Goal: Task Accomplishment & Management: Use online tool/utility

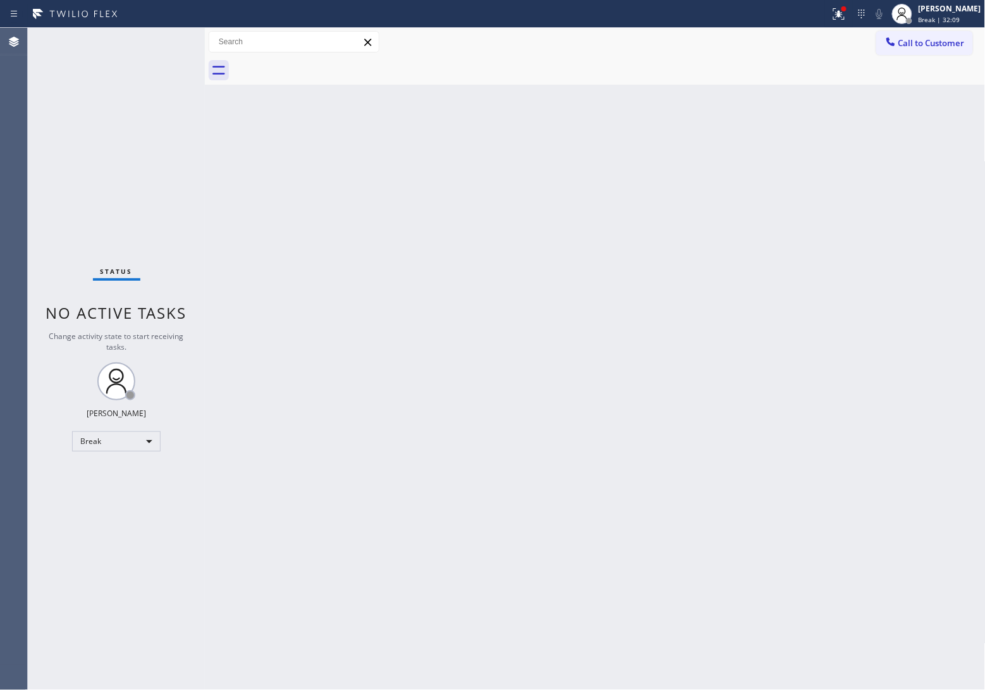
click at [574, 370] on div "Back to Dashboard Change Sender ID Customers Technicians Select a contact Outbo…" at bounding box center [595, 359] width 781 height 662
drag, startPoint x: 54, startPoint y: 144, endPoint x: 200, endPoint y: 152, distance: 146.3
click at [54, 144] on div "Status No active tasks Change activity state to start receiving tasks. [PERSON_…" at bounding box center [116, 359] width 177 height 662
click at [939, 13] on div "[PERSON_NAME]" at bounding box center [950, 8] width 63 height 11
click at [930, 90] on button "Unavailable" at bounding box center [922, 83] width 126 height 16
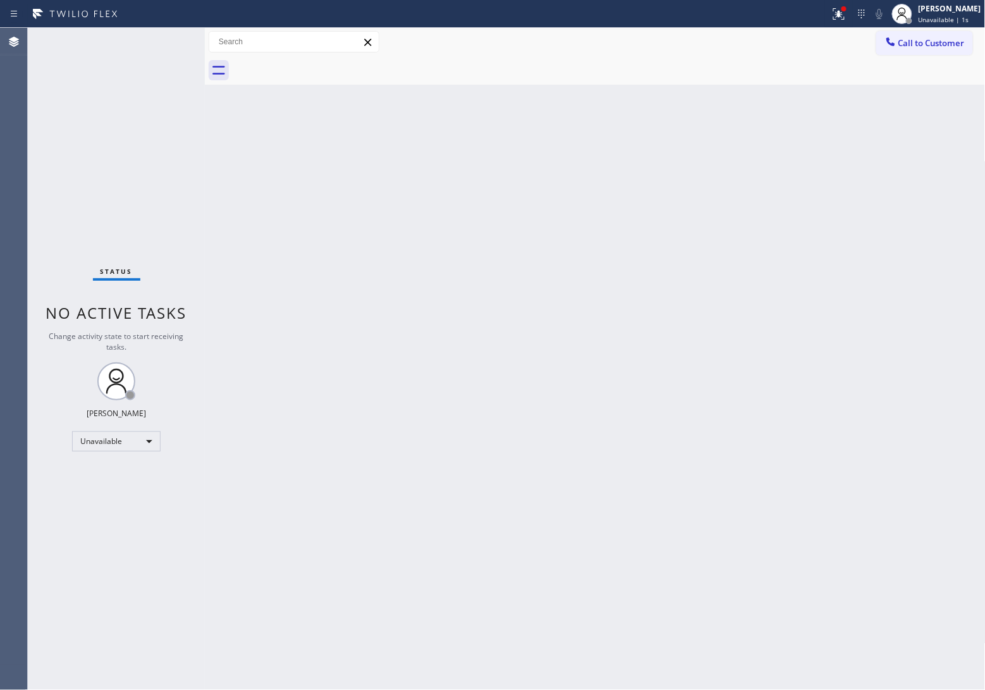
click at [982, 529] on div "Back to Dashboard Change Sender ID Customers Technicians Select a contact Outbo…" at bounding box center [595, 359] width 781 height 662
drag, startPoint x: 2, startPoint y: 150, endPoint x: 611, endPoint y: 96, distance: 612.0
click at [2, 153] on div "Agent Desktop" at bounding box center [13, 359] width 27 height 662
drag, startPoint x: 920, startPoint y: 43, endPoint x: 627, endPoint y: 161, distance: 316.3
click at [909, 48] on span "Call to Customer" at bounding box center [932, 42] width 66 height 11
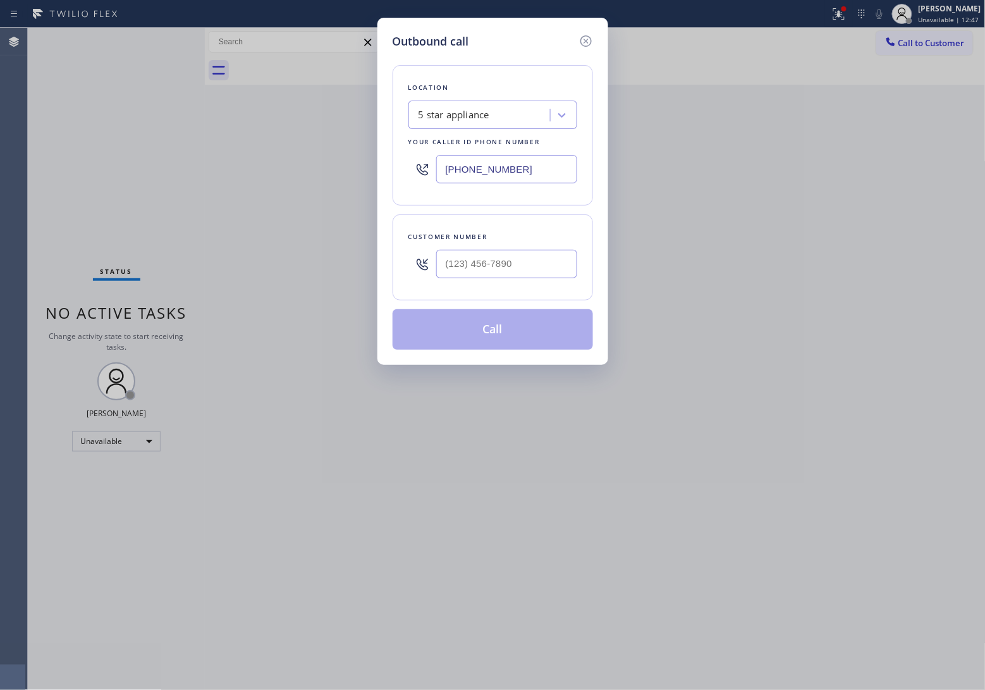
click at [528, 175] on input "[PHONE_NUMBER]" at bounding box center [506, 169] width 141 height 28
paste input "640) 356-2700"
type input "(640) 356-2700"
type input "(___) ___-____"
click at [515, 261] on input "(___) ___-____" at bounding box center [506, 264] width 141 height 28
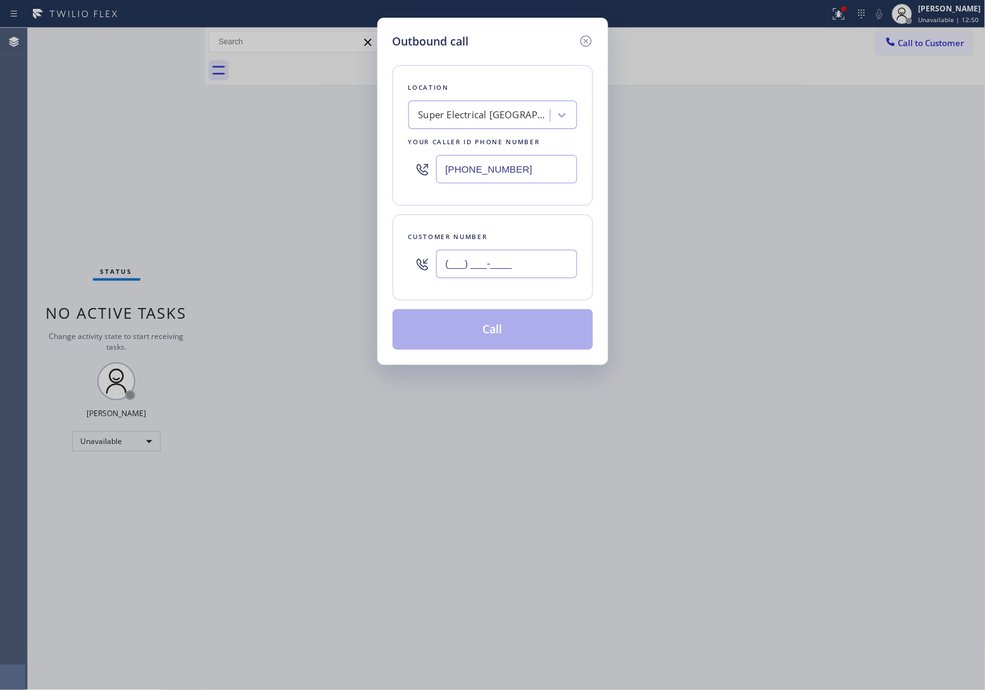
paste input "305) 790-9773"
type input "(305) 790-9773"
click at [532, 332] on button "Call" at bounding box center [493, 329] width 200 height 40
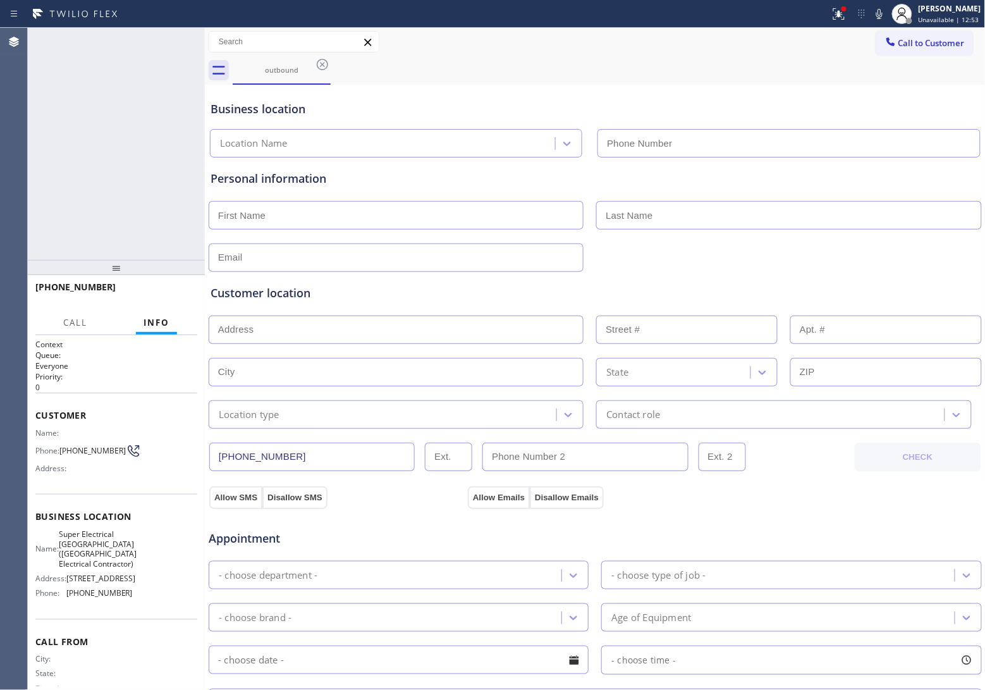
type input "(640) 356-2700"
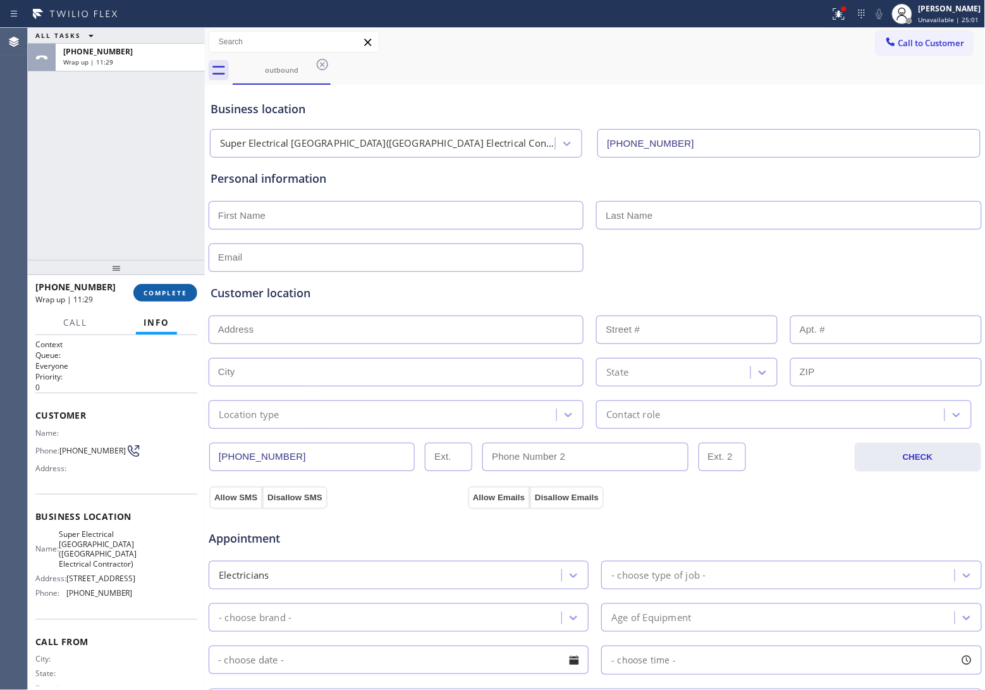
click at [169, 289] on span "COMPLETE" at bounding box center [166, 292] width 44 height 9
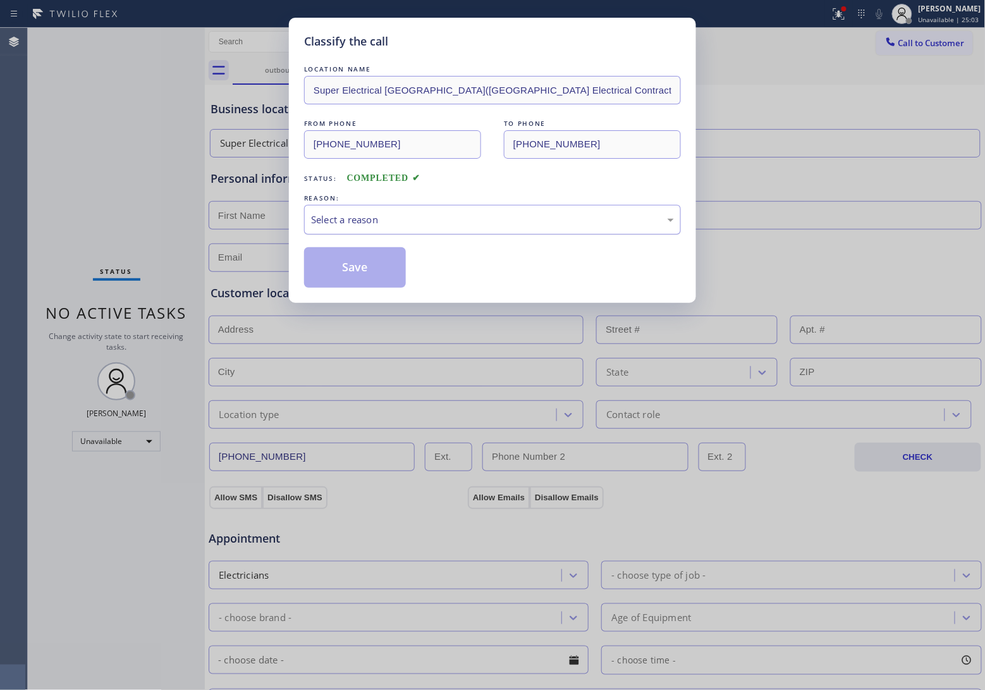
drag, startPoint x: 362, startPoint y: 219, endPoint x: 377, endPoint y: 234, distance: 21.0
click at [365, 221] on div "Select a reason" at bounding box center [492, 219] width 363 height 15
drag, startPoint x: 350, startPoint y: 278, endPoint x: 702, endPoint y: 394, distance: 370.7
click at [354, 272] on button "Save" at bounding box center [355, 267] width 102 height 40
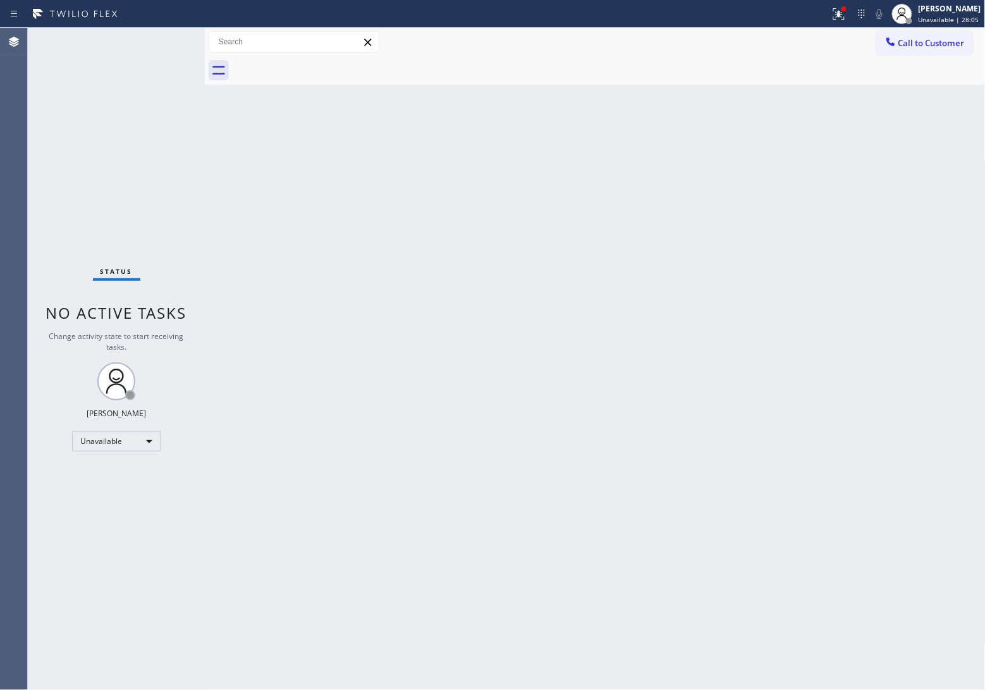
drag, startPoint x: 950, startPoint y: 36, endPoint x: 918, endPoint y: 51, distance: 35.4
click at [950, 37] on button "Call to Customer" at bounding box center [924, 43] width 97 height 24
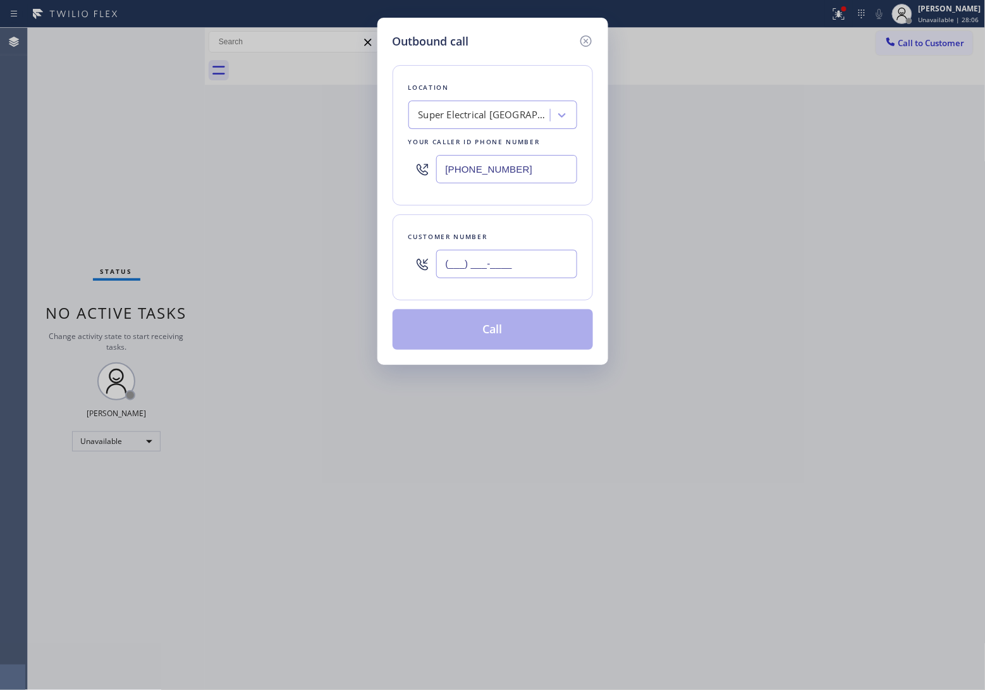
drag, startPoint x: 513, startPoint y: 264, endPoint x: 655, endPoint y: 84, distance: 229.1
click at [513, 263] on input "(___) ___-____" at bounding box center [506, 264] width 141 height 28
paste input "702) 542-4419"
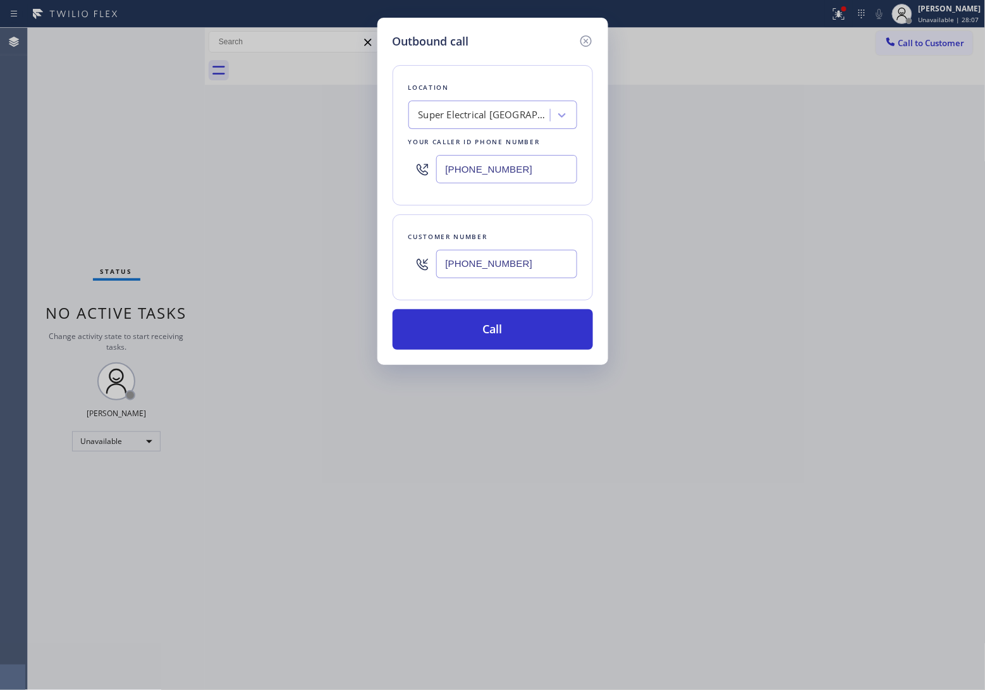
type input "[PHONE_NUMBER]"
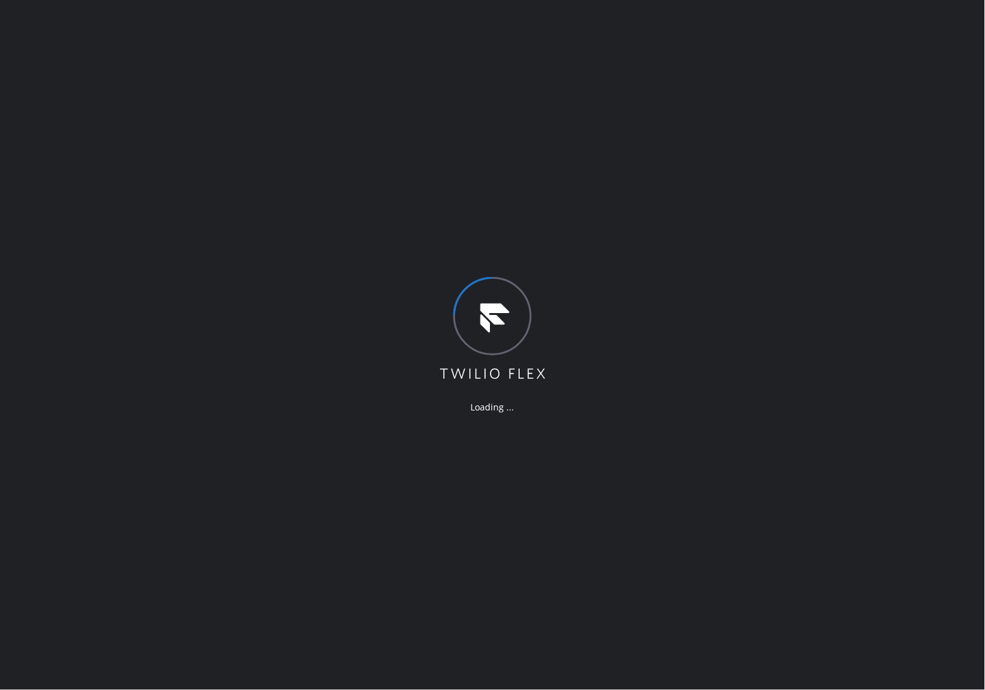
click at [809, 293] on div "Loading ..." at bounding box center [492, 345] width 985 height 690
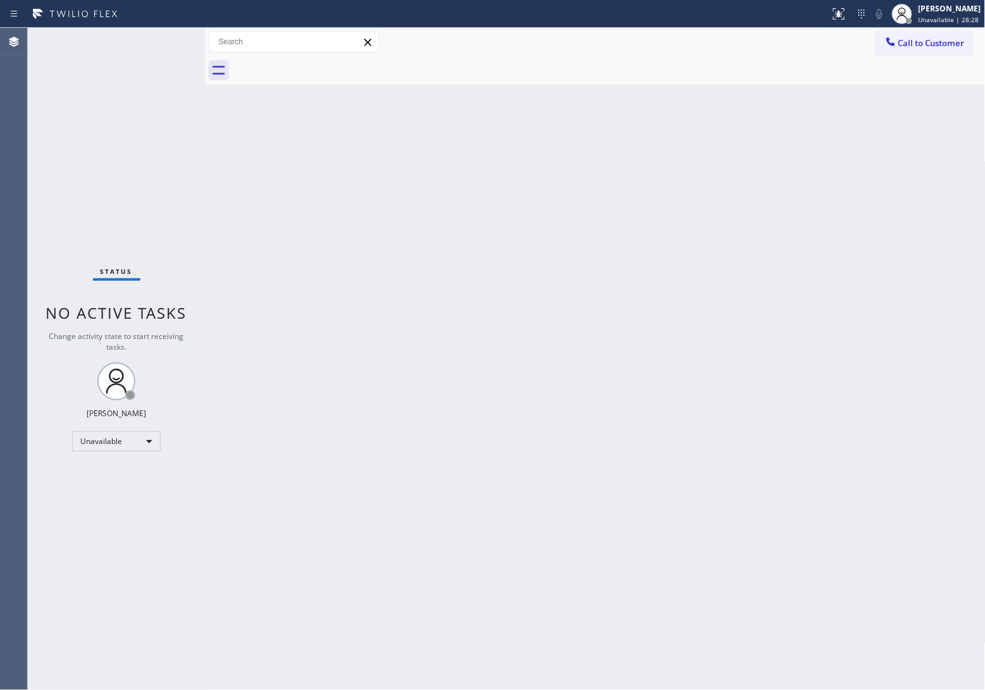
drag, startPoint x: 27, startPoint y: 152, endPoint x: 422, endPoint y: 160, distance: 395.9
click at [27, 152] on div "Agent Desktop" at bounding box center [13, 359] width 27 height 662
drag, startPoint x: 937, startPoint y: 45, endPoint x: 784, endPoint y: 137, distance: 178.7
click at [939, 45] on span "Call to Customer" at bounding box center [932, 42] width 66 height 11
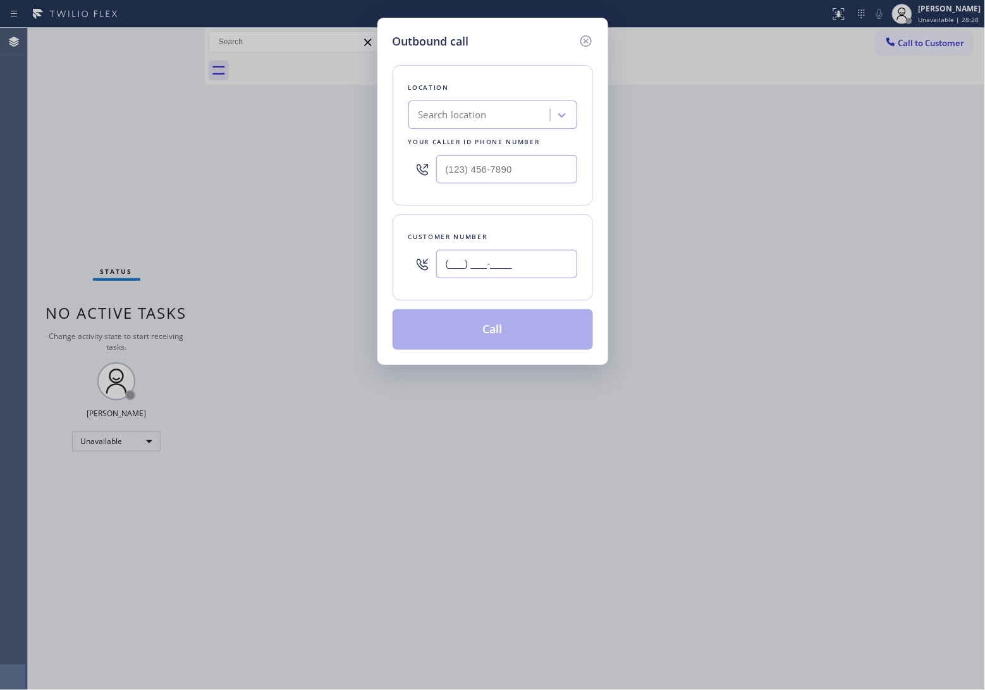
click at [481, 272] on input "(___) ___-____" at bounding box center [506, 264] width 141 height 28
paste input "702) 542-4419"
type input "[PHONE_NUMBER]"
click at [494, 180] on input "(___) ___-____" at bounding box center [506, 169] width 141 height 28
paste input "725) 234-6080"
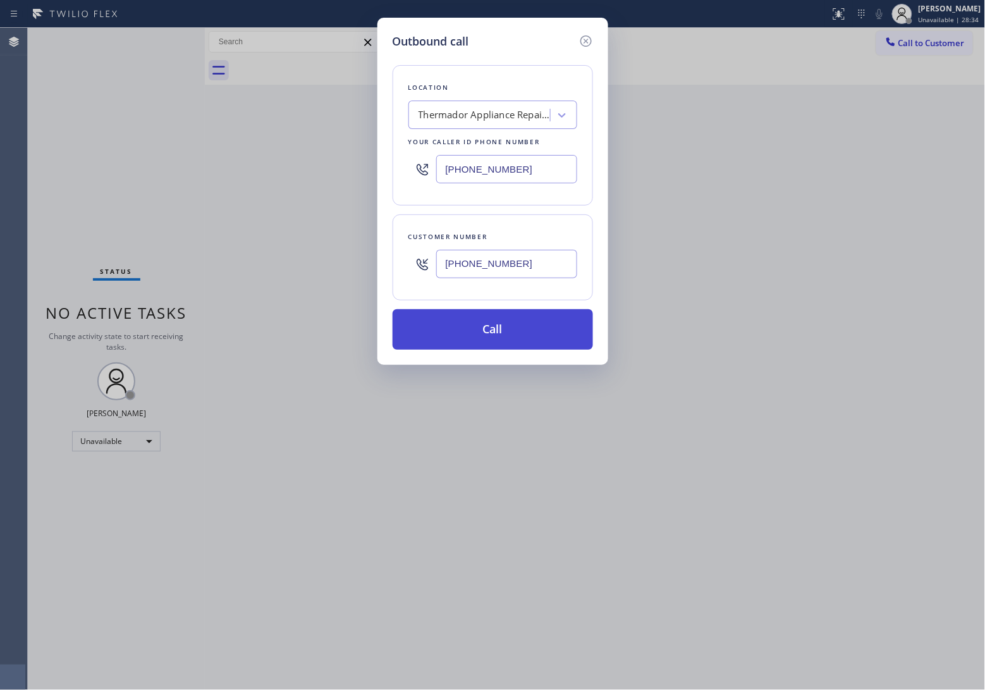
type input "[PHONE_NUMBER]"
click at [534, 324] on button "Call" at bounding box center [493, 329] width 200 height 40
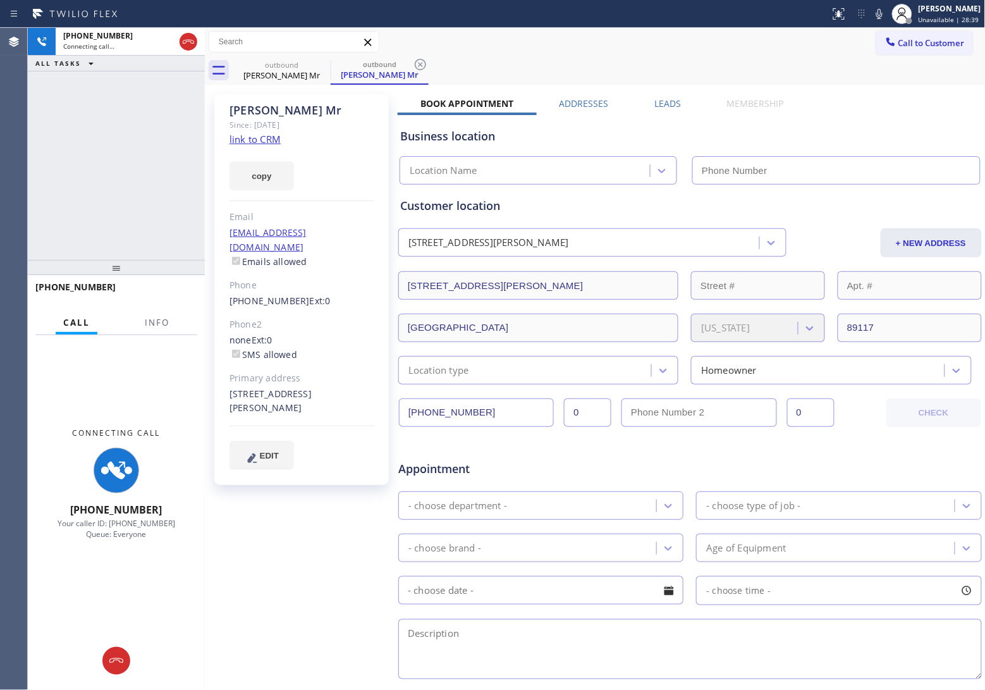
type input "[PHONE_NUMBER]"
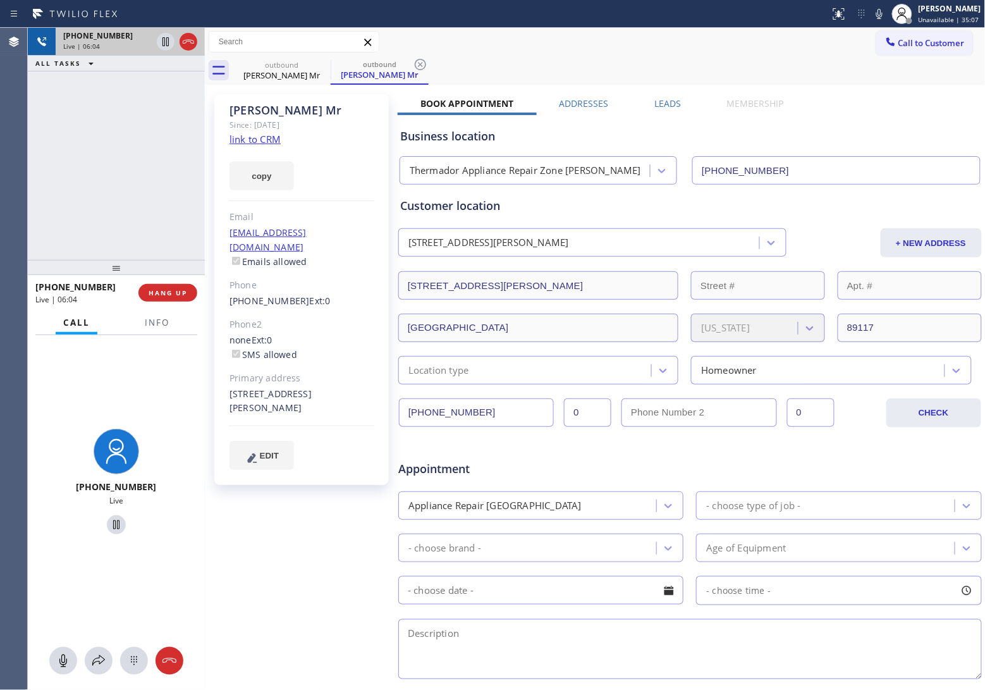
drag, startPoint x: 164, startPoint y: 42, endPoint x: 199, endPoint y: 43, distance: 34.8
click at [164, 42] on icon at bounding box center [165, 41] width 15 height 15
click at [879, 4] on div "Status report No issues detected If you experience an issue, please download th…" at bounding box center [905, 14] width 160 height 28
click at [877, 9] on icon at bounding box center [879, 13] width 15 height 15
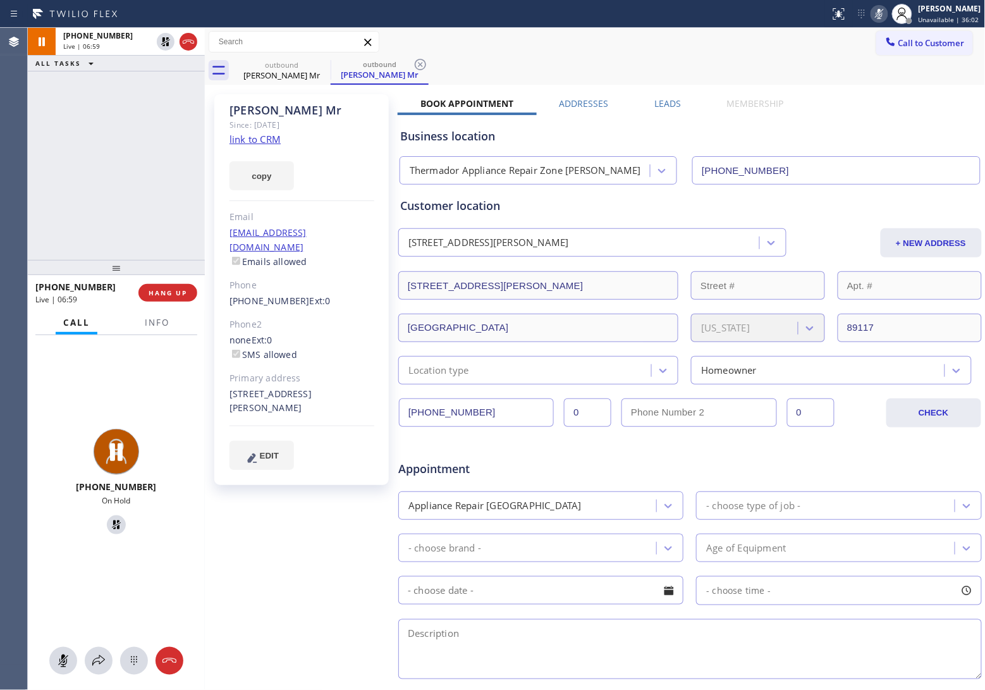
drag, startPoint x: 37, startPoint y: 222, endPoint x: 79, endPoint y: 179, distance: 60.4
click at [37, 222] on div "[PHONE_NUMBER] Live | 06:59 ALL TASKS ALL TASKS ACTIVE TASKS TASKS IN WRAP UP" at bounding box center [116, 144] width 177 height 232
click at [166, 39] on icon at bounding box center [165, 41] width 9 height 9
click at [879, 11] on icon at bounding box center [879, 13] width 15 height 15
drag, startPoint x: 23, startPoint y: 152, endPoint x: 68, endPoint y: 133, distance: 48.7
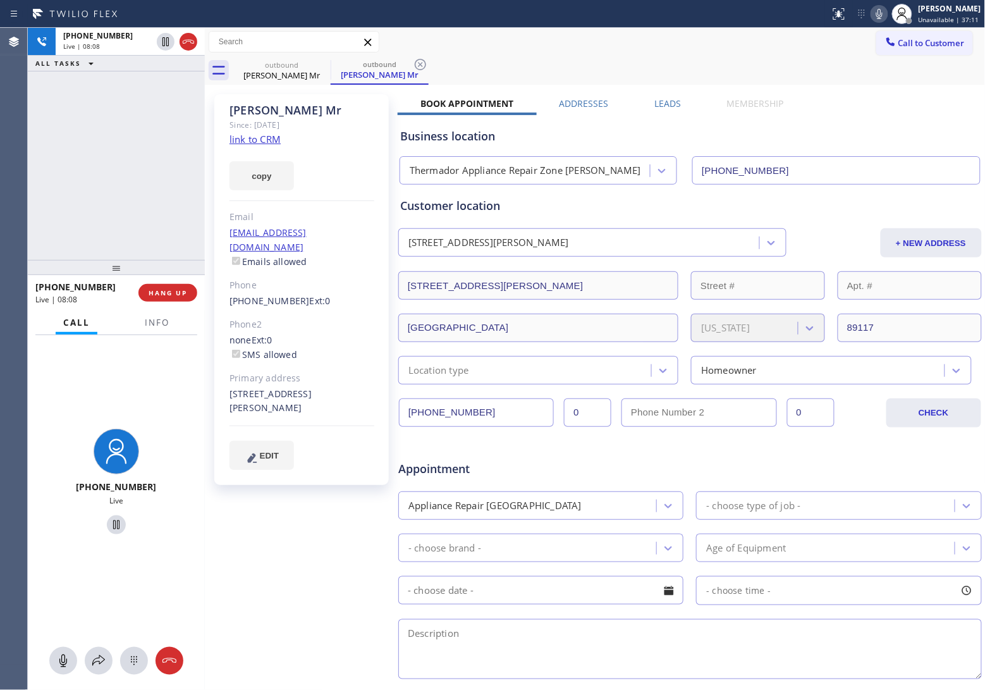
click at [42, 146] on div "Agent Desktop [PHONE_NUMBER] Live | 08:08 ALL TASKS ALL TASKS ACTIVE TASKS TASK…" at bounding box center [492, 359] width 985 height 662
click at [184, 44] on icon at bounding box center [188, 41] width 15 height 15
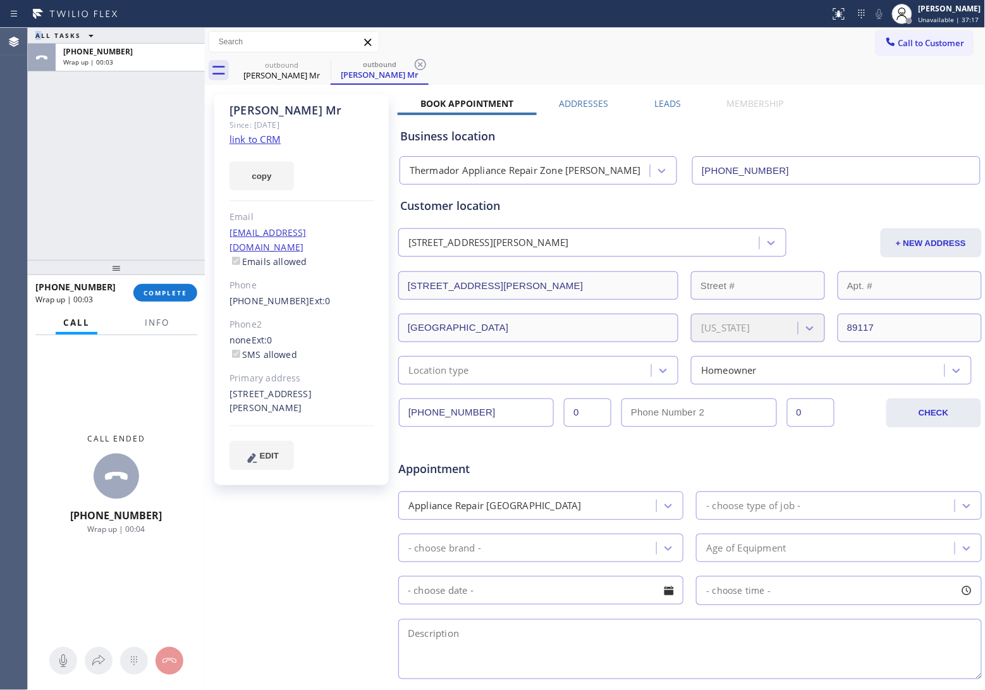
drag, startPoint x: 911, startPoint y: 40, endPoint x: 525, endPoint y: 174, distance: 408.3
click at [900, 47] on span "Call to Customer" at bounding box center [932, 42] width 66 height 11
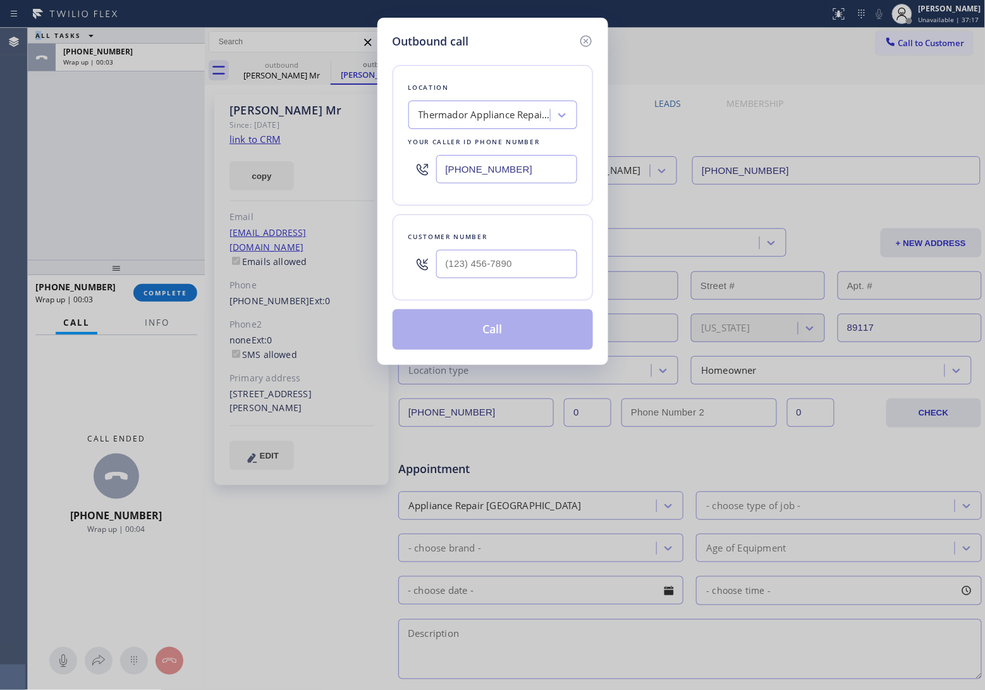
click at [510, 171] on input "[PHONE_NUMBER]" at bounding box center [506, 169] width 141 height 28
paste input "805) 715-4542"
type input "[PHONE_NUMBER]"
type input "(___) ___-____"
click at [496, 273] on input "(___) ___-____" at bounding box center [506, 264] width 141 height 28
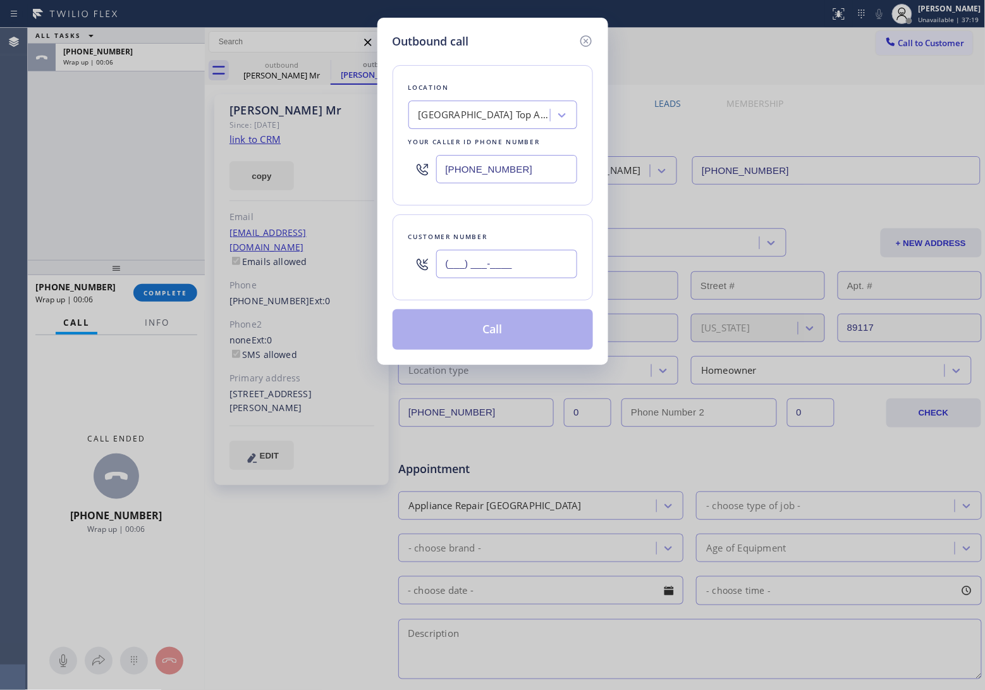
paste input "310) 562-9016"
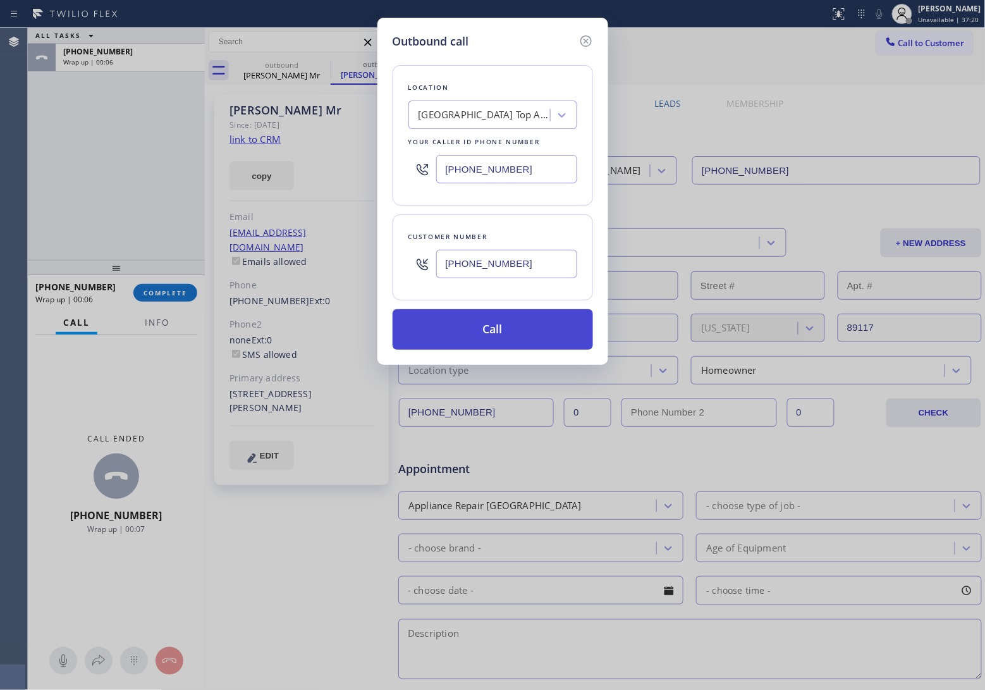
click at [511, 336] on button "Call" at bounding box center [493, 329] width 200 height 40
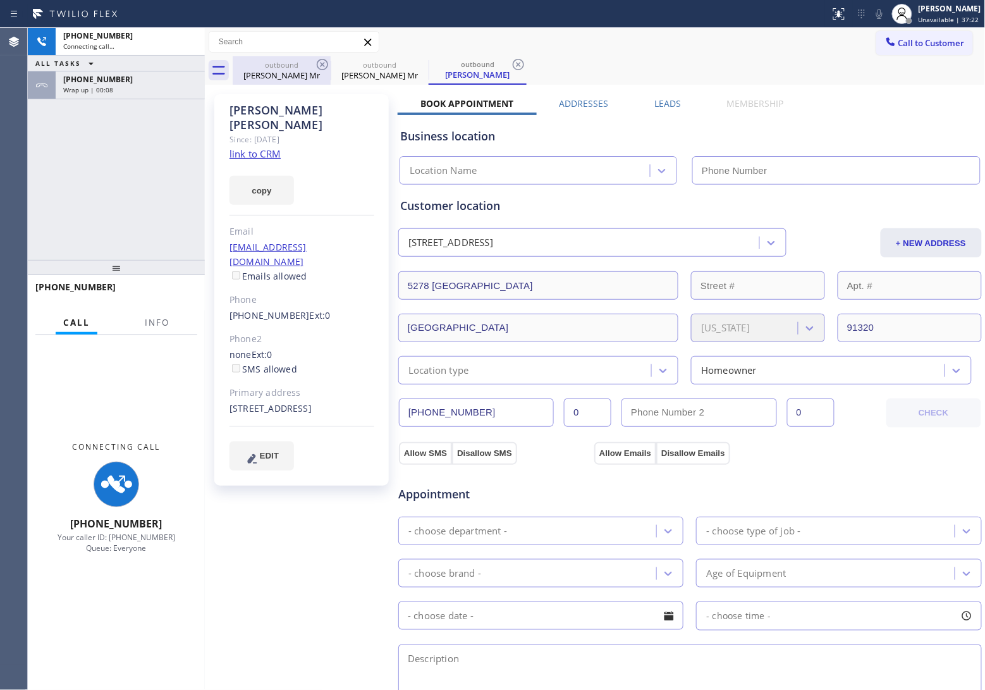
click at [278, 74] on div "[PERSON_NAME] Mr" at bounding box center [281, 75] width 95 height 11
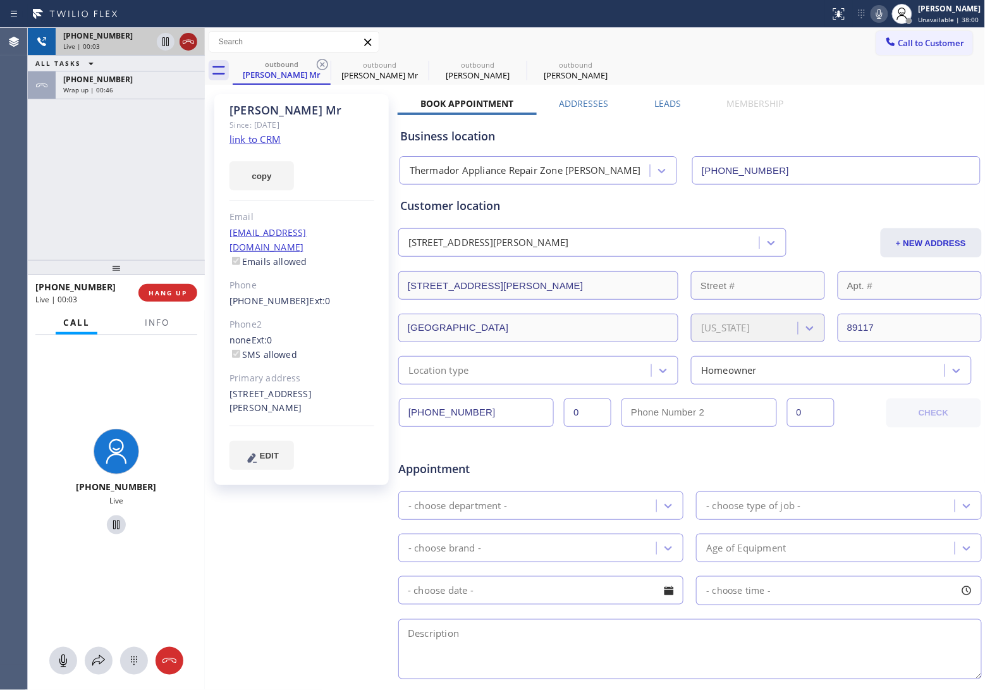
click at [185, 44] on icon at bounding box center [188, 41] width 15 height 15
click at [163, 317] on span "Info" at bounding box center [157, 322] width 25 height 11
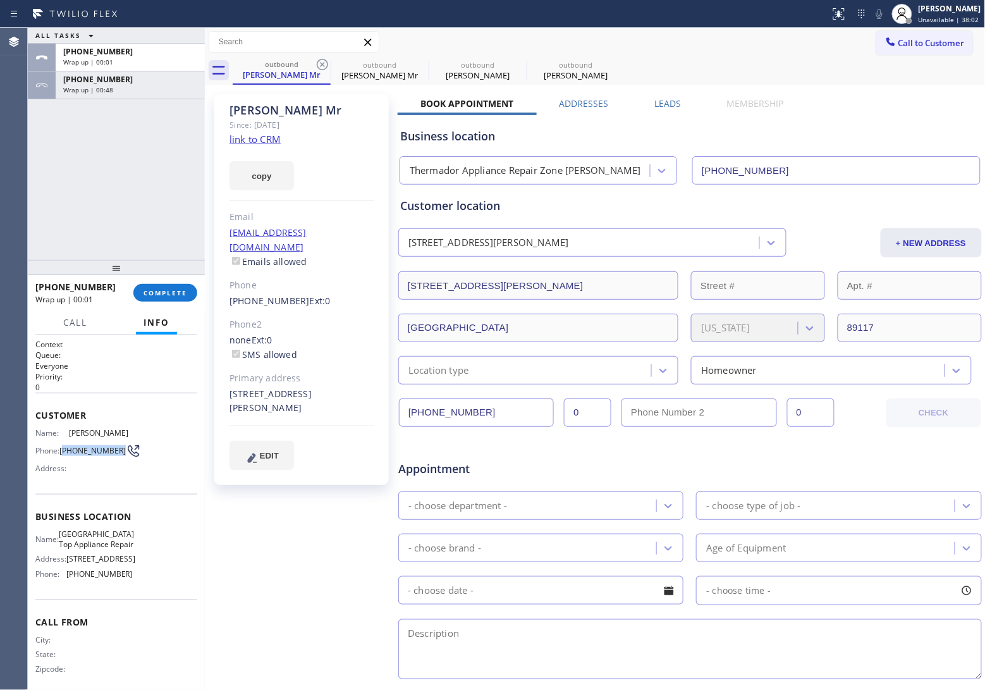
drag, startPoint x: 83, startPoint y: 457, endPoint x: 63, endPoint y: 444, distance: 23.3
click at [63, 446] on span "[PHONE_NUMBER]" at bounding box center [92, 450] width 66 height 9
copy span "310) 562-9016"
click at [925, 41] on span "Call to Customer" at bounding box center [932, 42] width 66 height 11
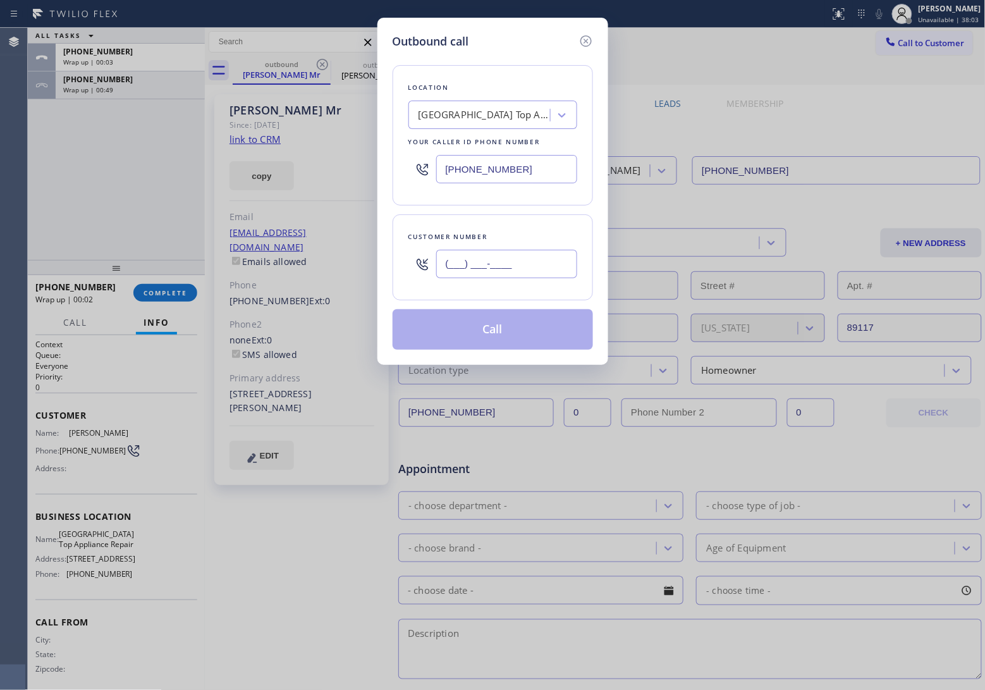
click at [509, 269] on input "(___) ___-____" at bounding box center [506, 264] width 141 height 28
paste input "310) 562-9016"
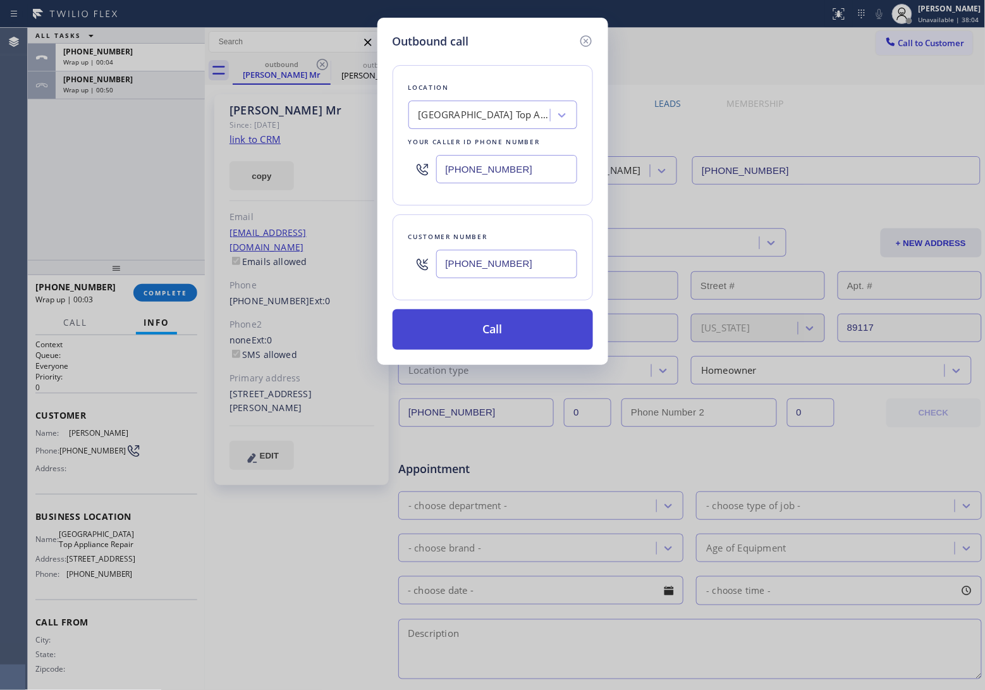
type input "[PHONE_NUMBER]"
click at [510, 329] on button "Call" at bounding box center [493, 329] width 200 height 40
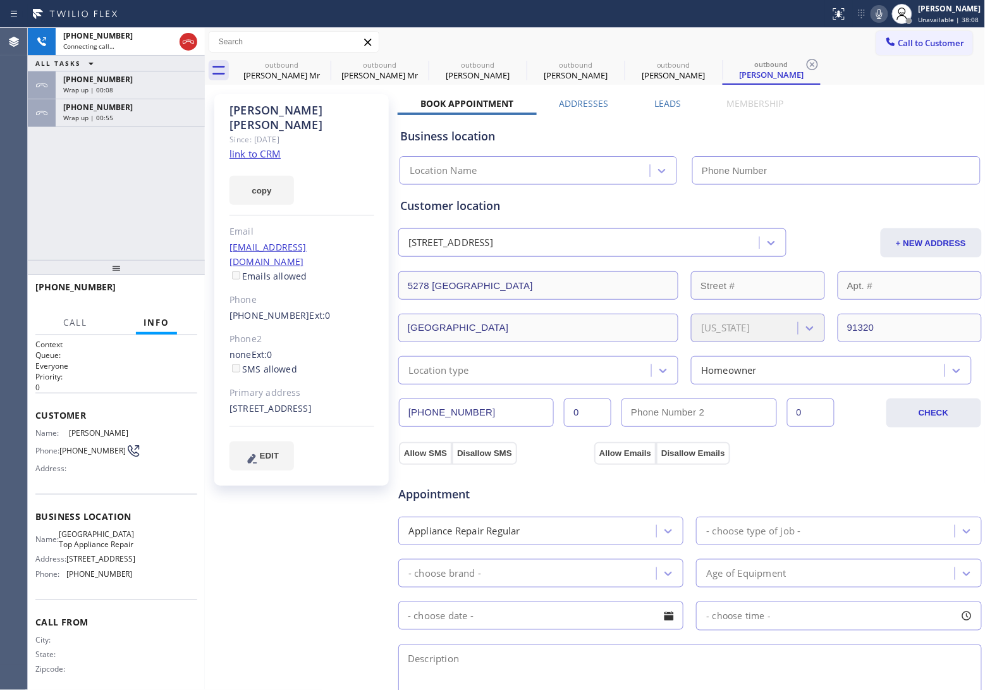
type input "[PHONE_NUMBER]"
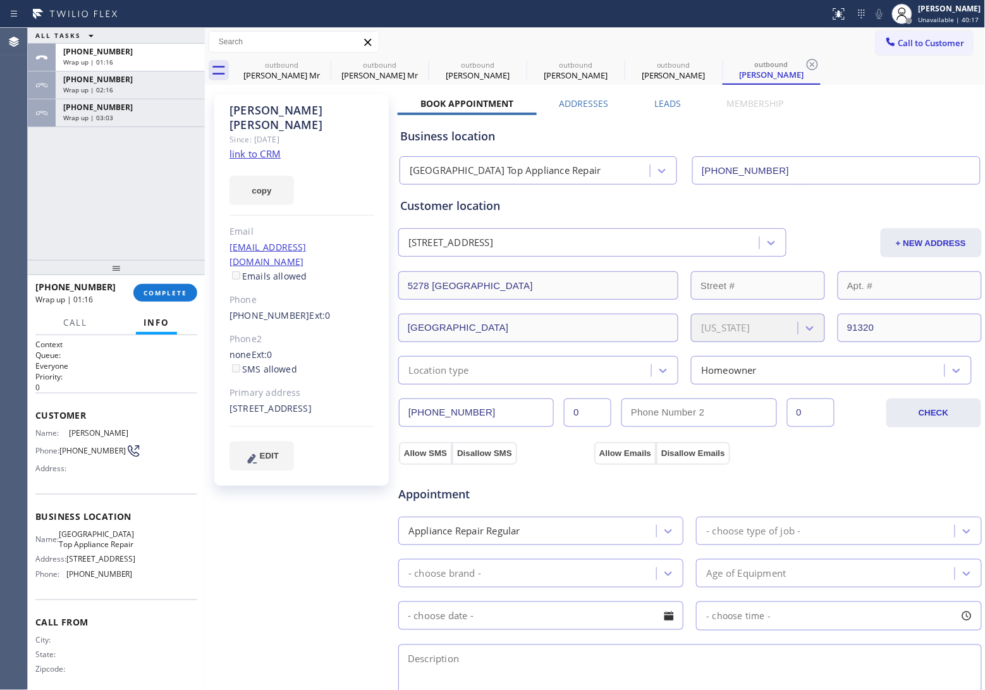
drag, startPoint x: 912, startPoint y: 54, endPoint x: 728, endPoint y: 87, distance: 187.7
click at [909, 54] on button "Call to Customer" at bounding box center [924, 43] width 97 height 24
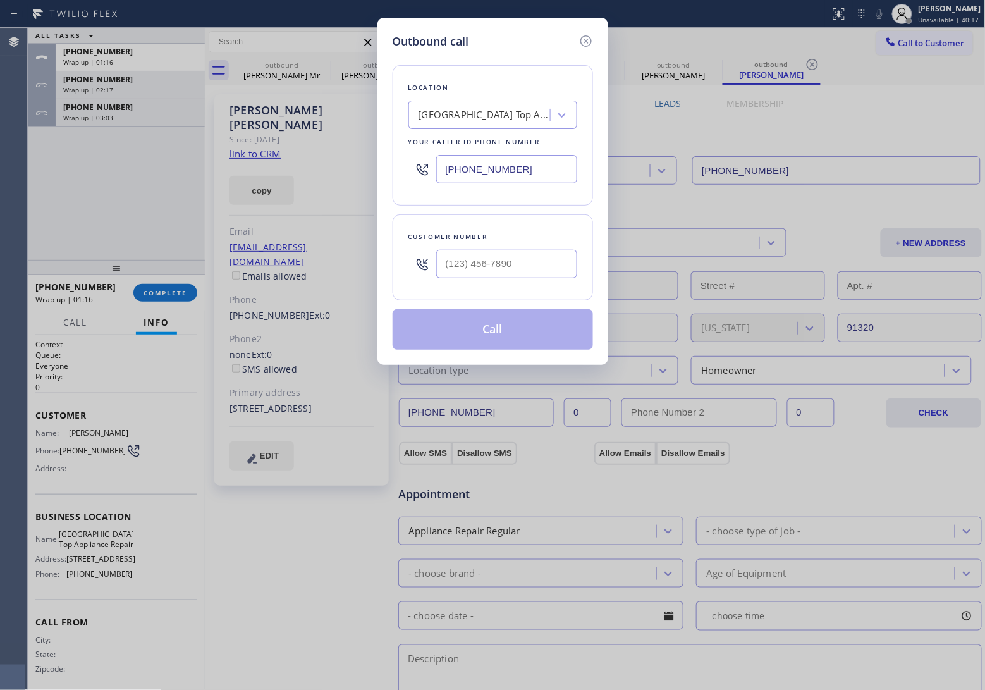
click at [488, 181] on input "[PHONE_NUMBER]" at bounding box center [506, 169] width 141 height 28
paste input "786) 235-9460"
type input "[PHONE_NUMBER]"
type input "(___) ___-____"
click at [505, 272] on input "(___) ___-____" at bounding box center [506, 264] width 141 height 28
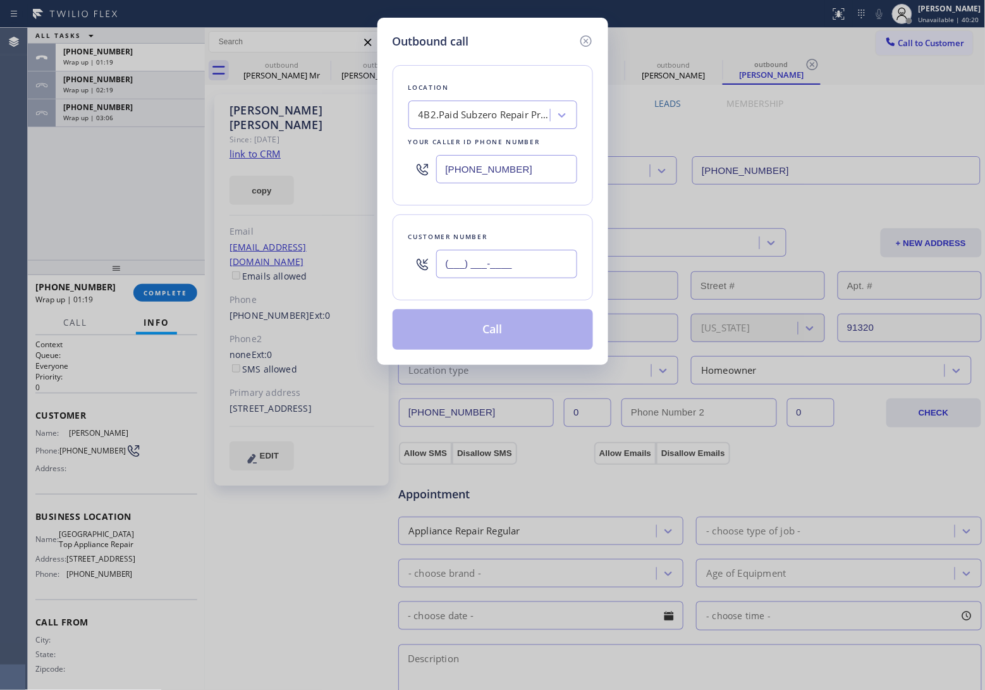
paste input "646) 438-1244"
type input "[PHONE_NUMBER]"
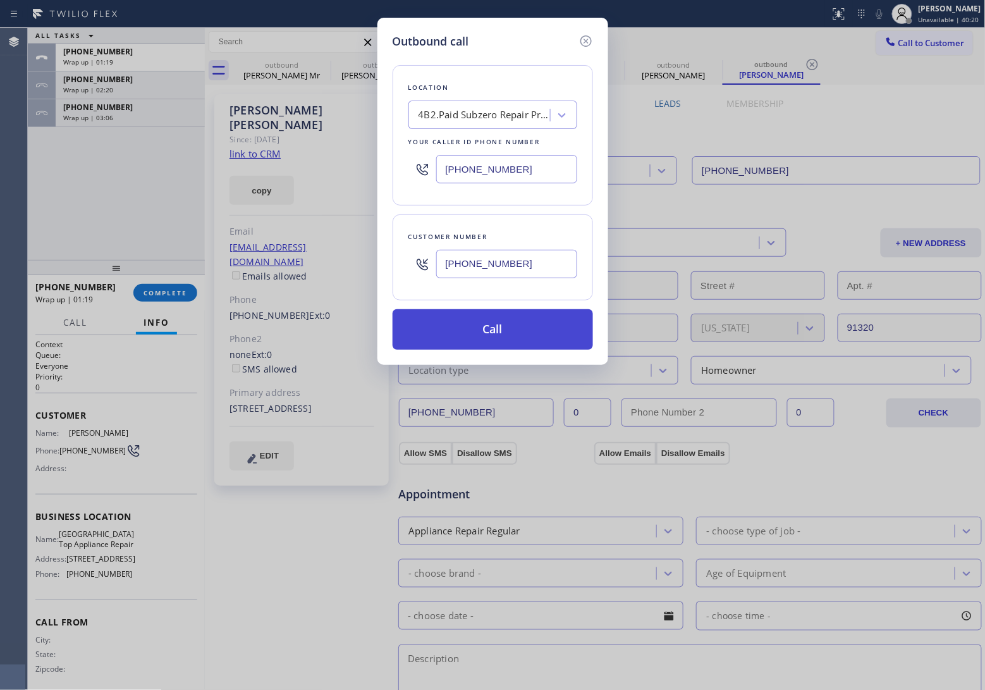
click at [500, 340] on button "Call" at bounding box center [493, 329] width 200 height 40
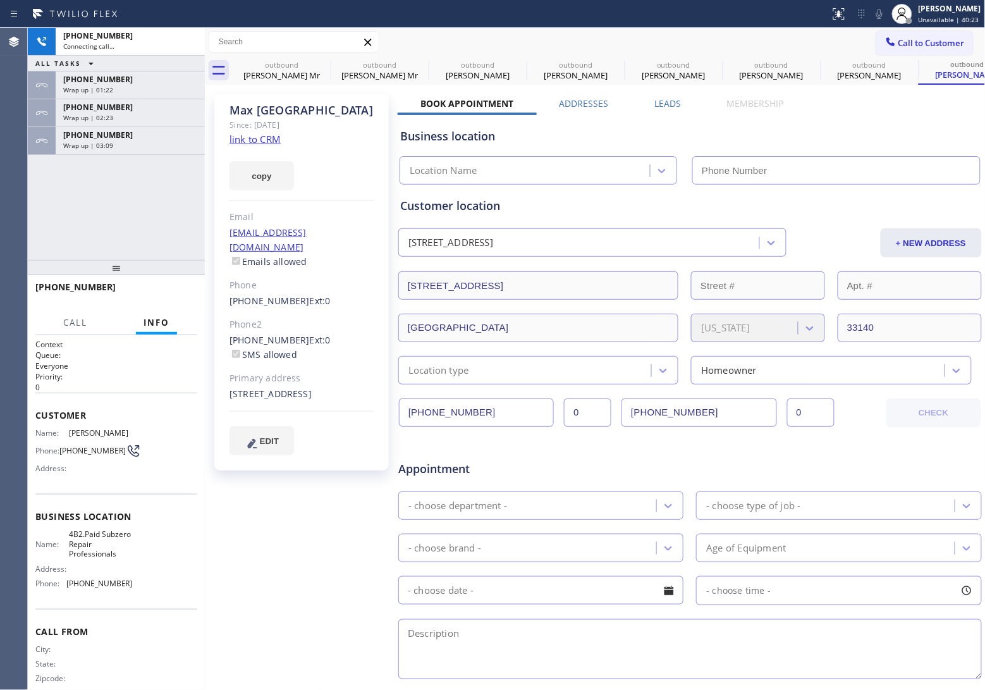
click at [261, 140] on link "link to CRM" at bounding box center [255, 139] width 51 height 13
type input "[PHONE_NUMBER]"
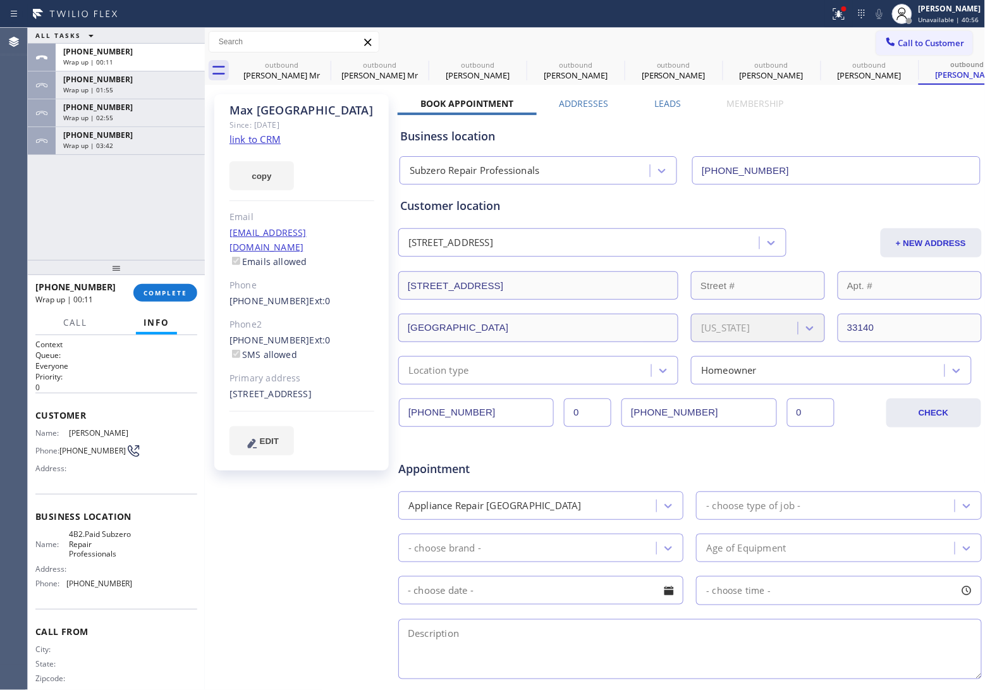
click at [940, 46] on span "Call to Customer" at bounding box center [932, 42] width 66 height 11
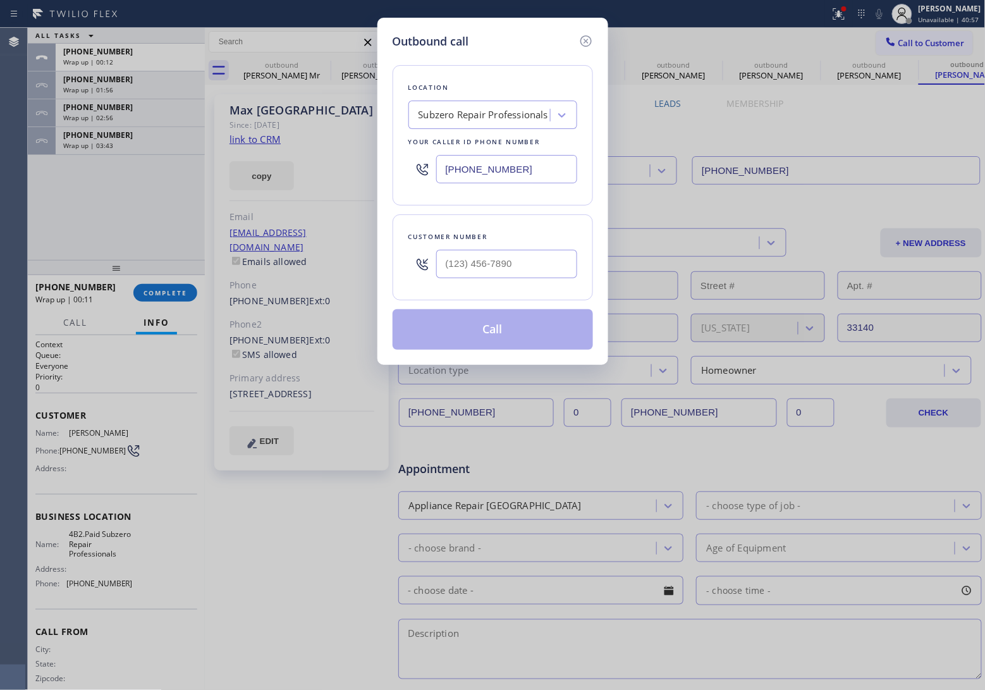
click at [492, 184] on div "[PHONE_NUMBER]" at bounding box center [492, 169] width 169 height 41
click at [498, 165] on input "[PHONE_NUMBER]" at bounding box center [506, 169] width 141 height 28
paste input "805) 715-4542"
type input "[PHONE_NUMBER]"
type input "(___) ___-____"
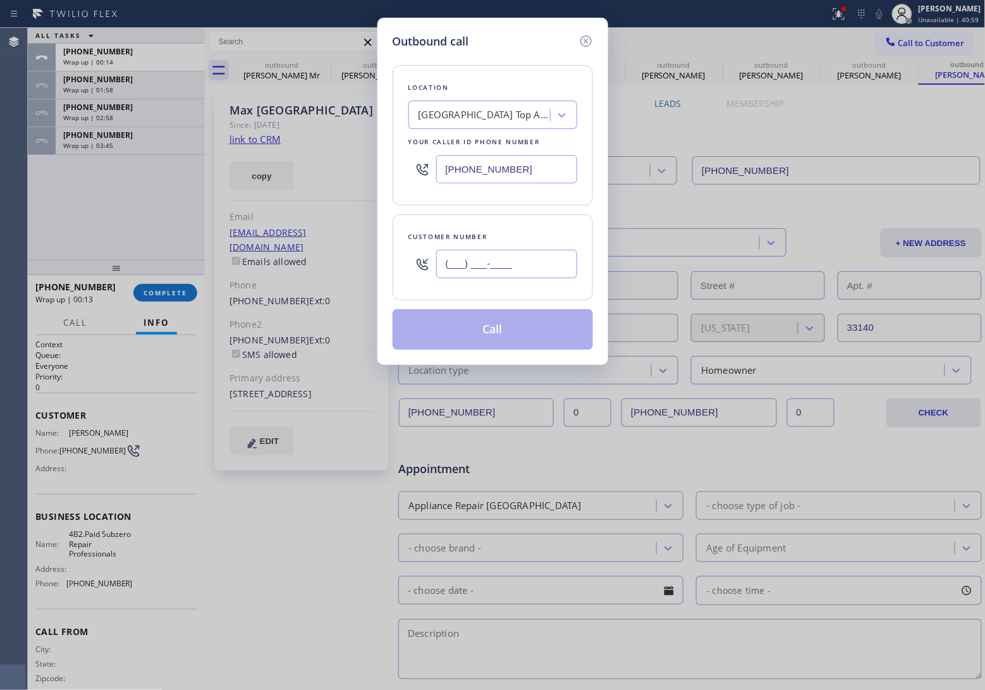
click at [520, 264] on input "(___) ___-____" at bounding box center [506, 264] width 141 height 28
paste input "310) 562-9016"
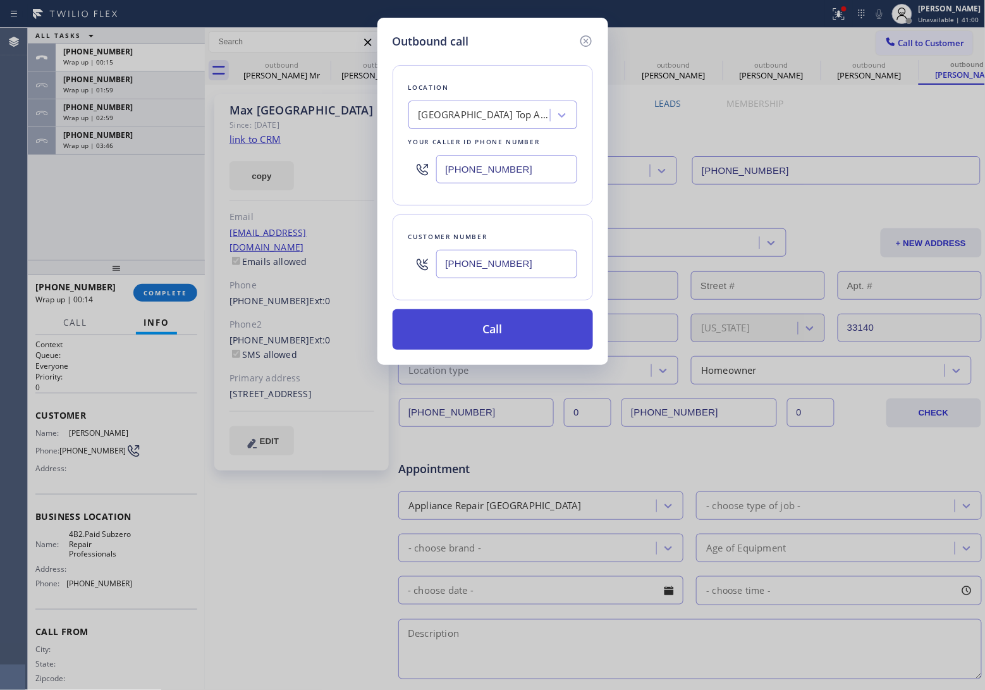
type input "[PHONE_NUMBER]"
click at [513, 335] on button "Call" at bounding box center [493, 329] width 200 height 40
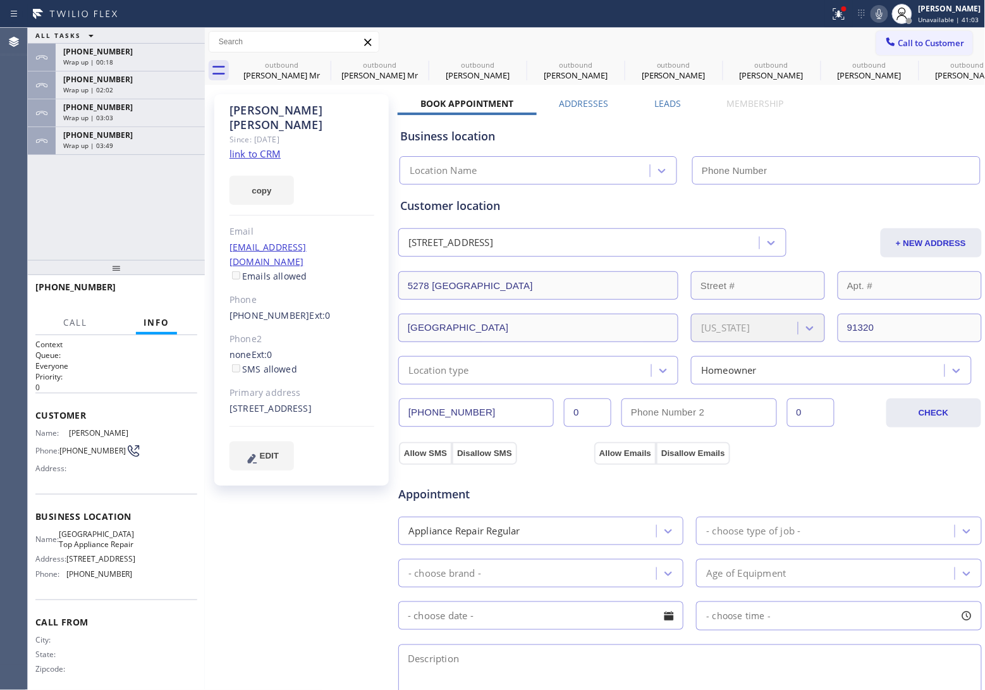
type input "[PHONE_NUMBER]"
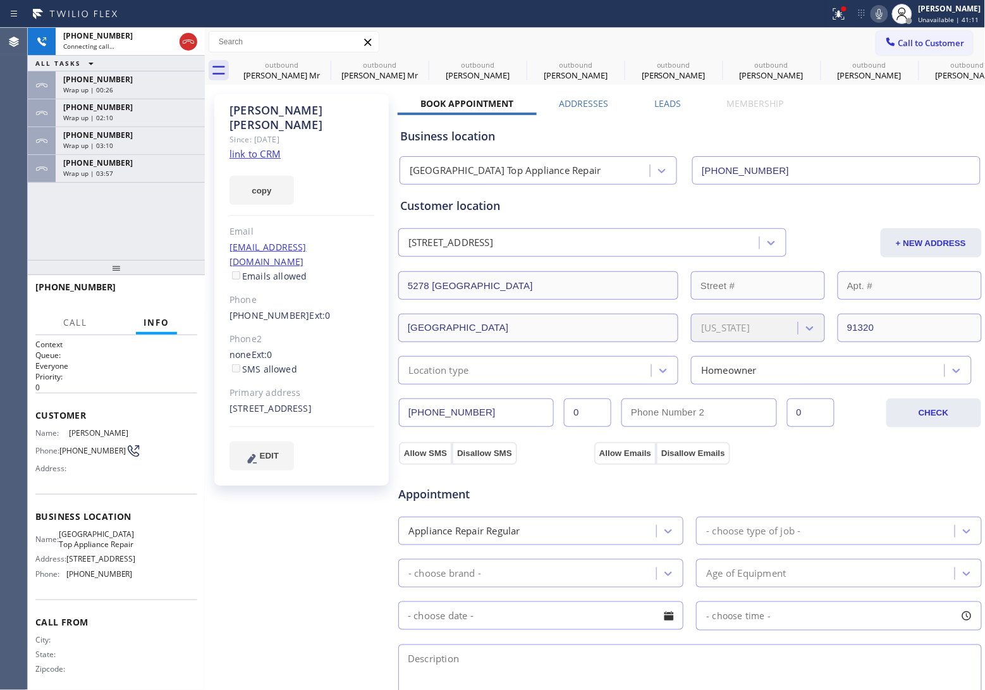
click at [267, 147] on link "link to CRM" at bounding box center [255, 153] width 51 height 13
click at [128, 169] on div "Wrap up | 04:04" at bounding box center [130, 173] width 134 height 9
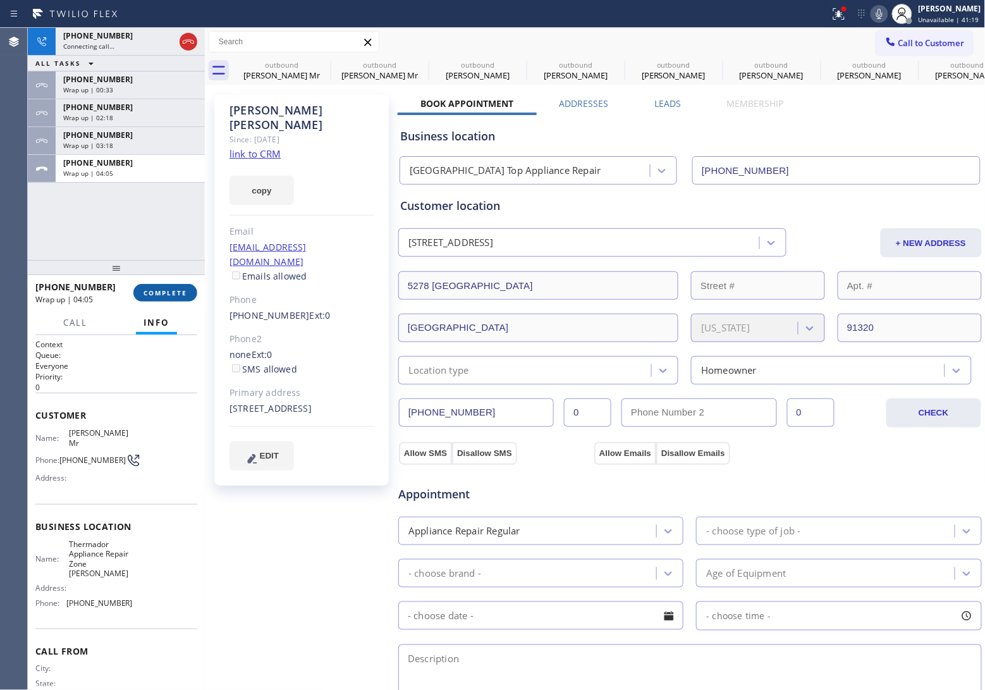
click at [175, 295] on span "COMPLETE" at bounding box center [166, 292] width 44 height 9
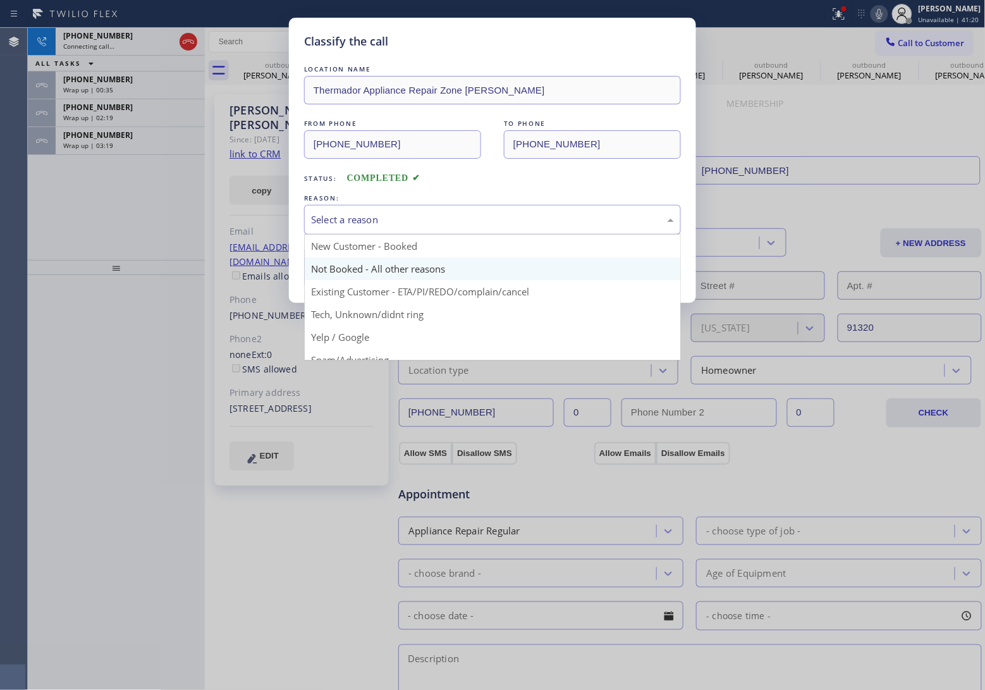
drag, startPoint x: 412, startPoint y: 220, endPoint x: 387, endPoint y: 262, distance: 49.3
click at [411, 224] on div "Select a reason" at bounding box center [492, 219] width 363 height 15
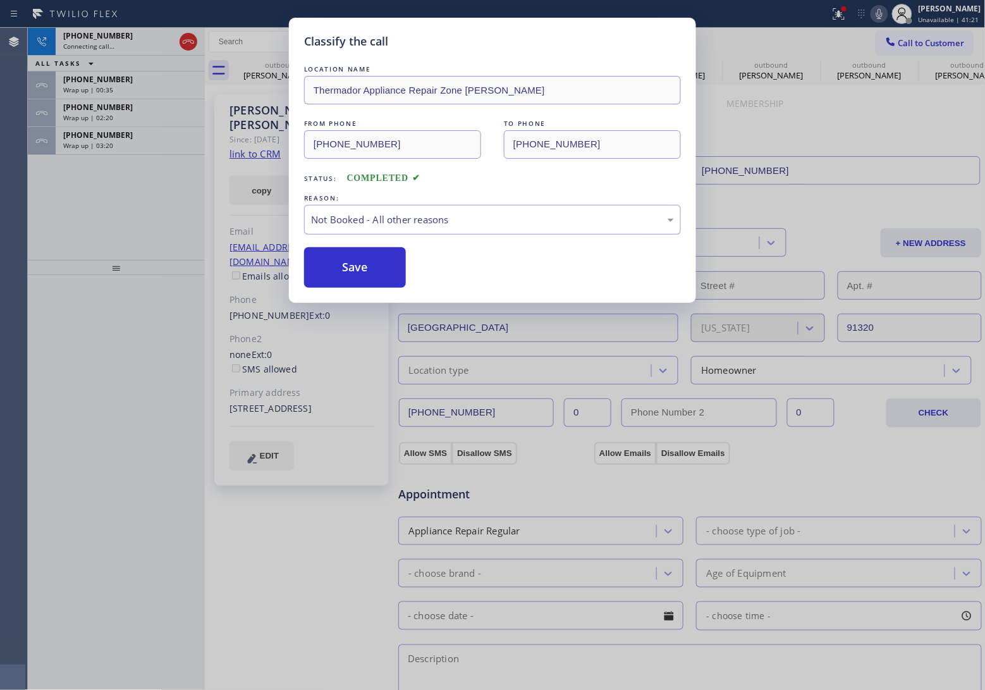
click at [374, 270] on button "Save" at bounding box center [355, 267] width 102 height 40
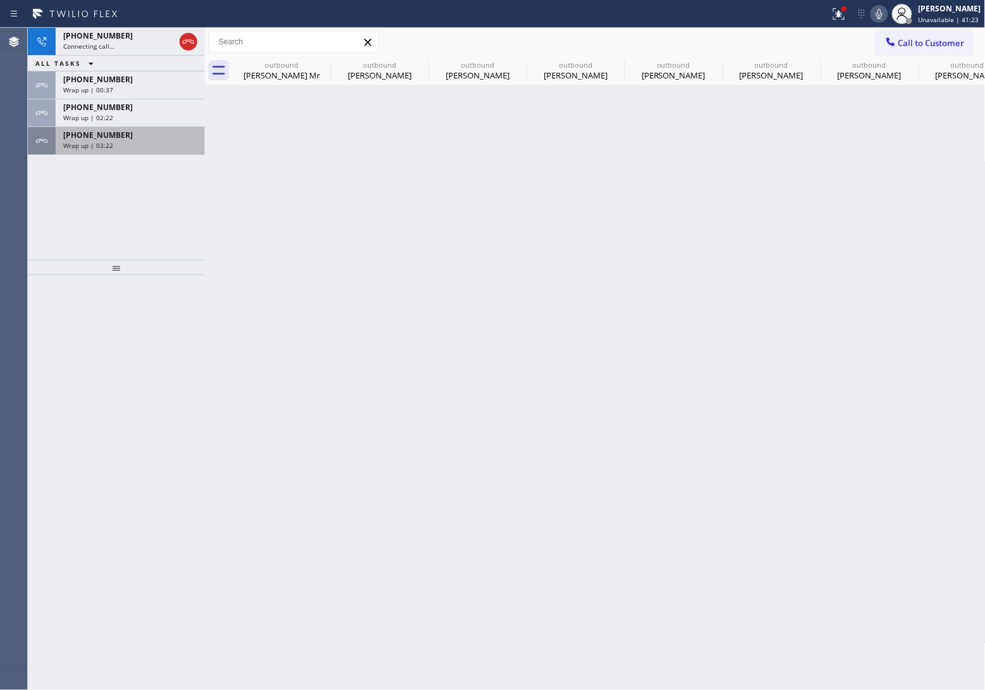
click at [127, 150] on div "[PHONE_NUMBER] Wrap up | 03:22" at bounding box center [128, 141] width 144 height 28
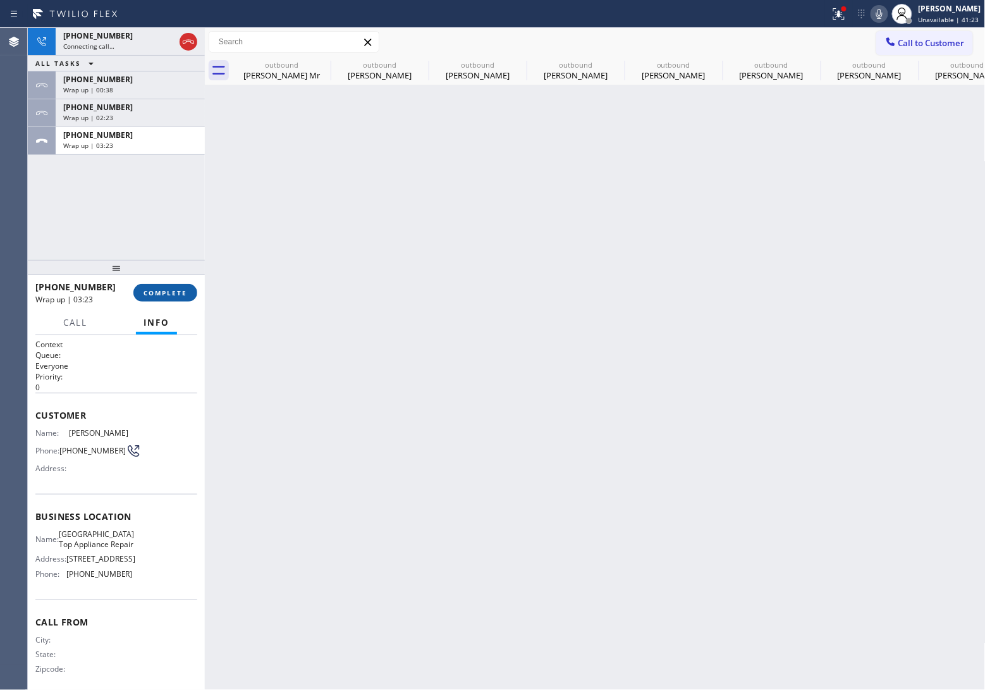
click at [178, 291] on span "COMPLETE" at bounding box center [166, 292] width 44 height 9
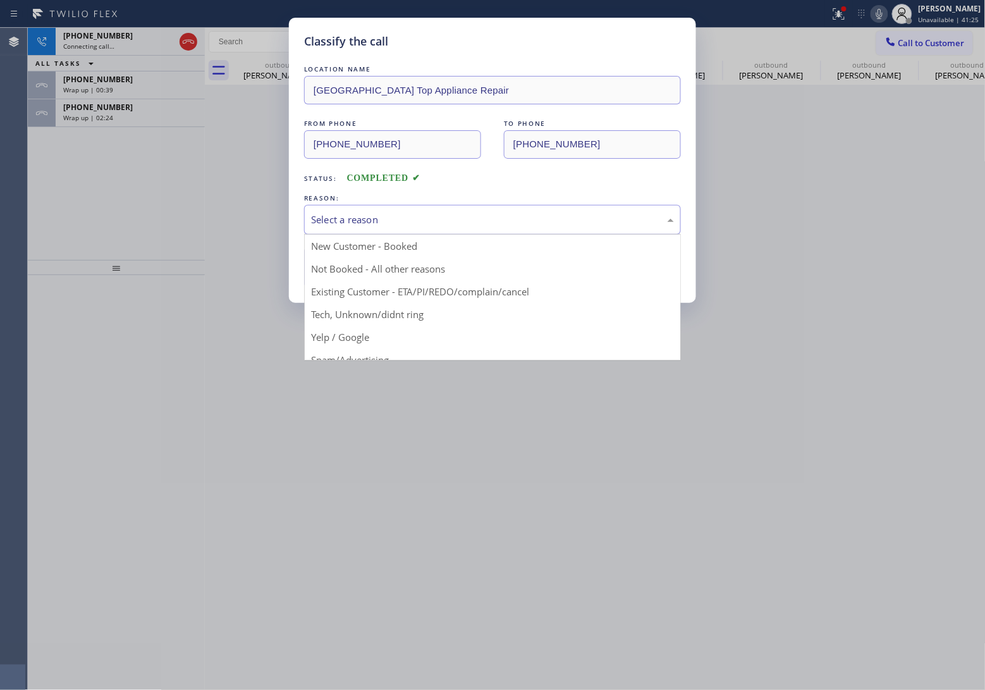
click at [396, 206] on div "Select a reason" at bounding box center [492, 220] width 377 height 30
click at [369, 266] on button "Save" at bounding box center [355, 267] width 102 height 40
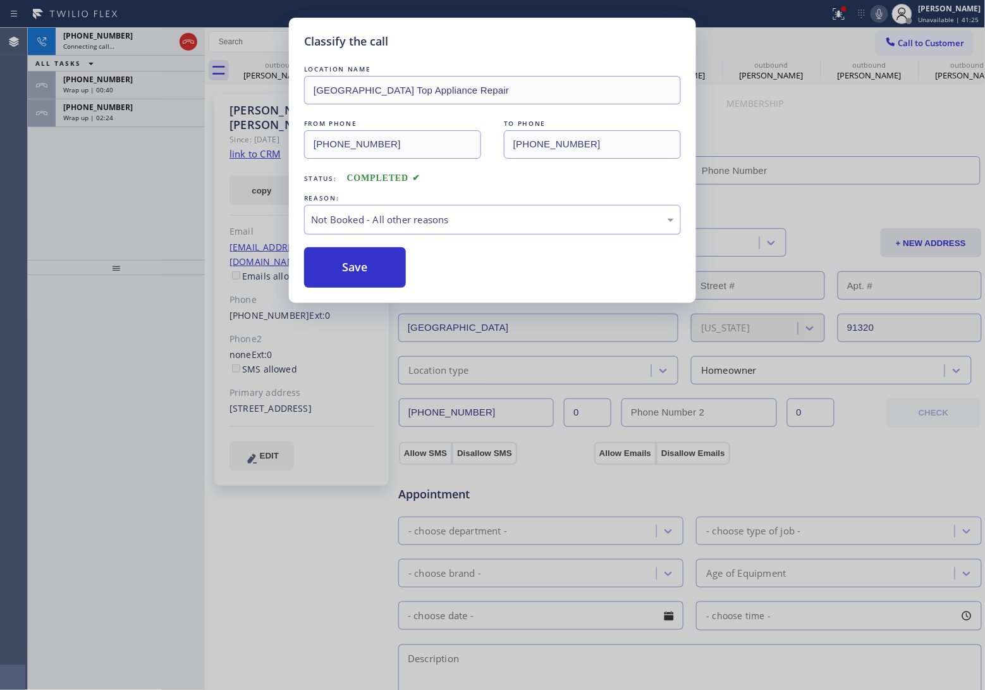
type input "[PHONE_NUMBER]"
click at [105, 115] on span "Wrap up | 02:25" at bounding box center [88, 117] width 50 height 9
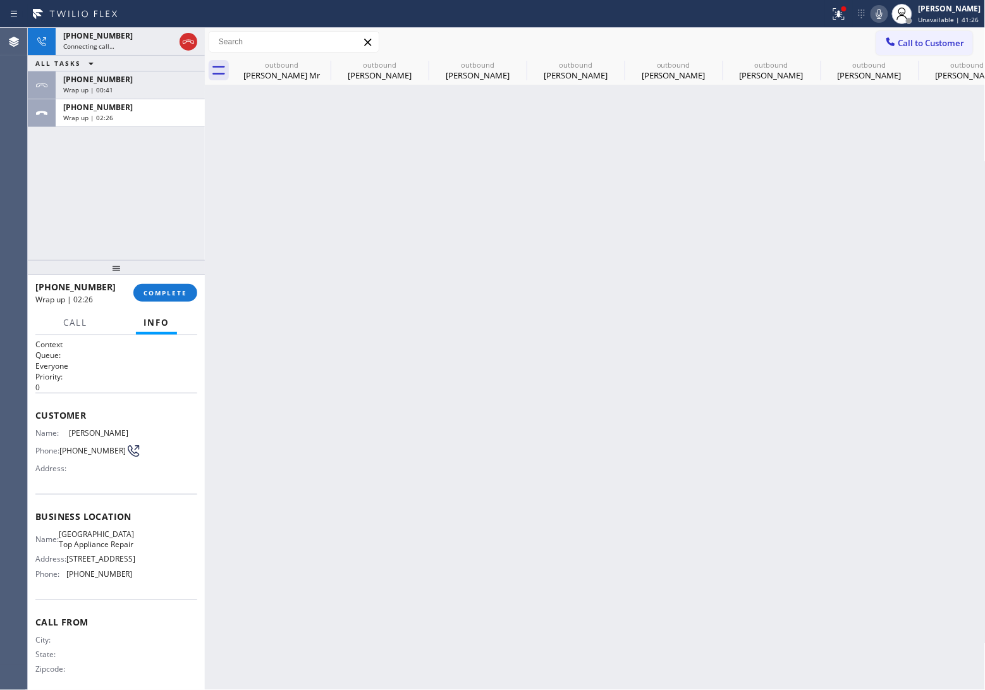
click at [105, 115] on span "Wrap up | 02:26" at bounding box center [88, 117] width 50 height 9
click at [105, 115] on span "Wrap up | 02:27" at bounding box center [88, 117] width 50 height 9
click at [177, 286] on button "COMPLETE" at bounding box center [165, 293] width 64 height 18
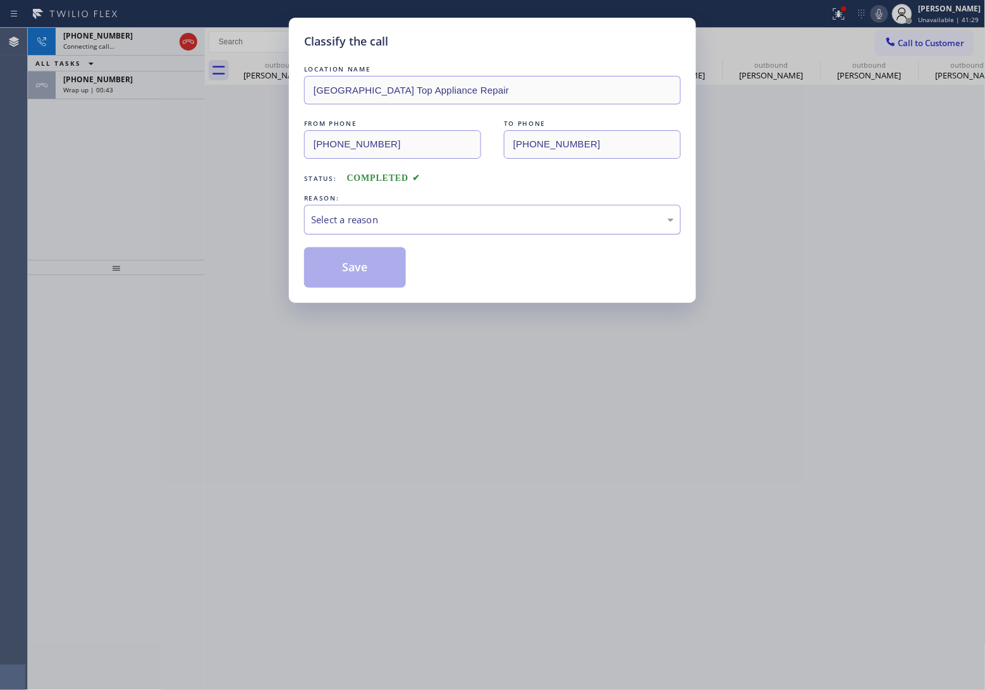
click at [408, 226] on div "Select a reason" at bounding box center [492, 219] width 363 height 15
click at [389, 274] on button "Save" at bounding box center [355, 267] width 102 height 40
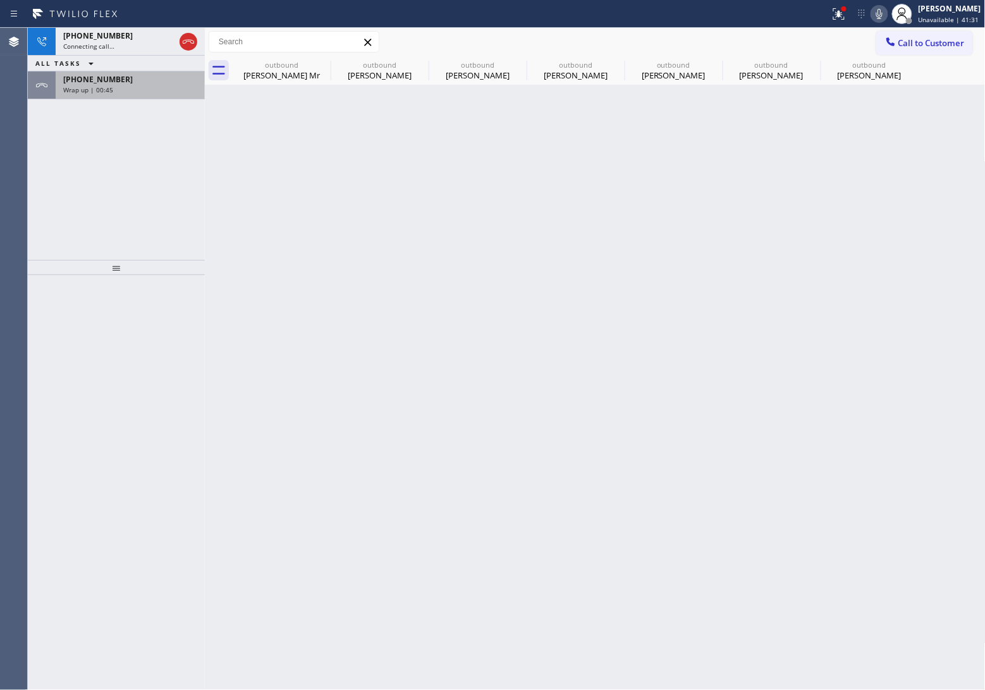
click at [128, 89] on div "Wrap up | 00:45" at bounding box center [130, 89] width 134 height 9
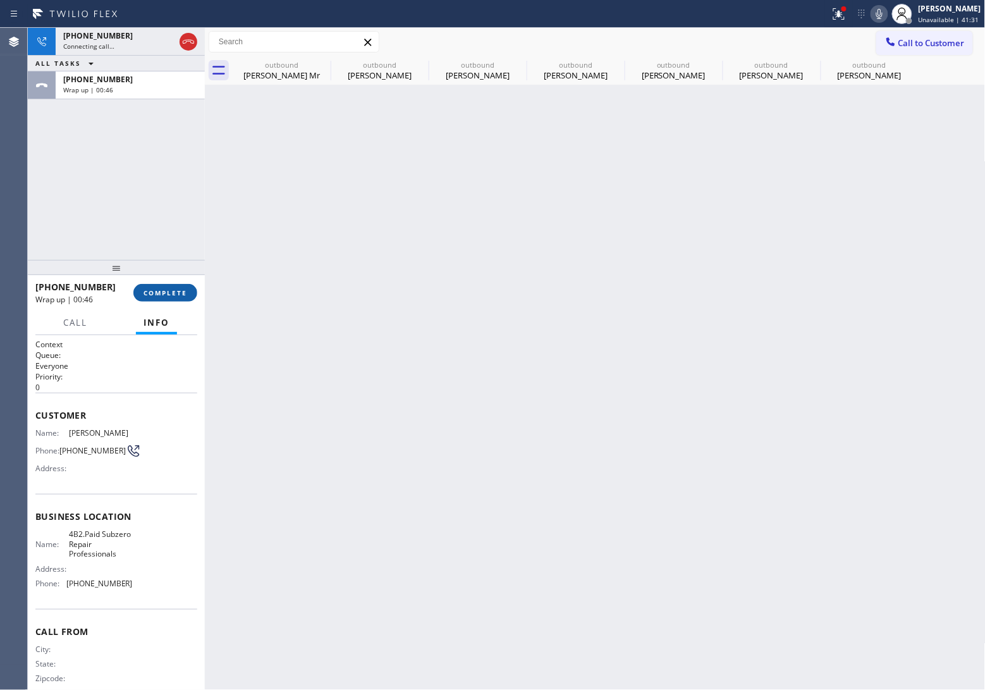
click at [182, 293] on span "COMPLETE" at bounding box center [166, 292] width 44 height 9
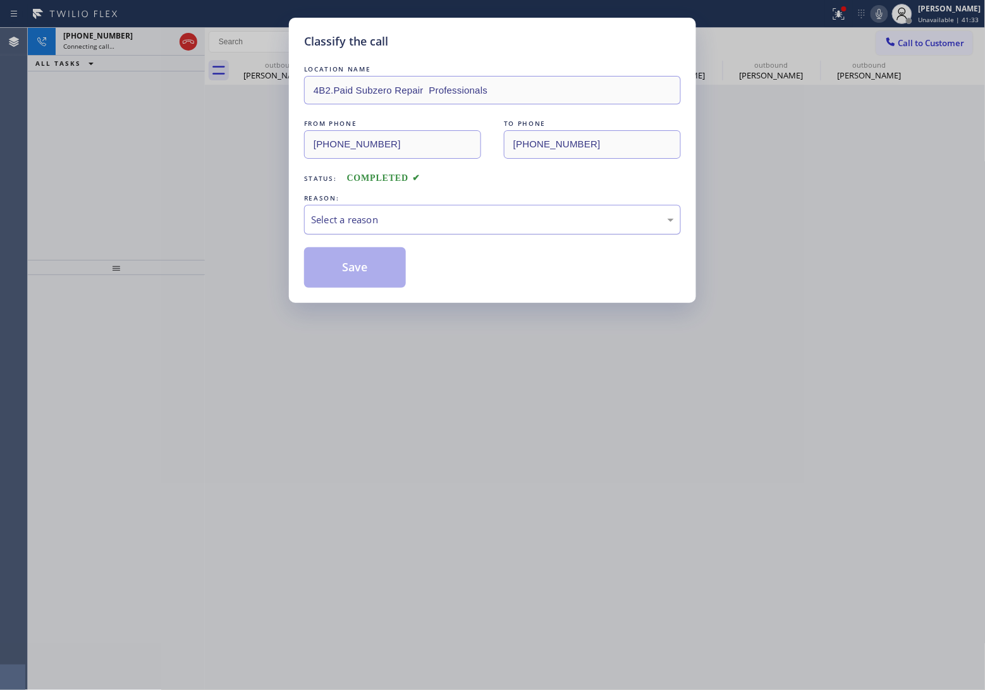
click at [386, 223] on div "Select a reason" at bounding box center [492, 219] width 363 height 15
click at [383, 278] on button "Save" at bounding box center [355, 267] width 102 height 40
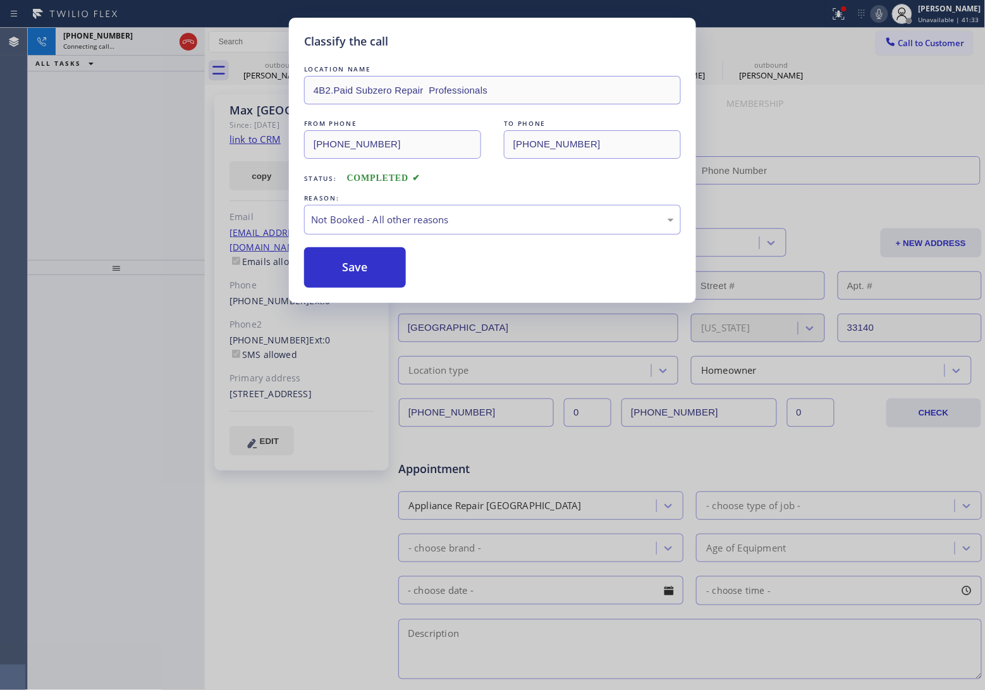
type input "[PHONE_NUMBER]"
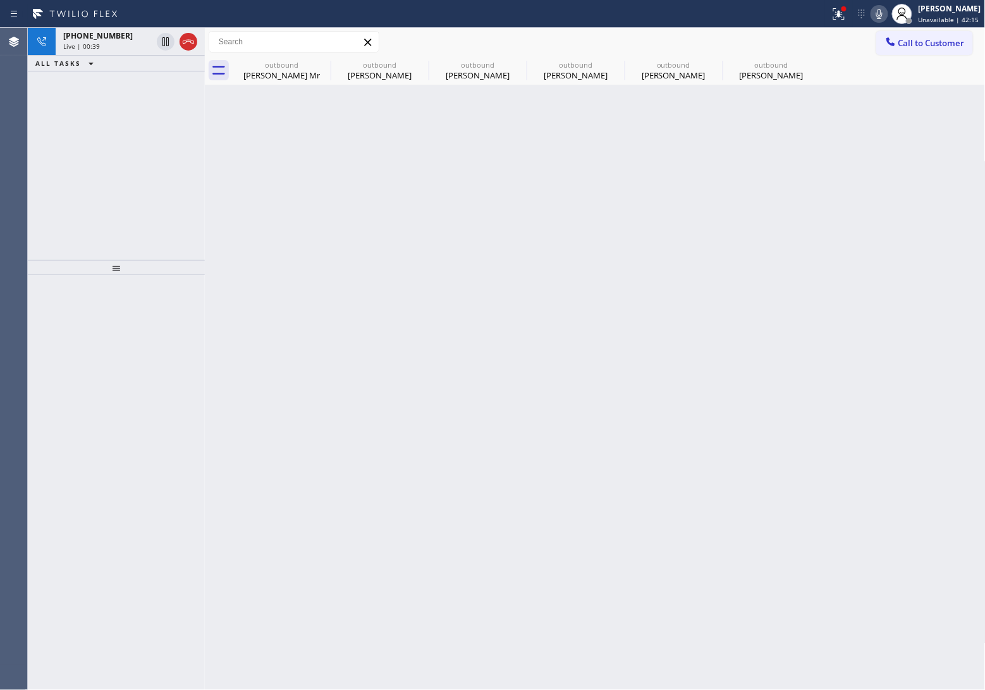
drag, startPoint x: 195, startPoint y: 40, endPoint x: 291, endPoint y: 29, distance: 97.3
click at [193, 40] on icon at bounding box center [188, 41] width 15 height 15
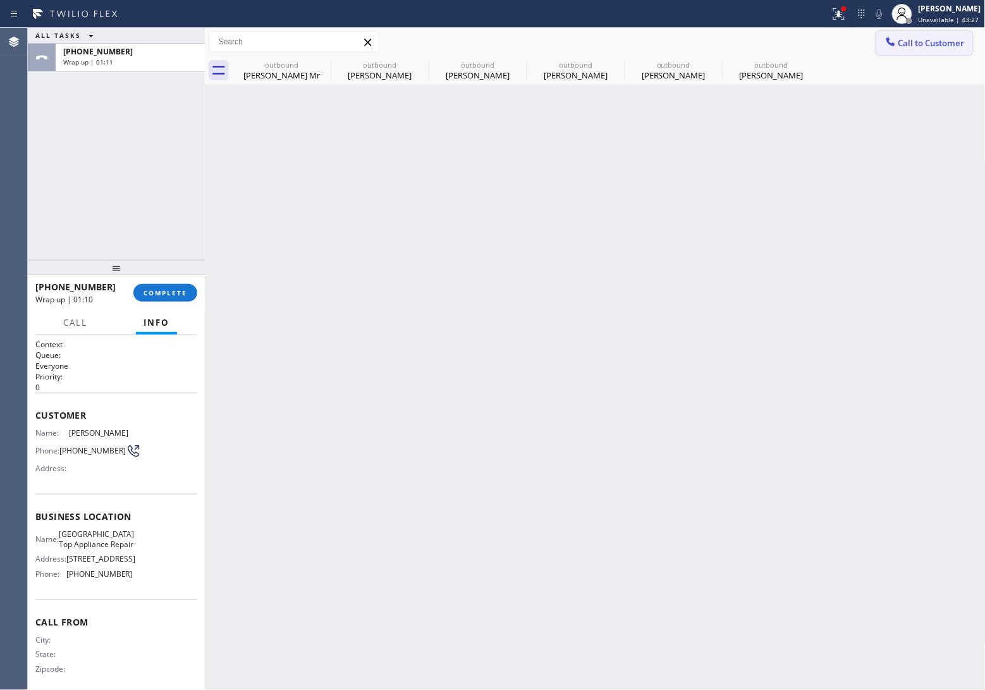
click at [944, 36] on button "Call to Customer" at bounding box center [924, 43] width 97 height 24
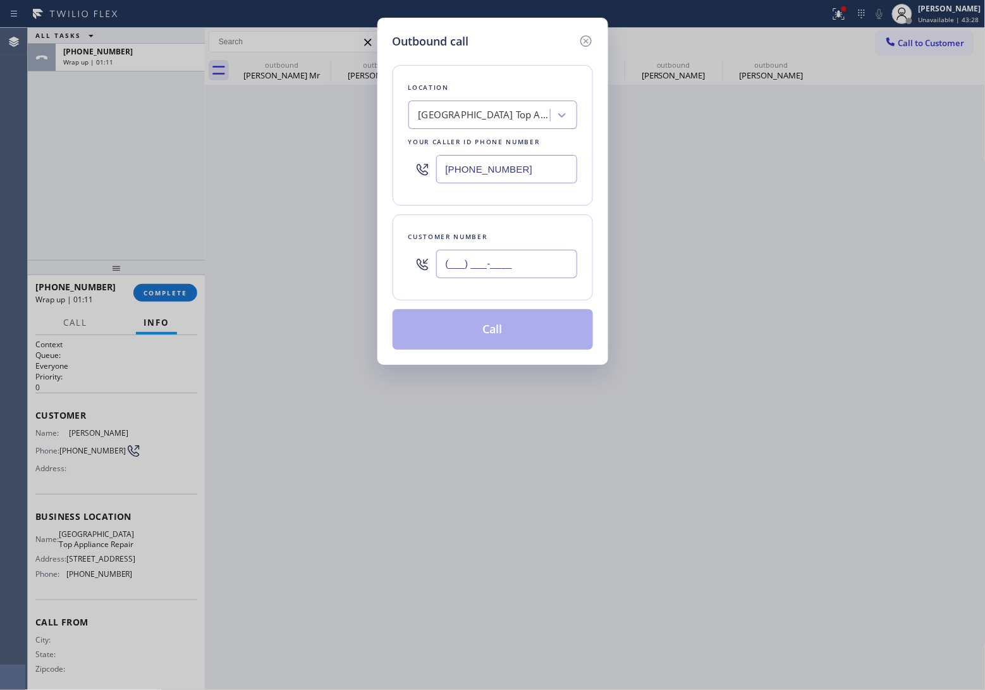
click at [532, 273] on input "(___) ___-____" at bounding box center [506, 264] width 141 height 28
paste input "702) 542-4419"
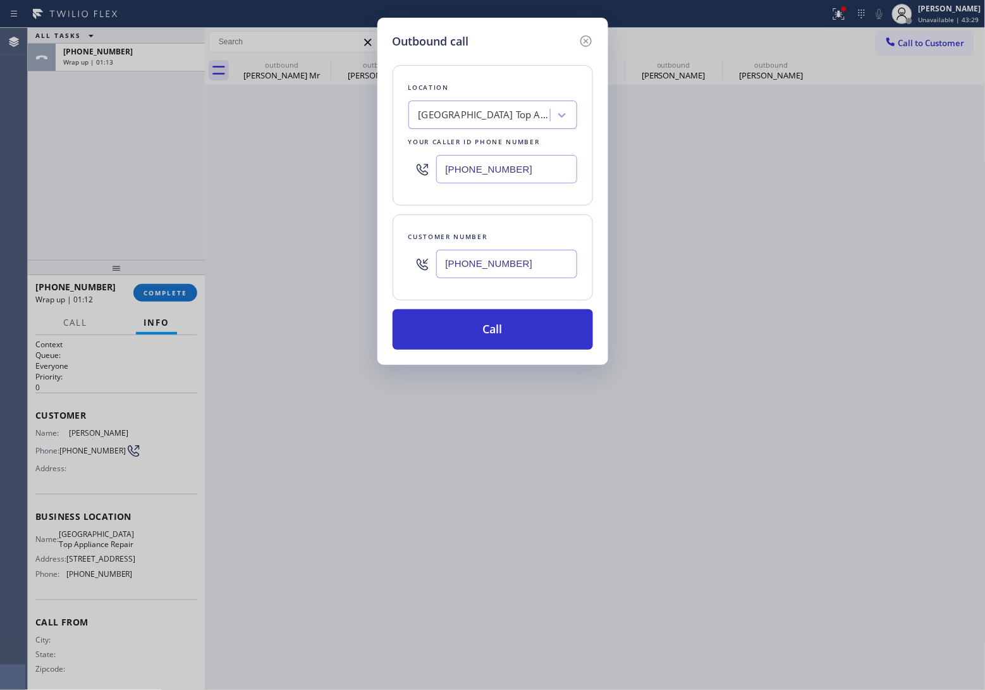
type input "[PHONE_NUMBER]"
click at [478, 171] on input "[PHONE_NUMBER]" at bounding box center [506, 169] width 141 height 28
paste input "725) 234-6080"
type input "[PHONE_NUMBER]"
click at [541, 324] on button "Call" at bounding box center [493, 329] width 200 height 40
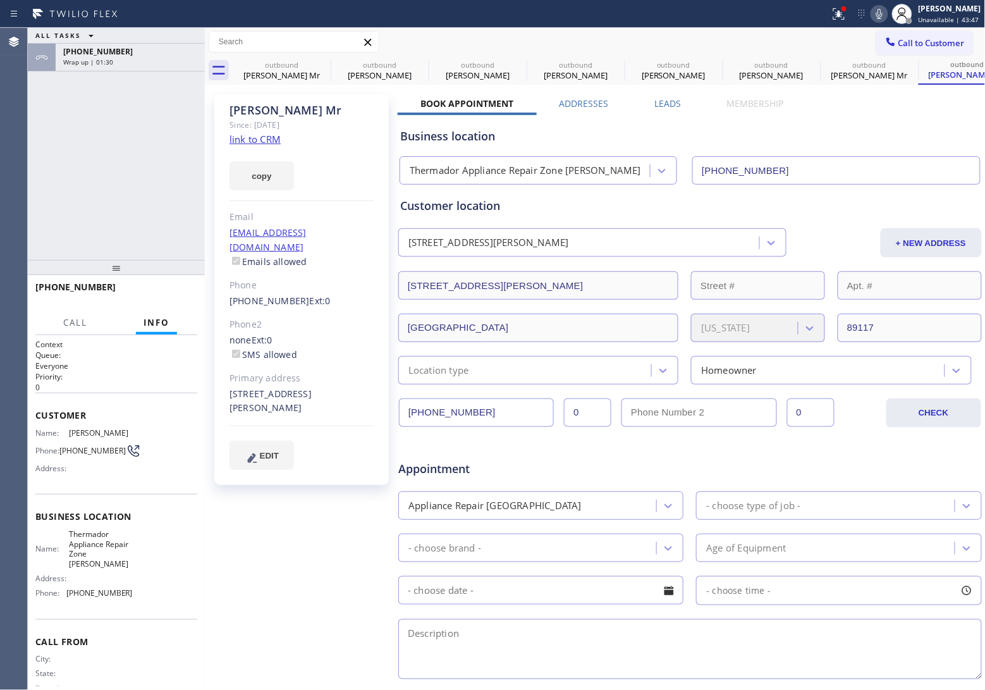
type input "[PHONE_NUMBER]"
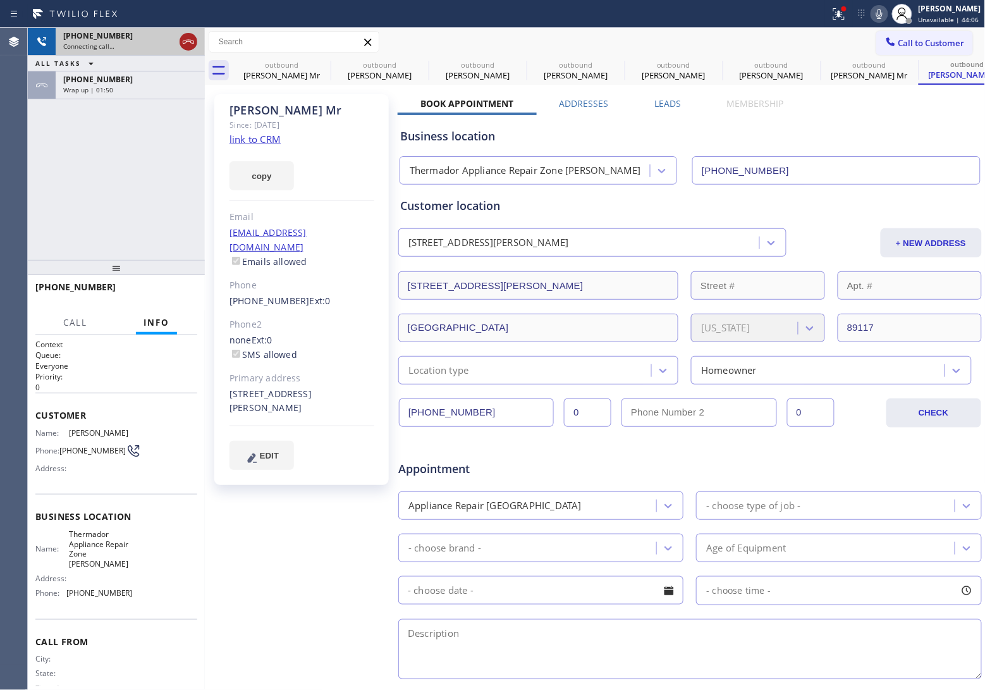
click at [187, 40] on icon at bounding box center [188, 41] width 15 height 15
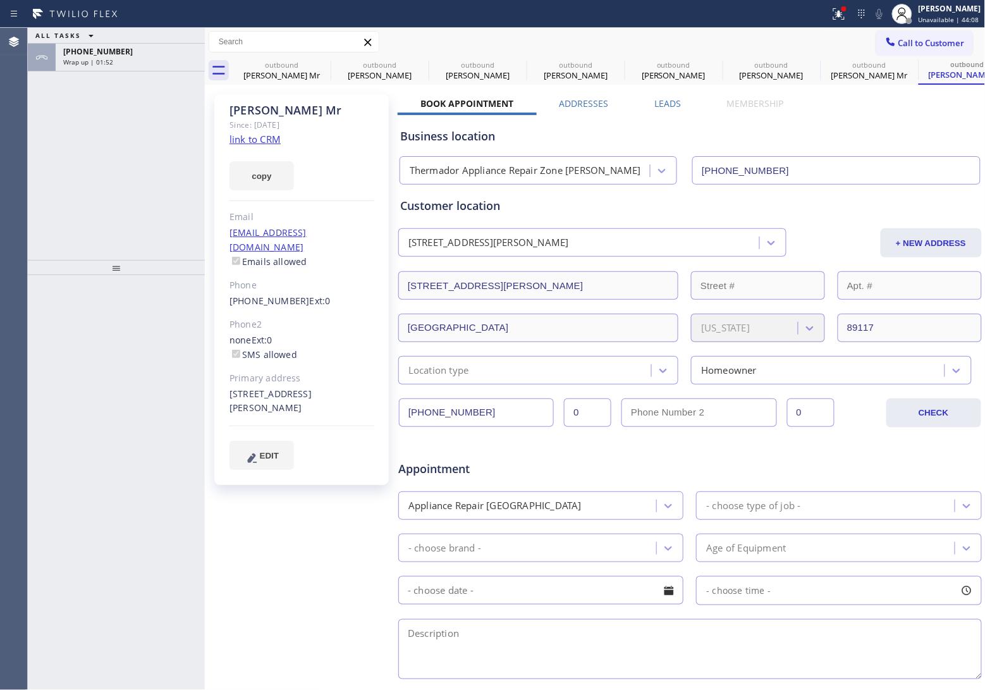
click at [139, 104] on div "ALL TASKS ALL TASKS ACTIVE TASKS TASKS IN WRAP UP [PHONE_NUMBER] Wrap up | 01:52" at bounding box center [116, 144] width 177 height 232
click at [140, 64] on div "Wrap up | 01:52" at bounding box center [130, 62] width 134 height 9
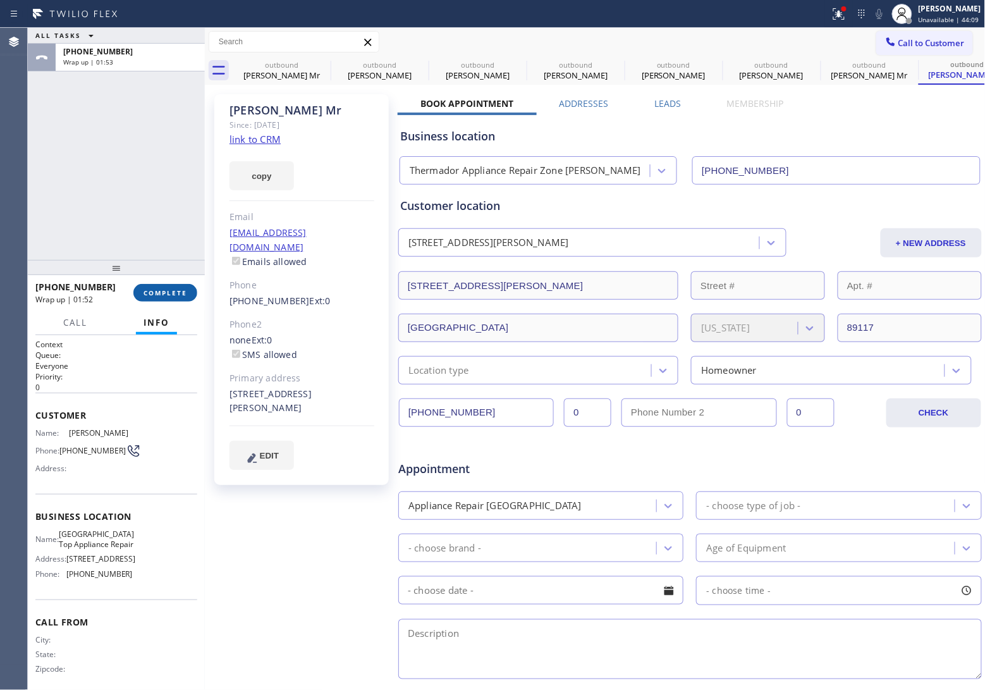
click at [169, 292] on span "COMPLETE" at bounding box center [166, 292] width 44 height 9
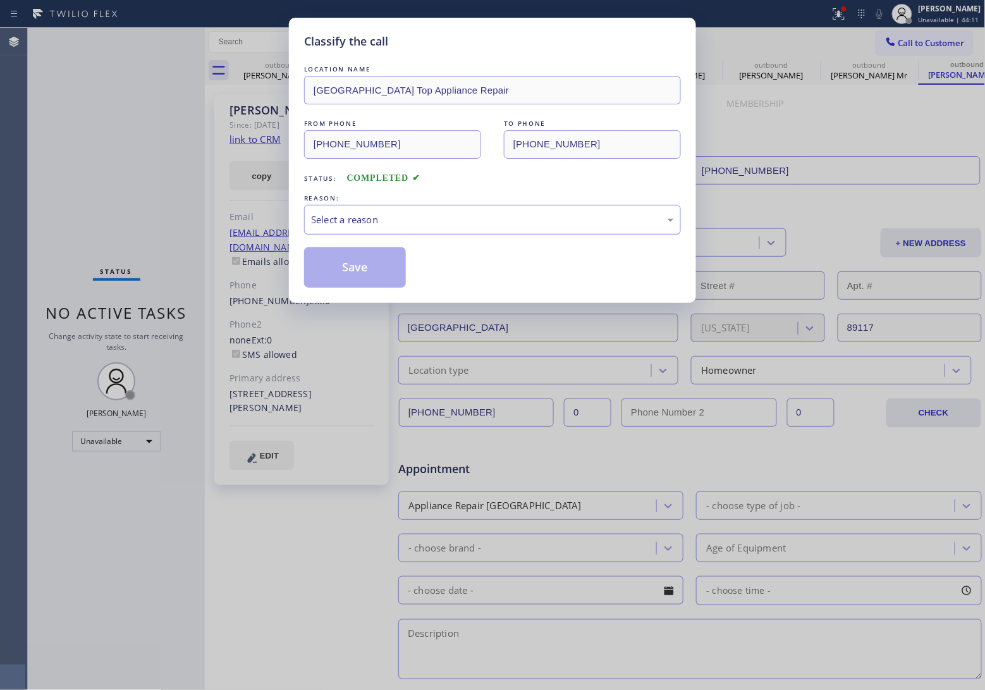
click at [374, 226] on div "Select a reason" at bounding box center [492, 219] width 363 height 15
click at [353, 272] on button "Save" at bounding box center [355, 267] width 102 height 40
type input "[PHONE_NUMBER]"
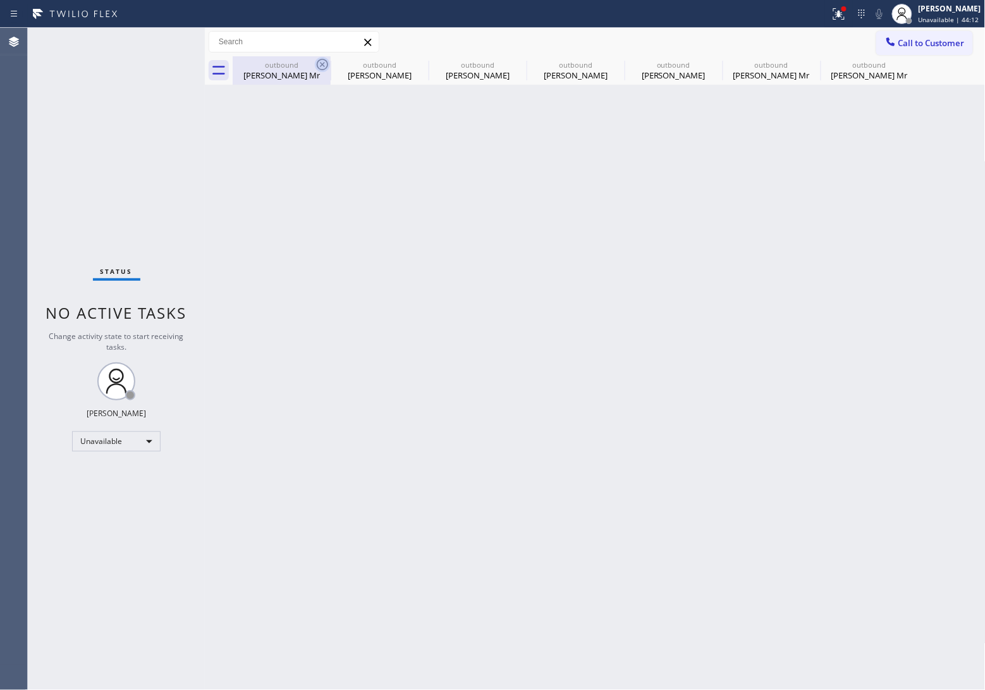
click at [321, 61] on icon at bounding box center [322, 64] width 15 height 15
click at [413, 61] on icon at bounding box center [420, 64] width 15 height 15
click at [0, 0] on icon at bounding box center [0, 0] width 0 height 0
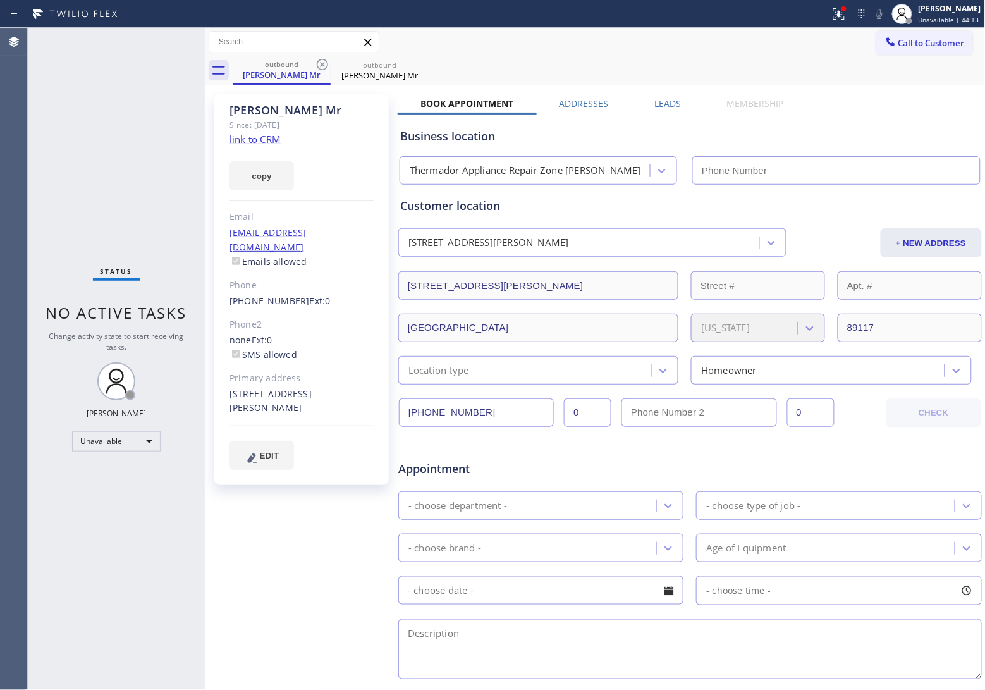
type input "[PHONE_NUMBER]"
click at [319, 61] on icon at bounding box center [322, 64] width 15 height 15
click at [0, 0] on icon at bounding box center [0, 0] width 0 height 0
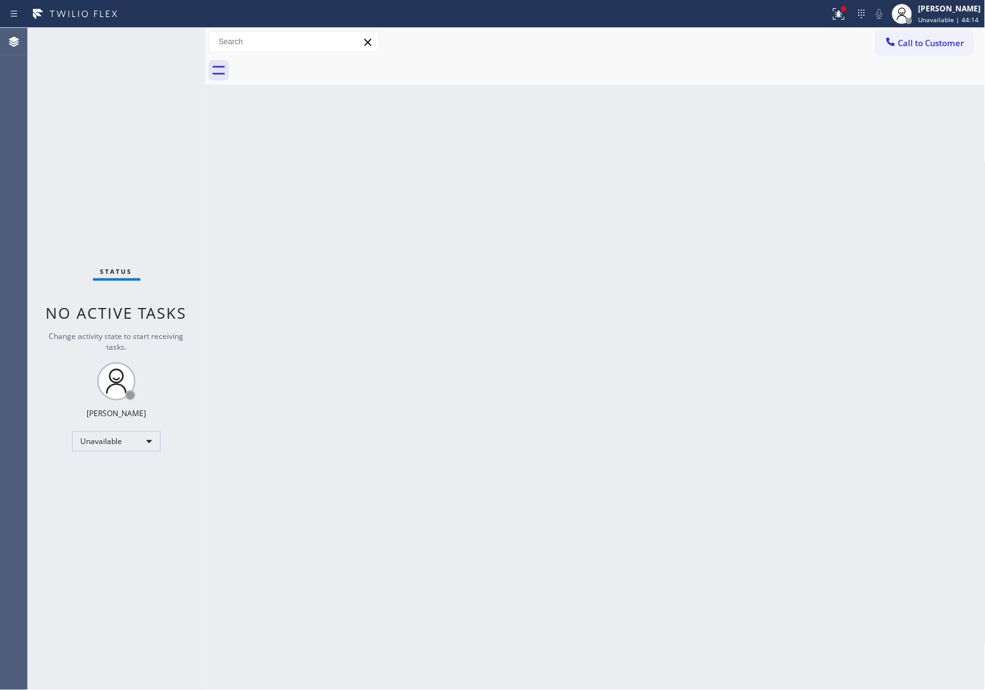
click at [319, 61] on div at bounding box center [609, 70] width 753 height 28
click at [42, 172] on div "Status No active tasks Change activity state to start receiving tasks. [PERSON_…" at bounding box center [116, 359] width 177 height 662
click at [919, 49] on button "Call to Customer" at bounding box center [924, 43] width 97 height 24
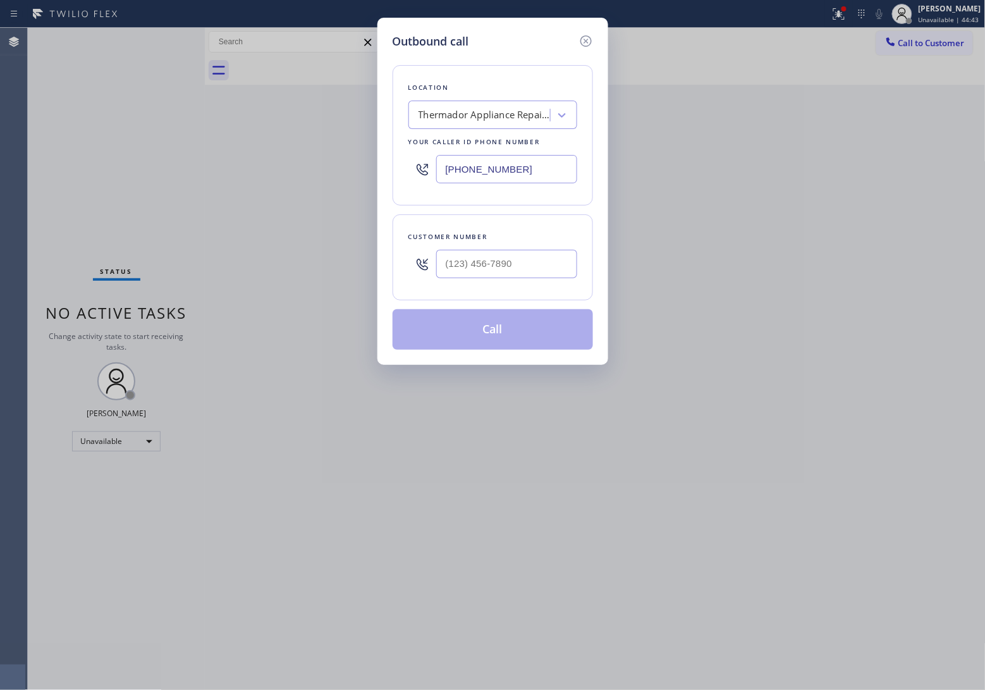
drag, startPoint x: 918, startPoint y: 49, endPoint x: 674, endPoint y: 130, distance: 257.1
click at [898, 54] on div "Outbound call Location Thermador Appliance Repair Zone [PERSON_NAME] Your calle…" at bounding box center [492, 345] width 985 height 690
click at [504, 178] on input "[PHONE_NUMBER]" at bounding box center [506, 169] width 141 height 28
paste input "805) 715-4542"
type input "[PHONE_NUMBER]"
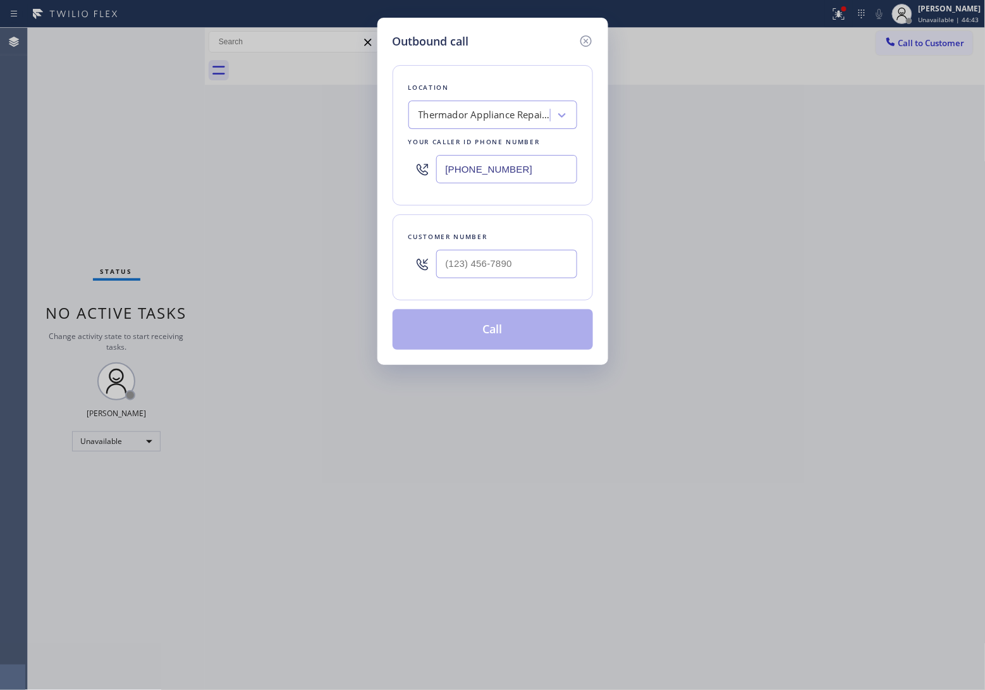
type input "(___) ___-____"
click at [507, 264] on input "(___) ___-____" at bounding box center [506, 264] width 141 height 28
paste input "310) 562-9016"
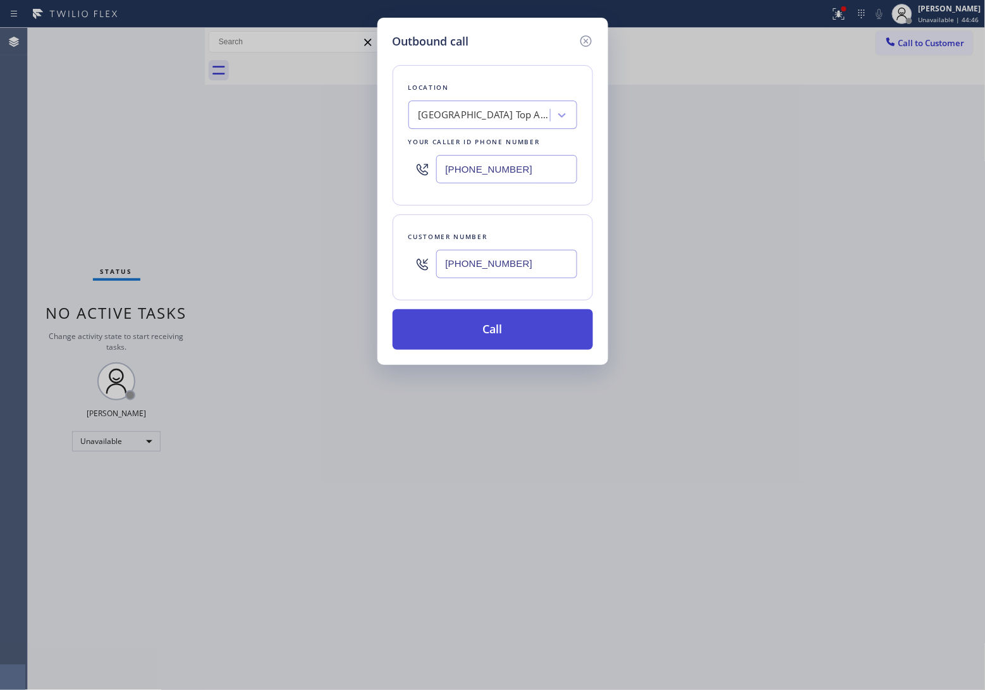
type input "[PHONE_NUMBER]"
click at [534, 335] on button "Call" at bounding box center [493, 329] width 200 height 40
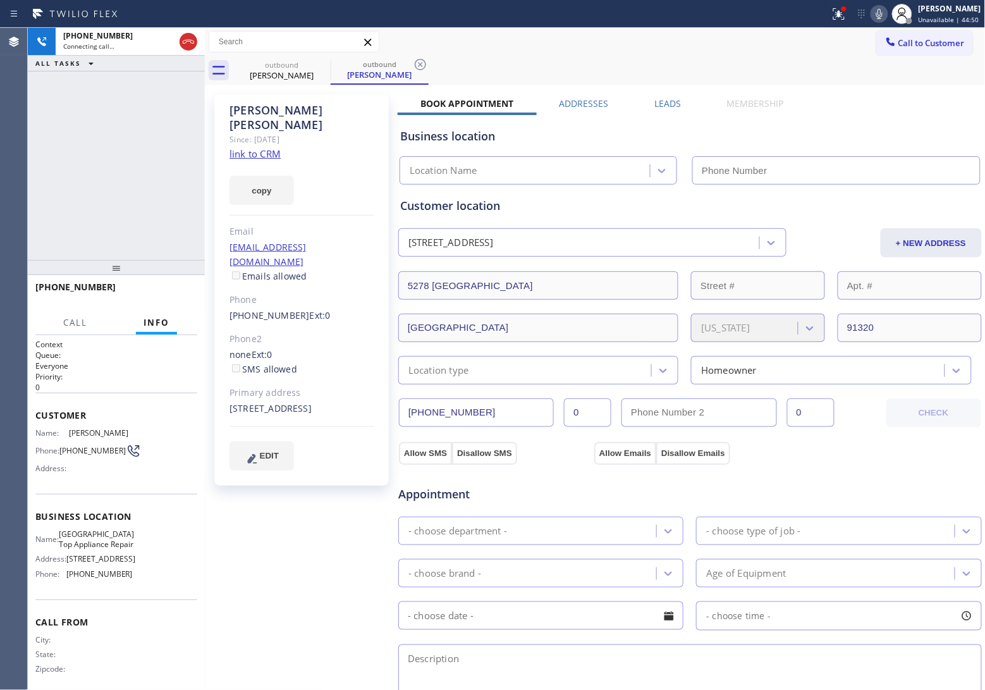
type input "[PHONE_NUMBER]"
click at [28, 184] on div "[PHONE_NUMBER] Connecting call… ALL TASKS ALL TASKS ACTIVE TASKS TASKS IN WRAP …" at bounding box center [116, 144] width 177 height 232
click at [26, 171] on div "Agent Desktop" at bounding box center [13, 359] width 27 height 662
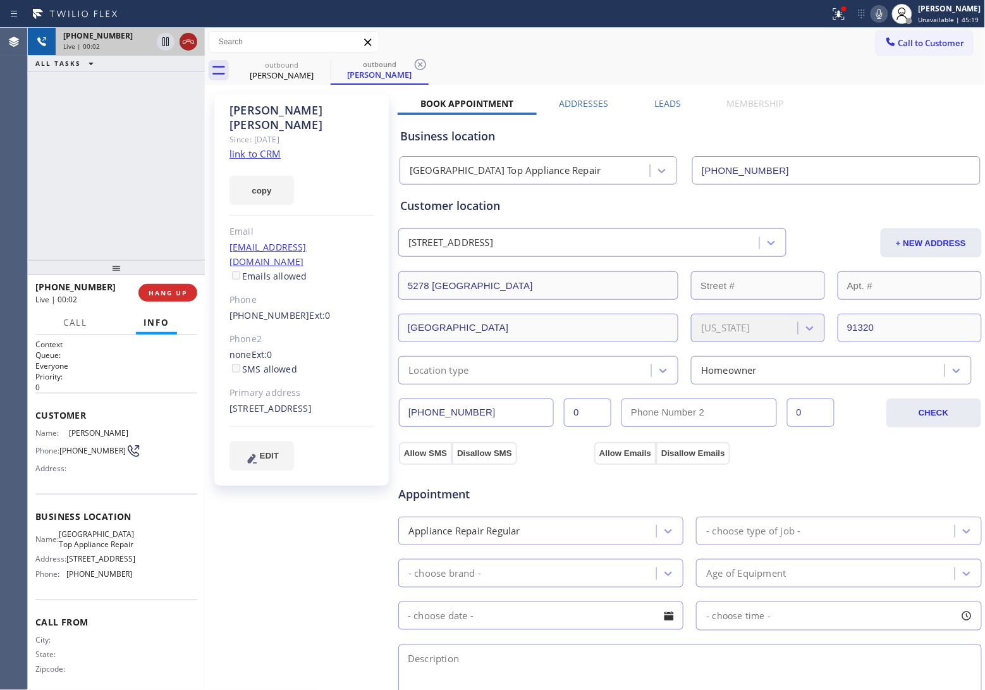
click at [192, 45] on icon at bounding box center [188, 41] width 15 height 15
click at [179, 291] on span "HANG UP" at bounding box center [168, 292] width 39 height 9
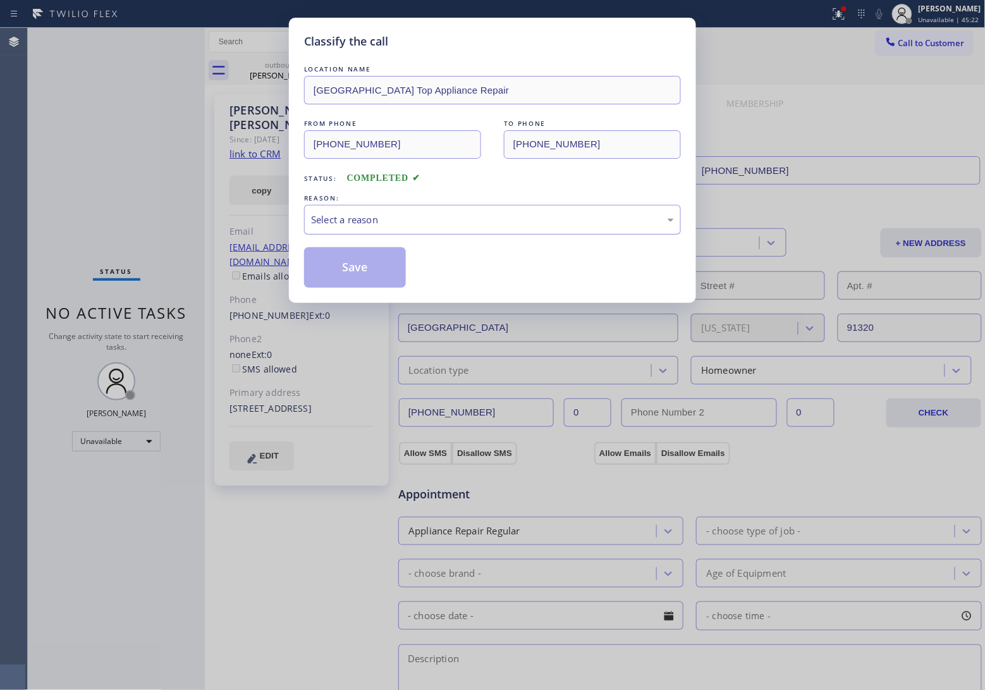
click at [345, 223] on div "Select a reason" at bounding box center [492, 219] width 363 height 15
click at [348, 273] on button "Save" at bounding box center [355, 267] width 102 height 40
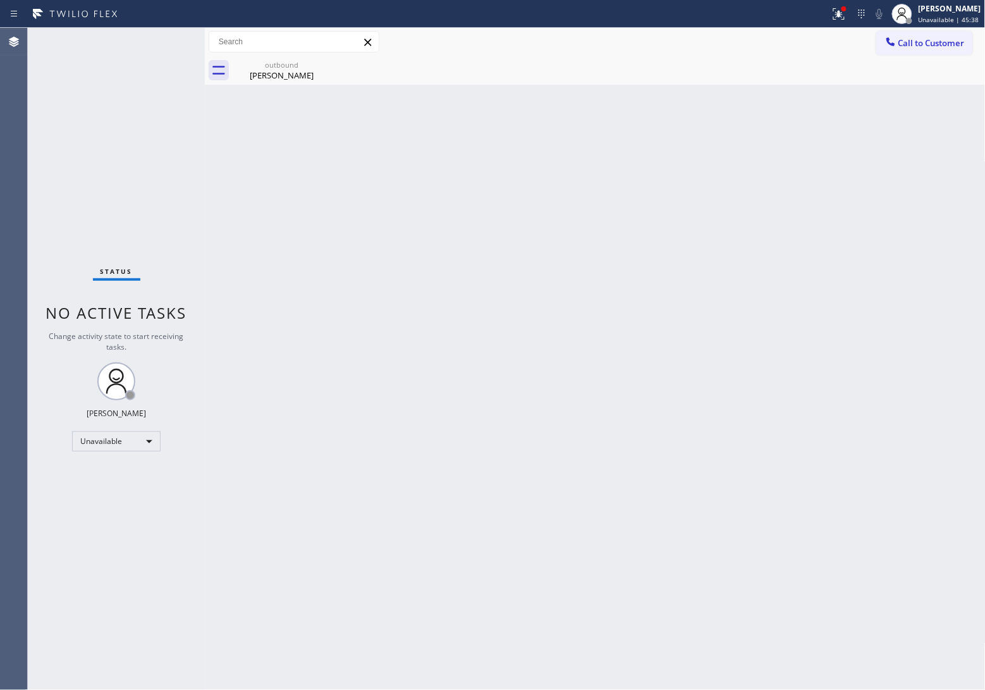
drag, startPoint x: 937, startPoint y: 37, endPoint x: 644, endPoint y: 195, distance: 333.3
click at [930, 41] on span "Call to Customer" at bounding box center [932, 42] width 66 height 11
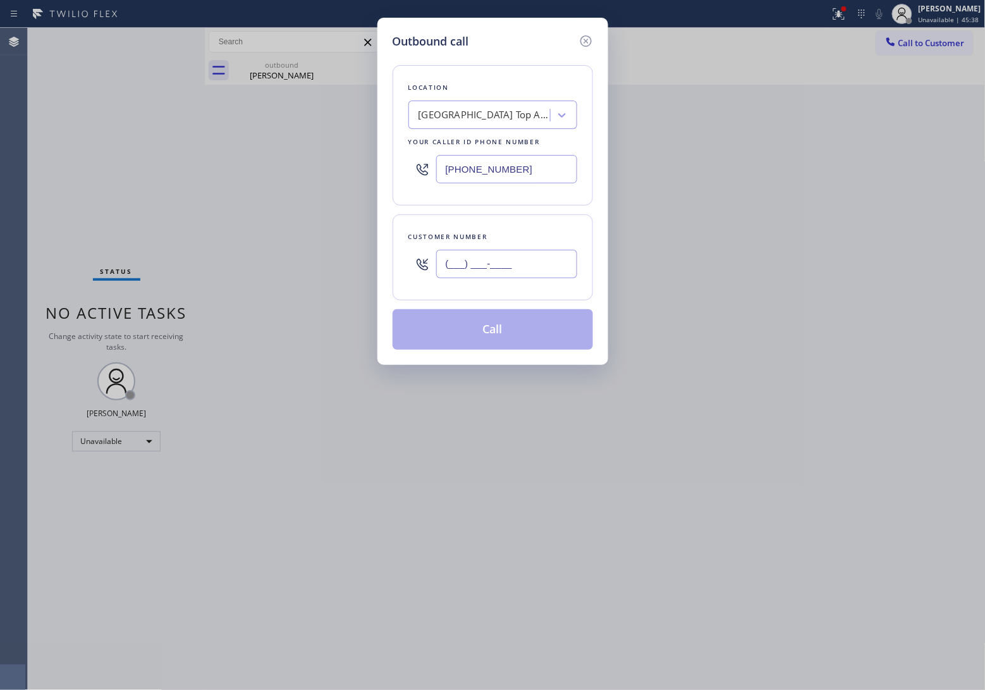
click at [522, 272] on input "(___) ___-____" at bounding box center [506, 264] width 141 height 28
paste input "562) 508-2092"
type input "[PHONE_NUMBER]"
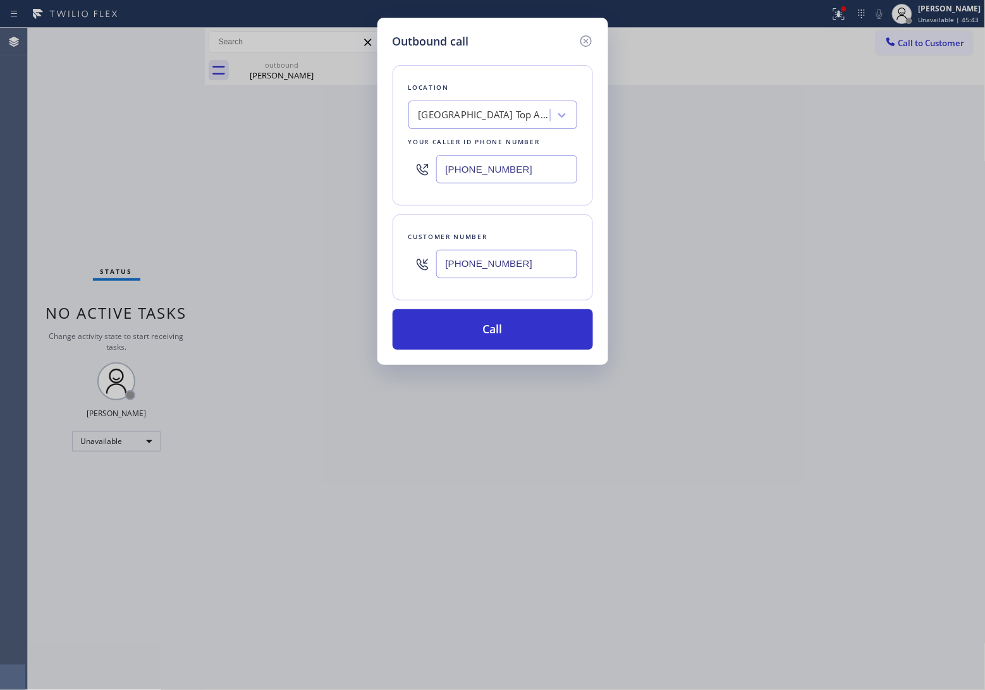
click at [476, 171] on input "[PHONE_NUMBER]" at bounding box center [506, 169] width 141 height 28
paste input "562) 489-9480"
type input "[PHONE_NUMBER]"
click at [538, 328] on button "Call" at bounding box center [493, 329] width 200 height 40
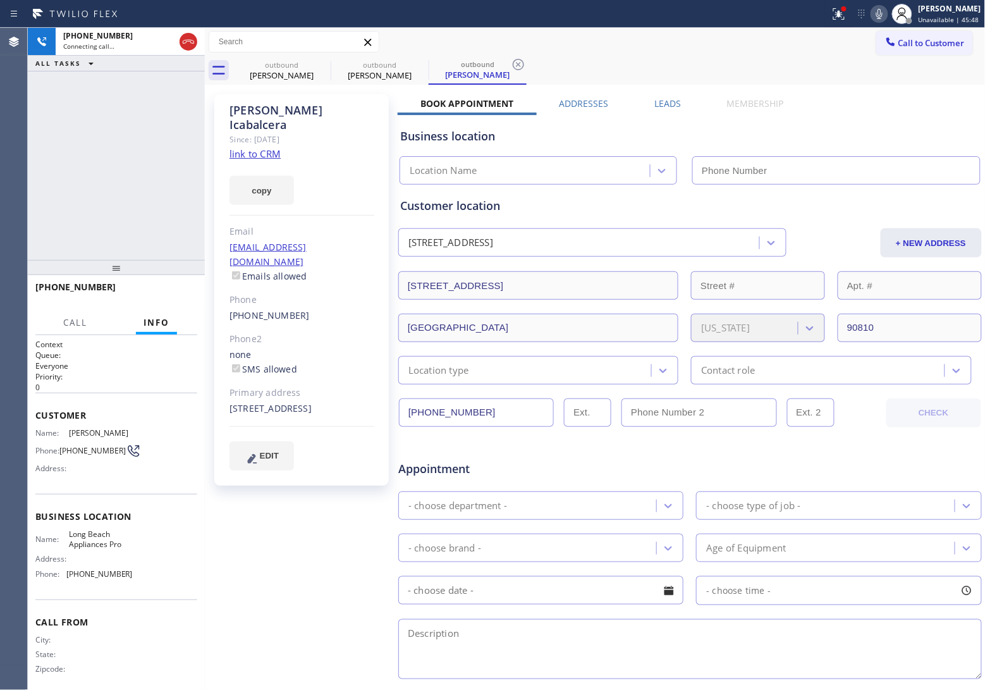
type input "[PHONE_NUMBER]"
click at [36, 141] on div "[PHONE_NUMBER] Connecting call… ALL TASKS ALL TASKS ACTIVE TASKS TASKS IN WRAP …" at bounding box center [116, 144] width 177 height 232
click at [9, 182] on div "Agent Desktop" at bounding box center [13, 359] width 27 height 662
drag, startPoint x: 49, startPoint y: 190, endPoint x: 46, endPoint y: 200, distance: 11.0
click at [46, 195] on div "[PHONE_NUMBER] Live | 00:06 ALL TASKS ALL TASKS ACTIVE TASKS TASKS IN WRAP UP" at bounding box center [116, 144] width 177 height 232
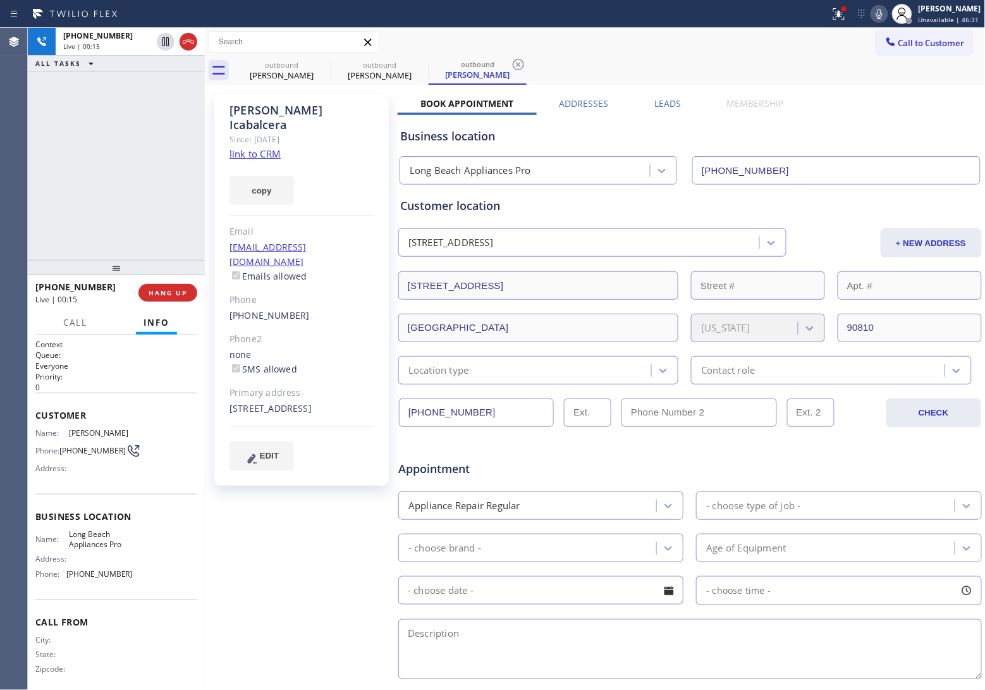
click at [32, 177] on div "[PHONE_NUMBER] Live | 00:15 ALL TASKS ALL TASKS ACTIVE TASKS TASKS IN WRAP UP" at bounding box center [116, 144] width 177 height 232
drag, startPoint x: 193, startPoint y: 41, endPoint x: 204, endPoint y: 66, distance: 27.7
click at [193, 41] on icon at bounding box center [188, 41] width 15 height 15
click at [175, 291] on span "HANG UP" at bounding box center [168, 292] width 39 height 9
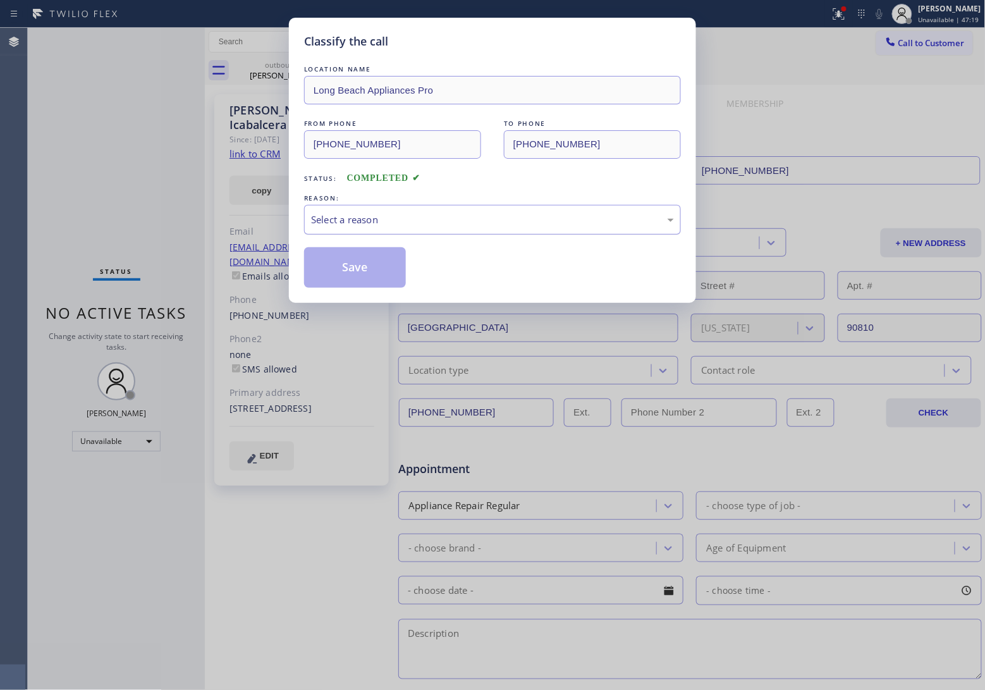
click at [379, 226] on div "Select a reason" at bounding box center [492, 219] width 363 height 15
click at [369, 270] on button "Save" at bounding box center [355, 267] width 102 height 40
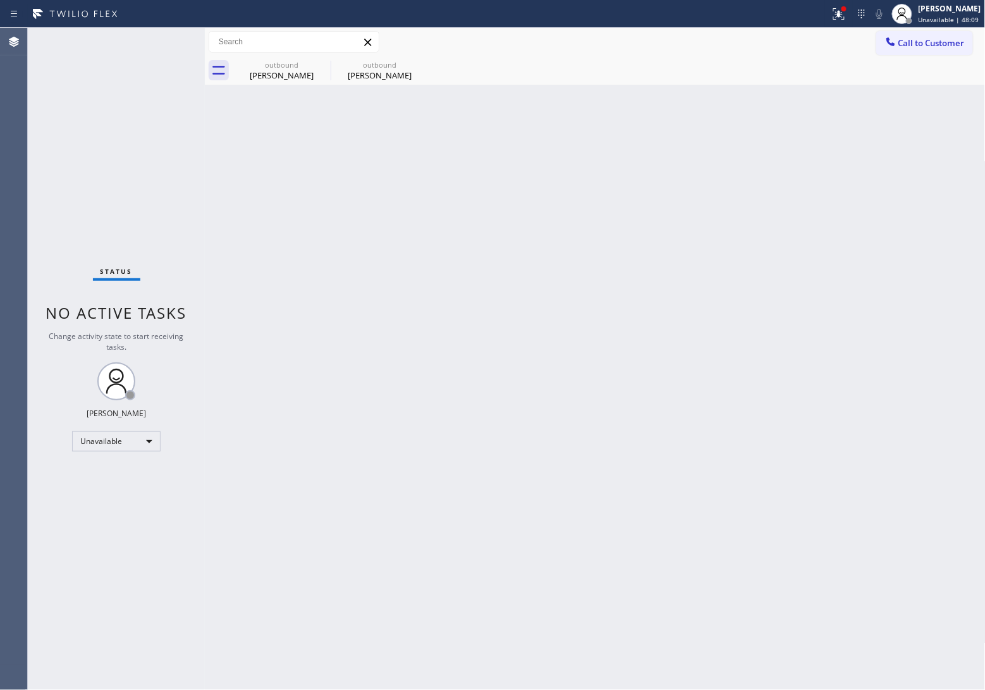
click at [931, 36] on button "Call to Customer" at bounding box center [924, 43] width 97 height 24
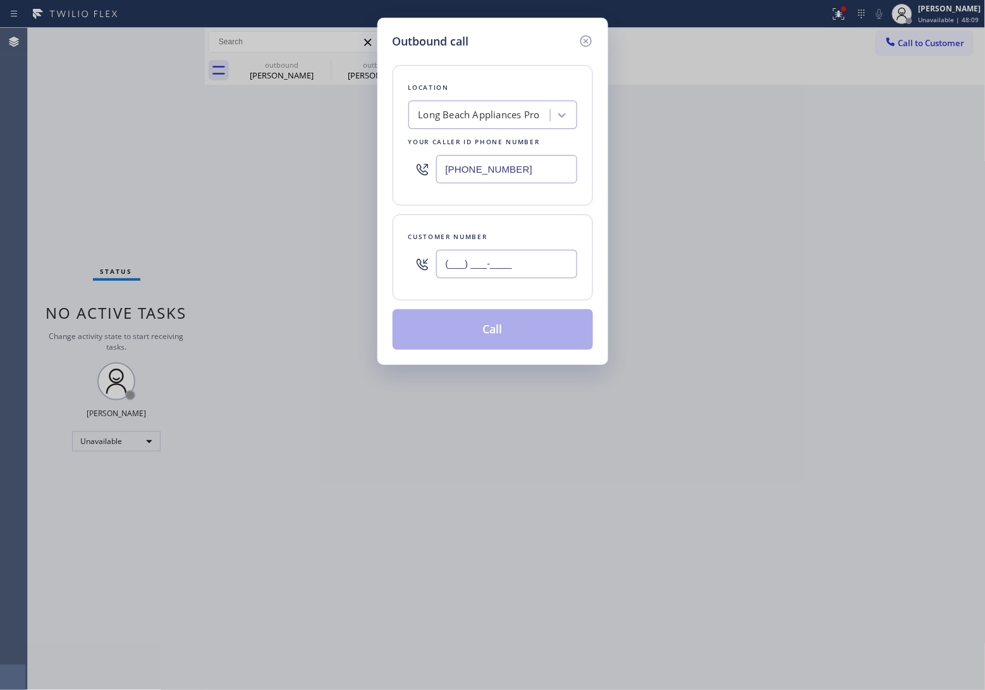
click at [508, 262] on input "(___) ___-____" at bounding box center [506, 264] width 141 height 28
paste input "310) 562-9016"
type input "[PHONE_NUMBER]"
click at [452, 105] on div "Long Beach Appliances Pro" at bounding box center [481, 115] width 138 height 22
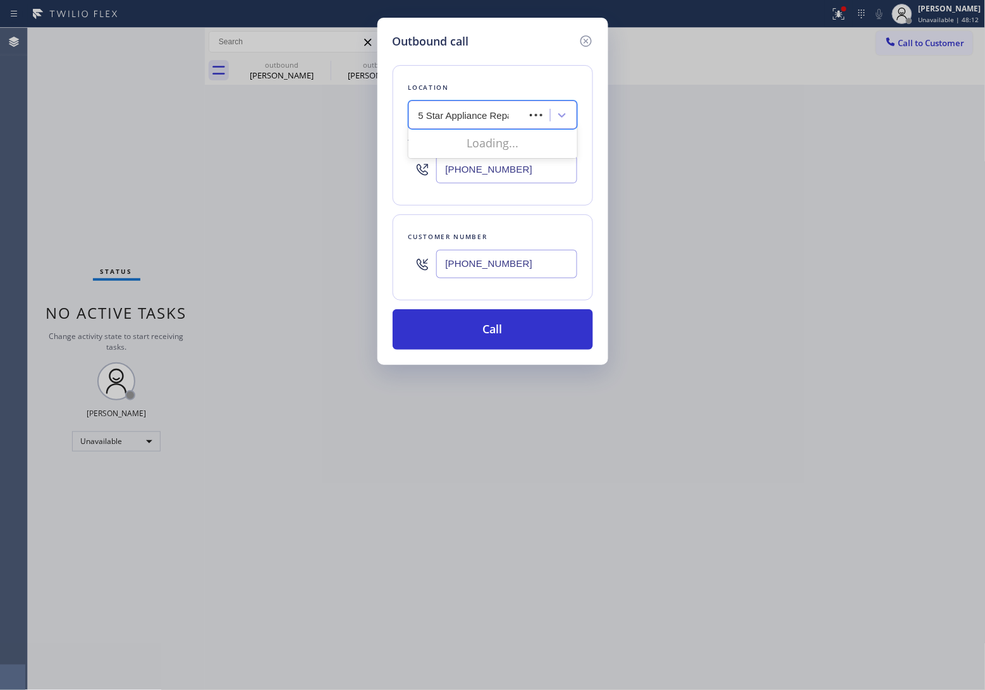
type input "5 Star Appliance Repai"
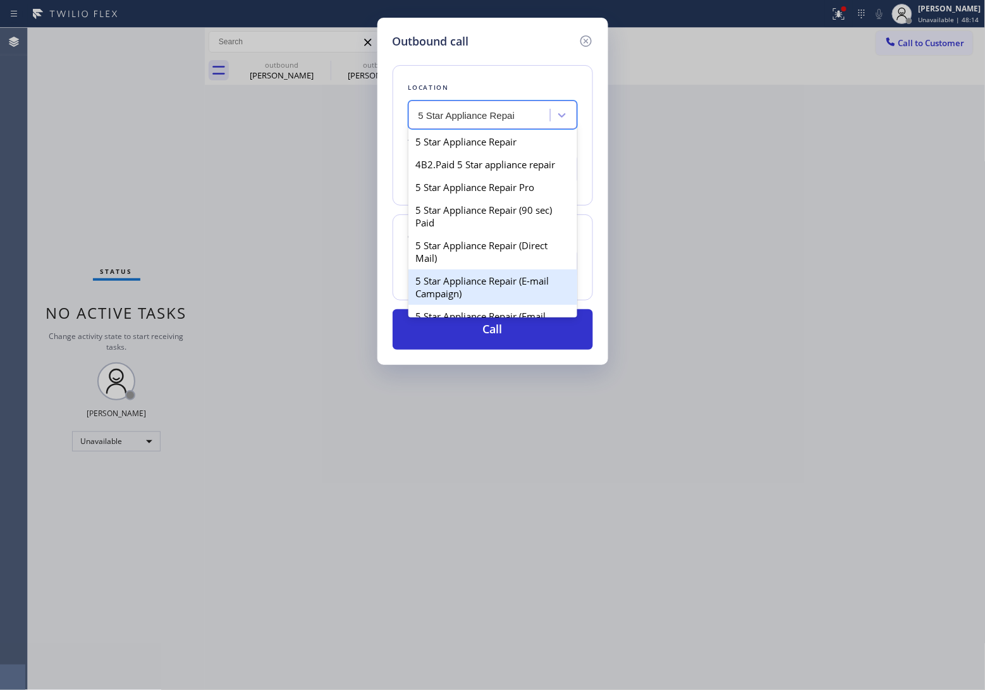
click at [505, 291] on div "5 Star Appliance Repair (E-mail Campaign)" at bounding box center [492, 286] width 169 height 35
type input "[PHONE_NUMBER]"
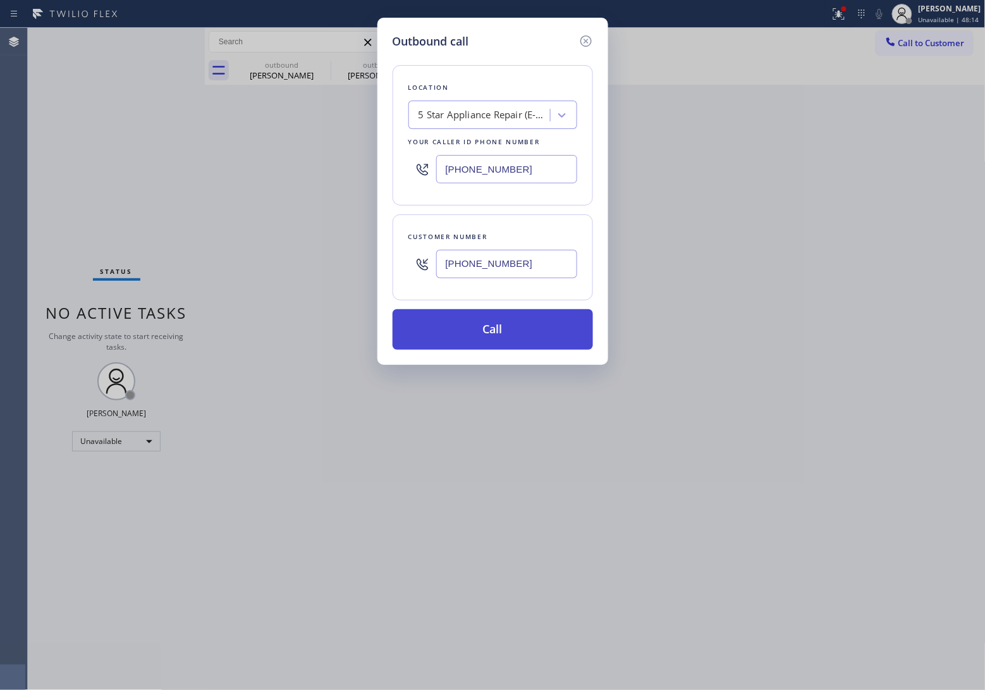
click at [509, 324] on button "Call" at bounding box center [493, 329] width 200 height 40
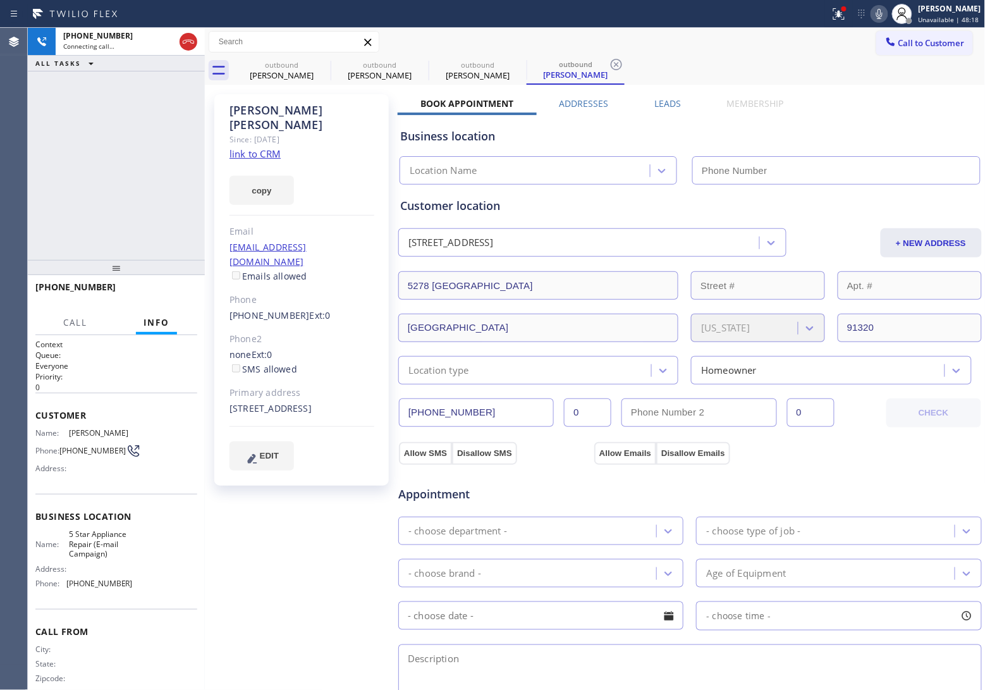
type input "[PHONE_NUMBER]"
click at [39, 199] on div "[PHONE_NUMBER] Live | 00:04 ALL TASKS ALL TASKS ACTIVE TASKS TASKS IN WRAP UP" at bounding box center [116, 144] width 177 height 232
click at [181, 286] on button "HANG UP" at bounding box center [167, 293] width 59 height 18
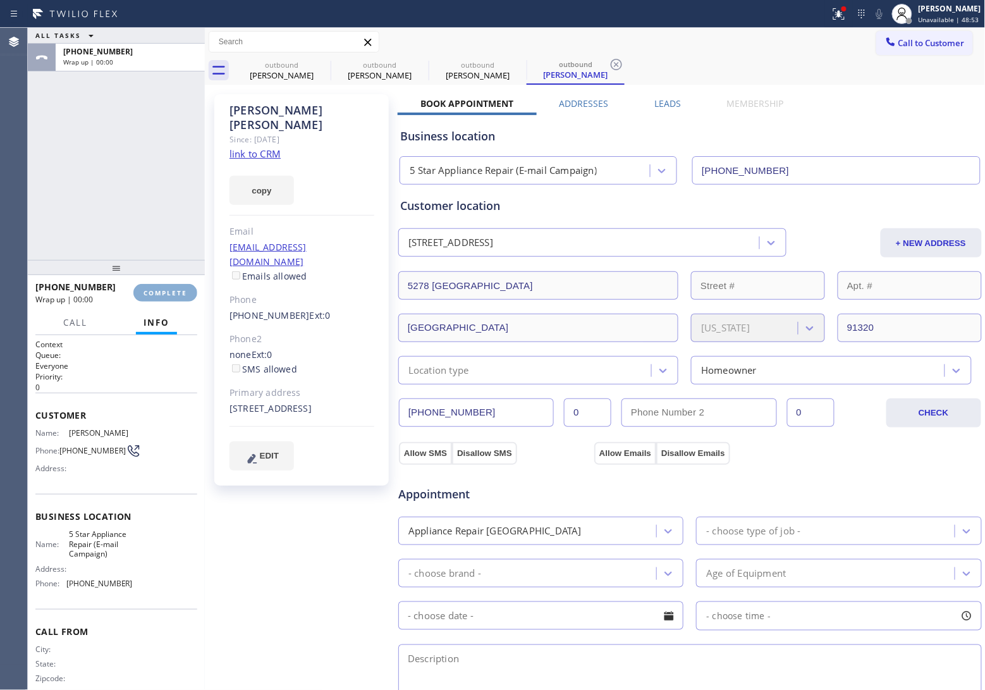
click at [181, 286] on button "COMPLETE" at bounding box center [165, 293] width 64 height 18
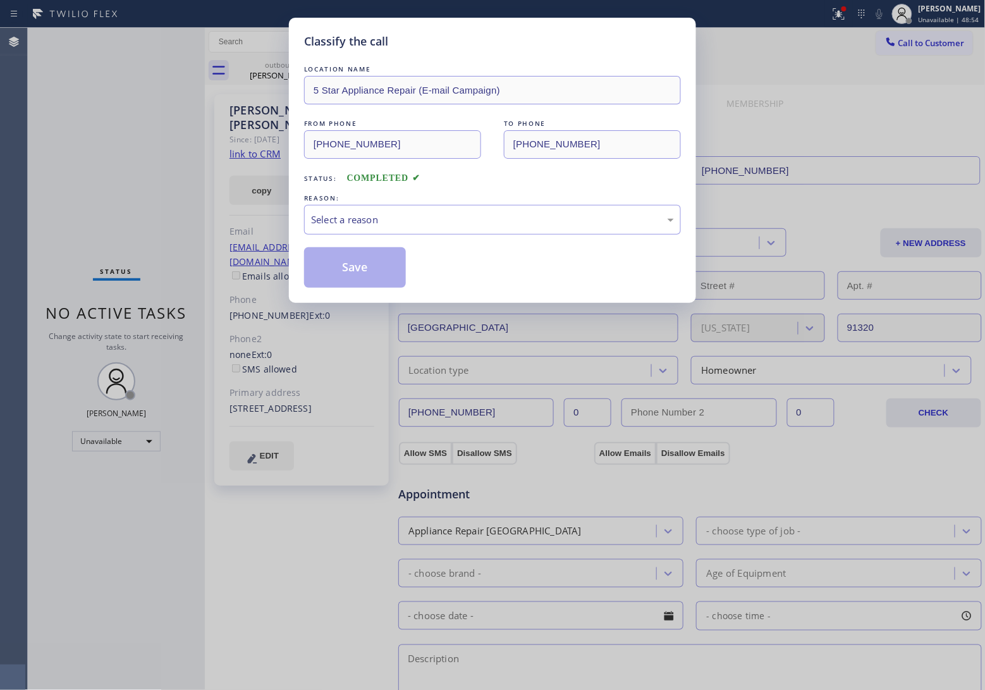
click at [188, 294] on div "Classify the call LOCATION NAME 5 Star Appliance Repair (E-mail Campaign) FROM …" at bounding box center [492, 345] width 985 height 690
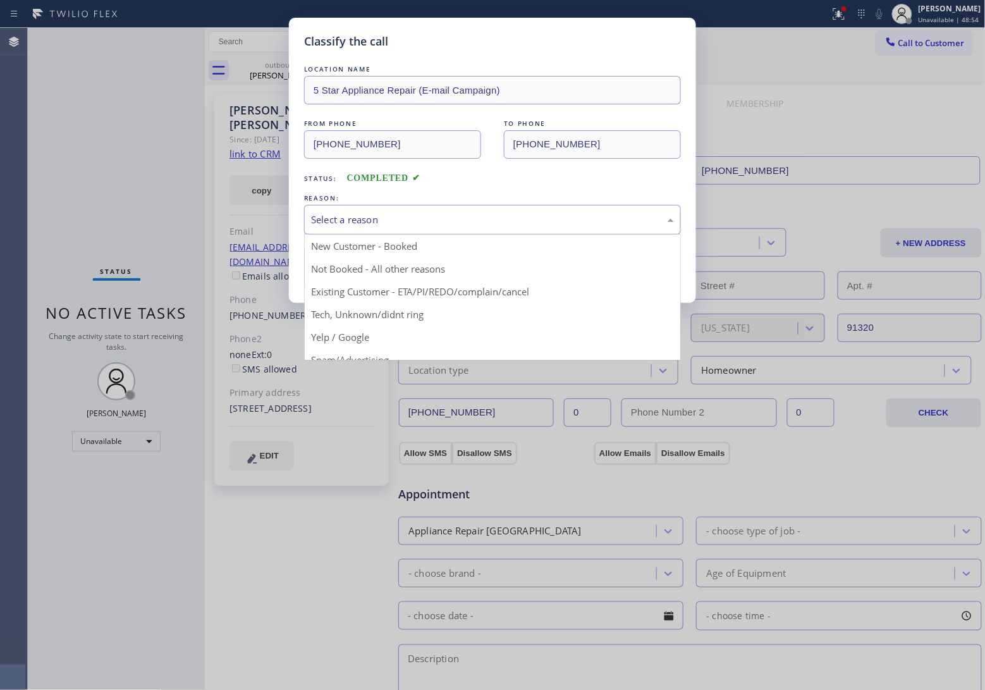
click at [453, 221] on div "Select a reason" at bounding box center [492, 219] width 363 height 15
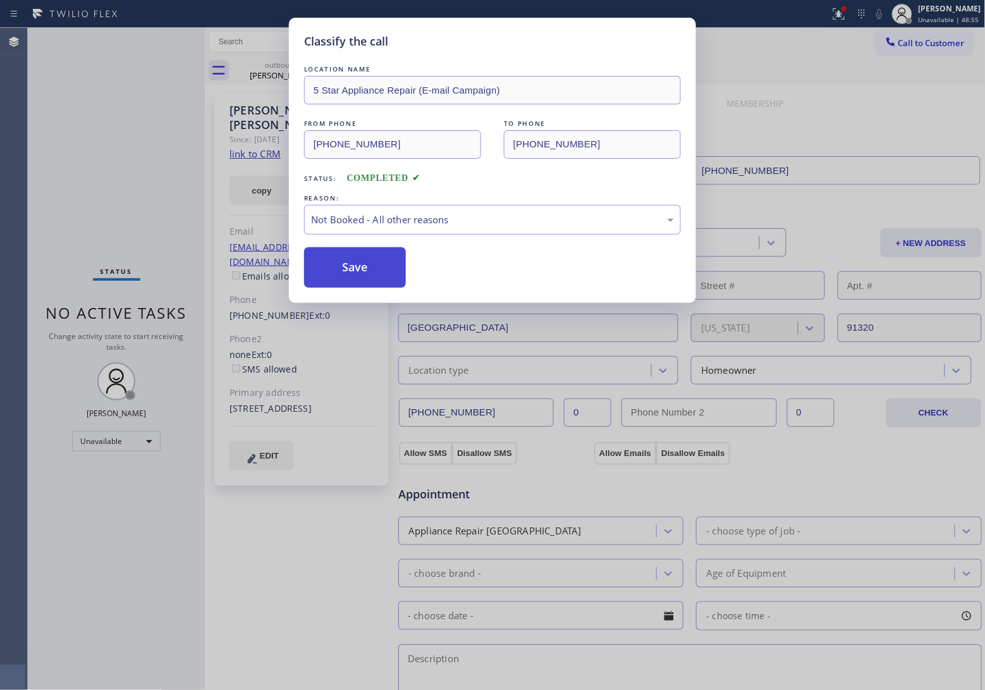
click at [386, 264] on button "Save" at bounding box center [355, 267] width 102 height 40
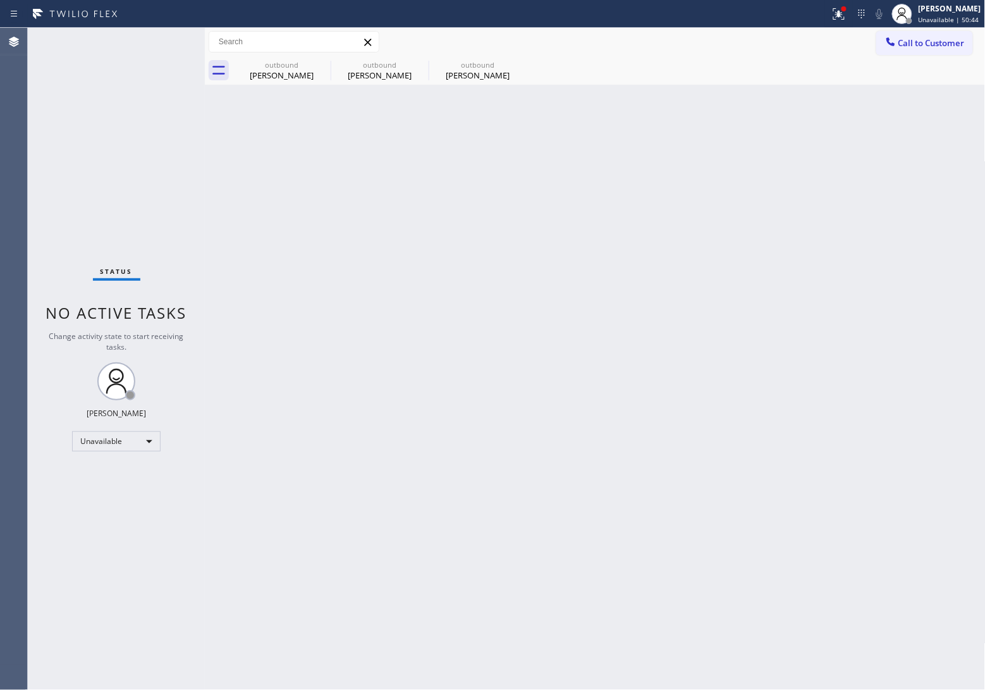
drag, startPoint x: 912, startPoint y: 48, endPoint x: 686, endPoint y: 156, distance: 250.3
click at [911, 47] on span "Call to Customer" at bounding box center [932, 42] width 66 height 11
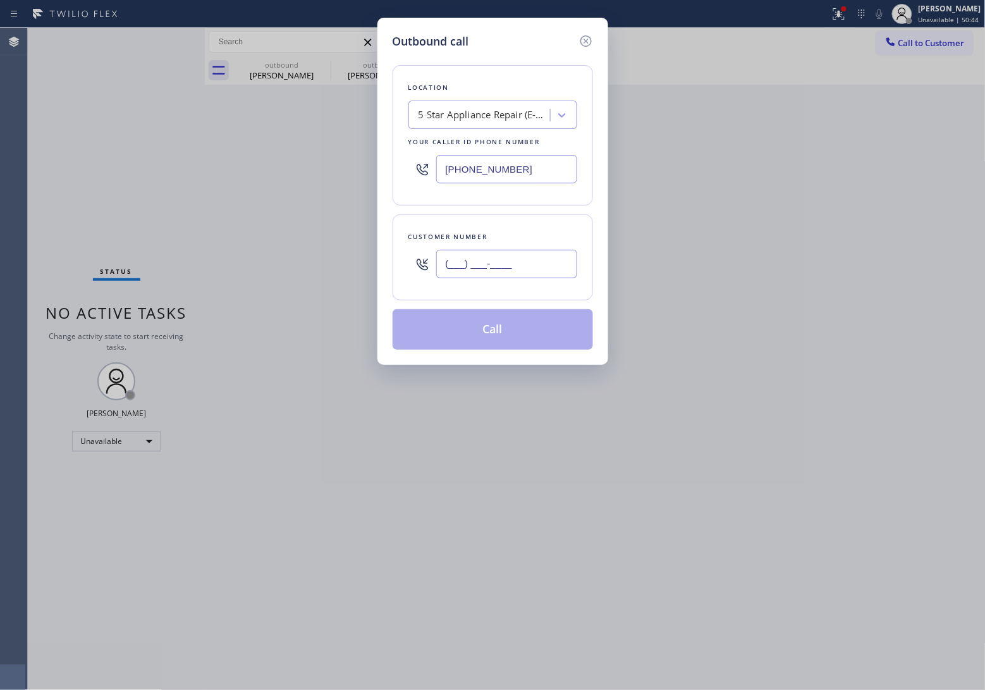
click at [514, 269] on input "(___) ___-____" at bounding box center [506, 264] width 141 height 28
paste input "305) 542-0113"
type input "[PHONE_NUMBER]"
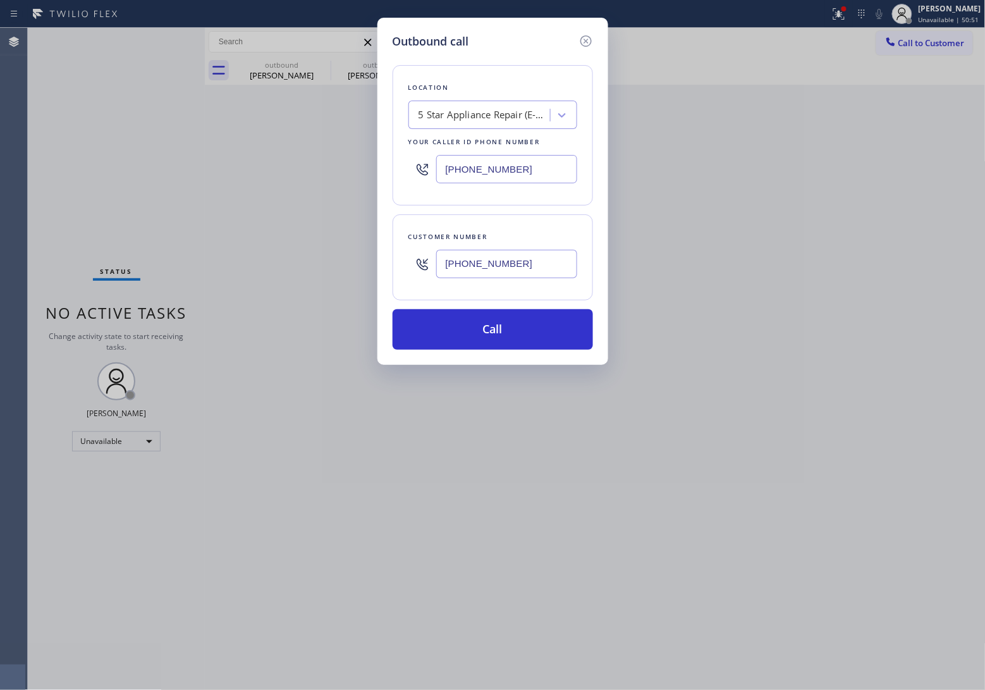
drag, startPoint x: 491, startPoint y: 168, endPoint x: 546, endPoint y: 229, distance: 81.5
click at [493, 169] on input "[PHONE_NUMBER]" at bounding box center [506, 169] width 141 height 28
click at [489, 179] on input "[PHONE_NUMBER]" at bounding box center [506, 169] width 141 height 28
paste input "305) 239-8487"
paste input "text"
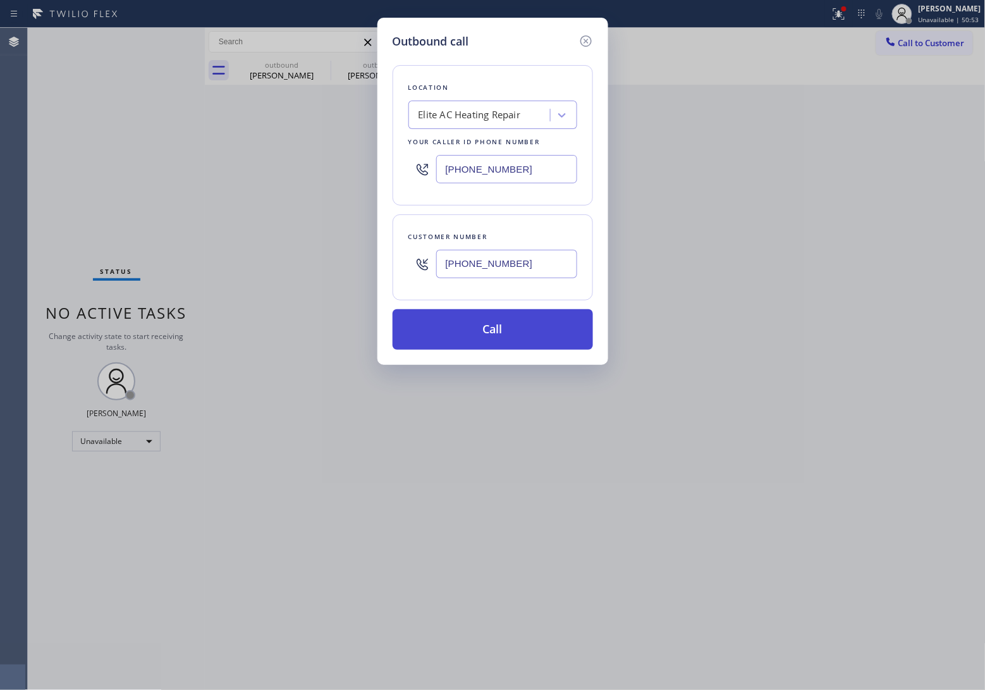
type input "[PHONE_NUMBER]"
click at [509, 340] on button "Call" at bounding box center [493, 329] width 200 height 40
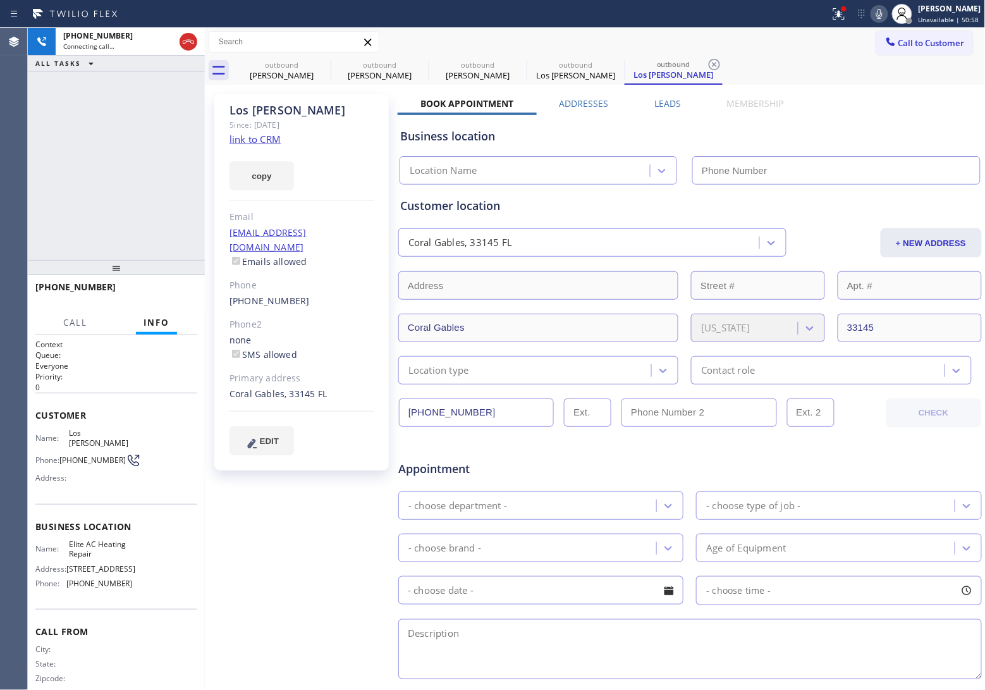
type input "[PHONE_NUMBER]"
click at [180, 300] on div "[PHONE_NUMBER] Live | 00:05 HANG UP" at bounding box center [116, 292] width 162 height 33
click at [188, 291] on button "HANG UP" at bounding box center [167, 293] width 59 height 18
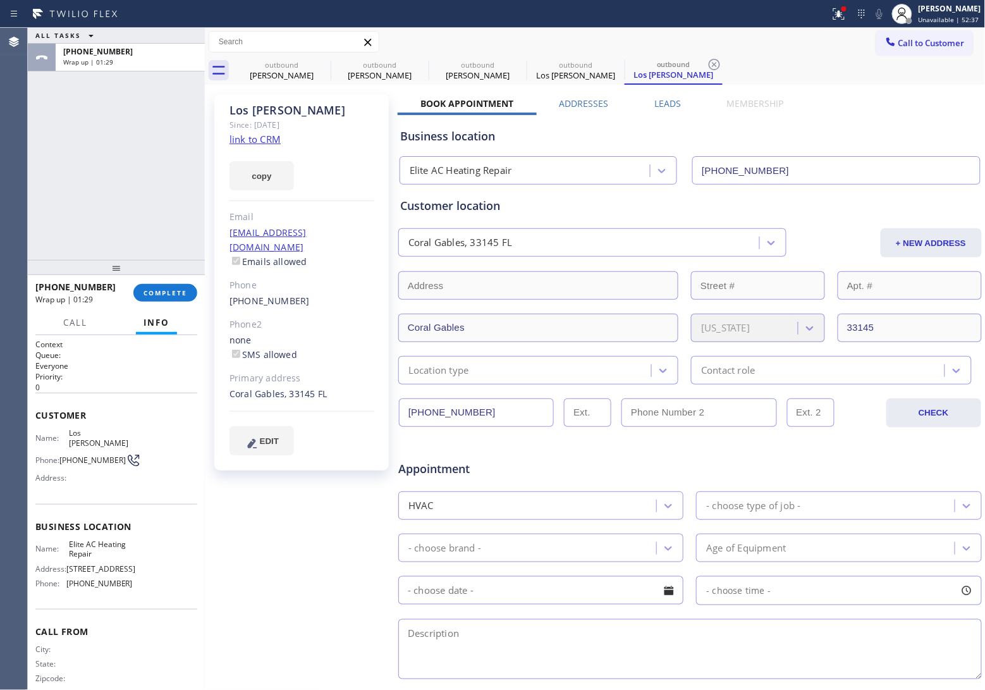
drag, startPoint x: 931, startPoint y: 42, endPoint x: 648, endPoint y: 182, distance: 316.2
click at [912, 51] on button "Call to Customer" at bounding box center [924, 43] width 97 height 24
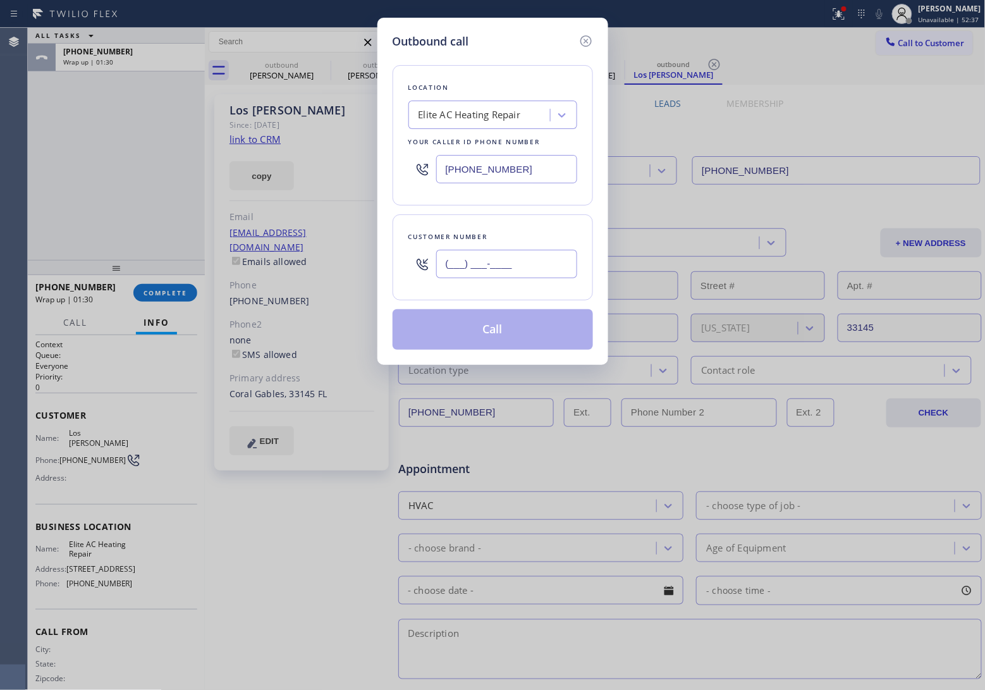
drag, startPoint x: 525, startPoint y: 267, endPoint x: 647, endPoint y: 95, distance: 210.9
click at [532, 255] on input "(___) ___-____" at bounding box center [506, 264] width 141 height 28
paste input "408) 687-2630"
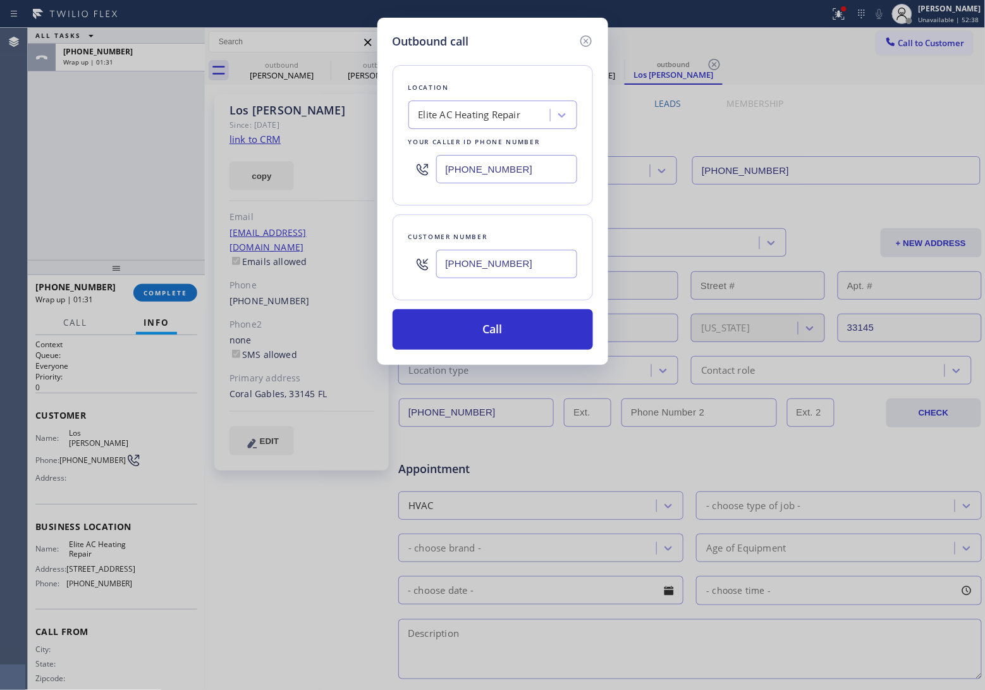
type input "[PHONE_NUMBER]"
click at [531, 161] on input "[PHONE_NUMBER]" at bounding box center [506, 169] width 141 height 28
paste input "669) 201-9921"
type input "[PHONE_NUMBER]"
click at [524, 323] on button "Call" at bounding box center [493, 329] width 200 height 40
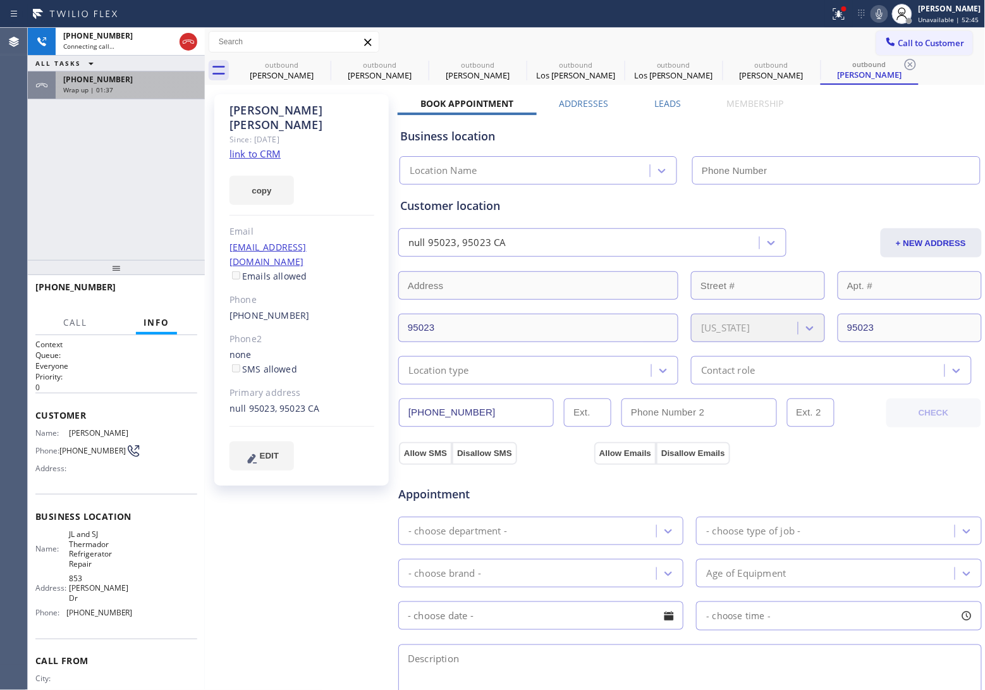
click at [133, 80] on div "[PHONE_NUMBER]" at bounding box center [130, 79] width 134 height 11
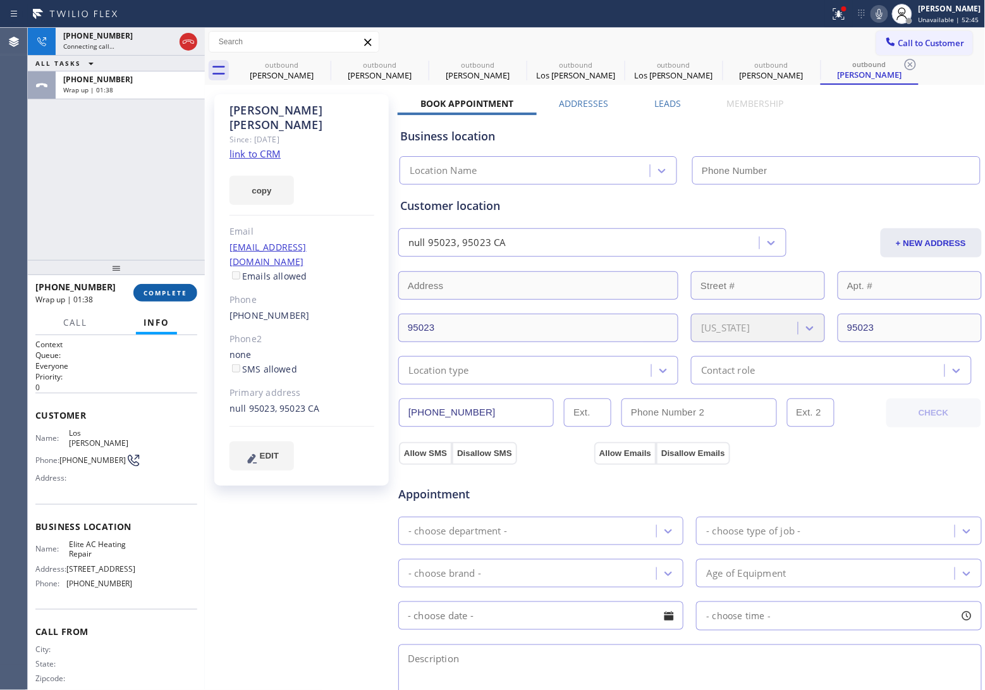
click at [175, 289] on span "COMPLETE" at bounding box center [166, 292] width 44 height 9
type input "[PHONE_NUMBER]"
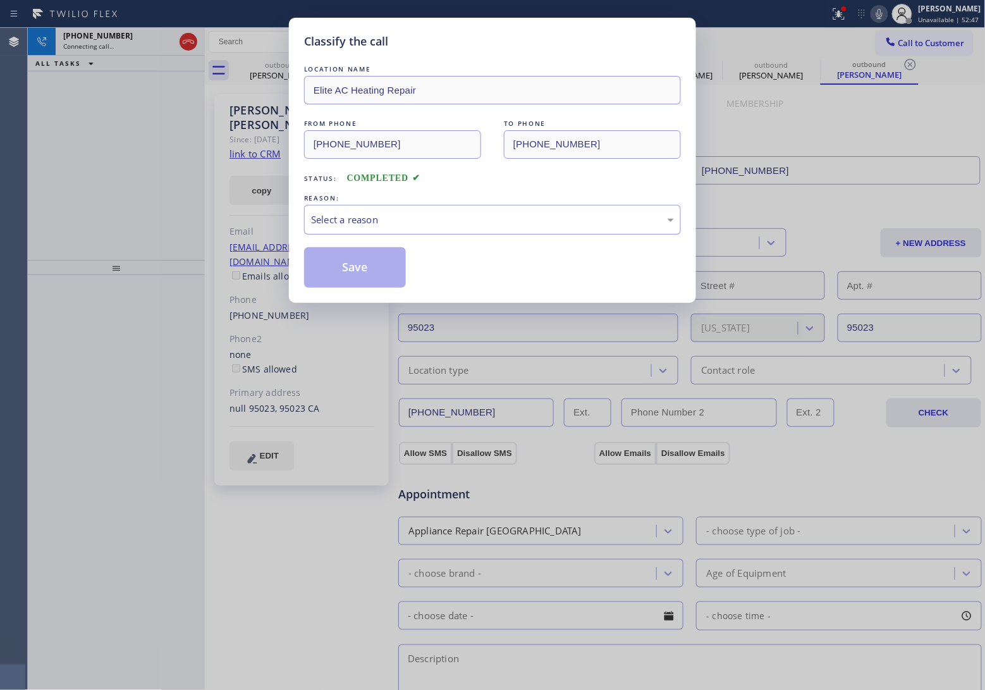
click at [412, 222] on div "Select a reason" at bounding box center [492, 219] width 363 height 15
click at [362, 271] on button "Save" at bounding box center [355, 267] width 102 height 40
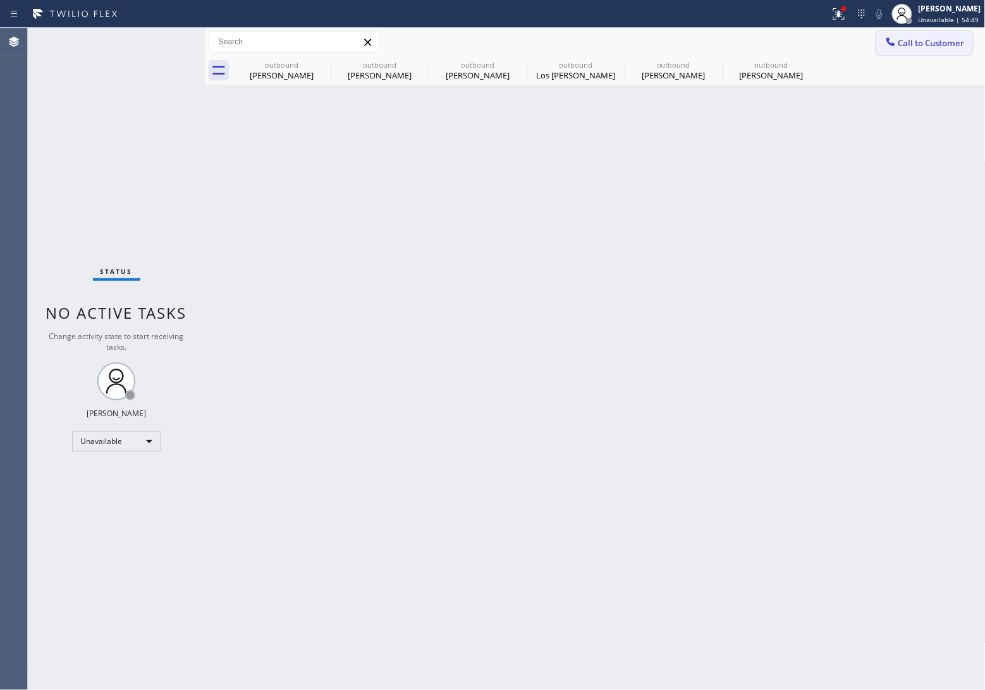
drag, startPoint x: 920, startPoint y: 45, endPoint x: 670, endPoint y: 168, distance: 278.5
click at [918, 45] on span "Call to Customer" at bounding box center [932, 42] width 66 height 11
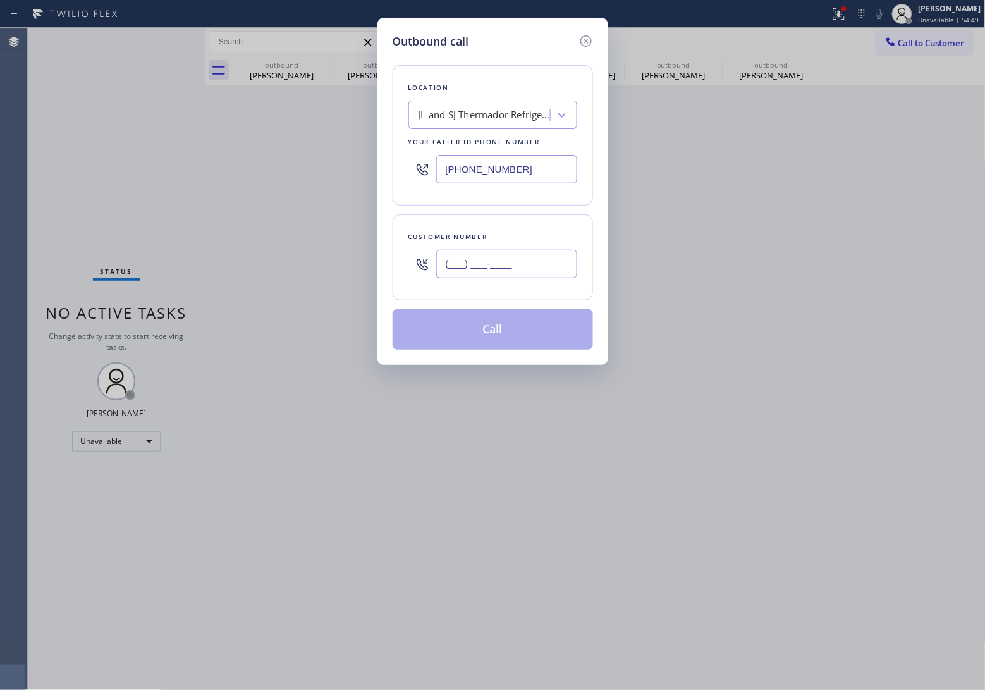
drag, startPoint x: 549, startPoint y: 269, endPoint x: 617, endPoint y: 204, distance: 93.5
click at [557, 263] on input "(___) ___-____" at bounding box center [506, 264] width 141 height 28
paste input "407) 738-7901"
type input "[PHONE_NUMBER]"
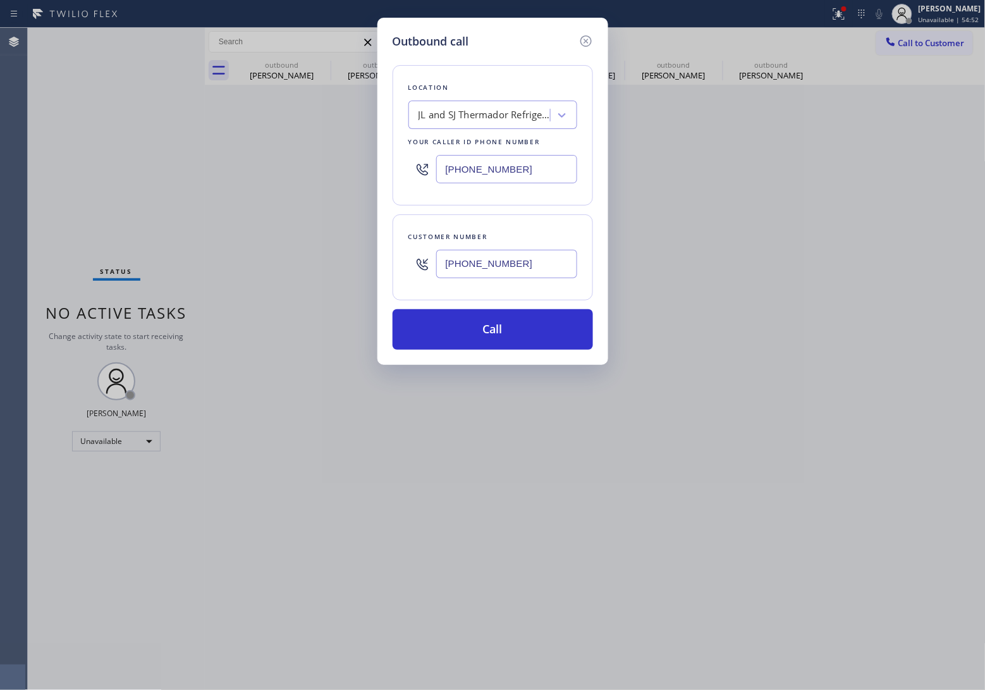
click at [529, 172] on input "[PHONE_NUMBER]" at bounding box center [506, 169] width 141 height 28
paste input "813) 328-6916"
type input "[PHONE_NUMBER]"
click at [536, 345] on button "Call" at bounding box center [493, 329] width 200 height 40
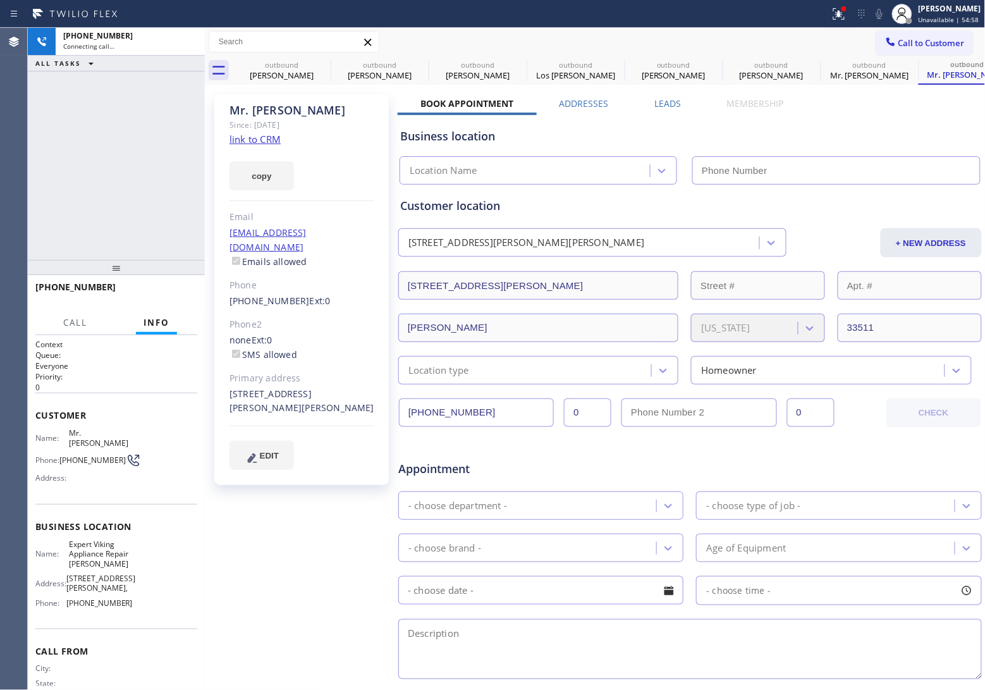
type input "[PHONE_NUMBER]"
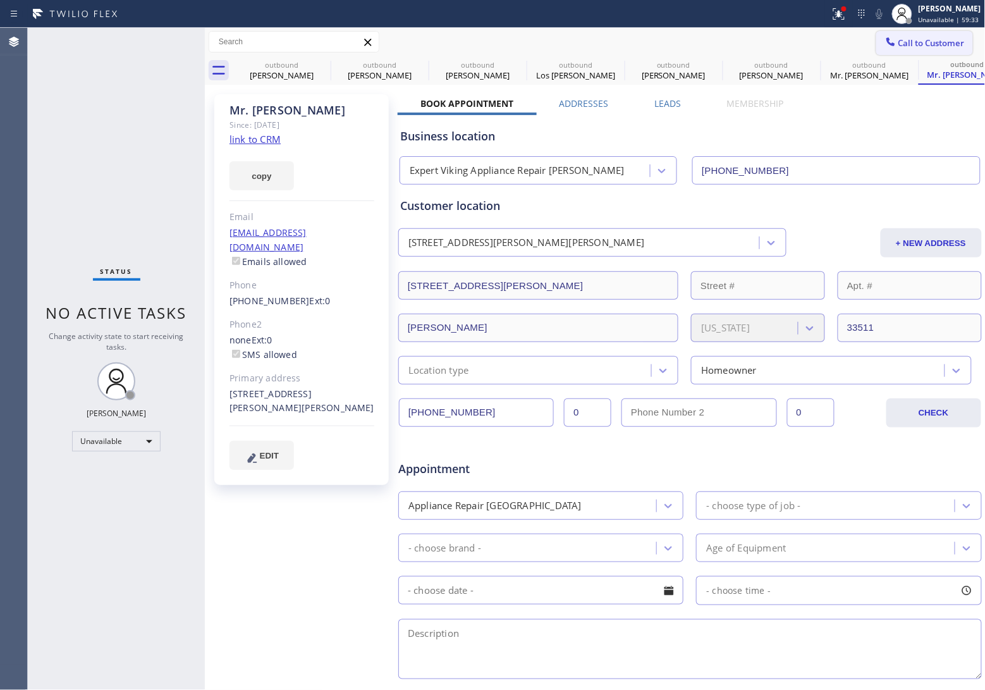
click at [920, 36] on button "Call to Customer" at bounding box center [924, 43] width 97 height 24
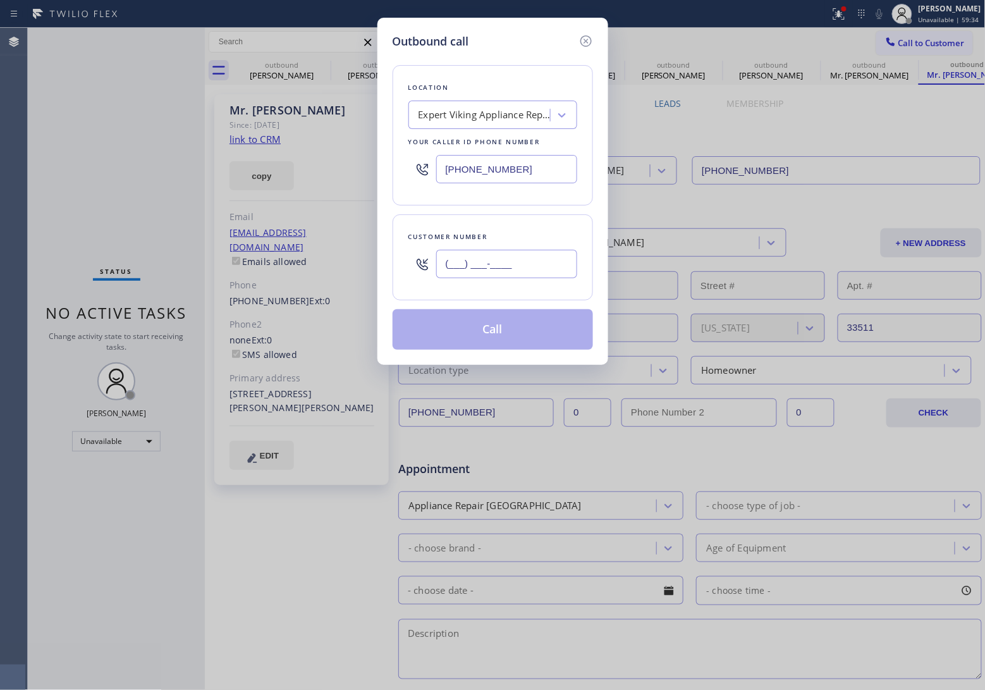
drag, startPoint x: 519, startPoint y: 254, endPoint x: 633, endPoint y: 111, distance: 183.2
click at [519, 257] on input "(___) ___-____" at bounding box center [506, 264] width 141 height 28
paste input "312) 953-8770"
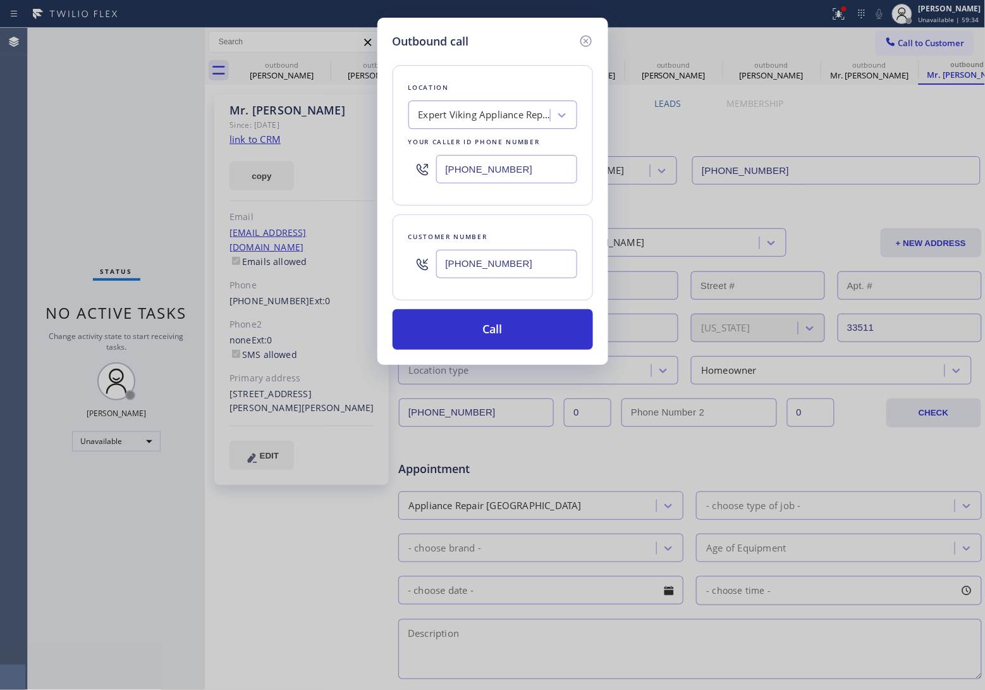
type input "[PHONE_NUMBER]"
click at [490, 171] on input "[PHONE_NUMBER]" at bounding box center [506, 169] width 141 height 28
paste input "630) 791-5511"
type input "[PHONE_NUMBER]"
click at [538, 329] on button "Call" at bounding box center [493, 329] width 200 height 40
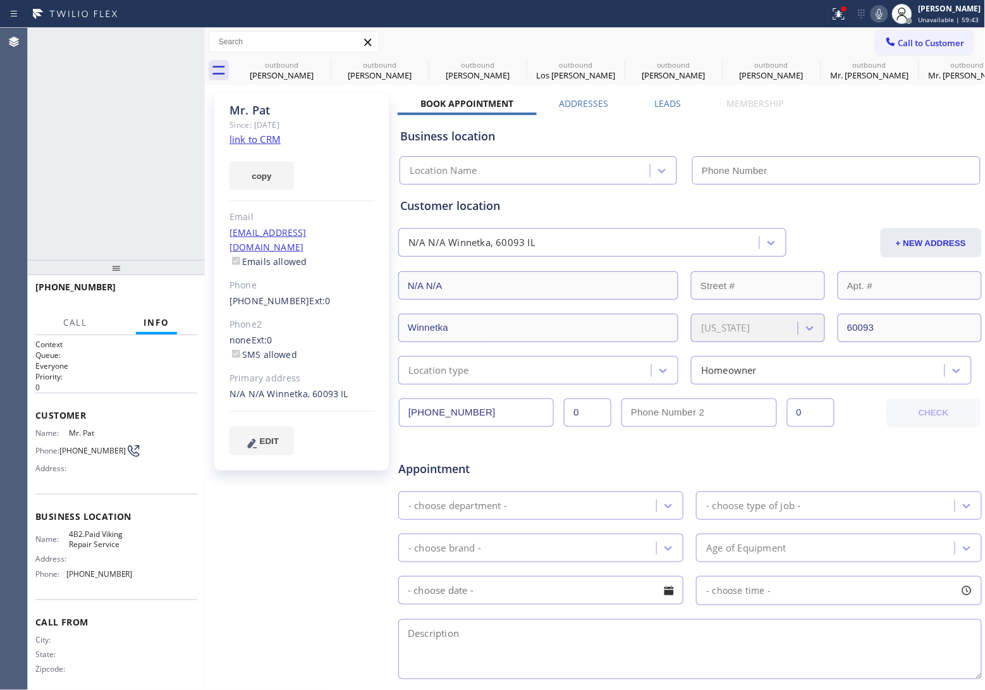
type input "[PHONE_NUMBER]"
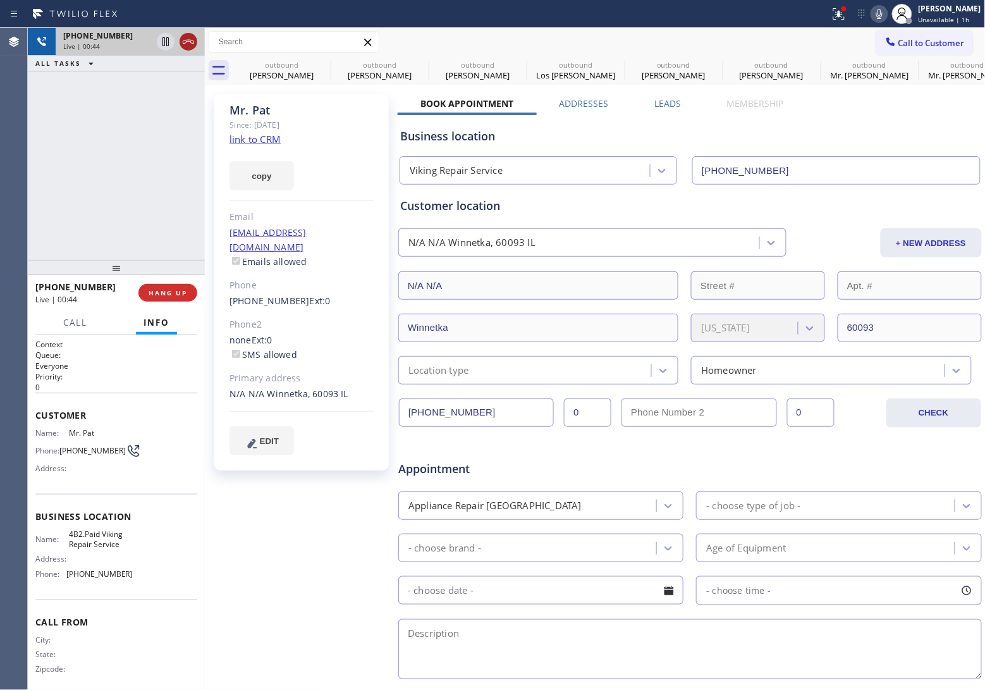
click at [190, 39] on icon at bounding box center [188, 41] width 15 height 15
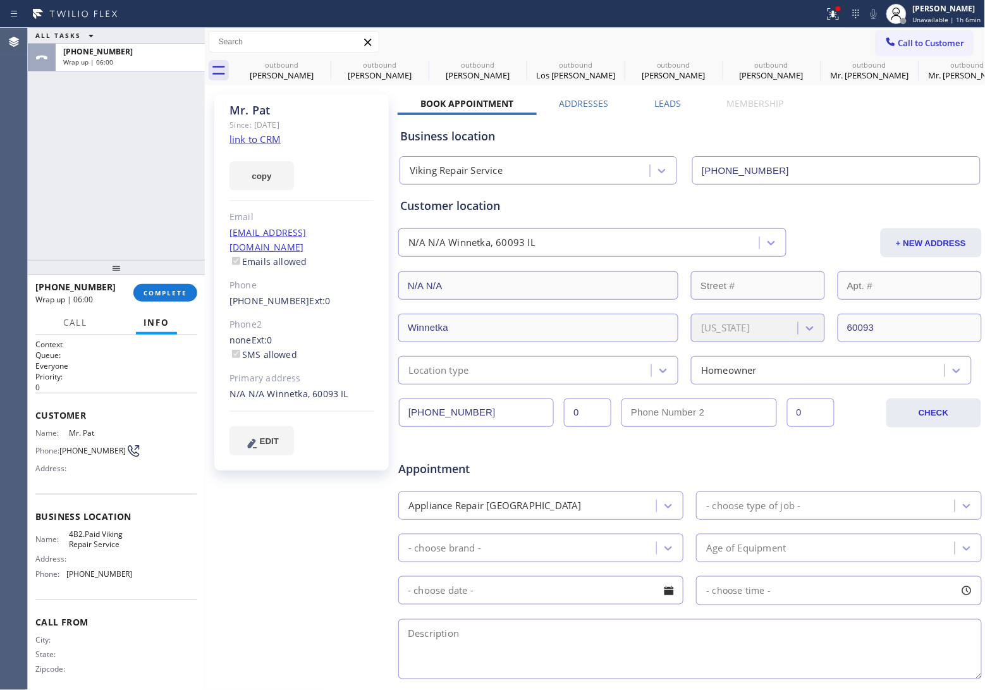
click at [936, 54] on button "Call to Customer" at bounding box center [924, 43] width 97 height 24
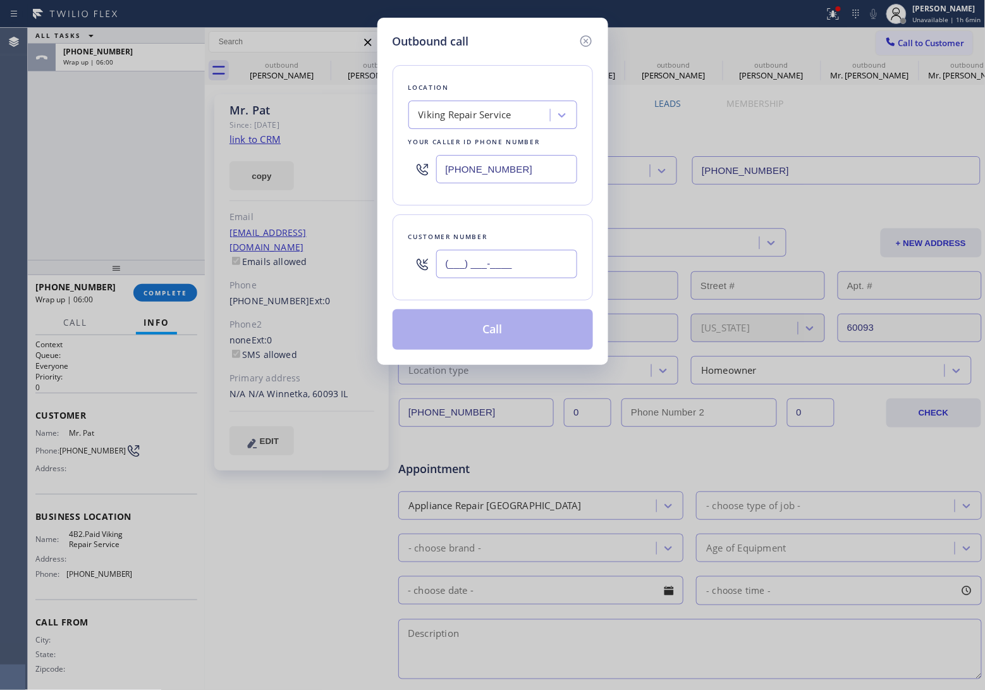
drag, startPoint x: 538, startPoint y: 267, endPoint x: 885, endPoint y: 9, distance: 432.1
click at [544, 266] on input "(___) ___-____" at bounding box center [506, 264] width 141 height 28
paste input "516) 491-3684"
type input "[PHONE_NUMBER]"
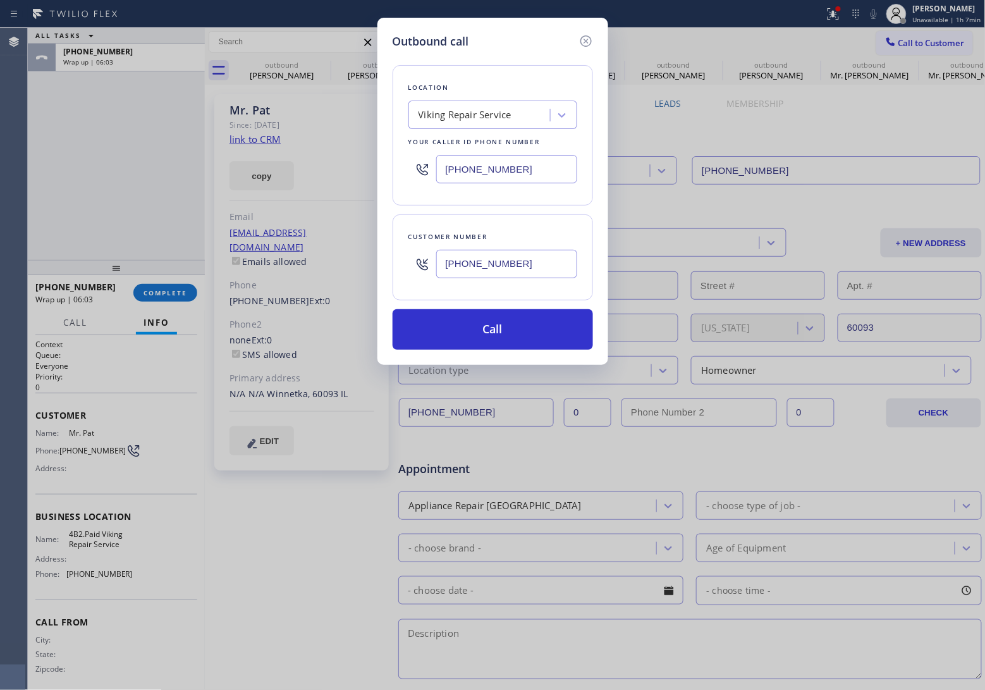
click at [509, 175] on input "[PHONE_NUMBER]" at bounding box center [506, 169] width 141 height 28
paste input "315) 818-3574"
type input "[PHONE_NUMBER]"
click at [516, 318] on button "Call" at bounding box center [493, 329] width 200 height 40
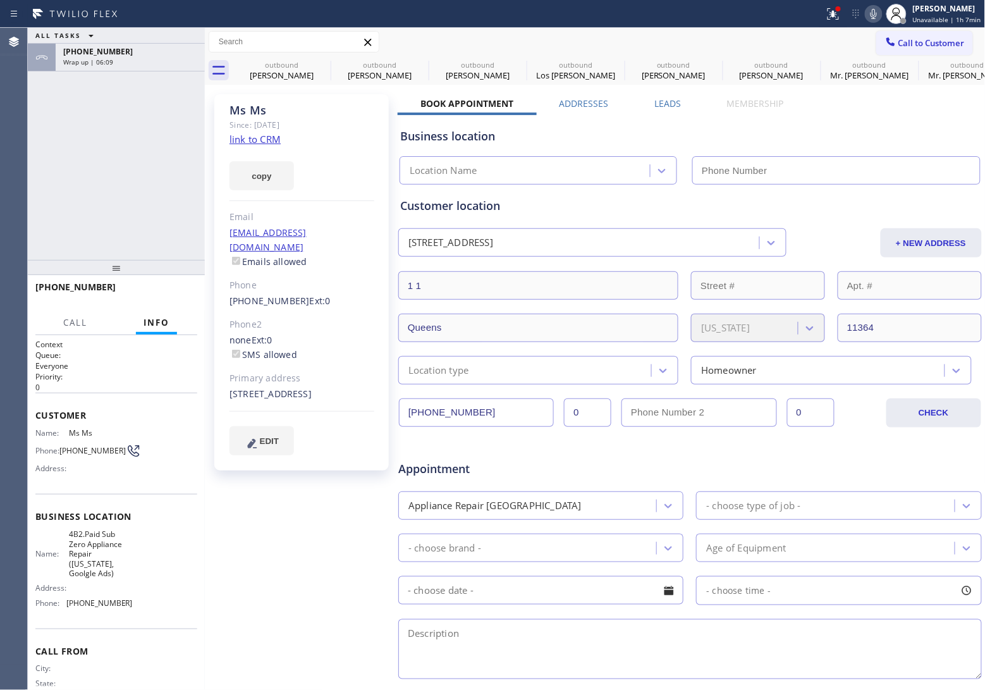
type input "[PHONE_NUMBER]"
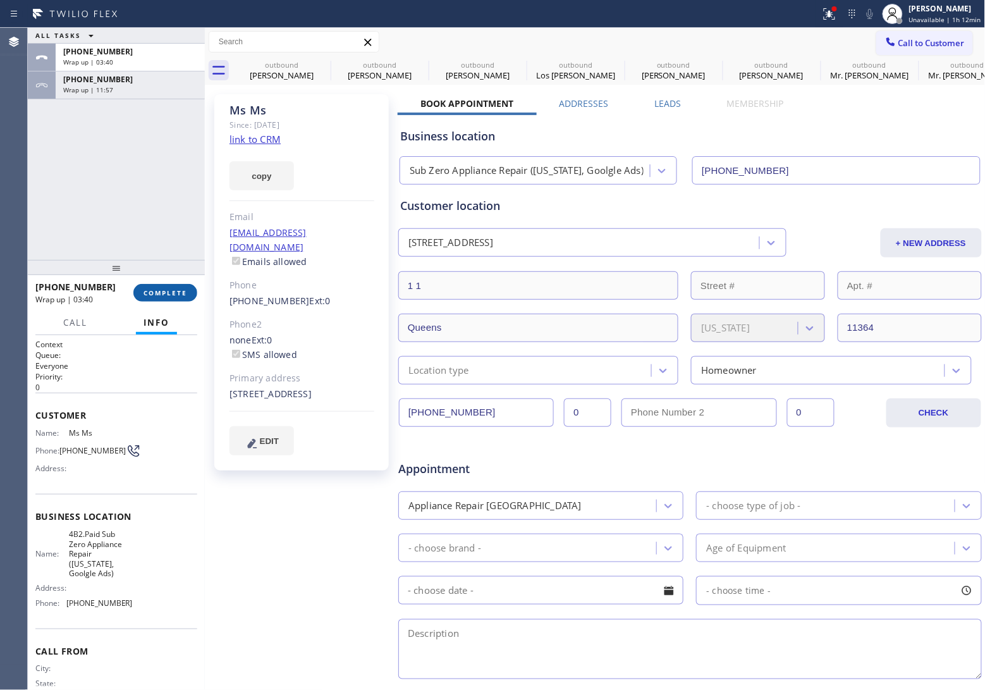
click at [163, 295] on span "COMPLETE" at bounding box center [166, 292] width 44 height 9
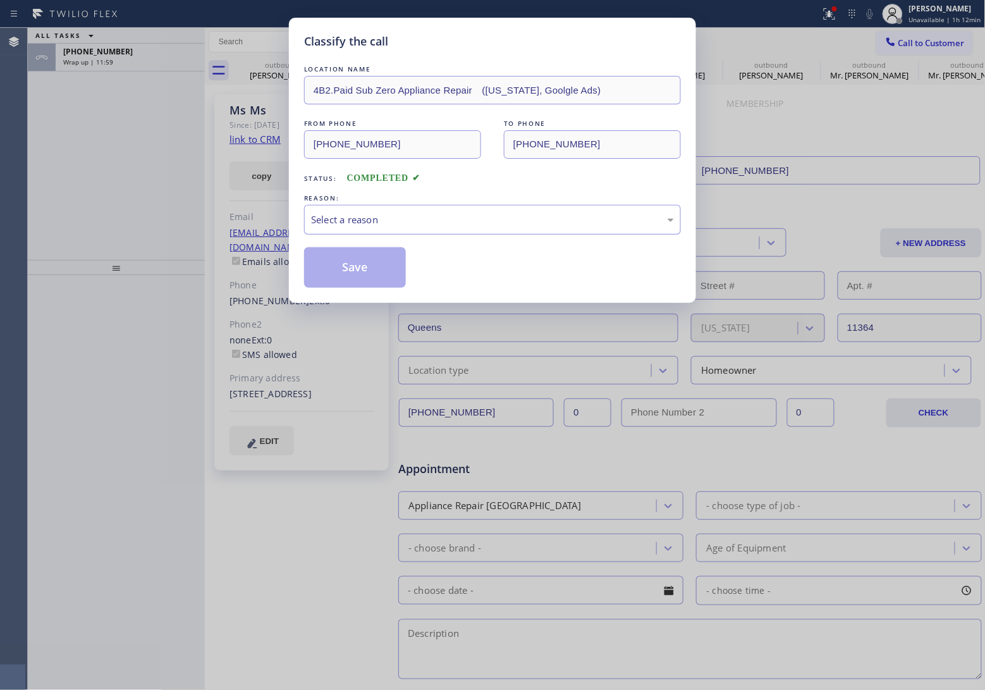
click at [367, 232] on div "Select a reason" at bounding box center [492, 220] width 377 height 30
click at [349, 266] on button "Save" at bounding box center [355, 267] width 102 height 40
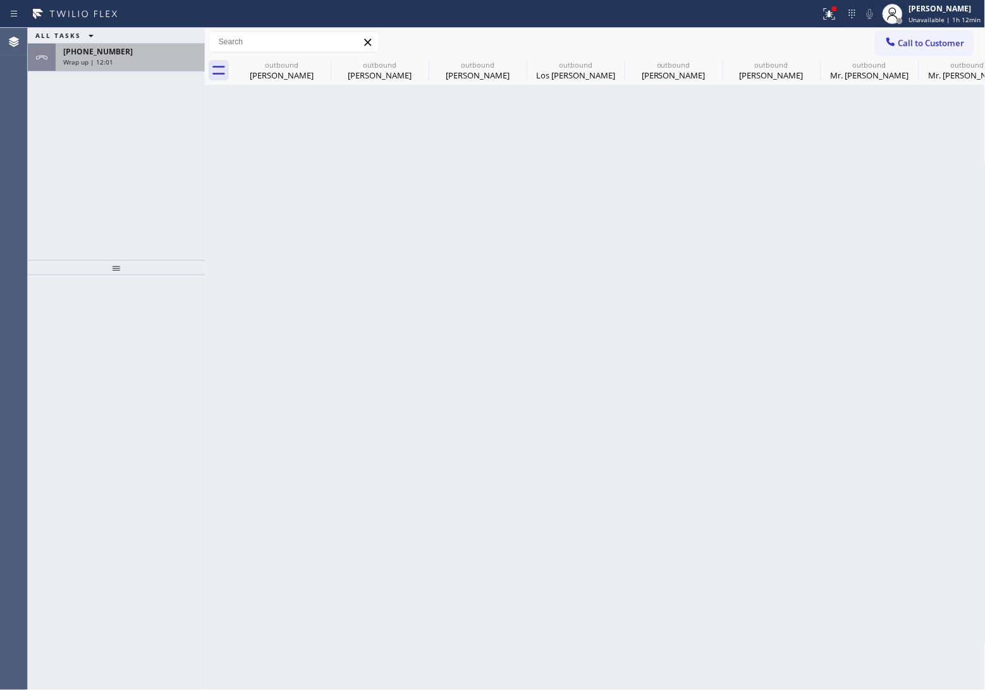
click at [82, 58] on span "Wrap up | 12:01" at bounding box center [88, 62] width 50 height 9
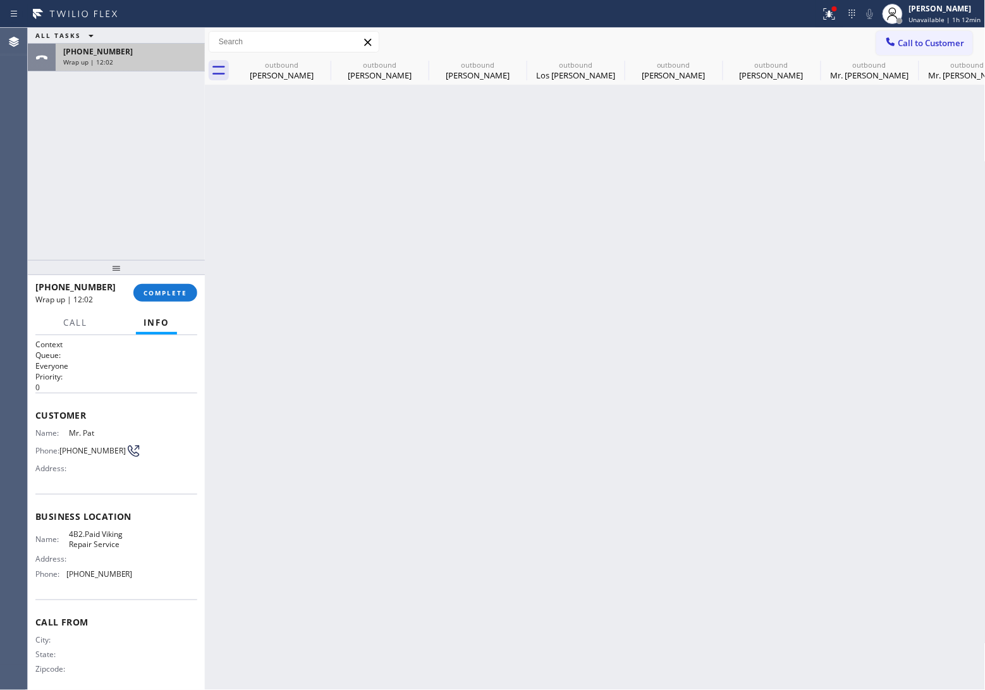
click at [82, 58] on span "Wrap up | 12:02" at bounding box center [88, 62] width 50 height 9
click at [169, 285] on button "COMPLETE" at bounding box center [165, 293] width 64 height 18
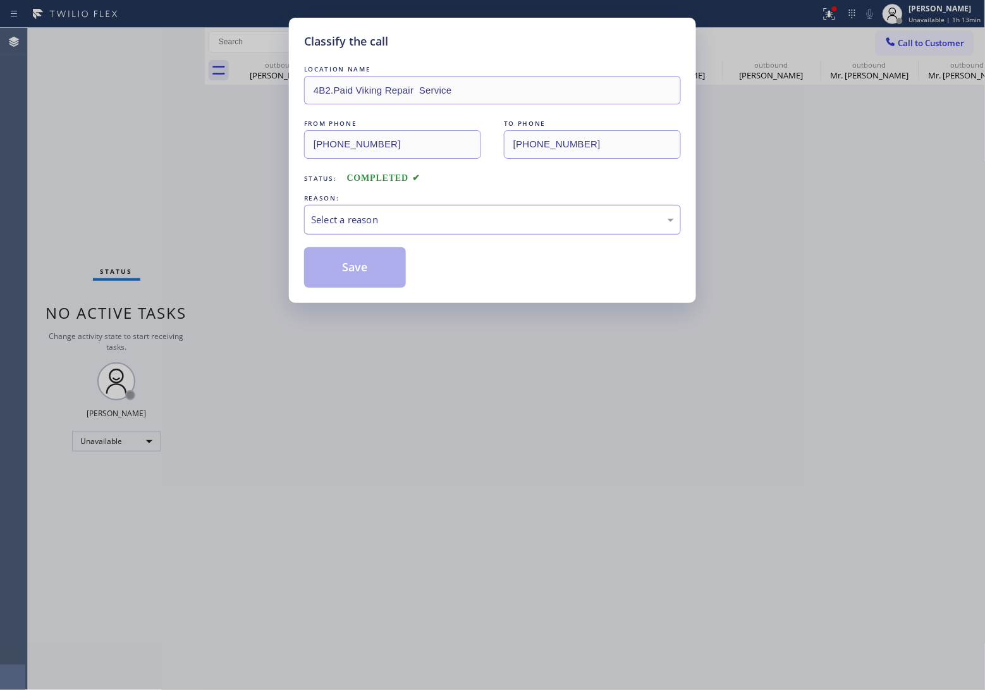
click at [365, 211] on div "Select a reason" at bounding box center [492, 220] width 377 height 30
click at [358, 279] on button "Save" at bounding box center [355, 267] width 102 height 40
type input "[PHONE_NUMBER]"
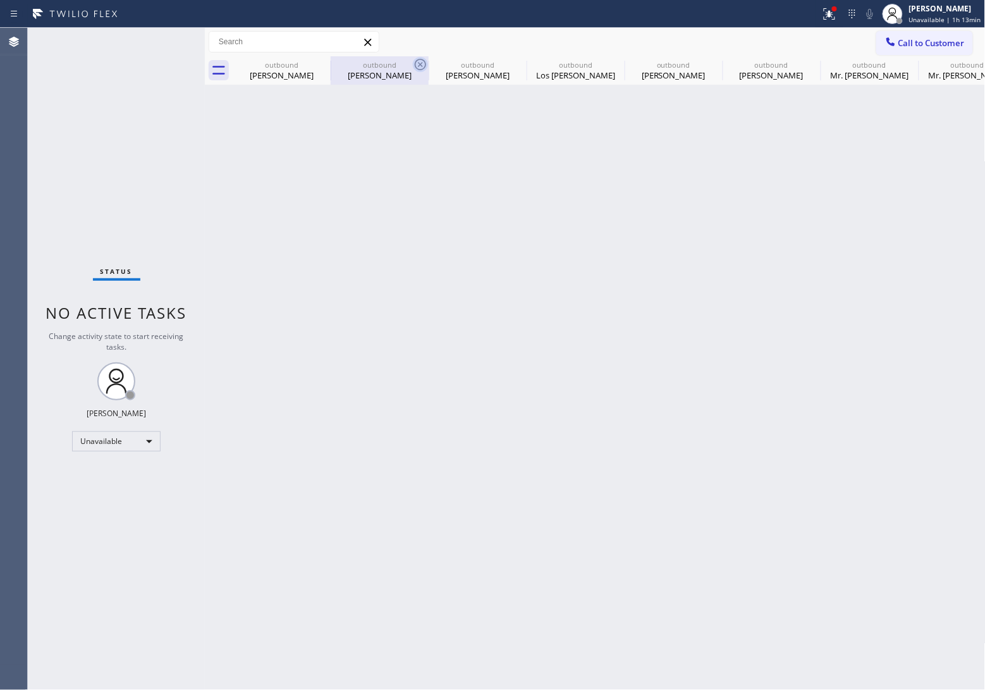
click at [312, 59] on div "outbound [PERSON_NAME]" at bounding box center [281, 70] width 95 height 28
click at [312, 60] on div "outbound" at bounding box center [281, 64] width 95 height 9
click at [0, 0] on icon at bounding box center [0, 0] width 0 height 0
click at [413, 64] on icon at bounding box center [420, 64] width 15 height 15
click at [0, 0] on icon at bounding box center [0, 0] width 0 height 0
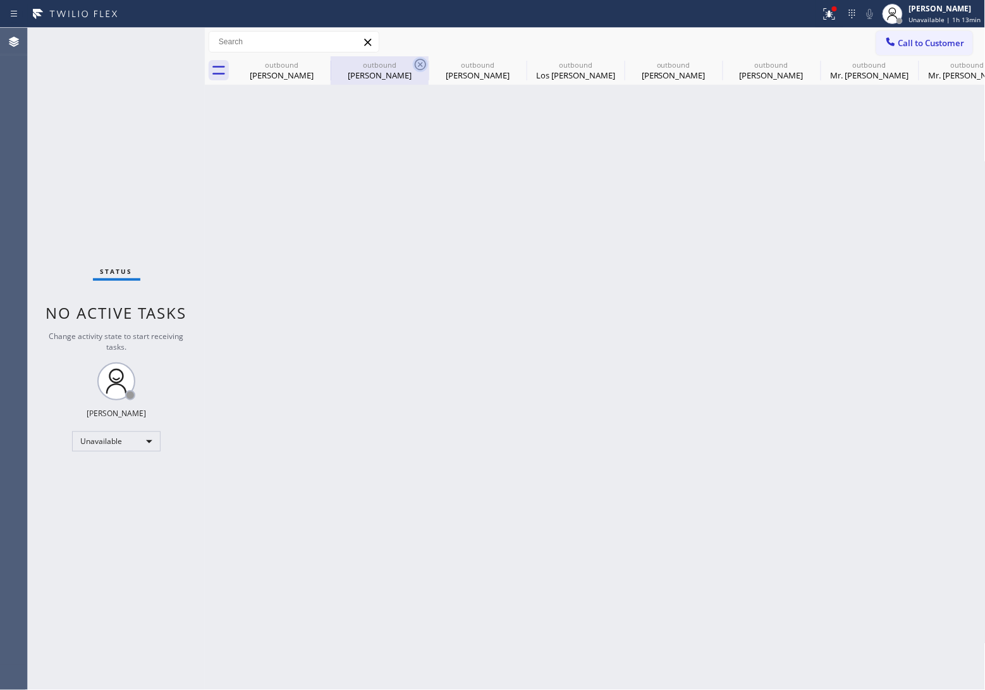
click at [0, 0] on icon at bounding box center [0, 0] width 0 height 0
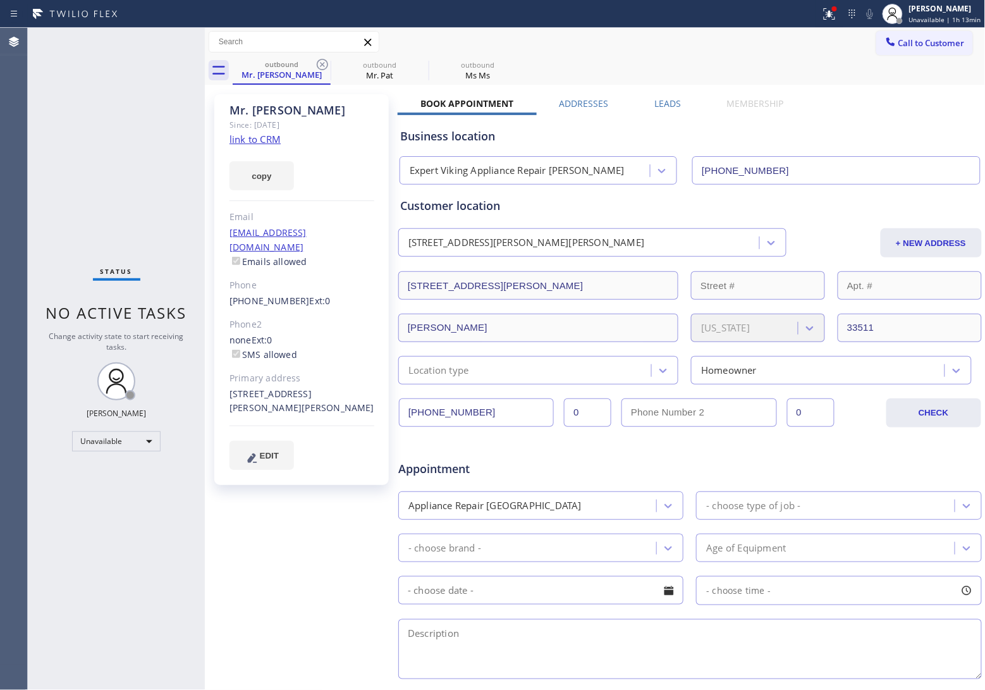
click at [321, 64] on icon at bounding box center [322, 64] width 15 height 15
click at [0, 0] on icon at bounding box center [0, 0] width 0 height 0
click at [321, 64] on div "outbound Mr. [PERSON_NAME] outbound Mr. Pat outbound Ms Ms" at bounding box center [609, 70] width 753 height 28
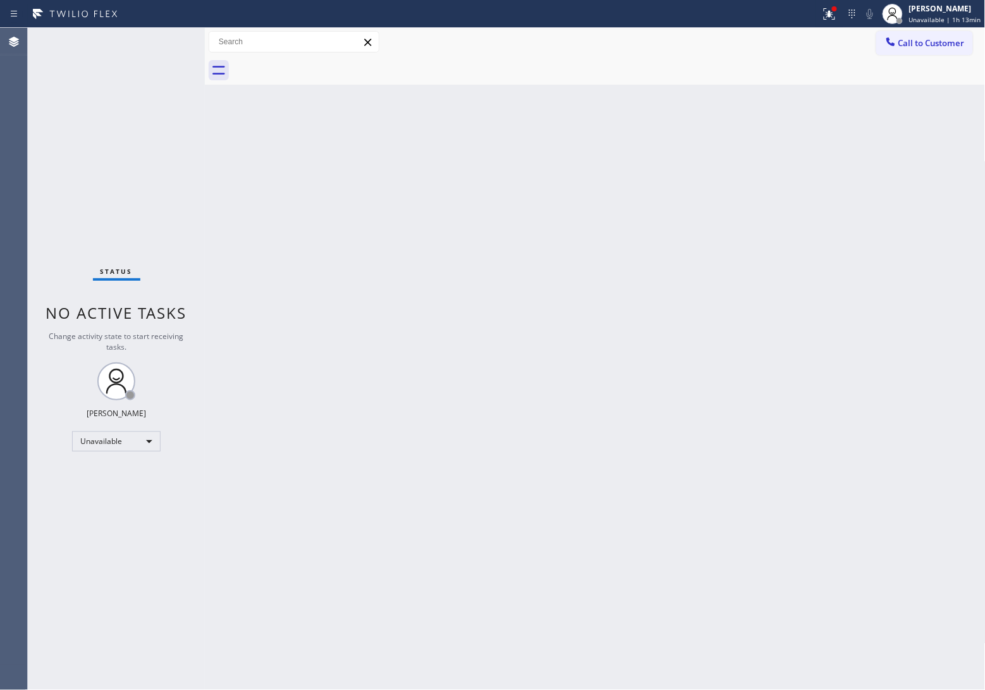
click at [321, 64] on div at bounding box center [609, 70] width 753 height 28
click at [966, 13] on div "[PERSON_NAME]" at bounding box center [945, 8] width 72 height 11
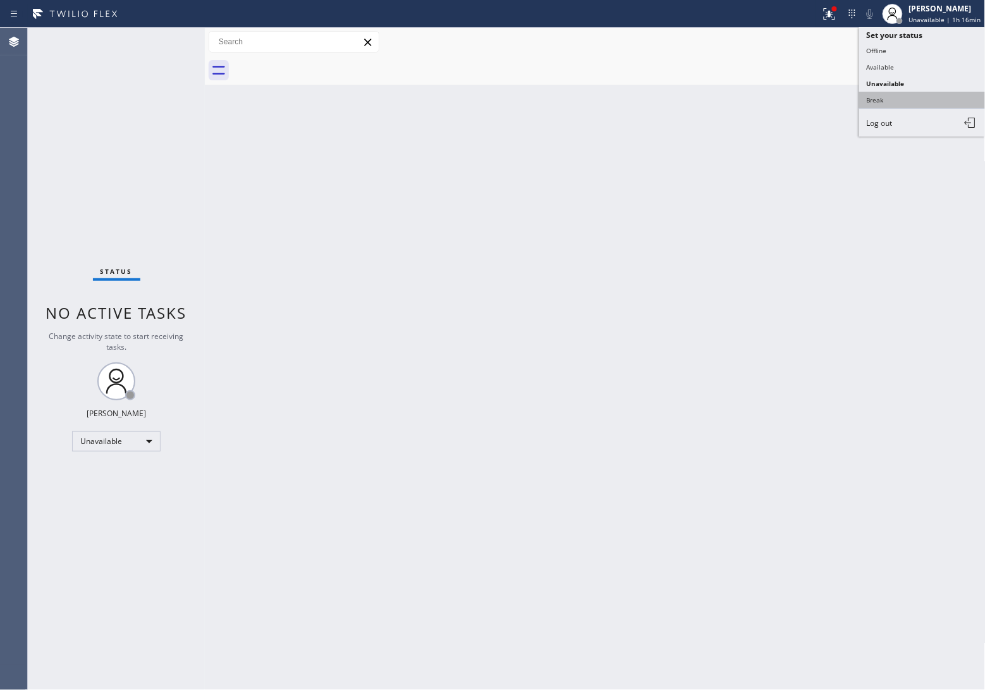
click at [914, 101] on button "Break" at bounding box center [922, 100] width 126 height 16
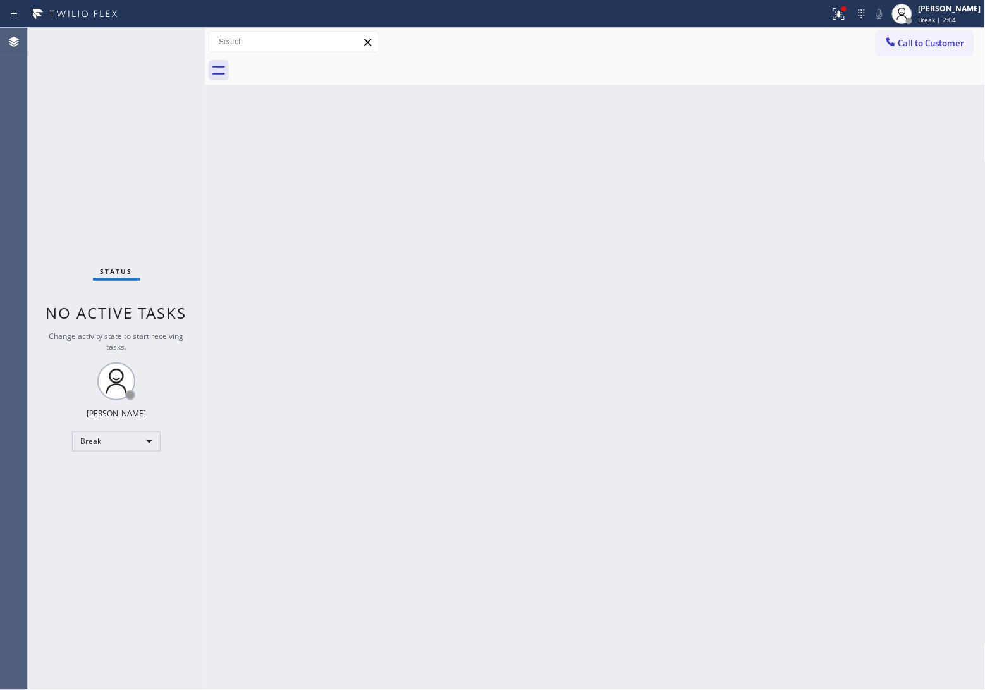
drag, startPoint x: 46, startPoint y: 144, endPoint x: 315, endPoint y: 5, distance: 302.3
click at [52, 139] on div "Status No active tasks Change activity state to start receiving tasks. [PERSON_…" at bounding box center [116, 359] width 177 height 662
click at [950, 49] on button "Call to Customer" at bounding box center [924, 43] width 97 height 24
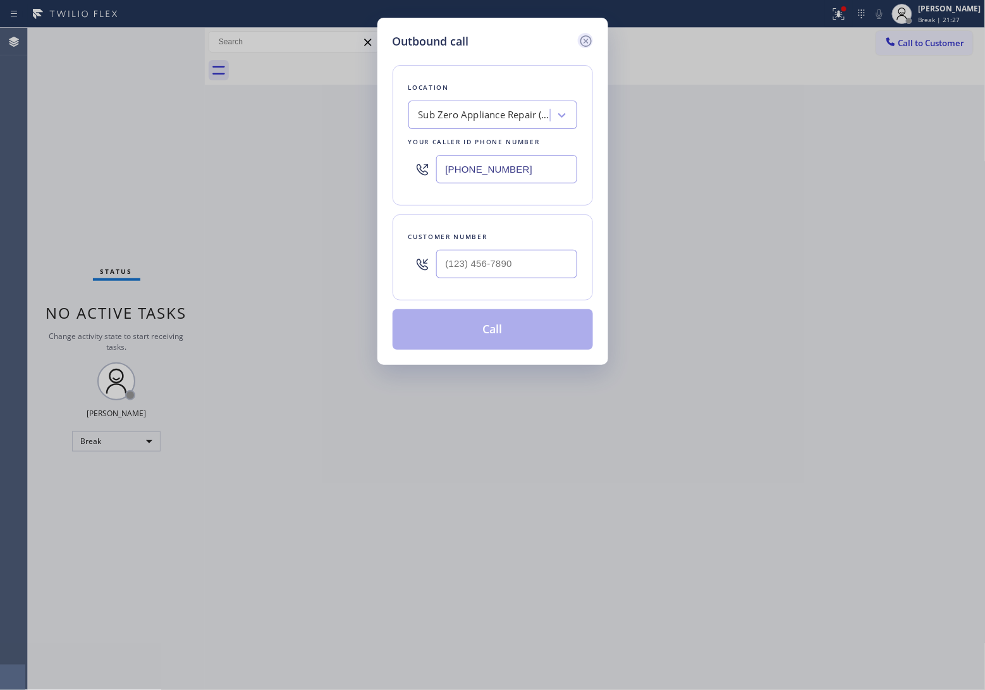
click at [592, 39] on icon at bounding box center [586, 41] width 15 height 15
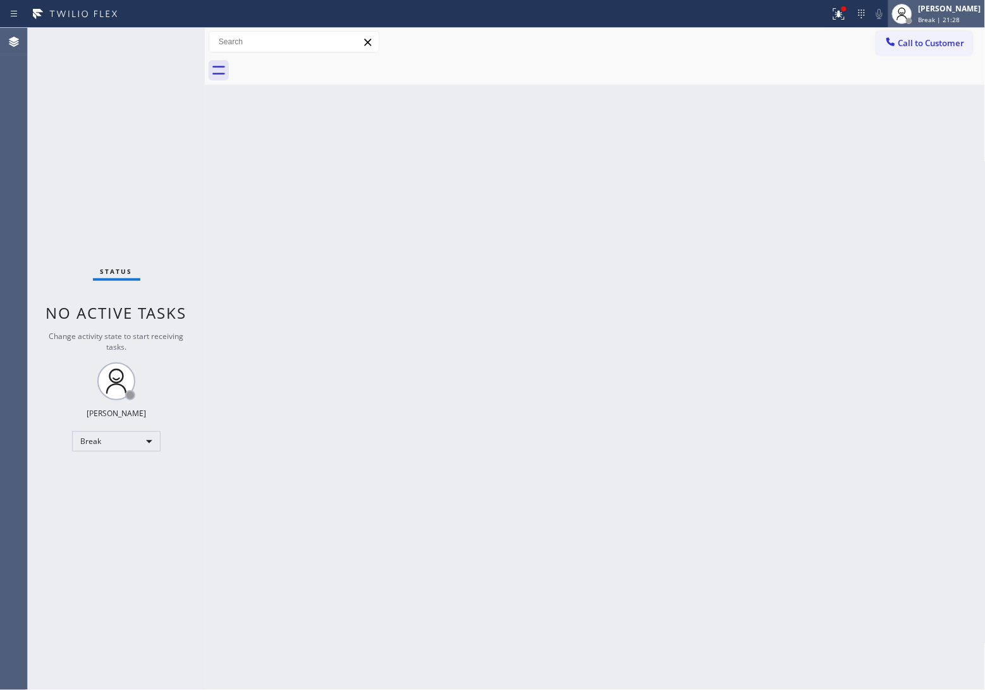
click at [939, 16] on span "Break | 21:28" at bounding box center [940, 19] width 42 height 9
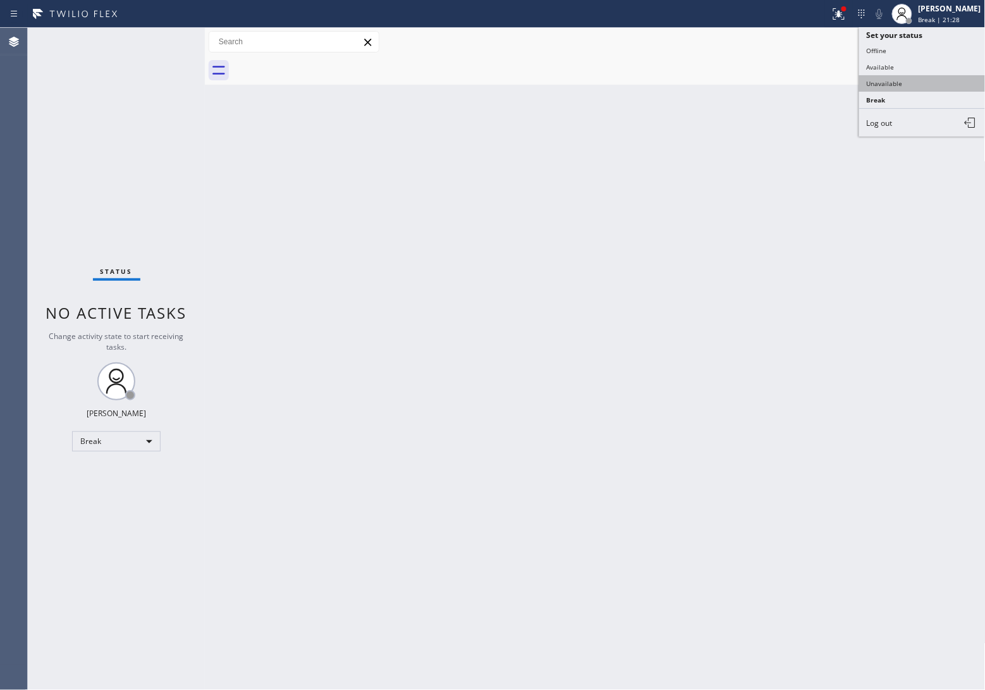
type input "[PHONE_NUMBER]"
click at [936, 89] on button "Unavailable" at bounding box center [922, 83] width 126 height 16
click at [937, 39] on span "Call to Customer" at bounding box center [932, 42] width 66 height 11
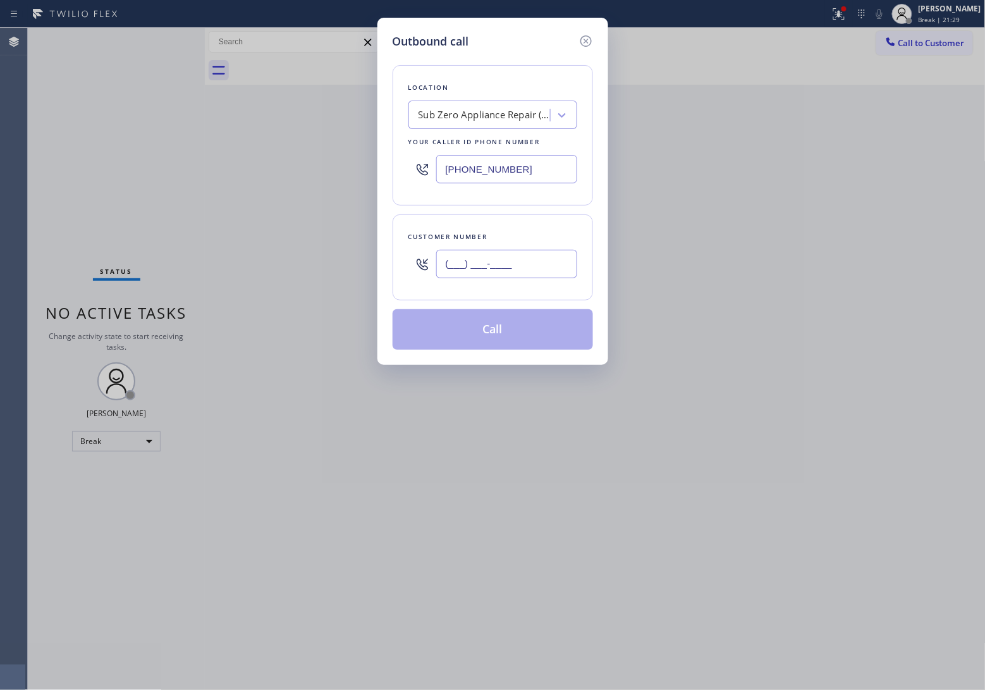
click at [486, 269] on input "(___) ___-____" at bounding box center [506, 264] width 141 height 28
paste input "820) 758-6433"
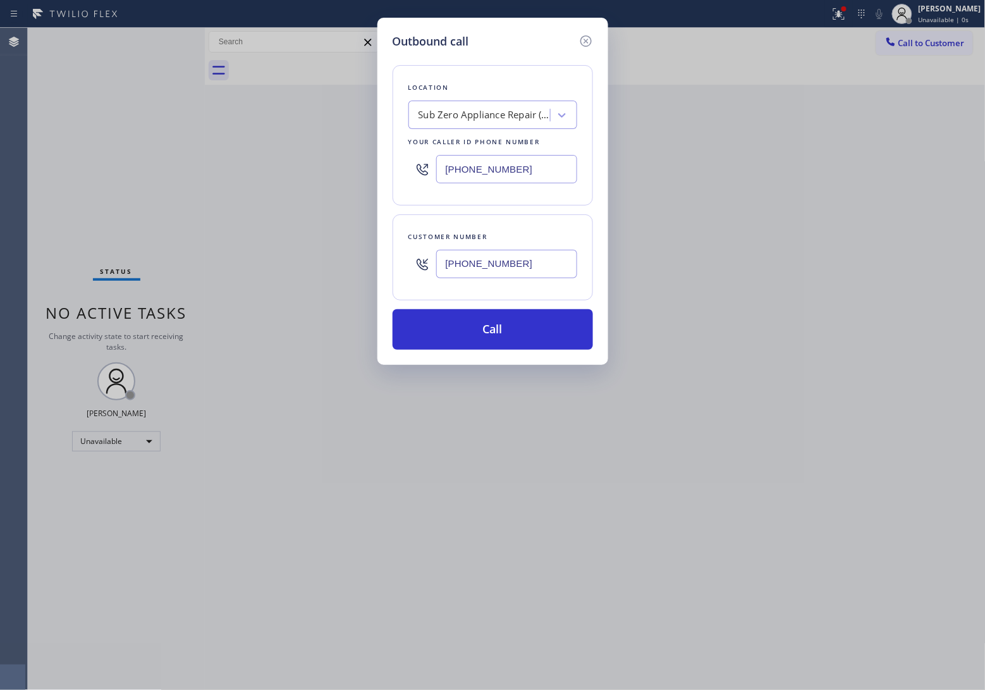
type input "[PHONE_NUMBER]"
click at [462, 116] on div "Sub Zero Appliance Repair ([US_STATE], Goolgle Ads)" at bounding box center [485, 115] width 133 height 15
type input "5 Star App"
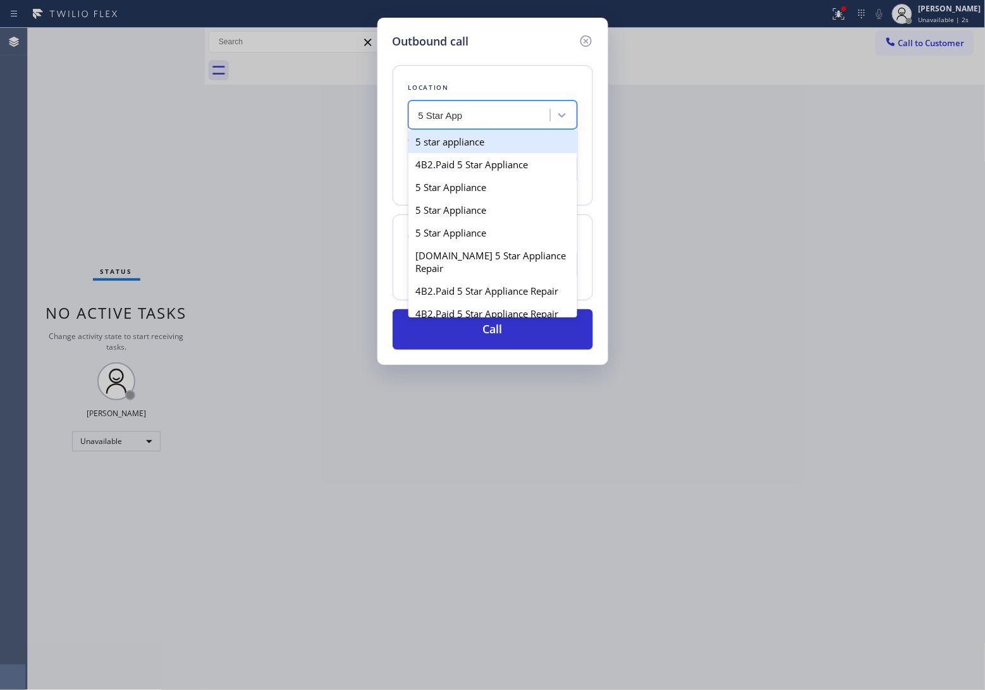
type input "[PHONE_NUMBER]"
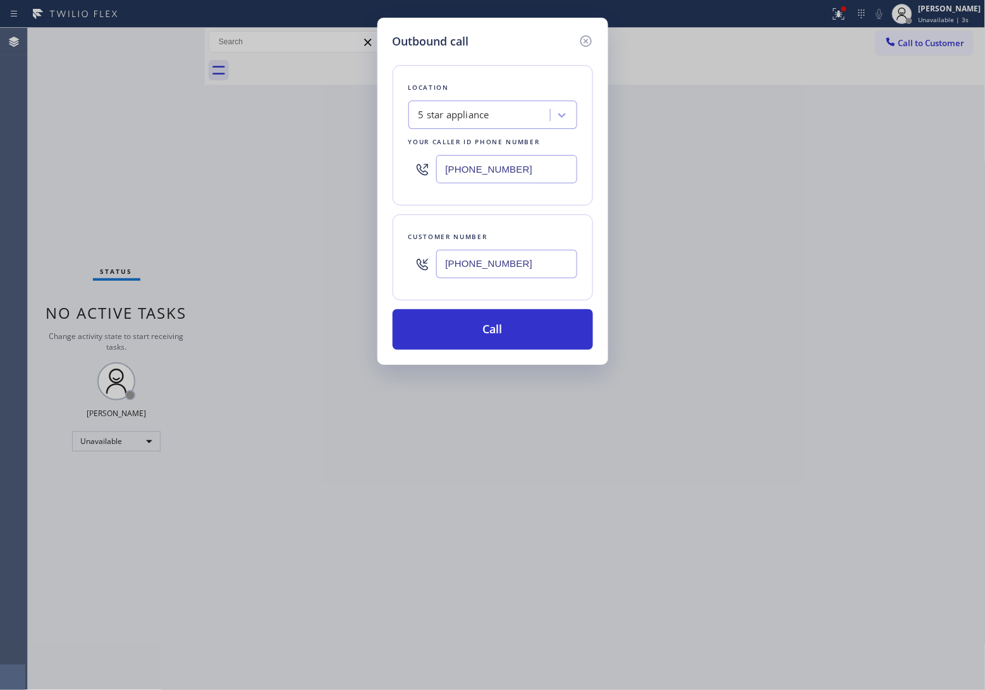
drag, startPoint x: 510, startPoint y: 342, endPoint x: 921, endPoint y: 457, distance: 427.4
click at [539, 346] on button "Call" at bounding box center [493, 329] width 200 height 40
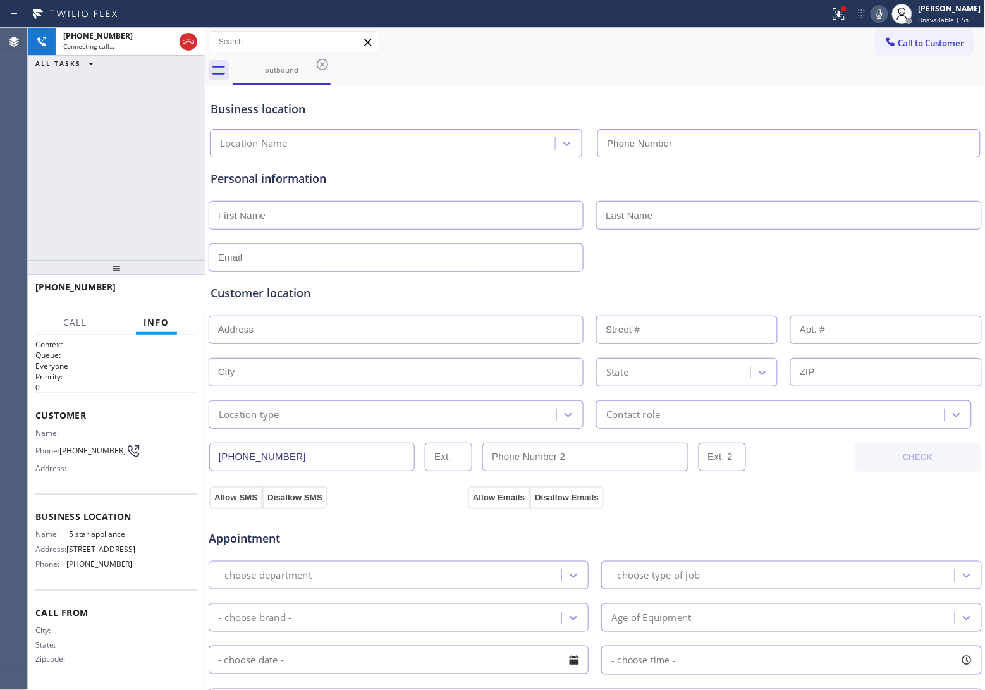
type input "[PHONE_NUMBER]"
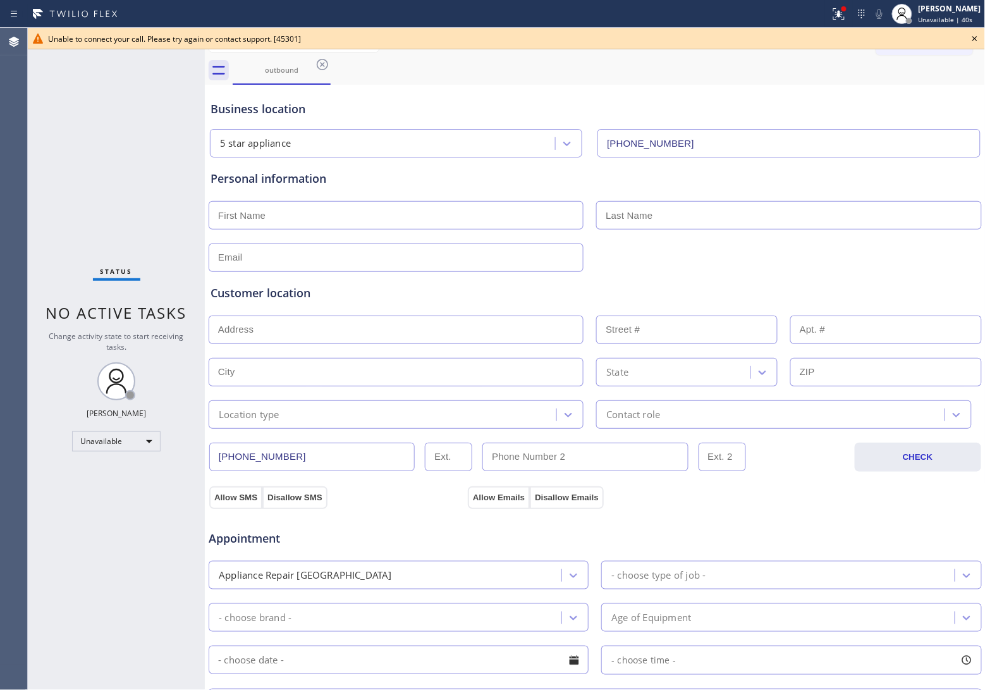
click at [23, 182] on div "Agent Desktop" at bounding box center [13, 359] width 27 height 662
click at [982, 38] on icon at bounding box center [974, 38] width 15 height 15
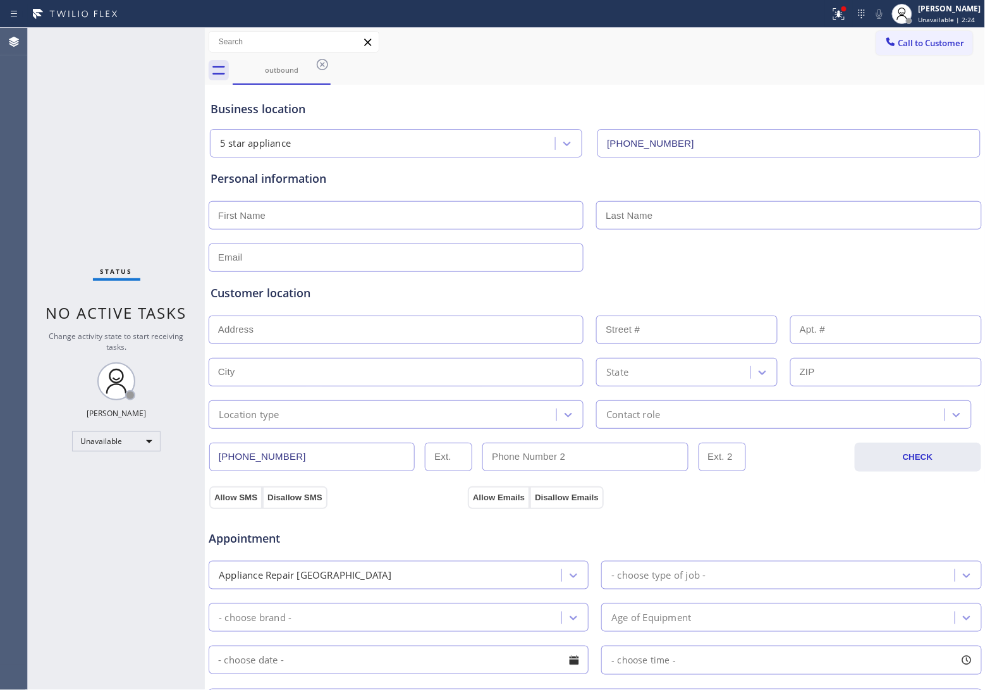
click at [957, 36] on button "Call to Customer" at bounding box center [924, 43] width 97 height 24
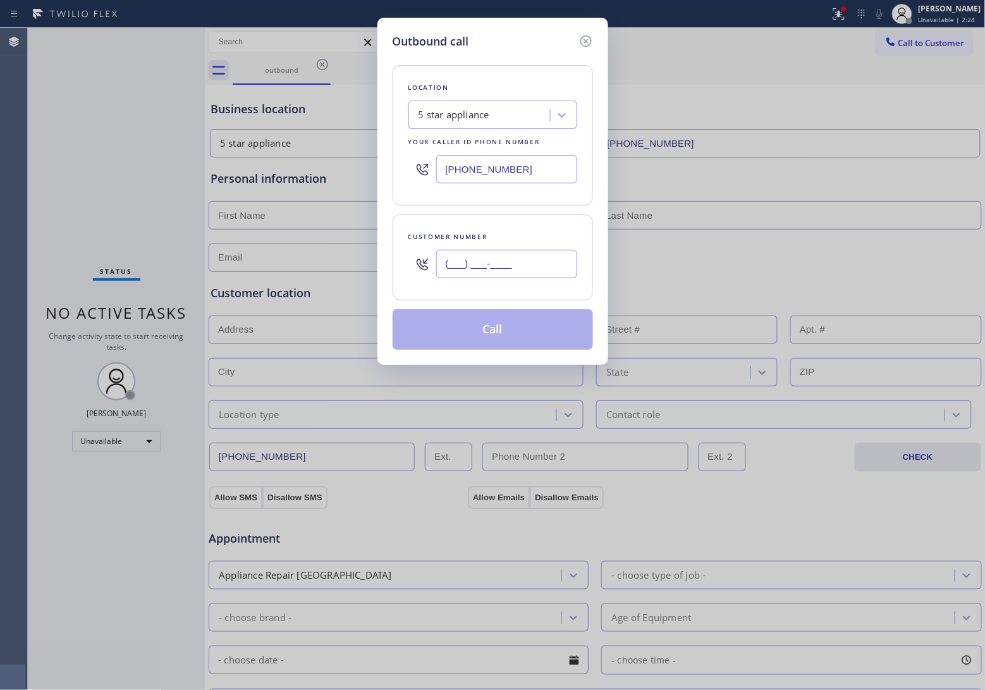
drag, startPoint x: 471, startPoint y: 267, endPoint x: 596, endPoint y: 343, distance: 146.1
click at [470, 269] on input "(___) ___-____" at bounding box center [506, 264] width 141 height 28
paste input "973) 652-6126"
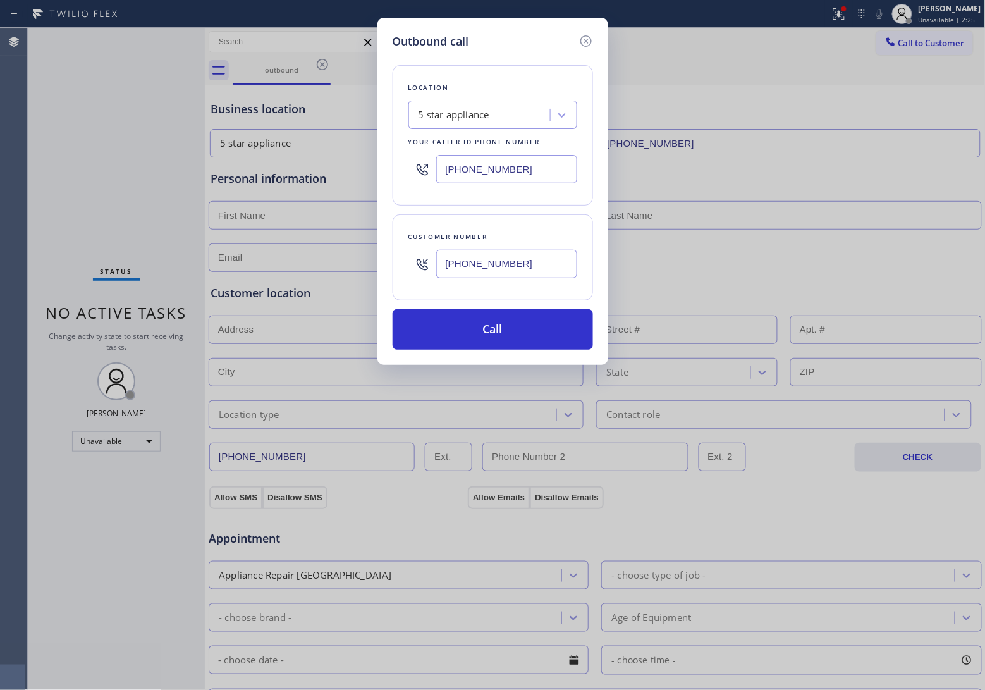
type input "[PHONE_NUMBER]"
click at [1, 156] on div "Outbound call Location 5 star appliance Your caller id phone number [PHONE_NUMB…" at bounding box center [492, 345] width 985 height 690
click at [487, 169] on input "[PHONE_NUMBER]" at bounding box center [506, 169] width 141 height 28
paste input "833) 558-1241"
type input "[PHONE_NUMBER]"
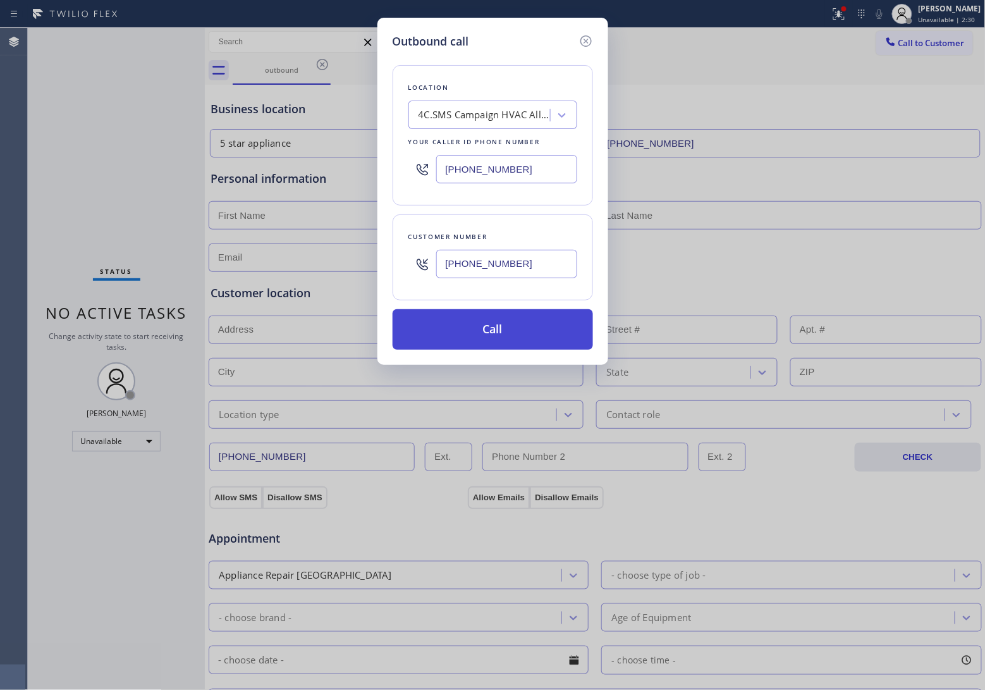
click at [511, 331] on button "Call" at bounding box center [493, 329] width 200 height 40
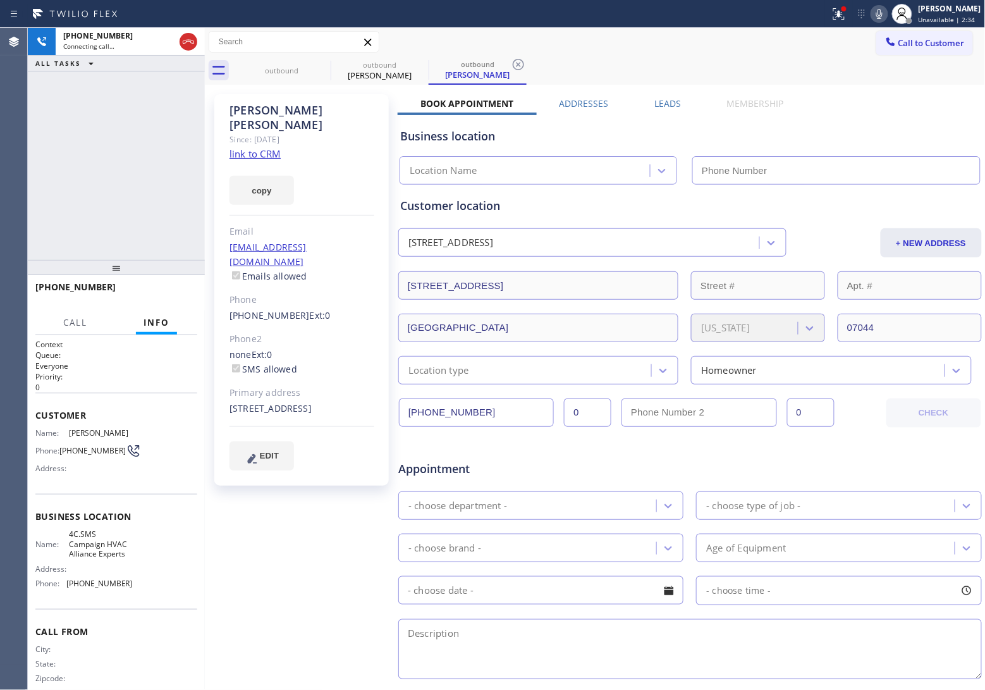
click at [267, 147] on link "link to CRM" at bounding box center [255, 153] width 51 height 13
type input "[PHONE_NUMBER]"
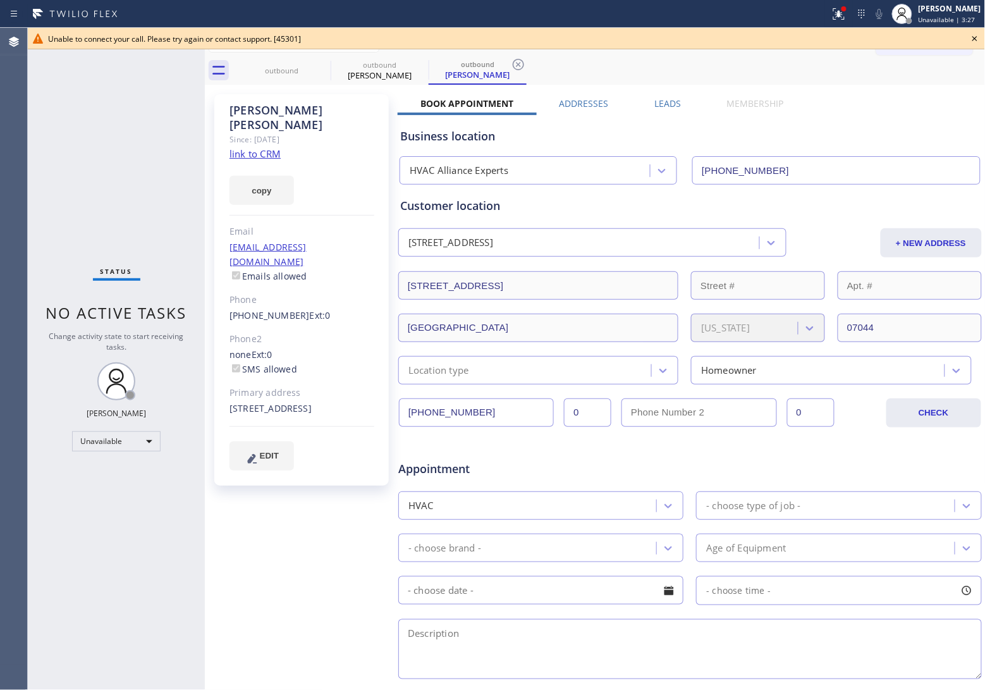
click at [974, 33] on div "Unable to connect your call. Please try again or contact support. [45301]" at bounding box center [506, 38] width 957 height 21
click at [974, 33] on icon at bounding box center [974, 38] width 15 height 15
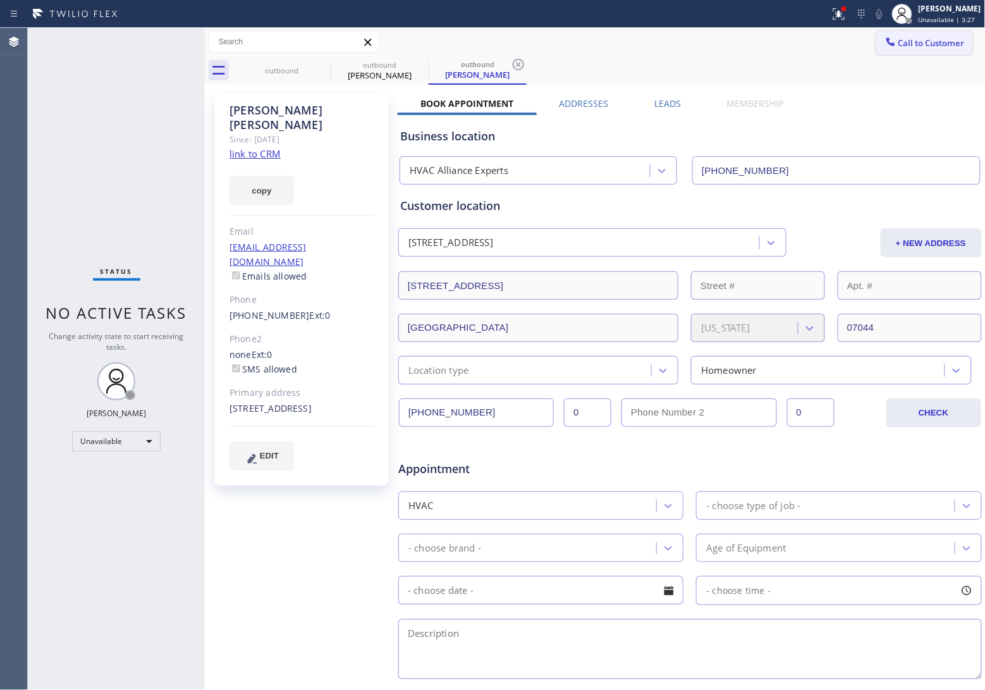
click at [940, 40] on span "Call to Customer" at bounding box center [932, 42] width 66 height 11
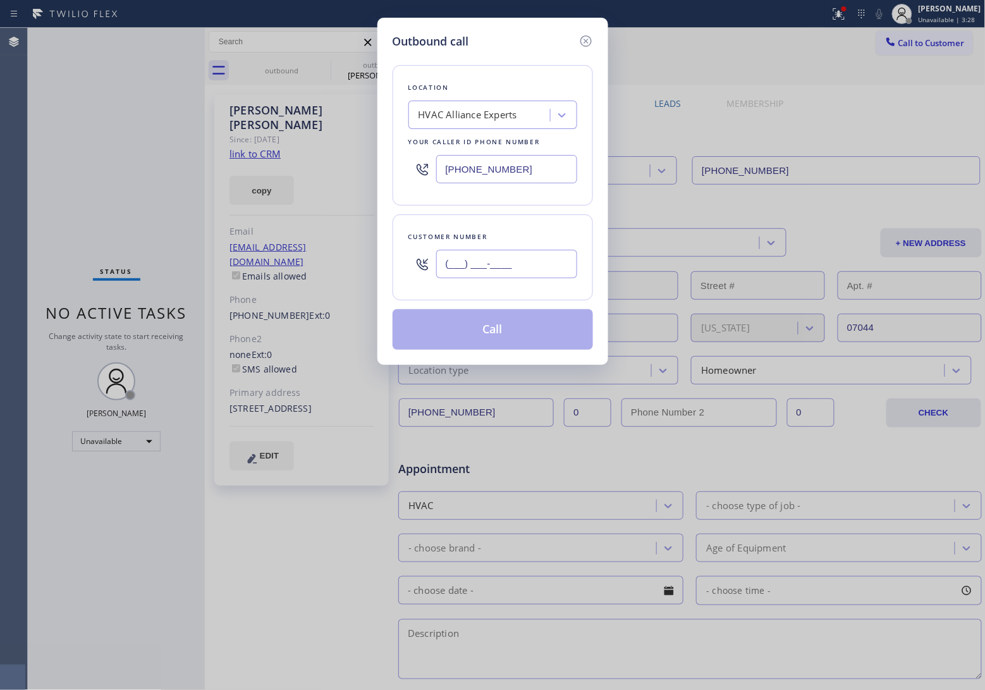
click at [476, 264] on input "(___) ___-____" at bounding box center [506, 264] width 141 height 28
paste input "820) 758-6433"
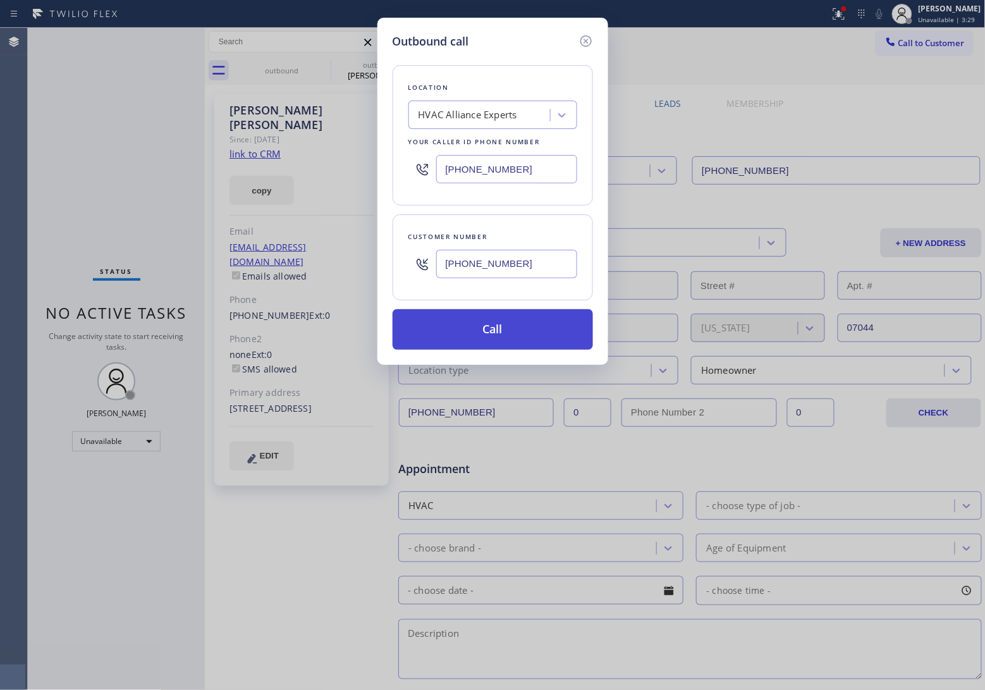
type input "[PHONE_NUMBER]"
click at [520, 328] on button "Call" at bounding box center [493, 329] width 200 height 40
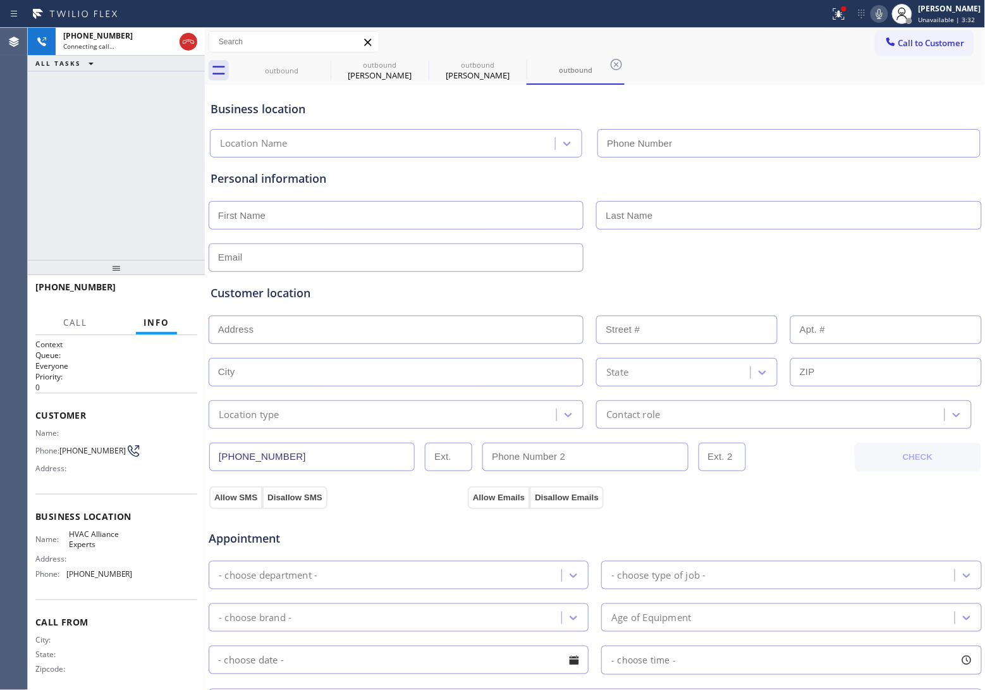
type input "[PHONE_NUMBER]"
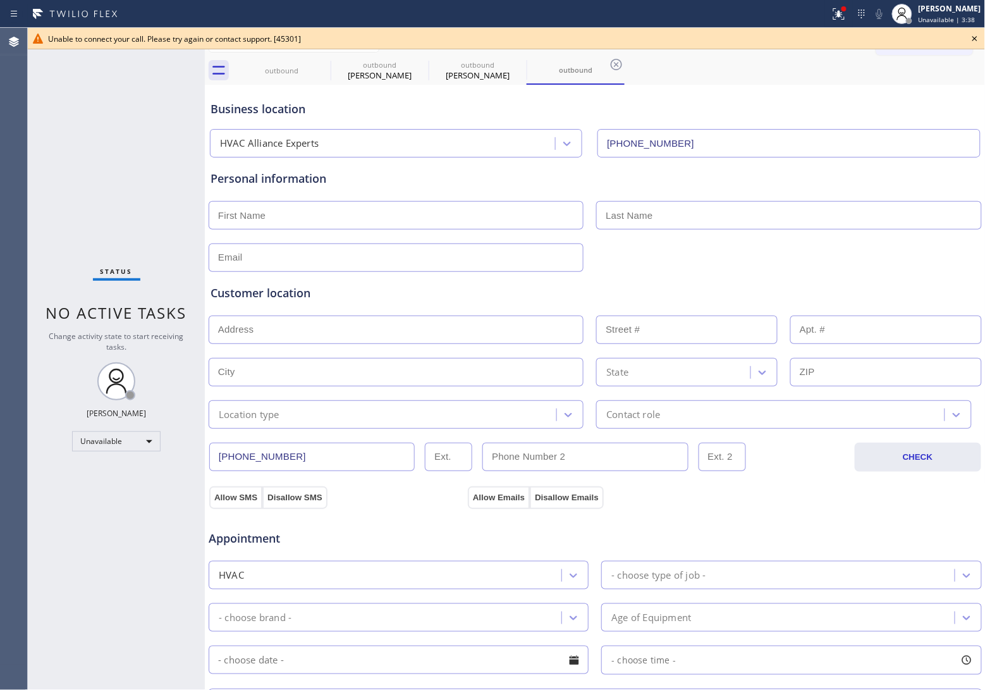
click at [58, 185] on div "Status No active tasks Change activity state to start receiving tasks. [PERSON_…" at bounding box center [116, 359] width 177 height 662
click at [972, 32] on icon at bounding box center [974, 38] width 15 height 15
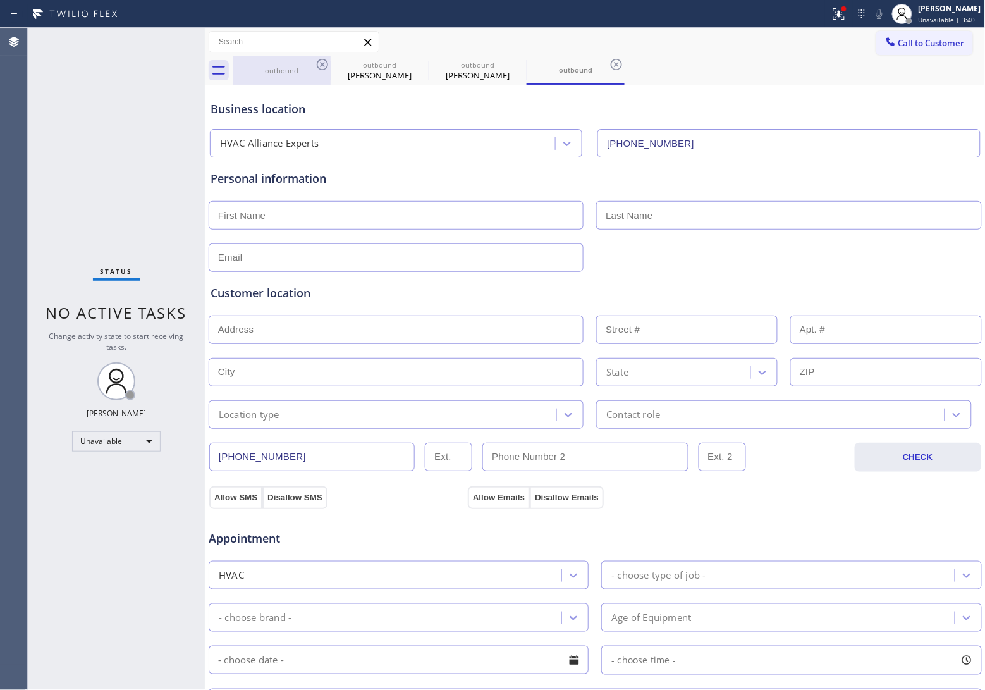
click at [328, 59] on icon at bounding box center [322, 64] width 15 height 15
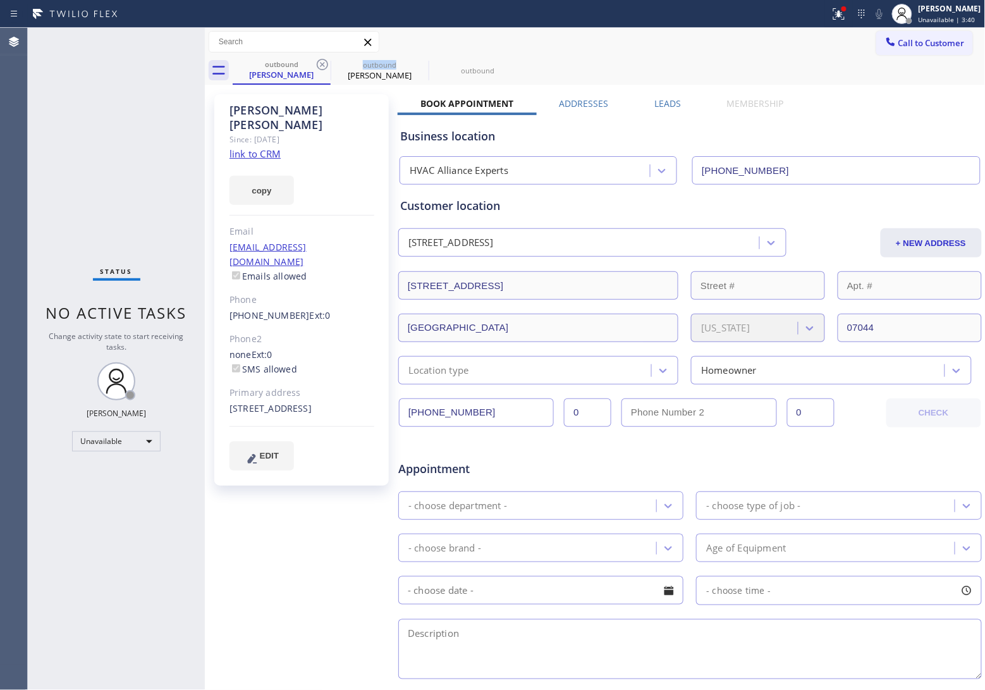
click at [328, 59] on icon at bounding box center [322, 64] width 15 height 15
click at [0, 0] on icon at bounding box center [0, 0] width 0 height 0
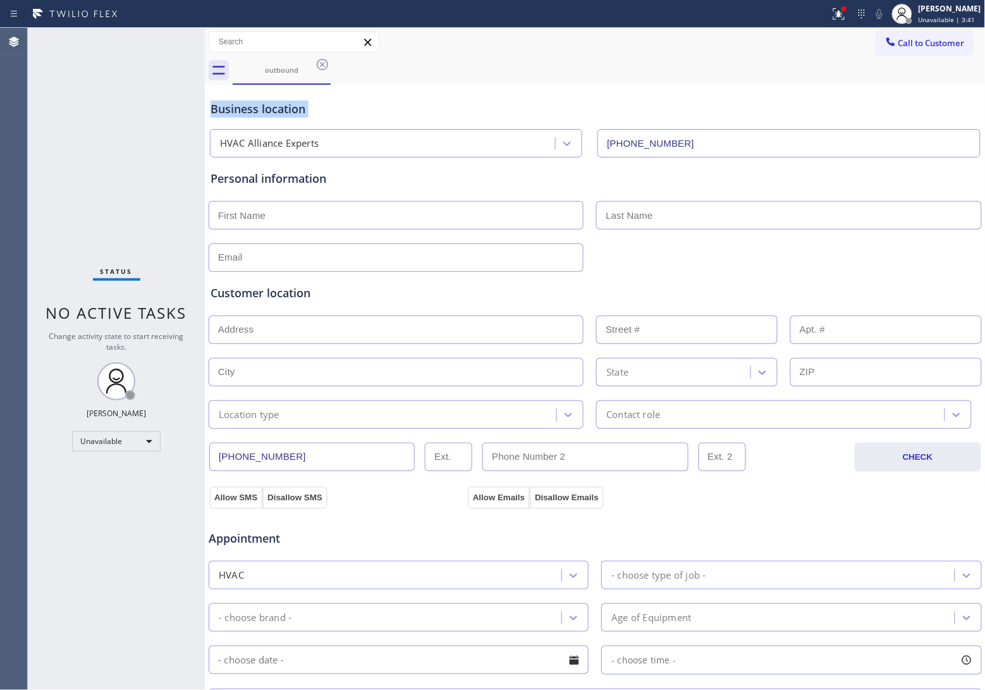
click at [328, 59] on icon at bounding box center [322, 64] width 15 height 15
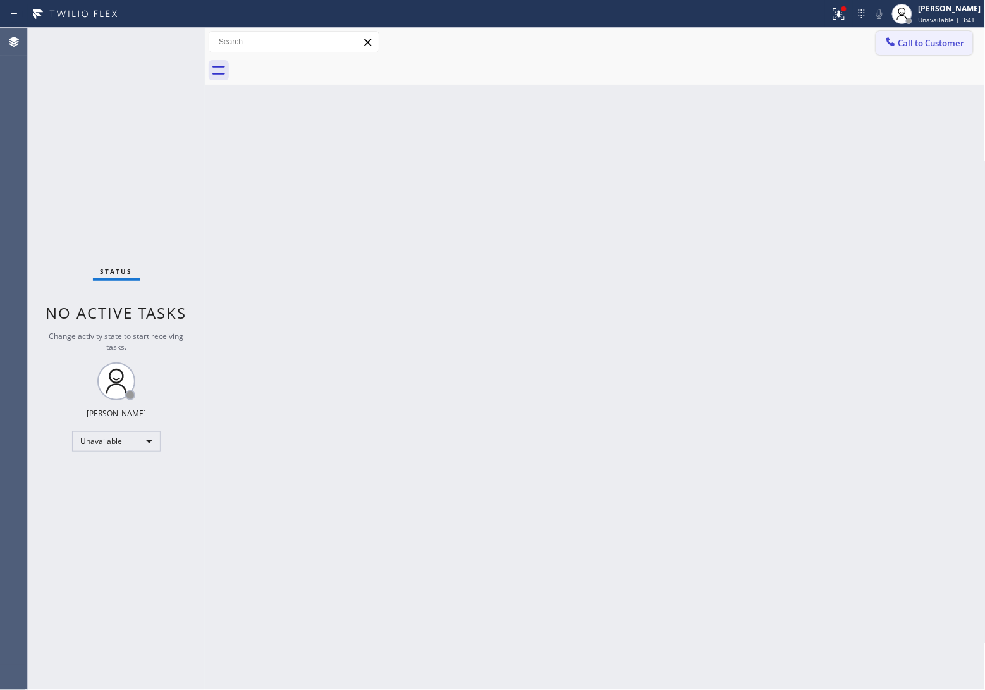
click at [940, 43] on span "Call to Customer" at bounding box center [932, 42] width 66 height 11
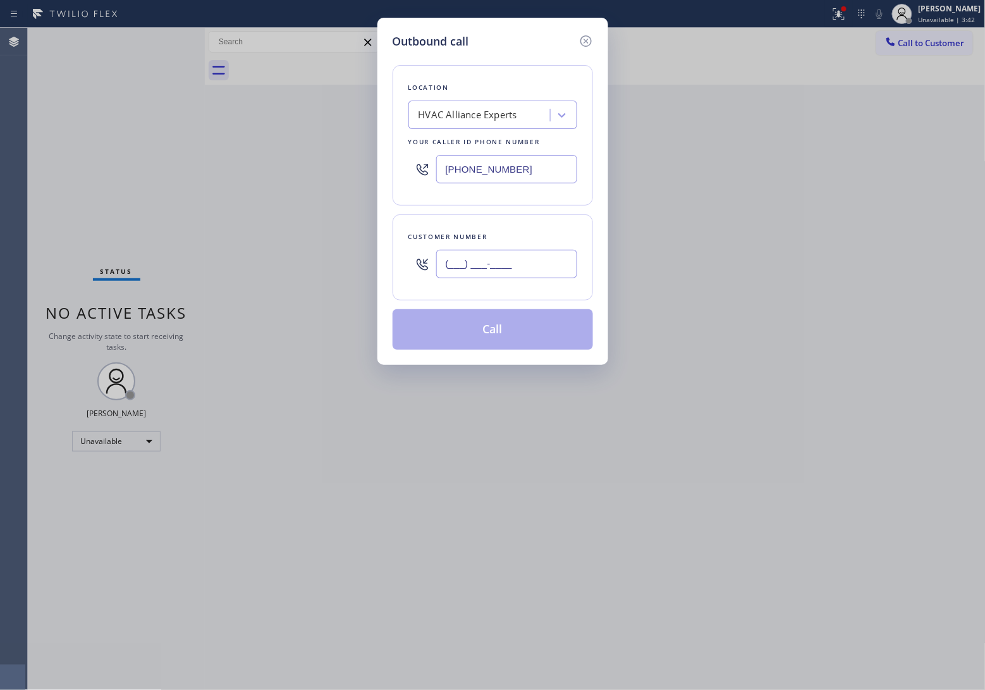
click at [529, 266] on input "(___) ___-____" at bounding box center [506, 264] width 141 height 28
paste input "820) 758-6433"
type input "[PHONE_NUMBER]"
click at [479, 327] on button "Call" at bounding box center [493, 329] width 200 height 40
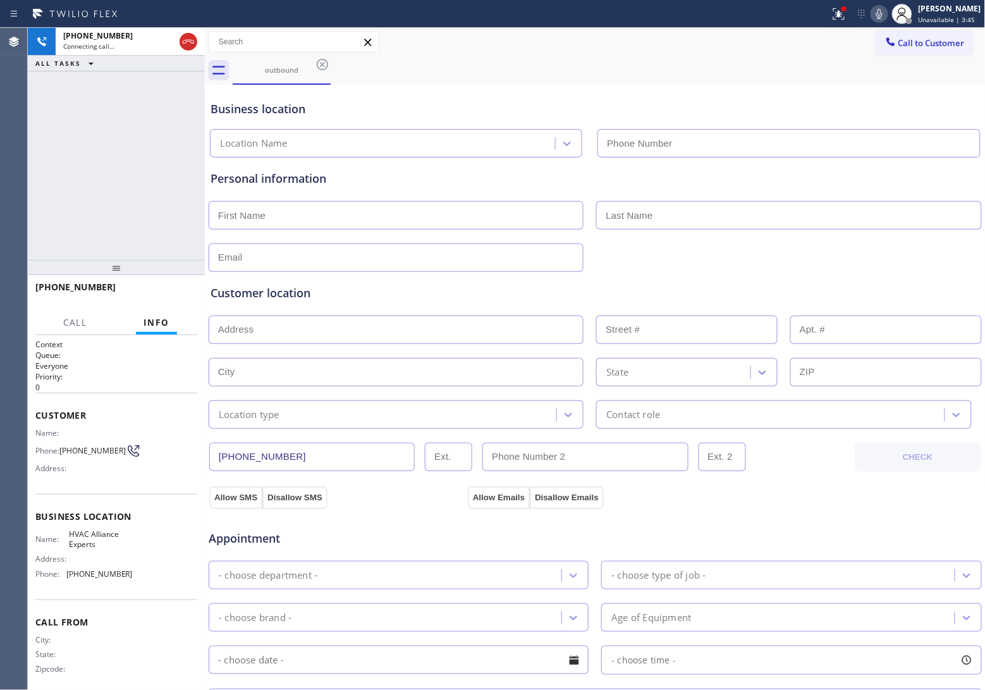
type input "[PHONE_NUMBER]"
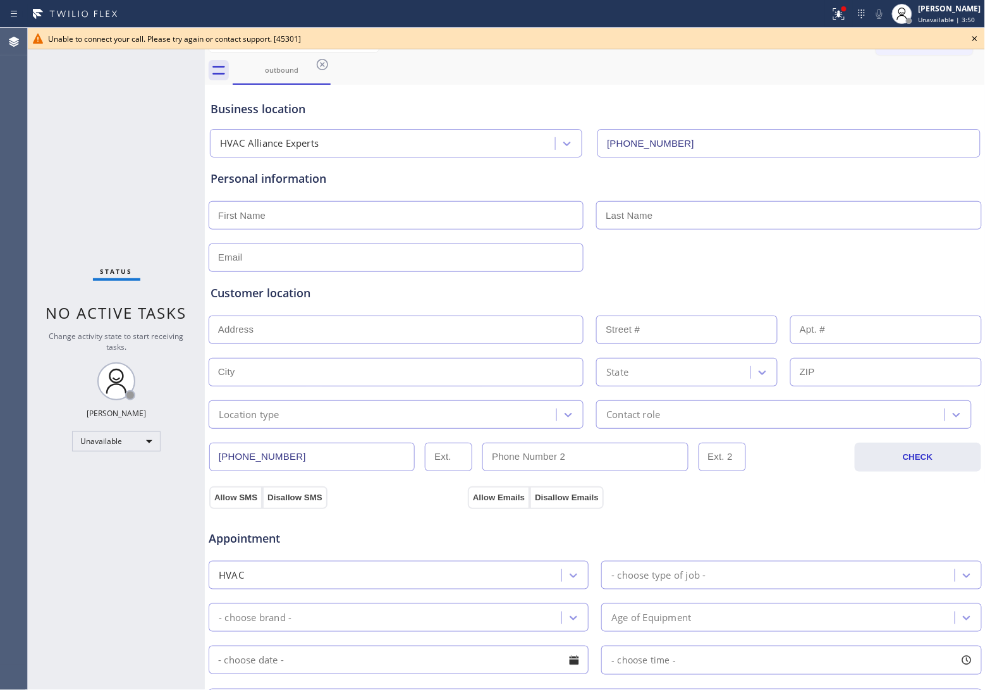
click at [45, 156] on div "Status No active tasks Change activity state to start receiving tasks. [PERSON_…" at bounding box center [116, 359] width 177 height 662
click at [980, 39] on icon at bounding box center [974, 38] width 15 height 15
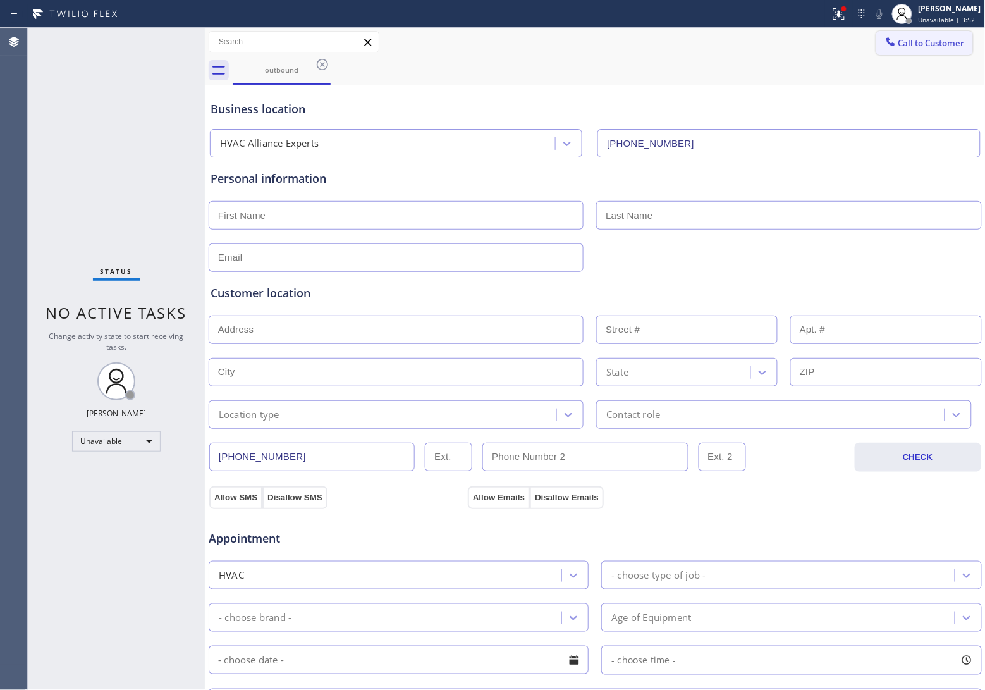
click at [887, 44] on icon at bounding box center [891, 41] width 8 height 8
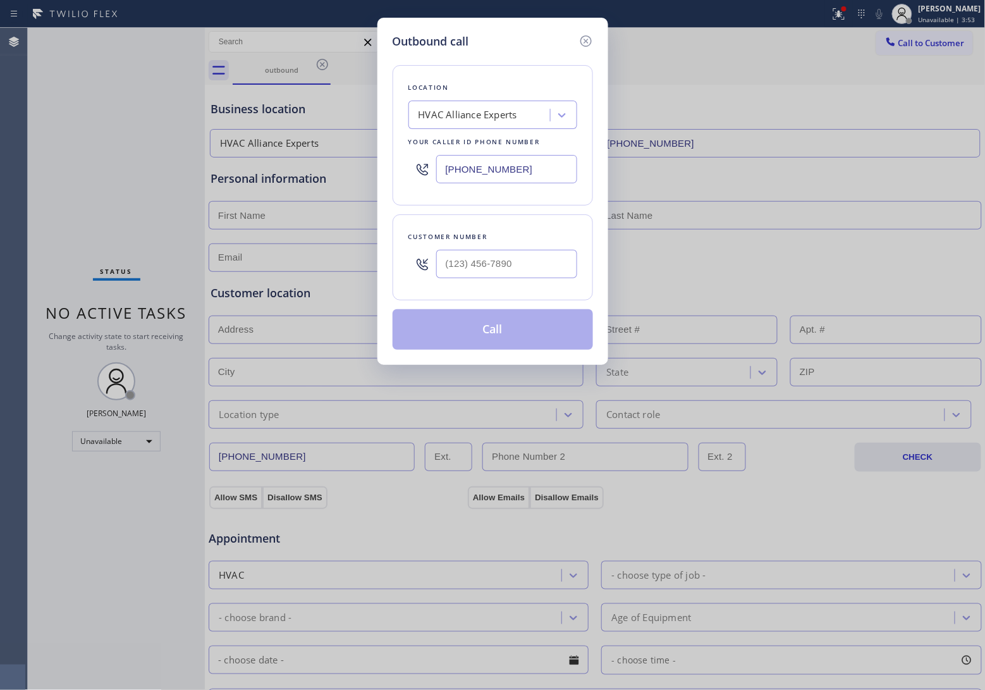
click at [555, 171] on input "[PHONE_NUMBER]" at bounding box center [506, 169] width 141 height 28
paste input "55) 999-4417"
type input "[PHONE_NUMBER]"
type input "(___) ___-____"
click at [519, 276] on input "text" at bounding box center [506, 264] width 141 height 28
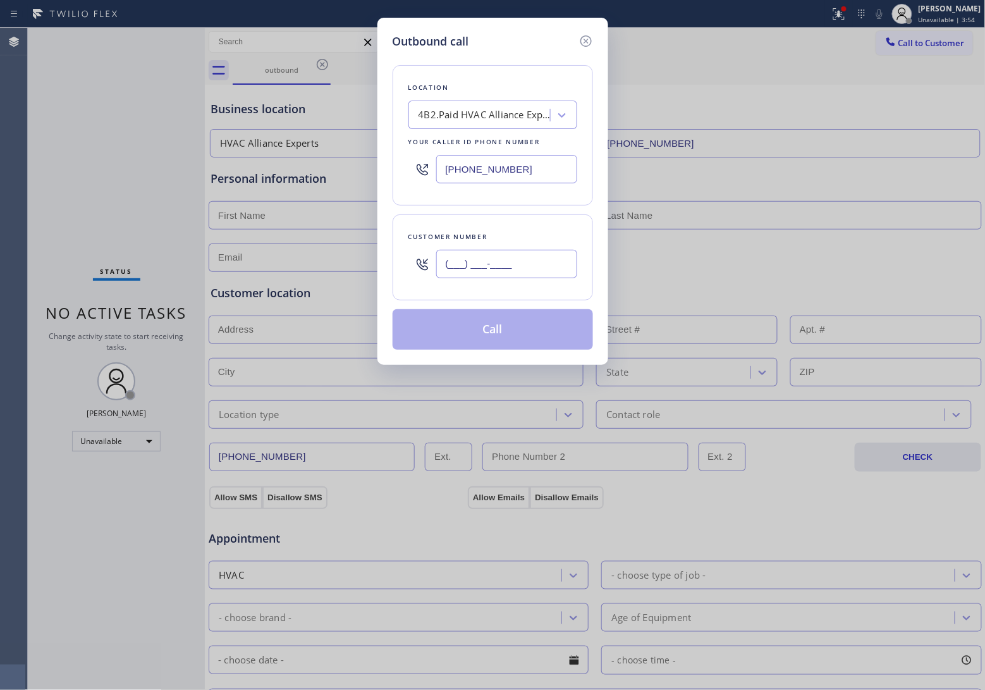
paste input "310) 696-1975"
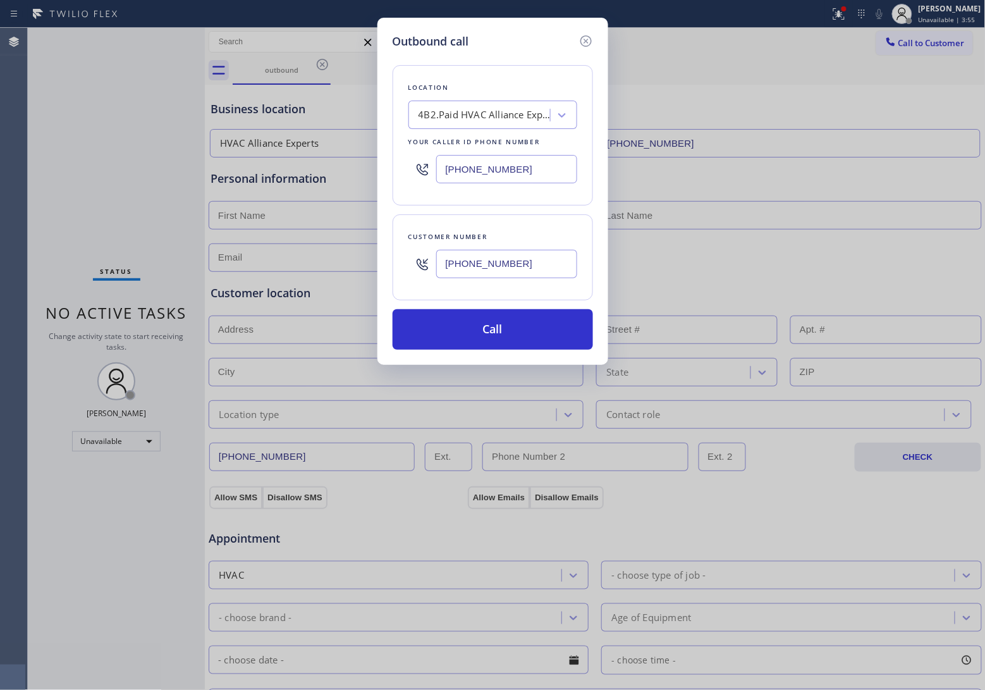
type input "[PHONE_NUMBER]"
click at [543, 331] on button "Call" at bounding box center [493, 329] width 200 height 40
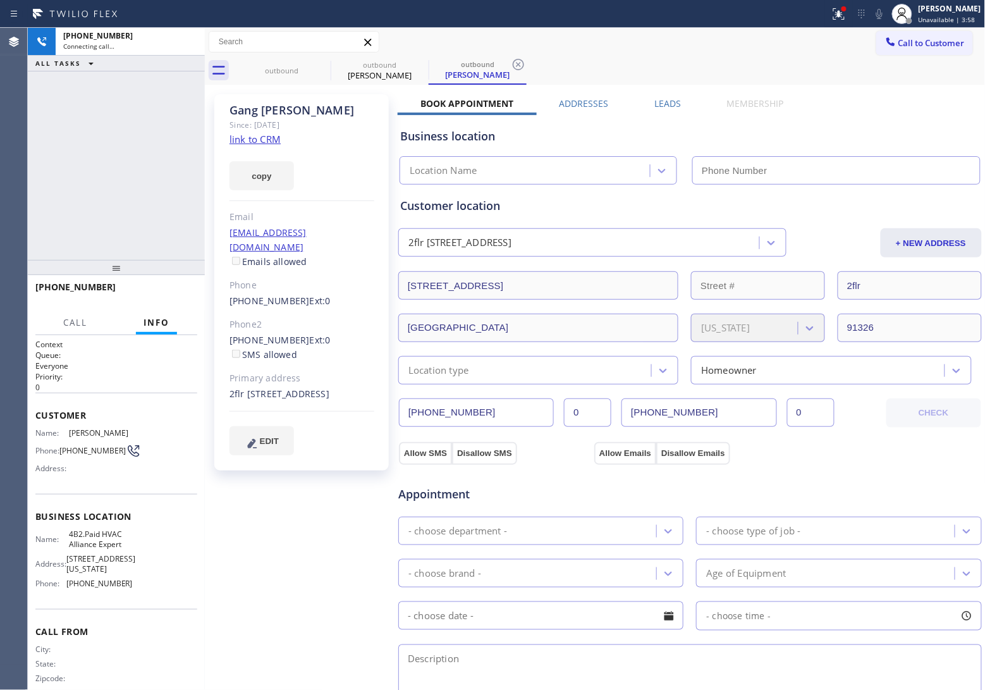
click at [251, 136] on link "link to CRM" at bounding box center [255, 139] width 51 height 13
type input "[PHONE_NUMBER]"
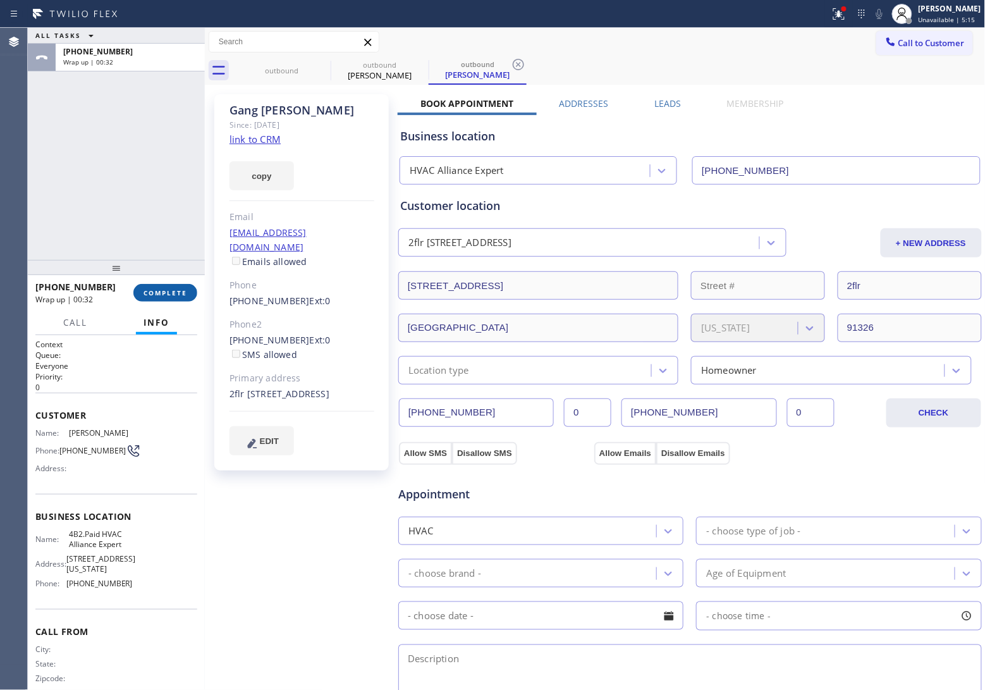
click at [176, 291] on span "COMPLETE" at bounding box center [166, 292] width 44 height 9
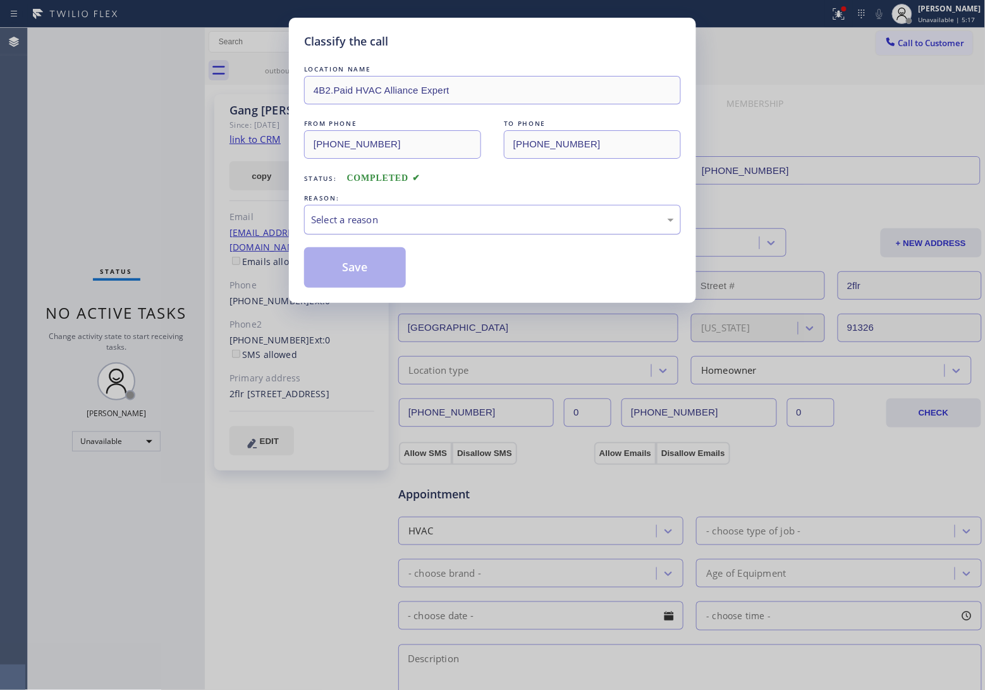
drag, startPoint x: 400, startPoint y: 204, endPoint x: 403, endPoint y: 217, distance: 13.8
click at [402, 210] on div "REASON: Select a reason" at bounding box center [492, 213] width 377 height 43
click at [396, 225] on div "Select a reason" at bounding box center [492, 219] width 363 height 15
click at [368, 273] on button "Save" at bounding box center [355, 267] width 102 height 40
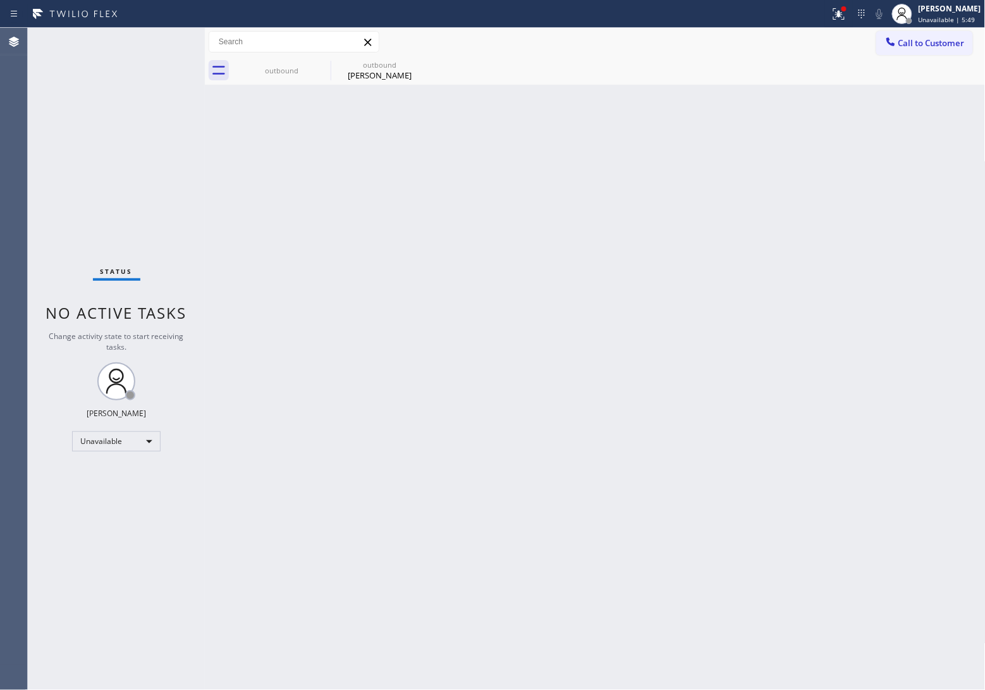
click at [18, 166] on div "Agent Desktop" at bounding box center [13, 359] width 27 height 662
click at [948, 35] on button "Call to Customer" at bounding box center [924, 43] width 97 height 24
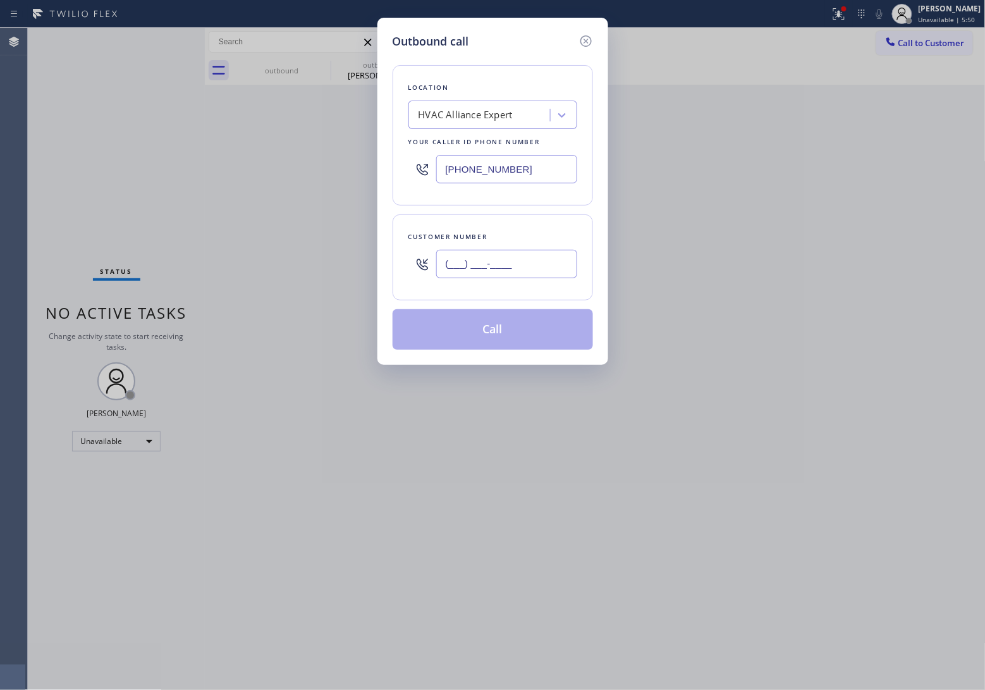
click at [520, 266] on input "(___) ___-____" at bounding box center [506, 264] width 141 height 28
paste input "973) 652-6126"
type input "[PHONE_NUMBER]"
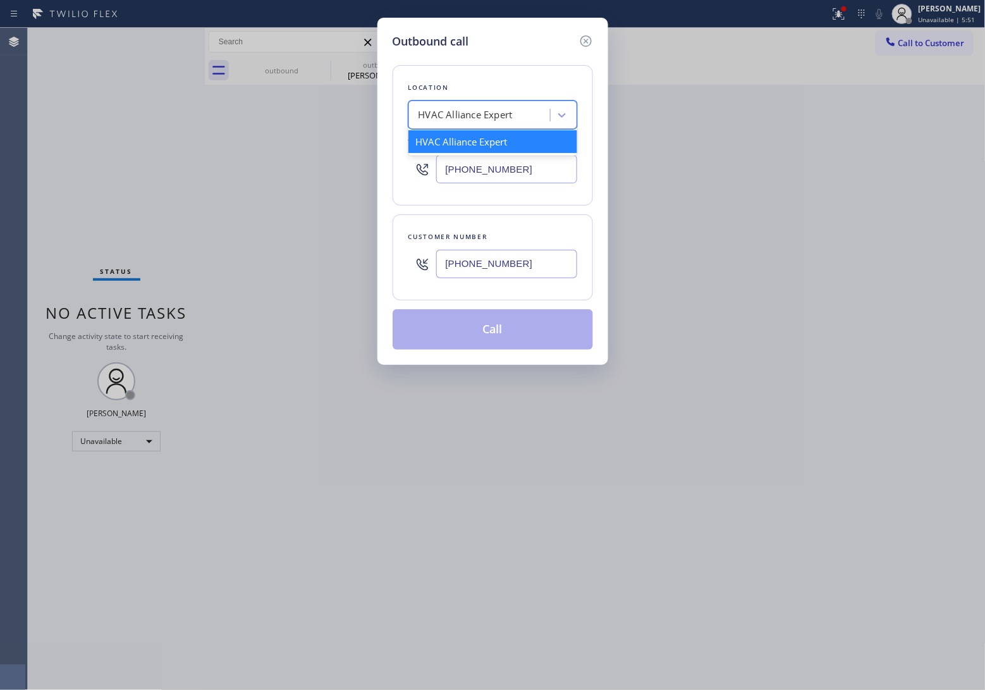
click at [471, 117] on div "HVAC Alliance Expert" at bounding box center [466, 115] width 94 height 15
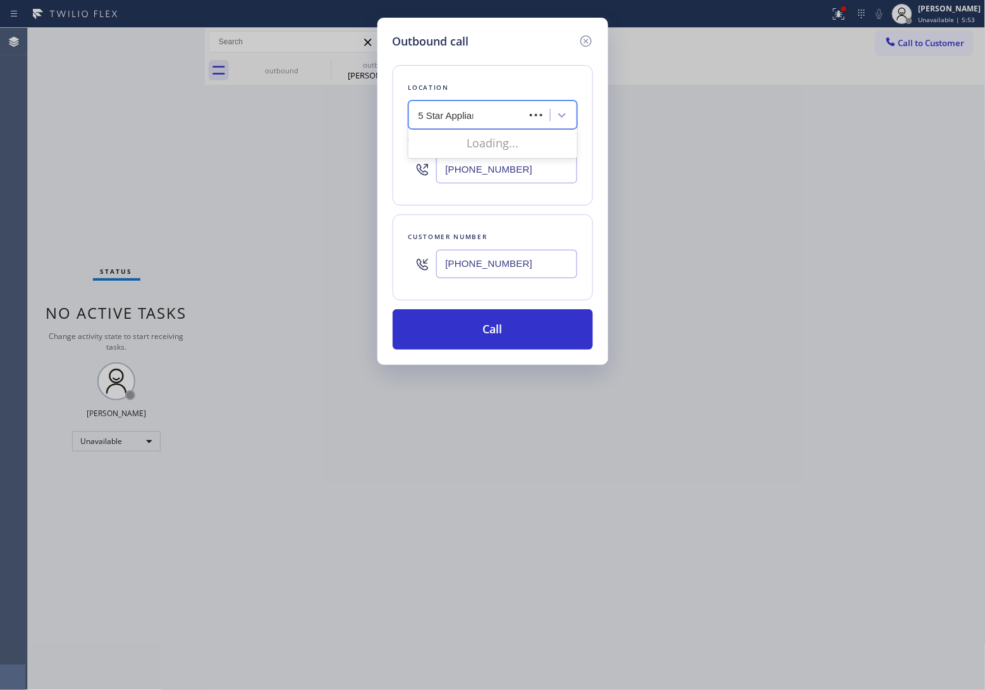
type input "5 Star Appliance"
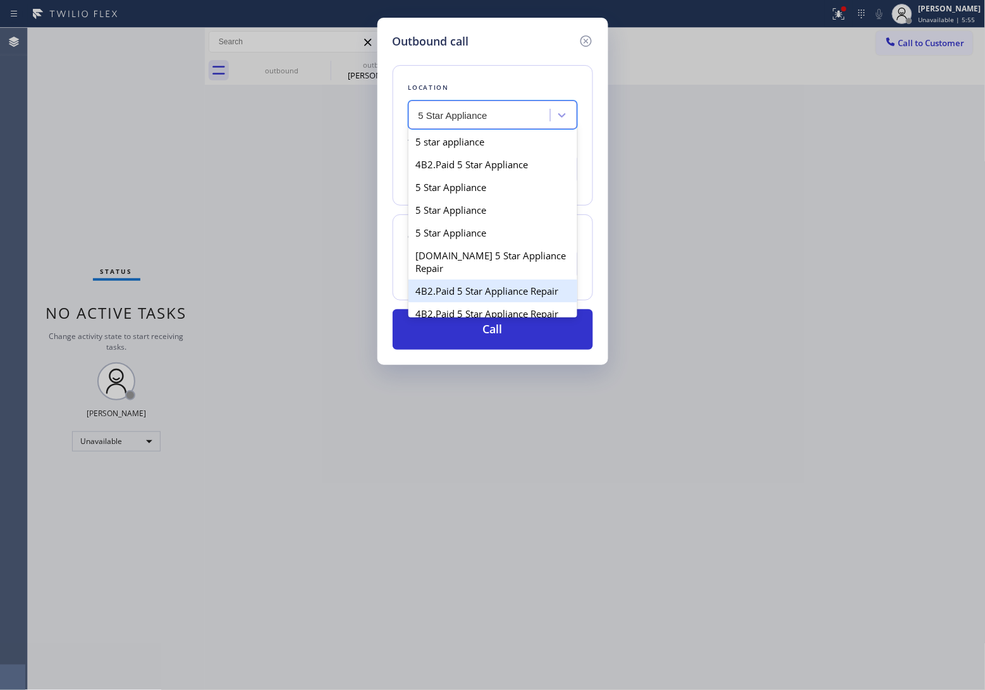
click at [514, 290] on div "4B2.Paid 5 Star Appliance Repair" at bounding box center [492, 290] width 169 height 23
type input "[PHONE_NUMBER]"
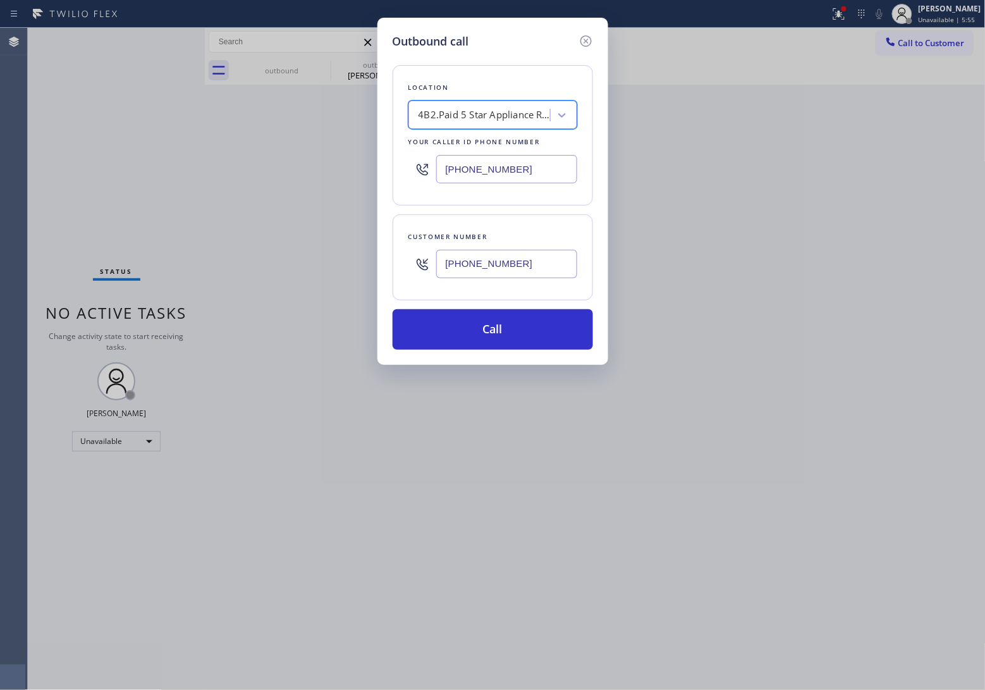
click at [492, 108] on div "4B2.Paid 5 Star Appliance Repair" at bounding box center [485, 115] width 133 height 15
type input "5 Star Appliance Rep"
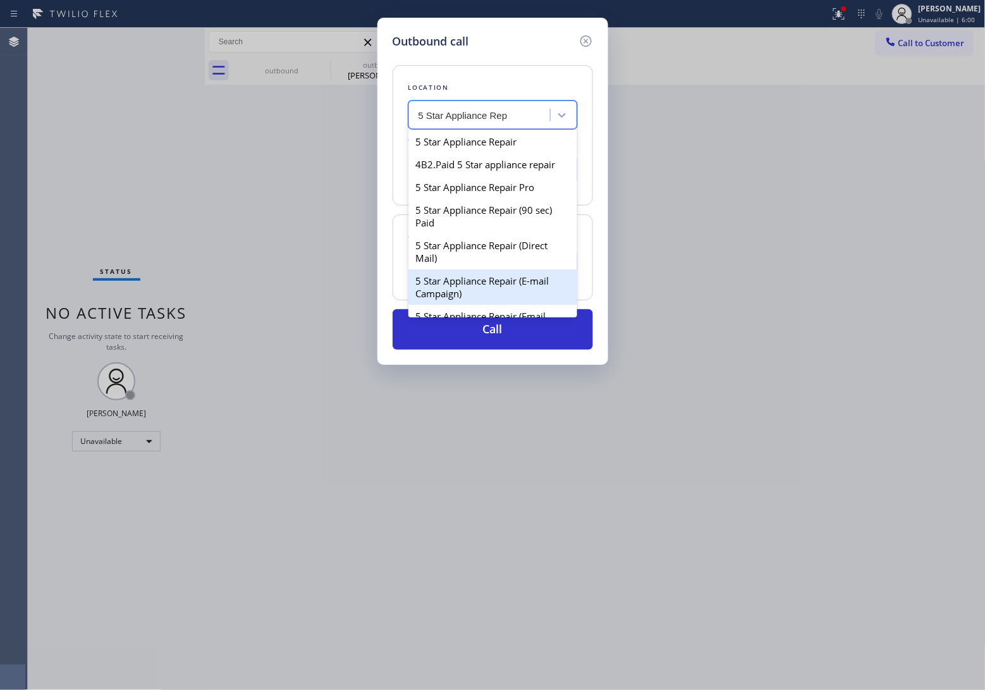
click at [484, 297] on div "5 Star Appliance Repair (E-mail Campaign)" at bounding box center [492, 286] width 169 height 35
type input "[PHONE_NUMBER]"
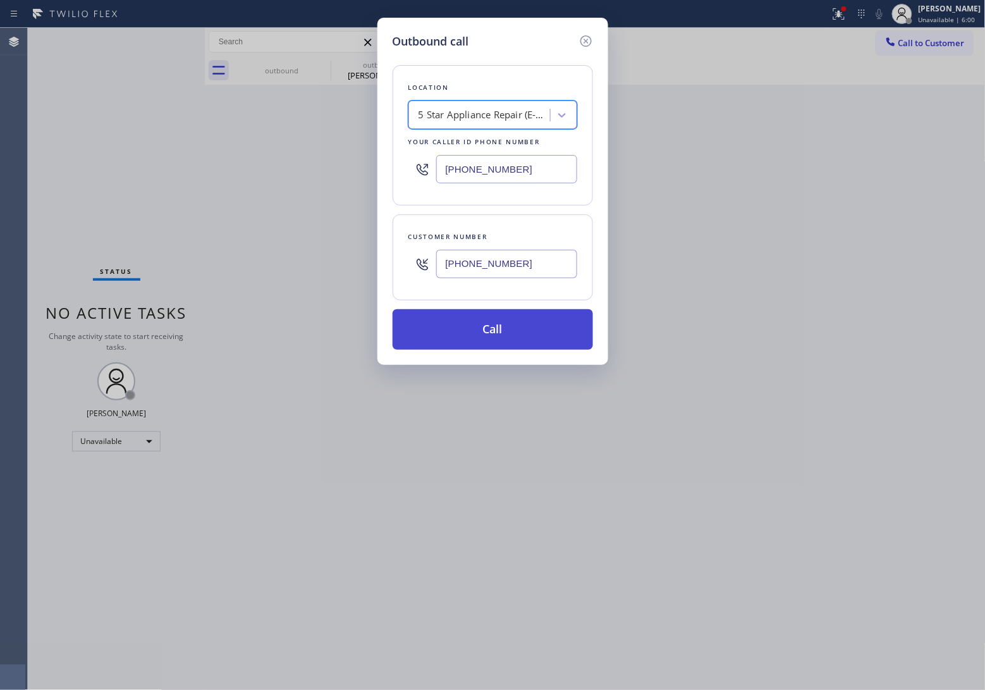
click at [512, 324] on button "Call" at bounding box center [493, 329] width 200 height 40
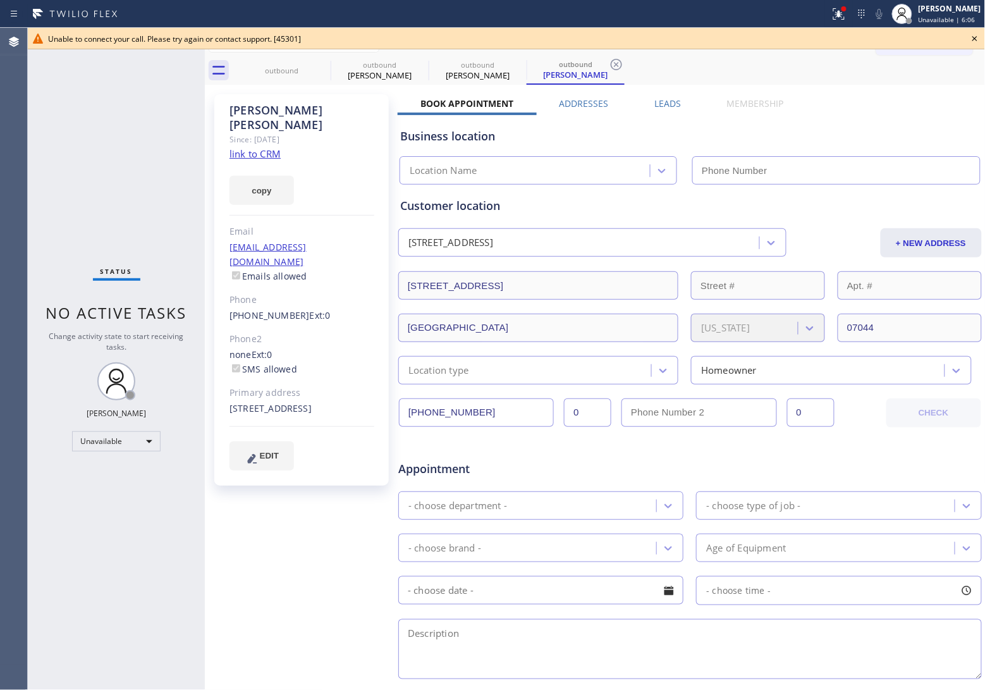
type input "[PHONE_NUMBER]"
drag, startPoint x: 24, startPoint y: 201, endPoint x: 157, endPoint y: 176, distance: 135.2
click at [24, 201] on div "Agent Desktop" at bounding box center [13, 359] width 27 height 662
click at [974, 38] on icon at bounding box center [974, 38] width 15 height 15
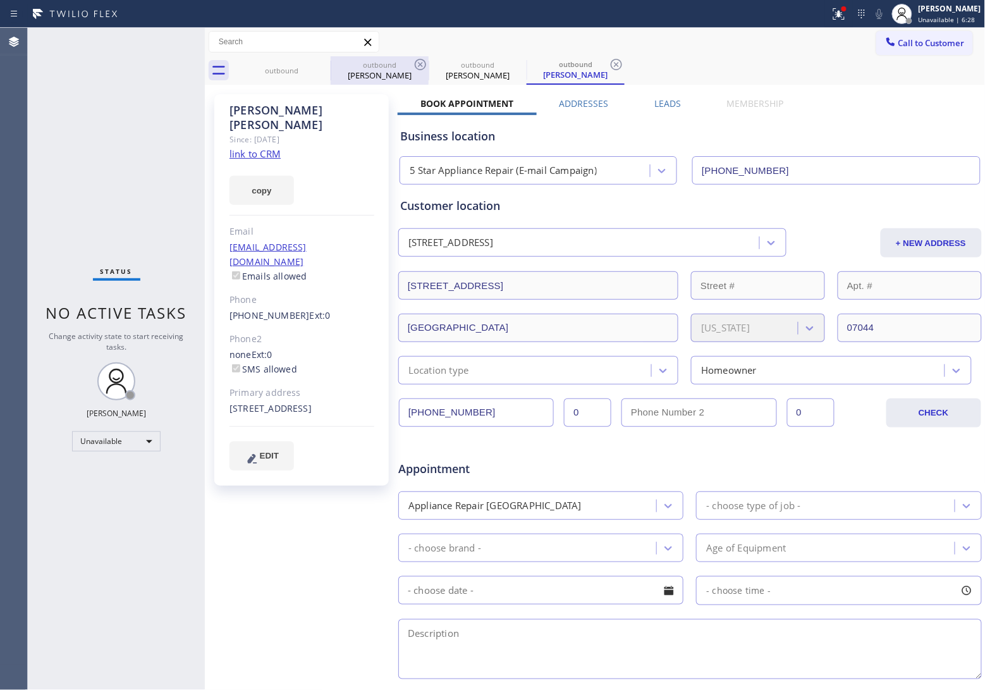
drag, startPoint x: 296, startPoint y: 61, endPoint x: 349, endPoint y: 74, distance: 54.7
click at [300, 61] on div "outbound" at bounding box center [281, 70] width 95 height 28
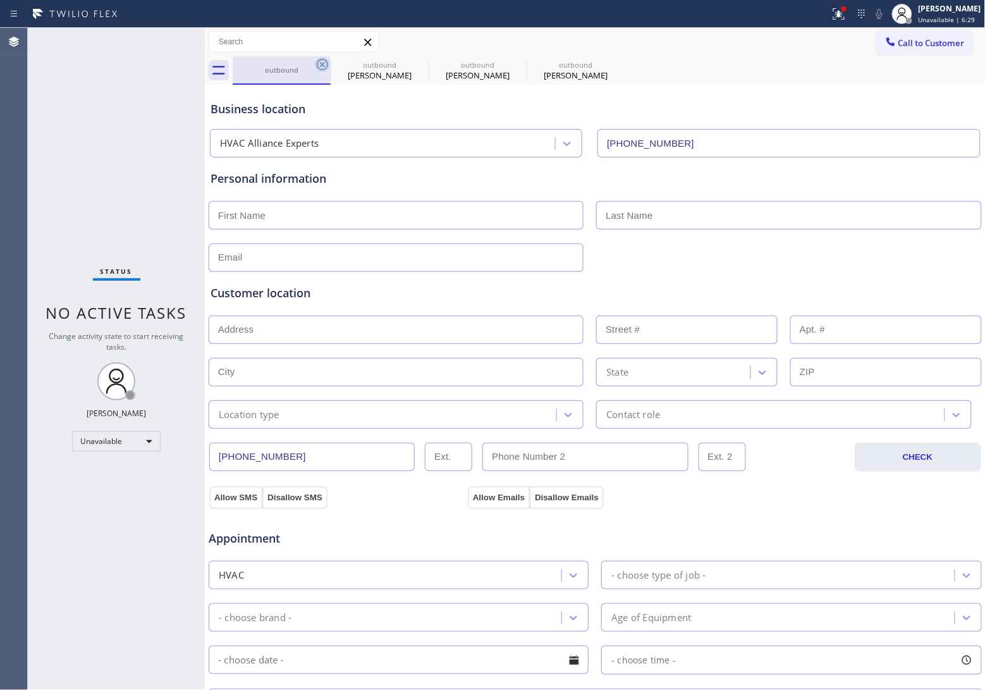
click at [327, 62] on icon at bounding box center [322, 64] width 11 height 11
type input "[PHONE_NUMBER]"
click at [0, 0] on icon at bounding box center [0, 0] width 0 height 0
type input "[PHONE_NUMBER]"
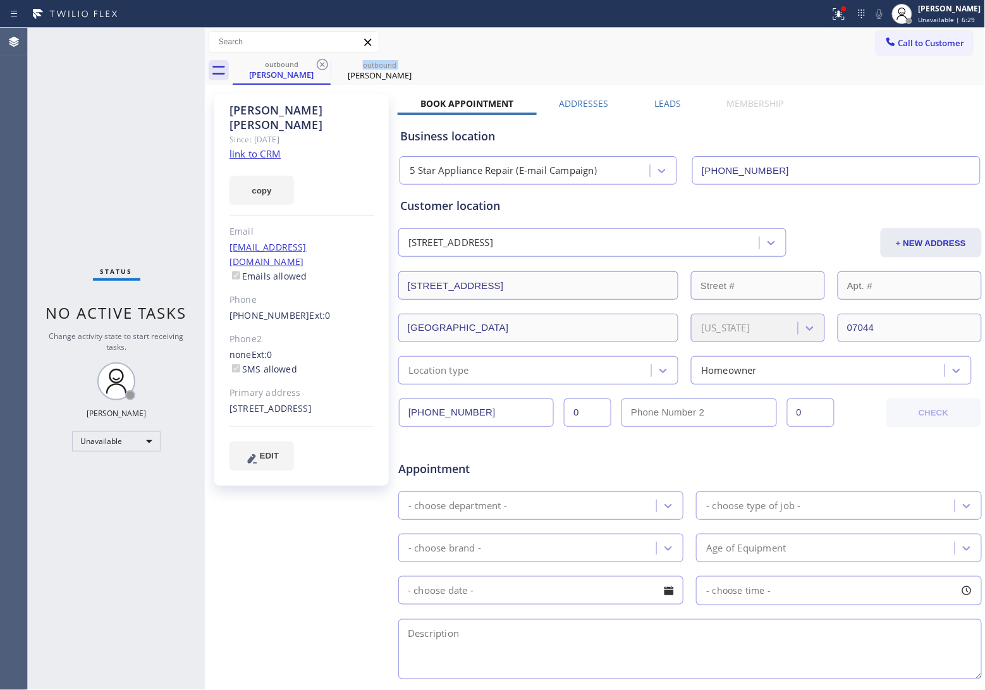
click at [327, 62] on icon at bounding box center [322, 64] width 11 height 11
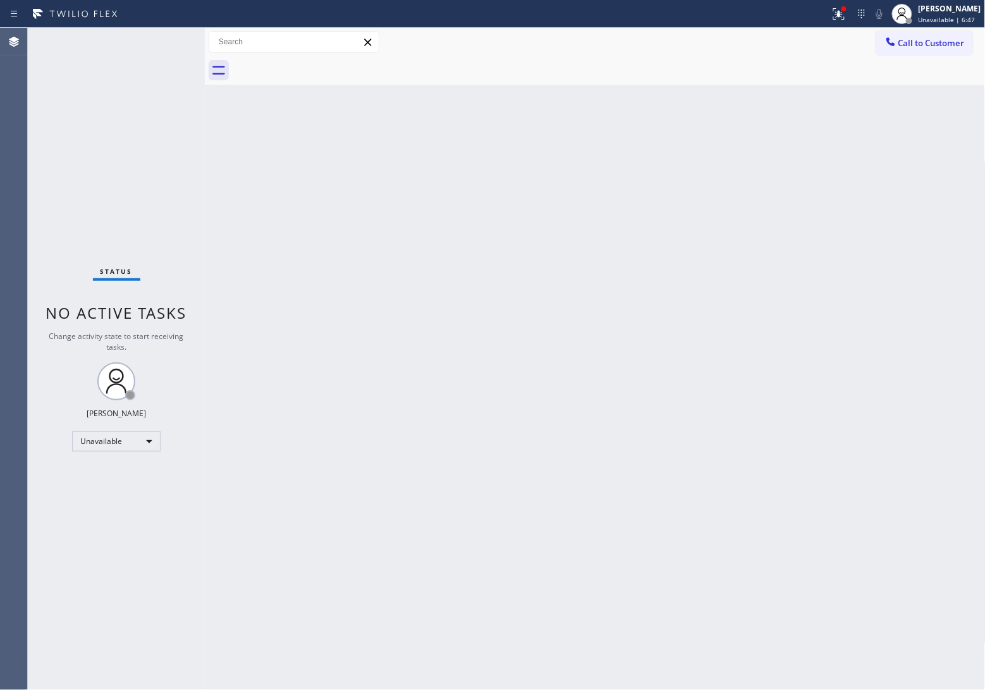
click at [62, 118] on div "Status No active tasks Change activity state to start receiving tasks. [PERSON_…" at bounding box center [116, 359] width 177 height 662
click at [923, 26] on div "[PERSON_NAME] Unavailable | 6:47" at bounding box center [936, 14] width 97 height 28
drag, startPoint x: 646, startPoint y: 156, endPoint x: 748, endPoint y: 130, distance: 105.8
click at [684, 141] on div "Back to Dashboard Change Sender ID Customers Technicians Select a contact Outbo…" at bounding box center [595, 359] width 781 height 662
click at [933, 49] on button "Call to Customer" at bounding box center [924, 43] width 97 height 24
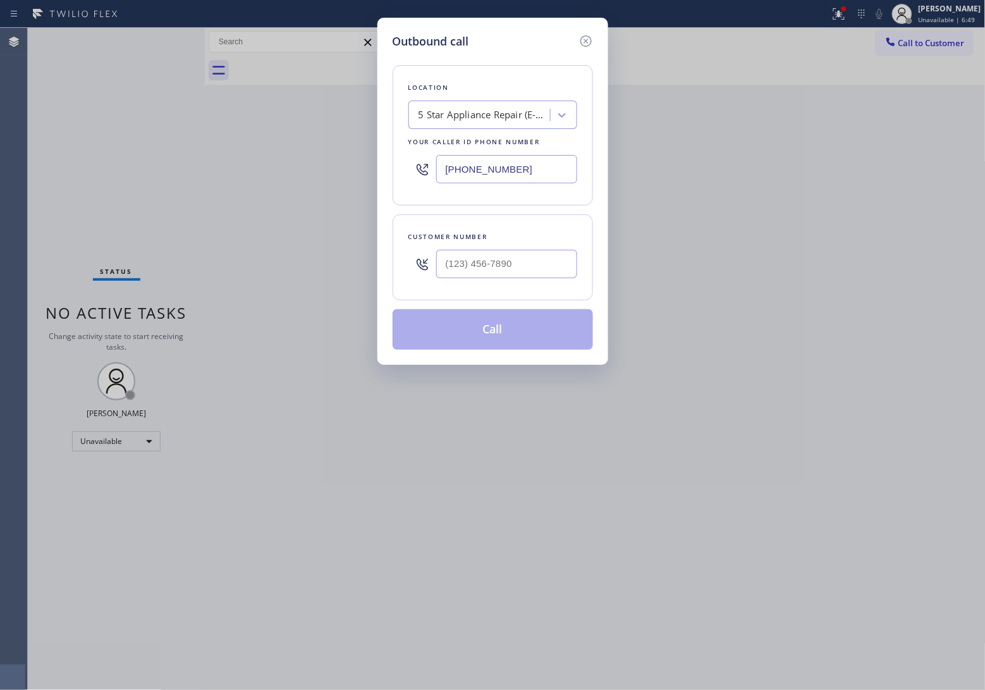
click at [477, 171] on input "[PHONE_NUMBER]" at bounding box center [506, 169] width 141 height 28
paste input "415) 319-7534"
type input "[PHONE_NUMBER]"
click at [563, 253] on input "(___) ___-____" at bounding box center [506, 264] width 141 height 28
click at [563, 256] on input "(___) ___-____" at bounding box center [506, 264] width 141 height 28
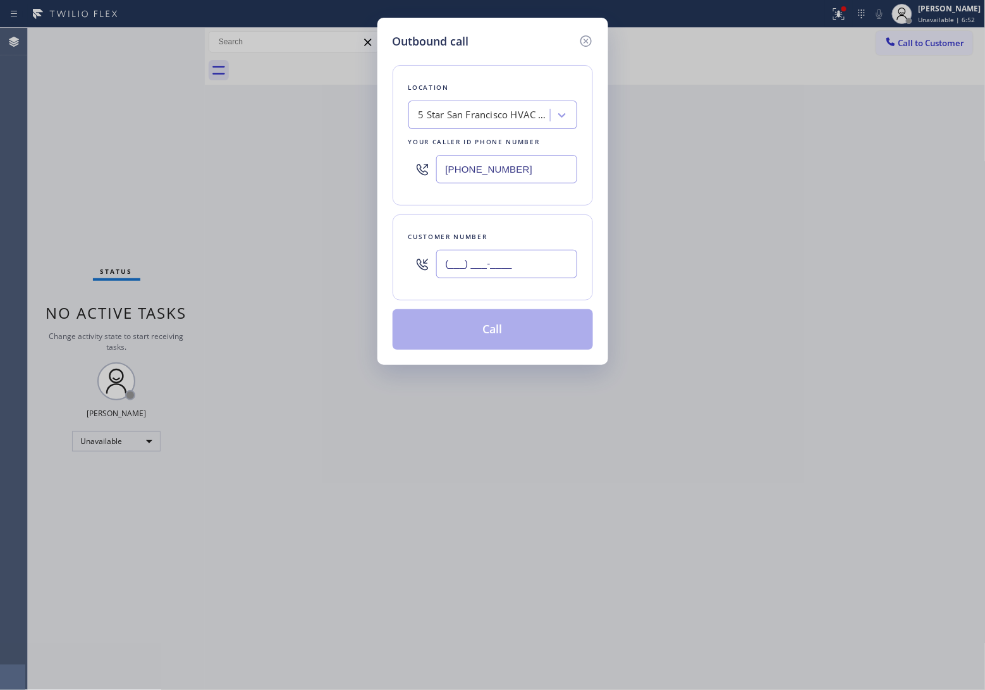
paste input "415) 900-5194"
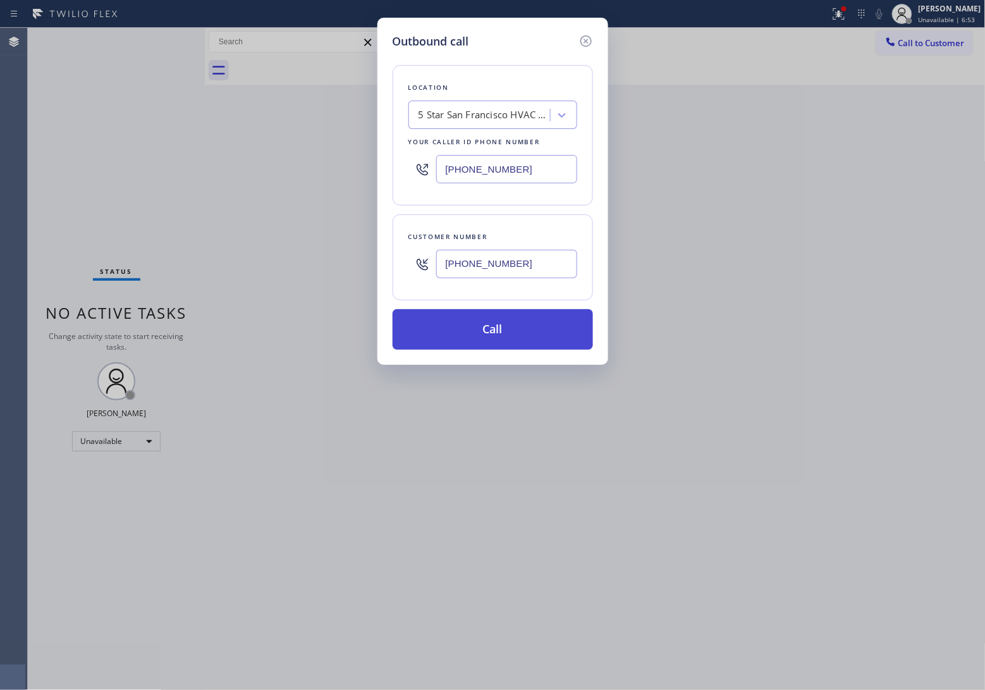
type input "[PHONE_NUMBER]"
click at [544, 331] on button "Call" at bounding box center [493, 329] width 200 height 40
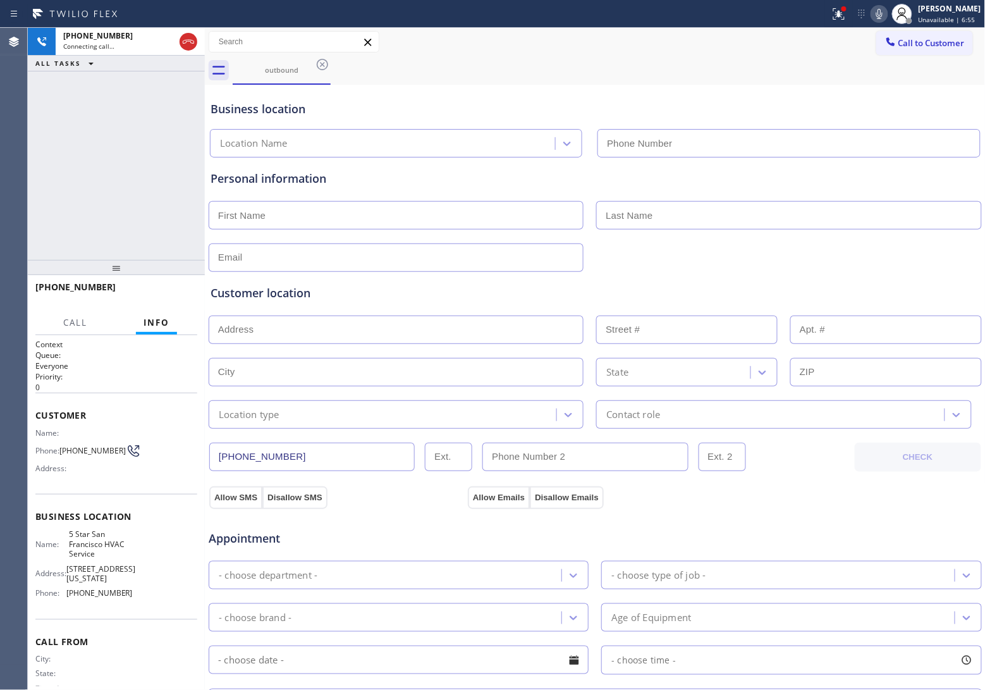
type input "[PHONE_NUMBER]"
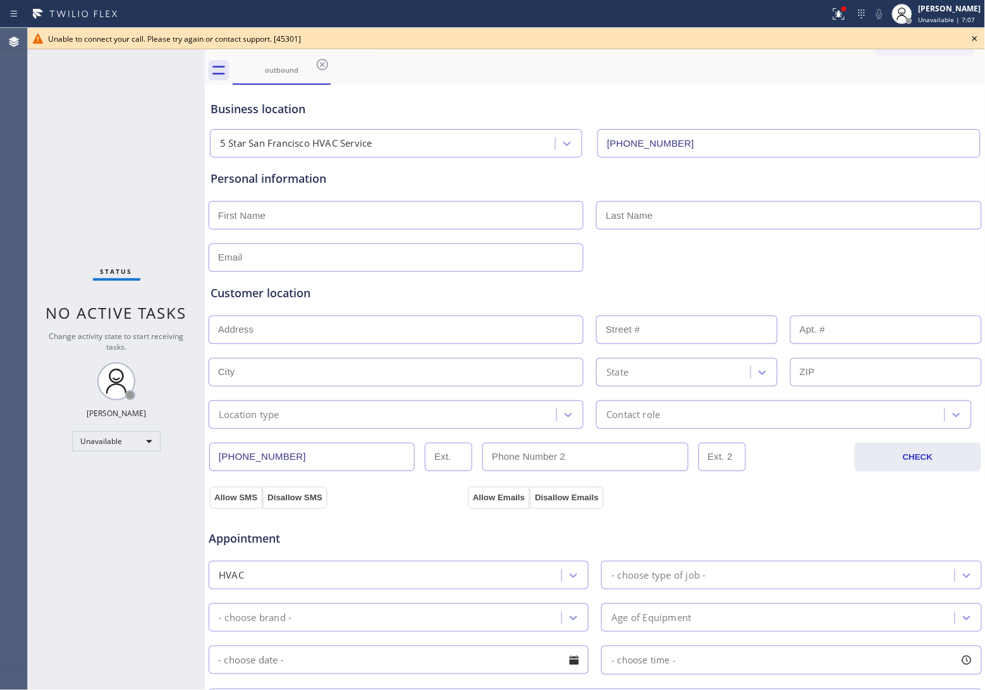
click at [61, 210] on div "Status No active tasks Change activity state to start receiving tasks. [PERSON_…" at bounding box center [116, 359] width 177 height 662
click at [976, 42] on icon at bounding box center [974, 38] width 15 height 15
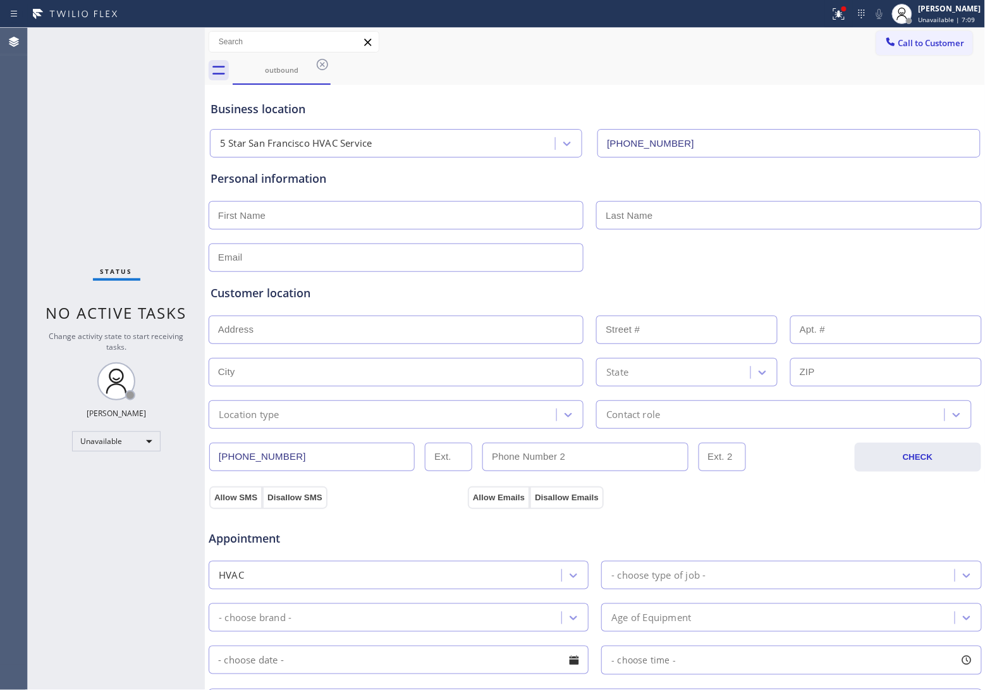
click at [935, 43] on span "Call to Customer" at bounding box center [932, 42] width 66 height 11
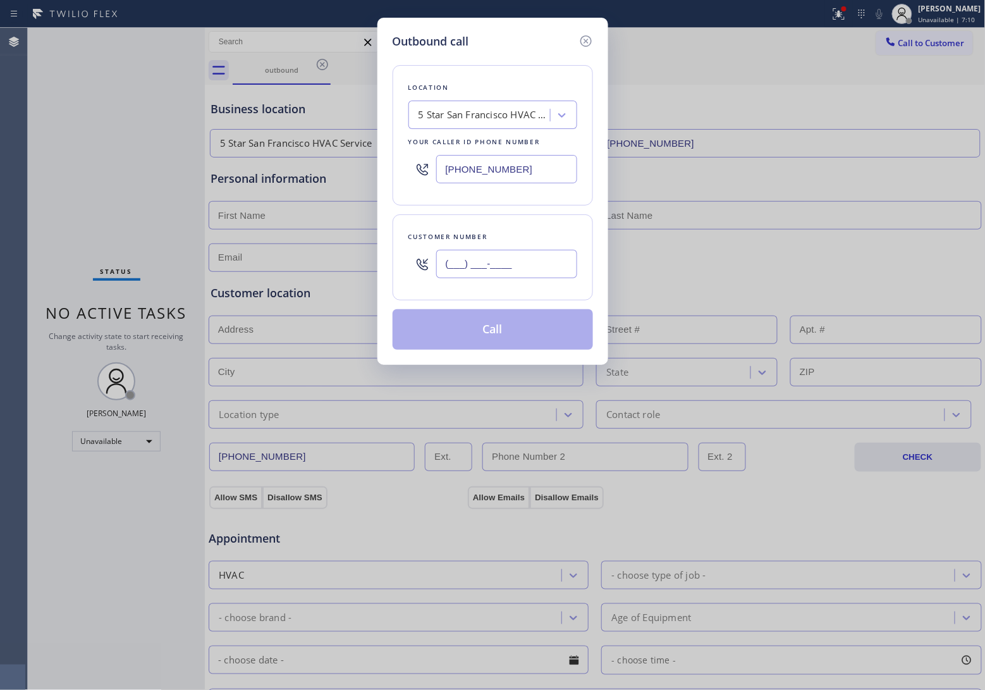
click at [511, 260] on input "(___) ___-____" at bounding box center [506, 264] width 141 height 28
paste input "415) 900-5194"
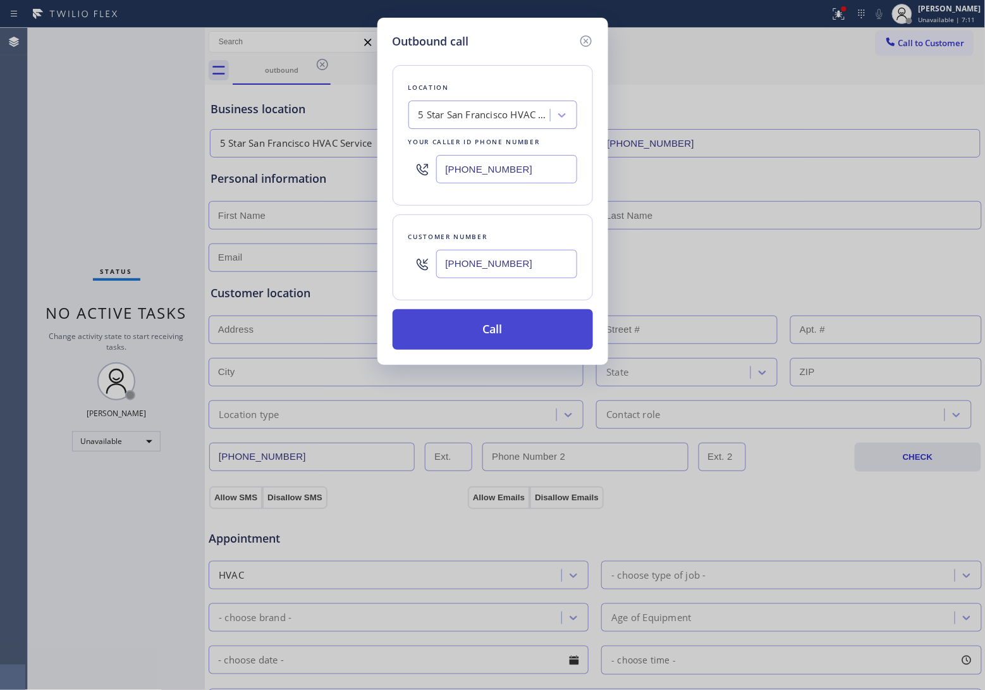
type input "[PHONE_NUMBER]"
click at [523, 330] on button "Call" at bounding box center [493, 329] width 200 height 40
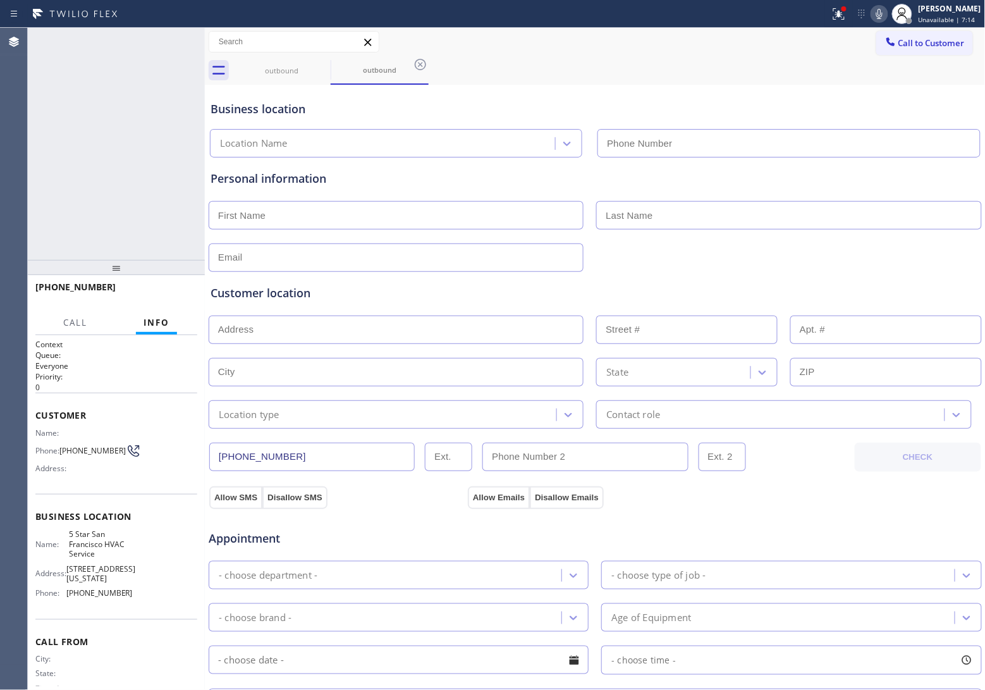
type input "[PHONE_NUMBER]"
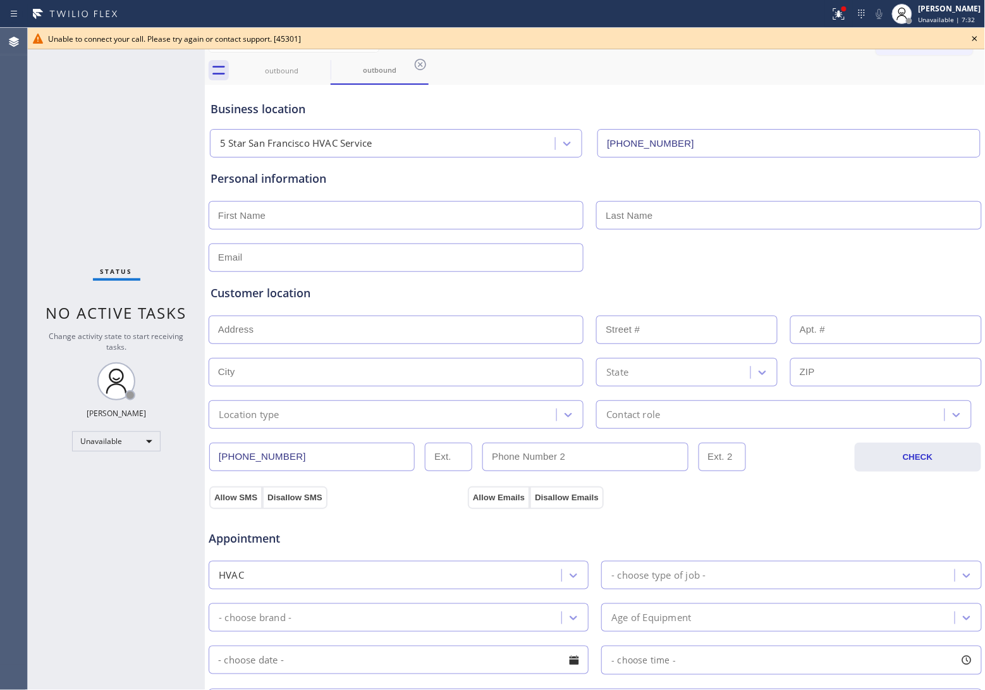
click at [37, 106] on div "Status No active tasks Change activity state to start receiving tasks. [PERSON_…" at bounding box center [116, 359] width 177 height 662
click at [977, 35] on icon at bounding box center [974, 38] width 15 height 15
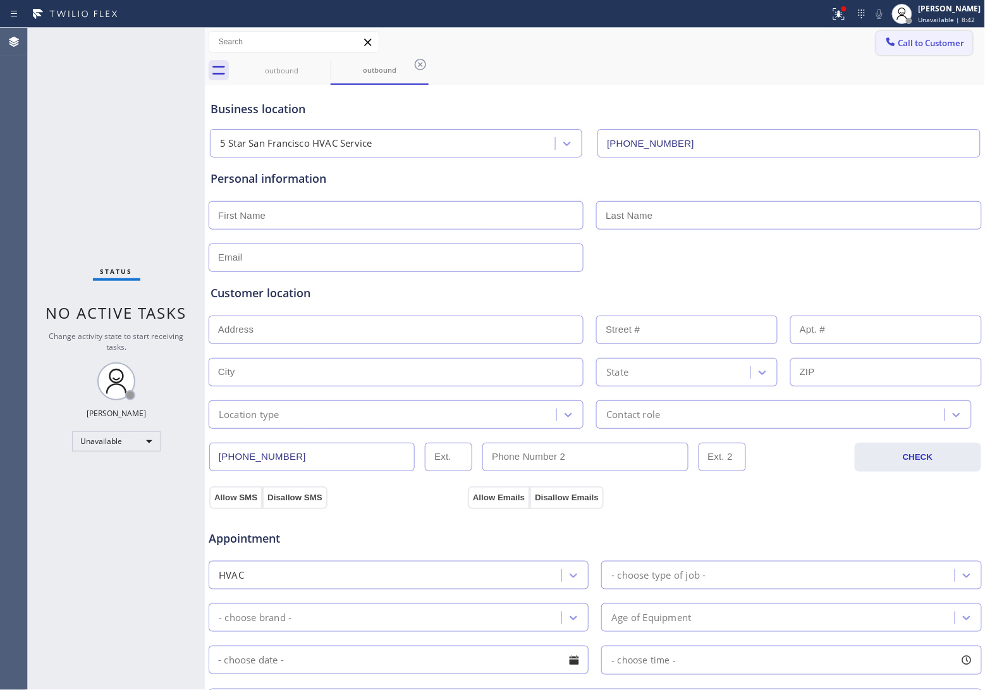
click at [959, 47] on button "Call to Customer" at bounding box center [924, 43] width 97 height 24
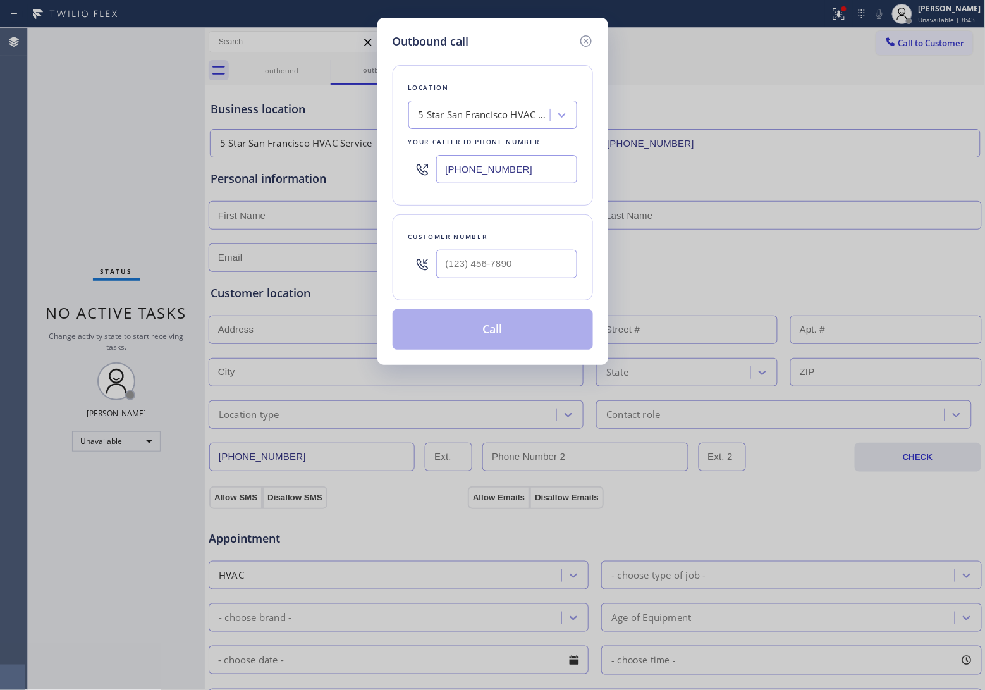
click at [519, 282] on div at bounding box center [506, 263] width 141 height 41
click at [519, 267] on input "(___) ___-____" at bounding box center [506, 264] width 141 height 28
paste input "820) 758-6433"
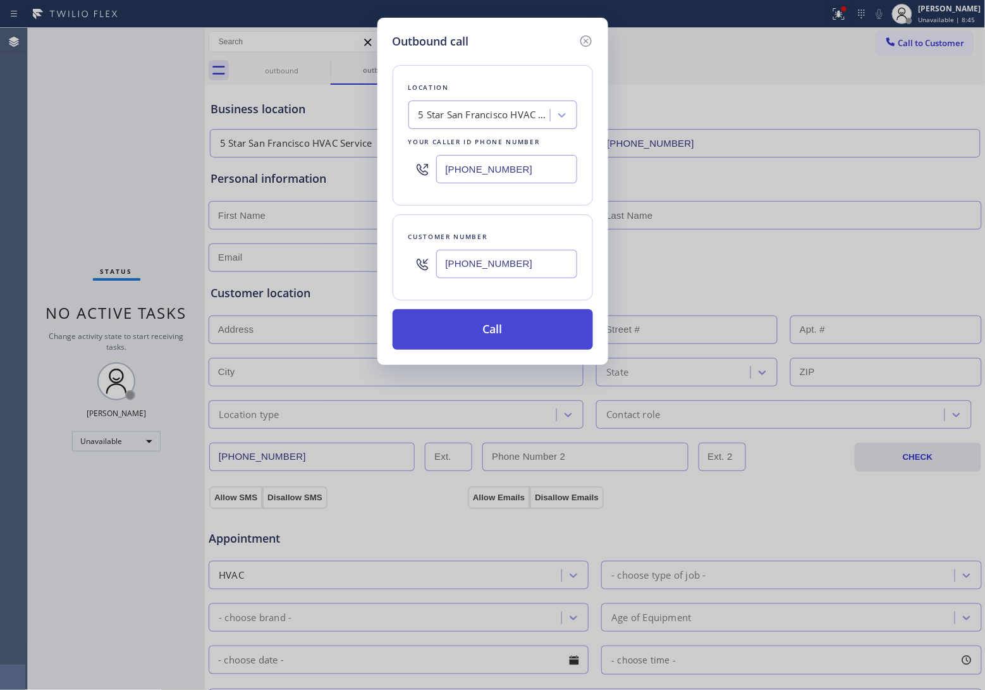
type input "[PHONE_NUMBER]"
click at [529, 337] on button "Call" at bounding box center [493, 329] width 200 height 40
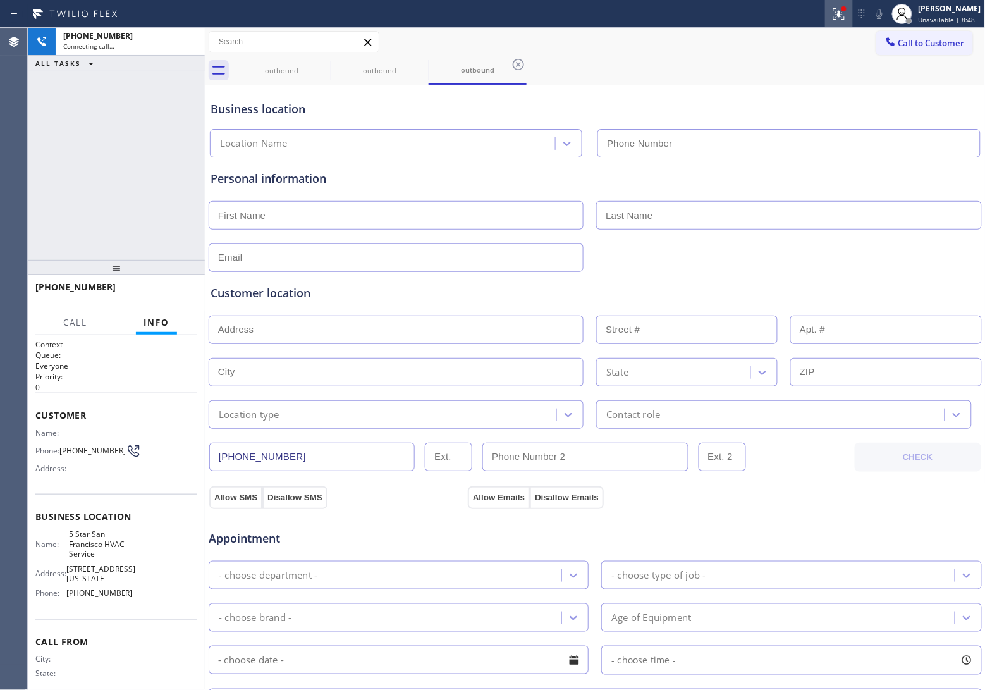
type input "[PHONE_NUMBER]"
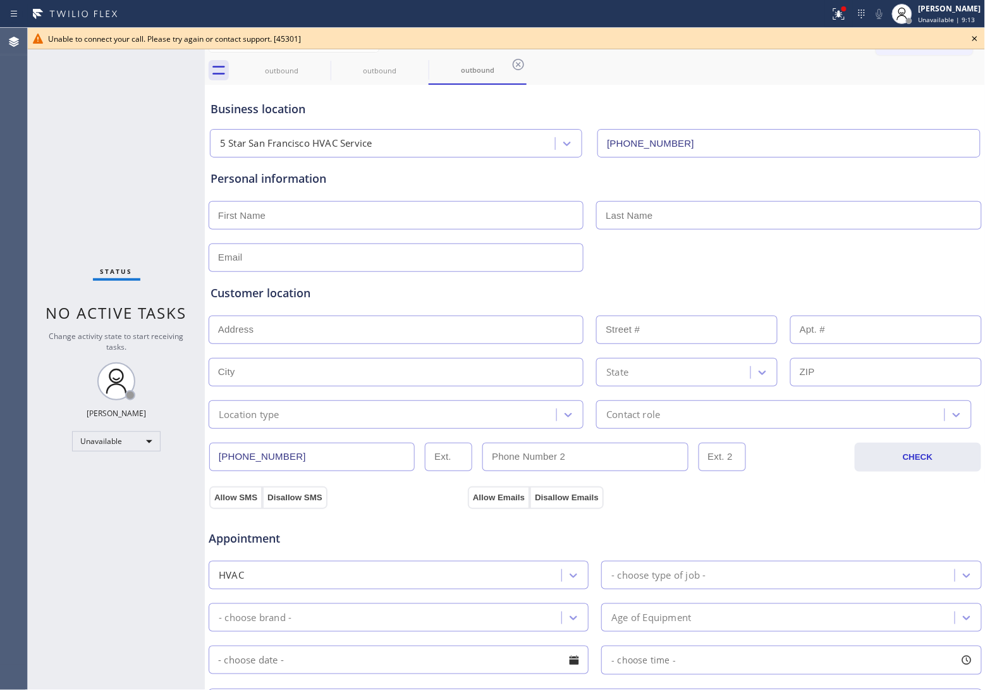
click at [975, 37] on icon at bounding box center [974, 38] width 15 height 15
click at [943, 38] on span "Call to Customer" at bounding box center [932, 42] width 66 height 11
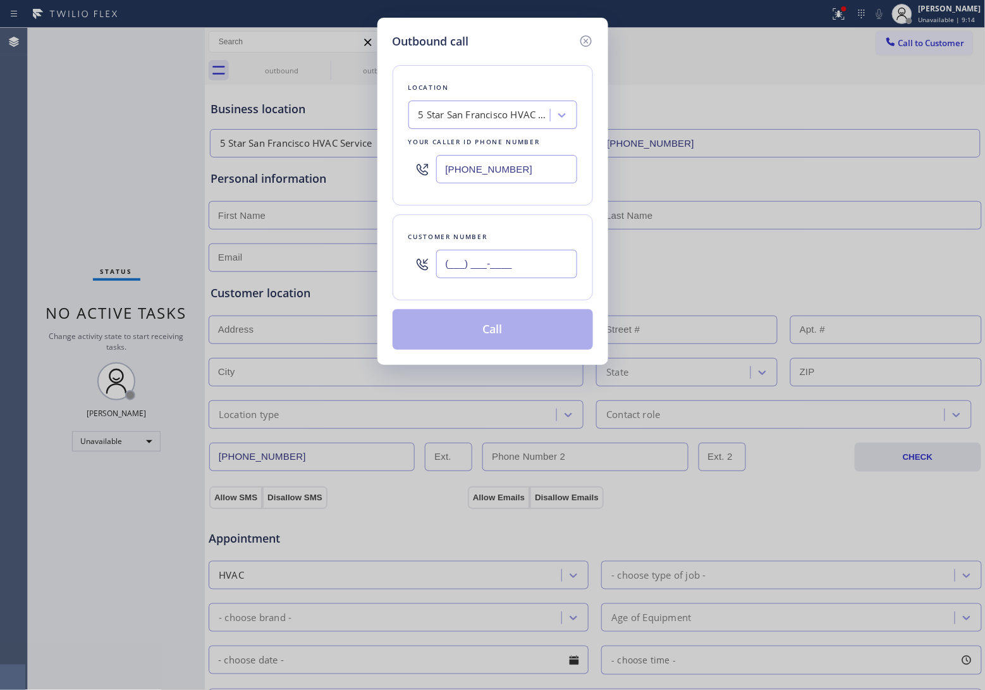
click at [472, 261] on input "(___) ___-____" at bounding box center [506, 264] width 141 height 28
paste input "820) 758-6433"
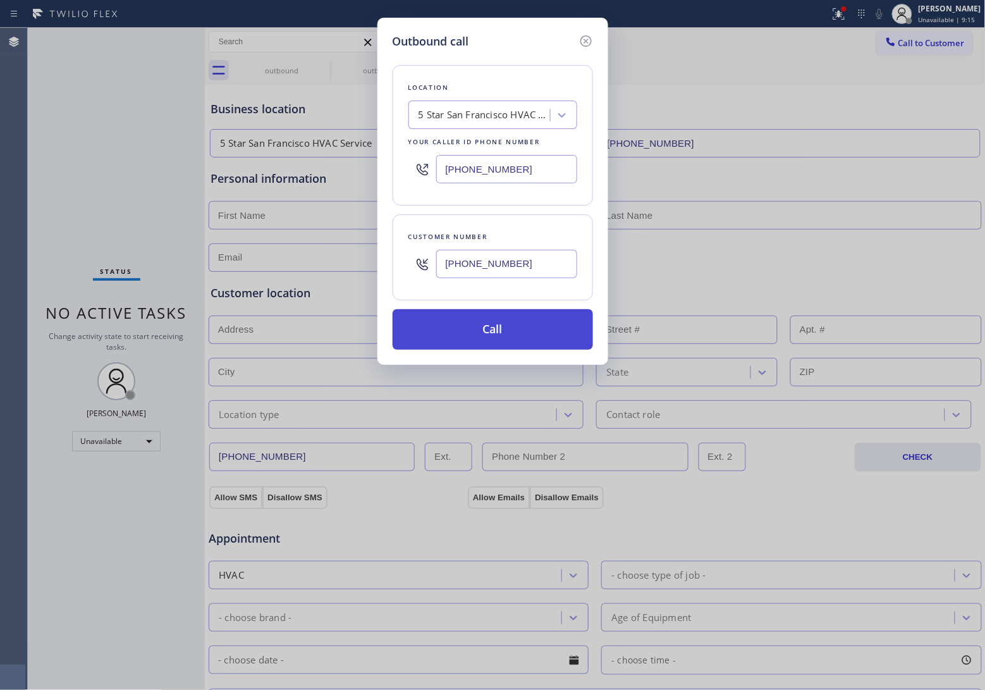
type input "[PHONE_NUMBER]"
click at [513, 329] on button "Call" at bounding box center [493, 329] width 200 height 40
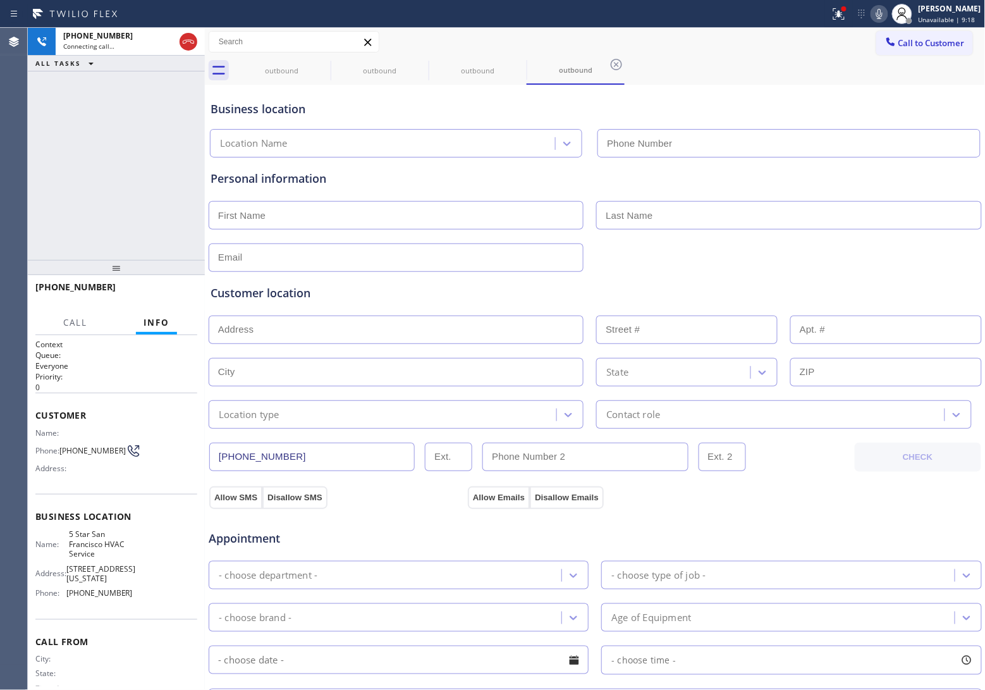
type input "[PHONE_NUMBER]"
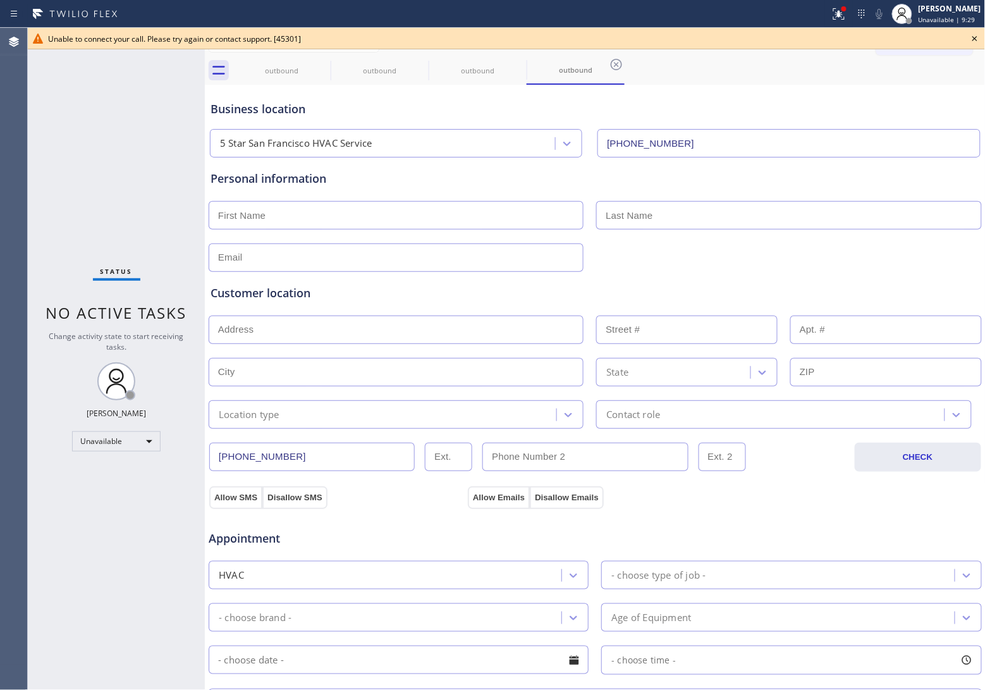
click at [973, 36] on icon at bounding box center [974, 38] width 15 height 15
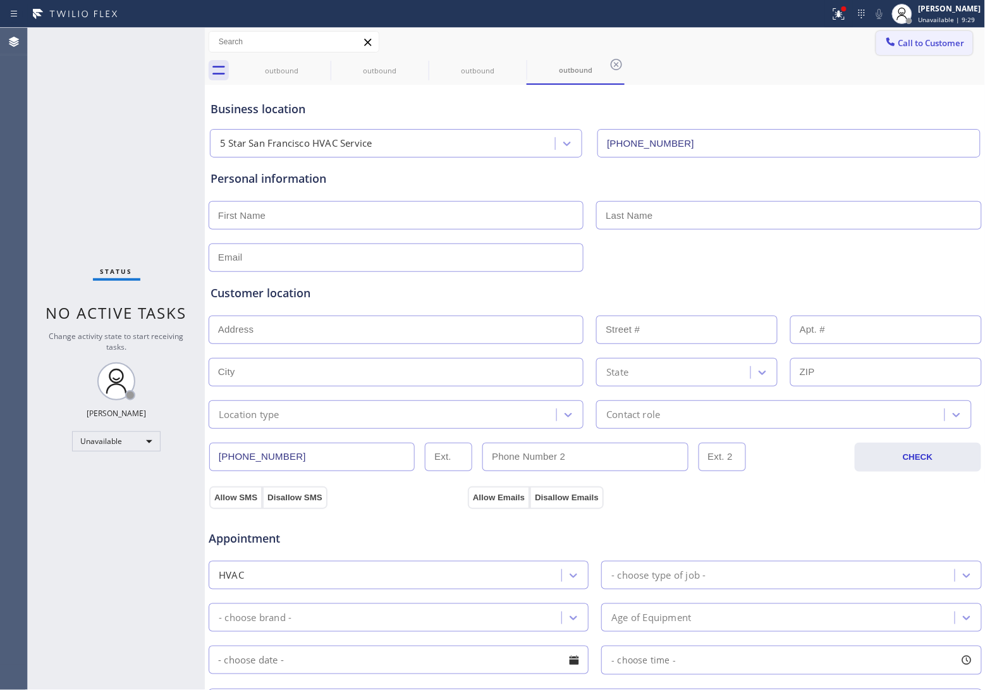
click at [922, 39] on span "Call to Customer" at bounding box center [932, 42] width 66 height 11
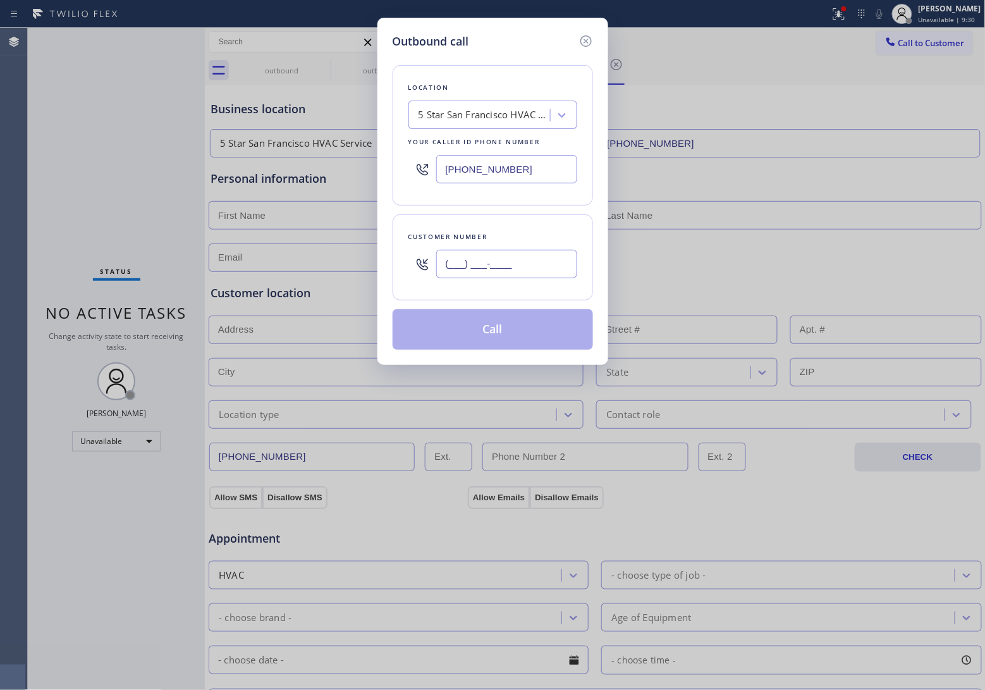
click at [517, 272] on input "(___) ___-____" at bounding box center [506, 264] width 141 height 28
paste input "820) 758-6433"
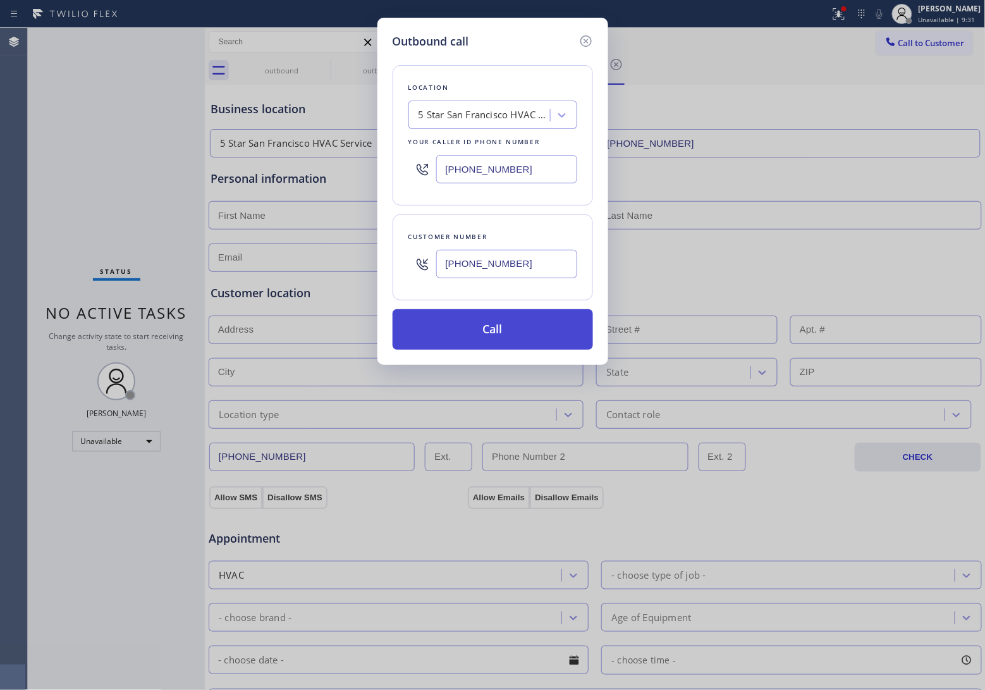
type input "[PHONE_NUMBER]"
click at [517, 335] on button "Call" at bounding box center [493, 329] width 200 height 40
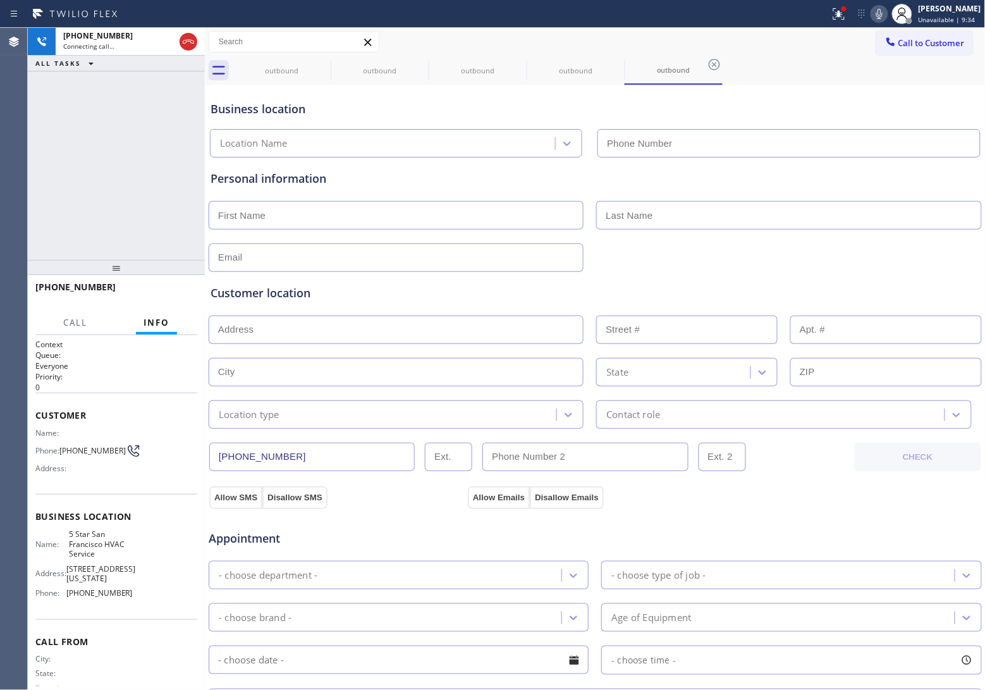
type input "[PHONE_NUMBER]"
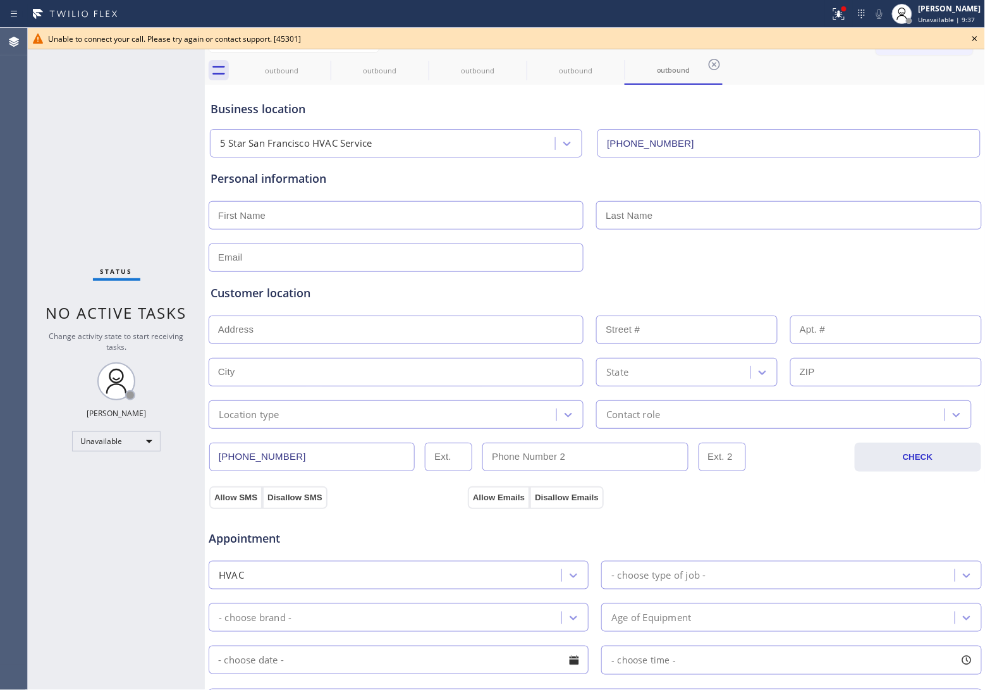
click at [974, 43] on icon at bounding box center [974, 38] width 15 height 15
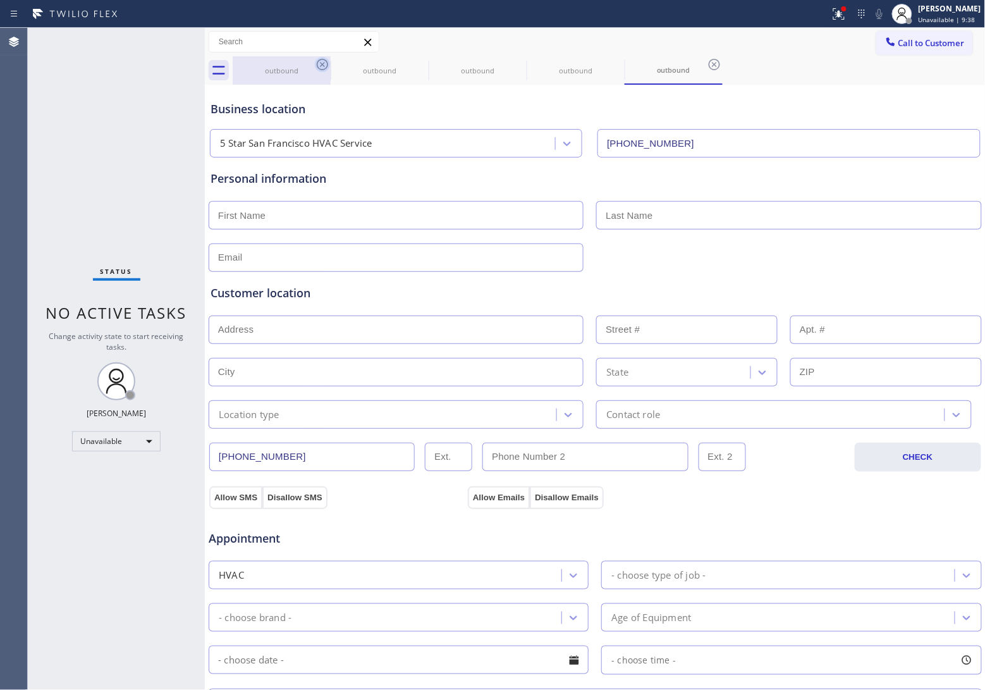
click at [318, 61] on icon at bounding box center [322, 64] width 11 height 11
click at [0, 0] on icon at bounding box center [0, 0] width 0 height 0
click at [318, 61] on icon at bounding box center [322, 64] width 11 height 11
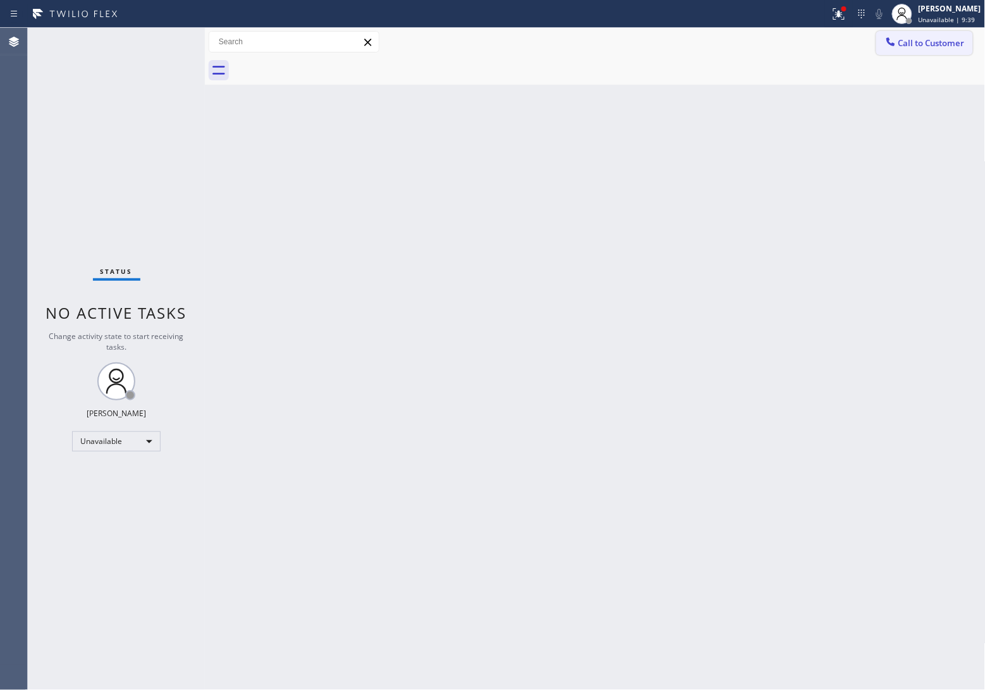
click at [936, 41] on span "Call to Customer" at bounding box center [932, 42] width 66 height 11
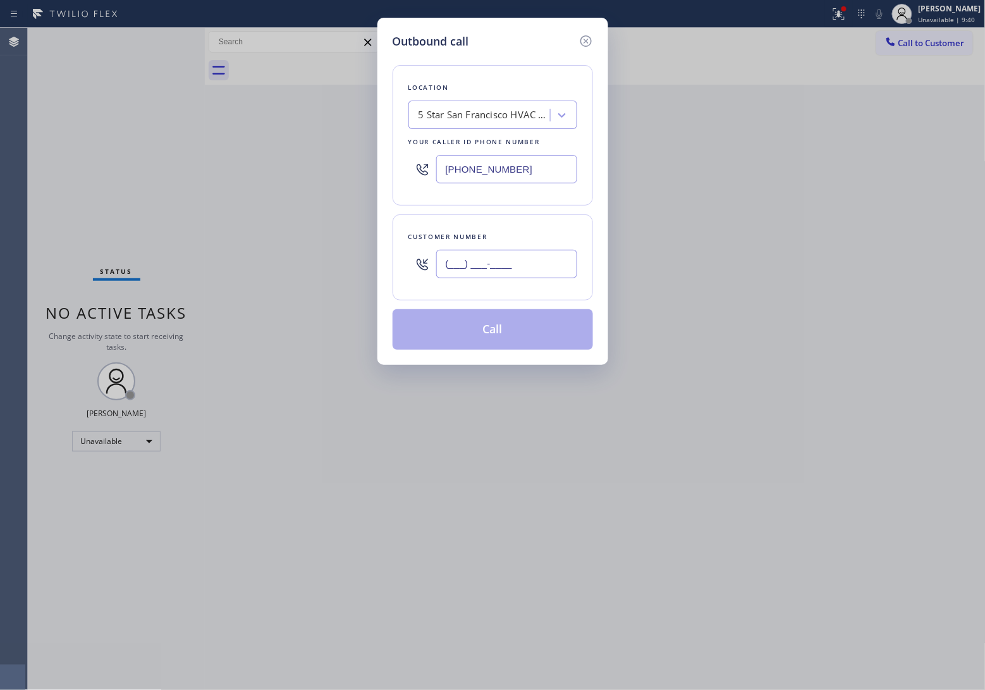
click at [530, 276] on input "(___) ___-____" at bounding box center [506, 264] width 141 height 28
paste input "820) 758-6433"
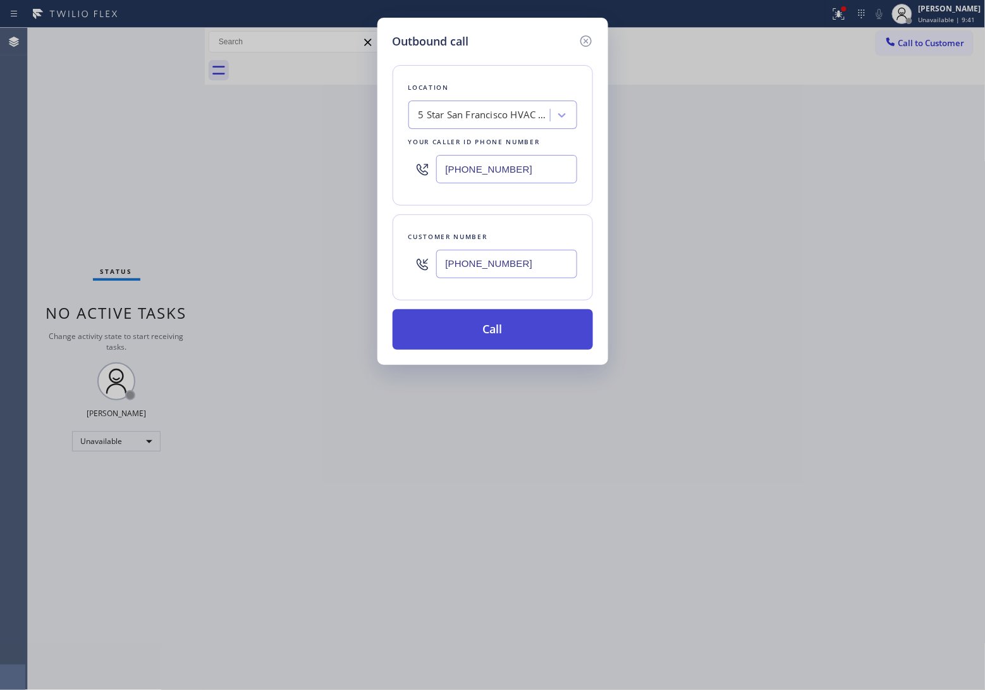
type input "[PHONE_NUMBER]"
click at [517, 334] on button "Call" at bounding box center [493, 329] width 200 height 40
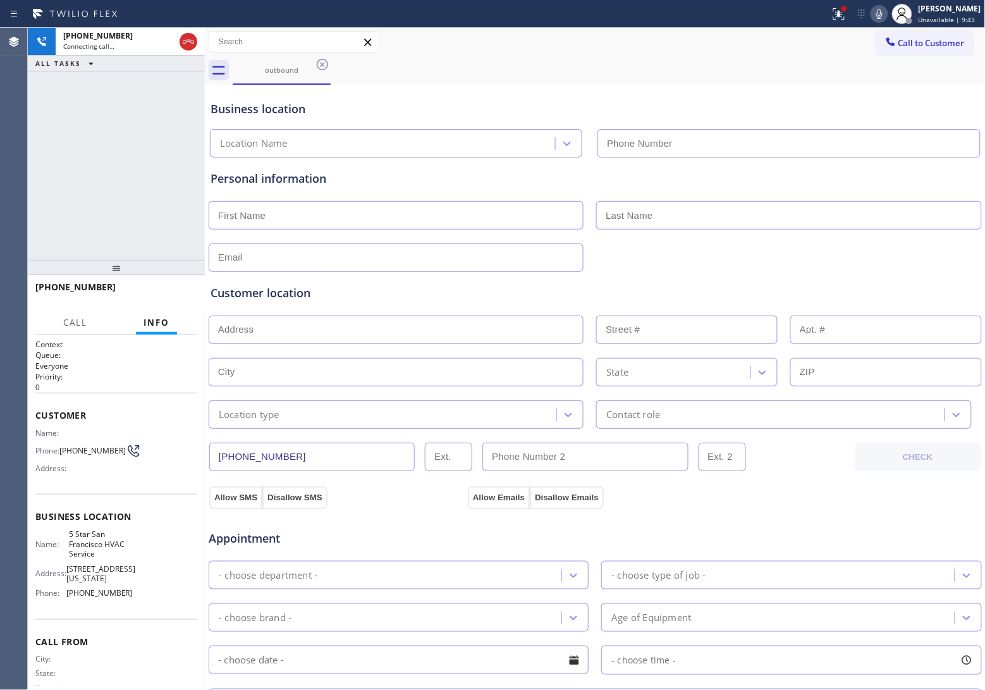
type input "[PHONE_NUMBER]"
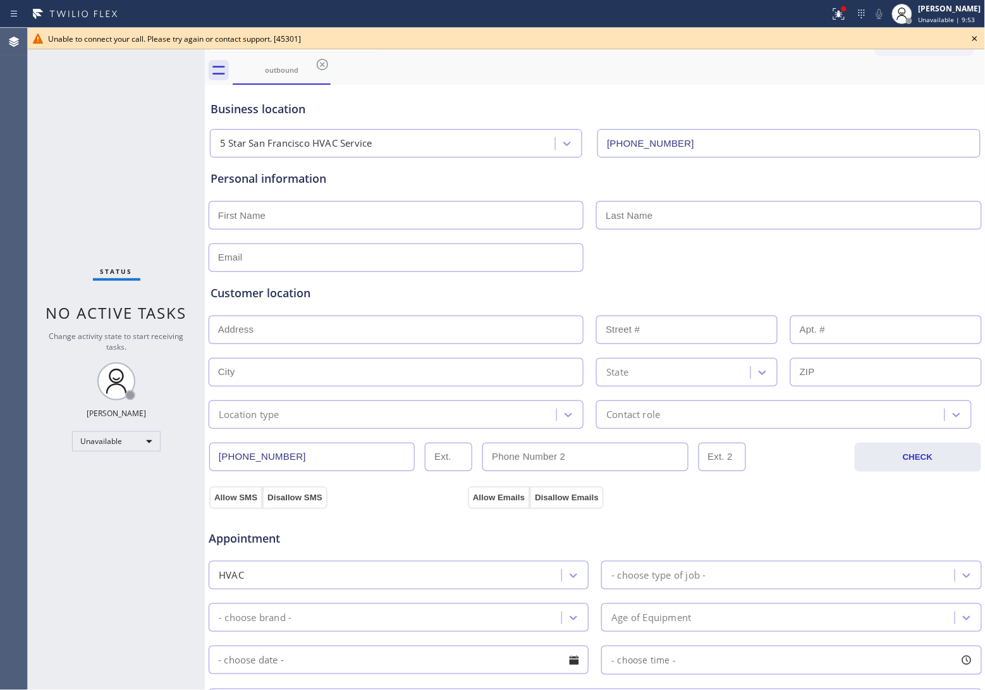
click at [976, 35] on icon at bounding box center [974, 38] width 15 height 15
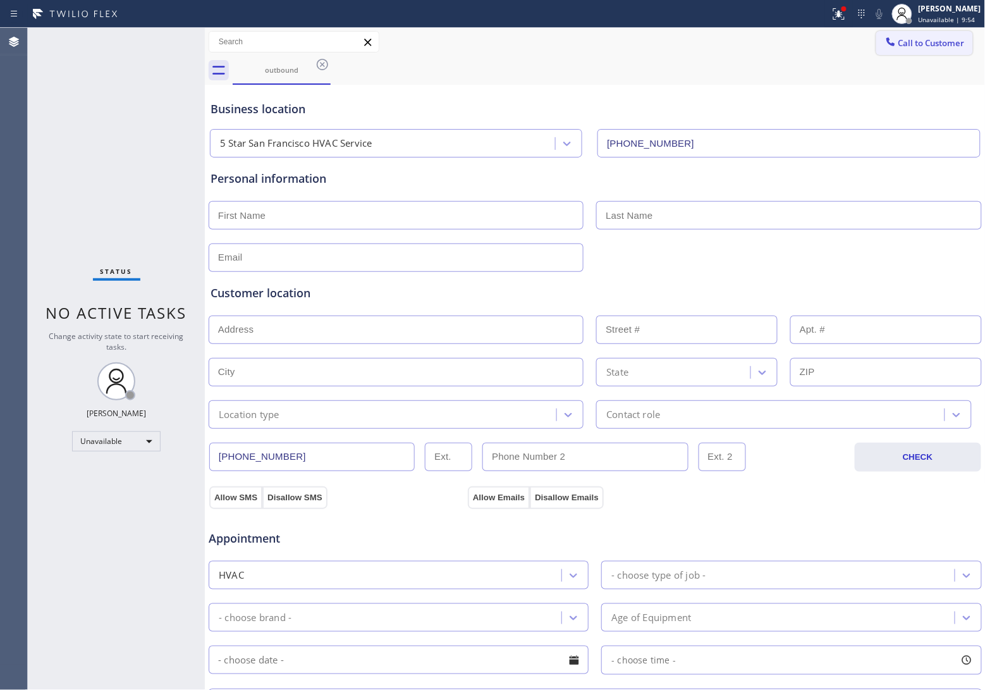
click at [944, 40] on span "Call to Customer" at bounding box center [932, 42] width 66 height 11
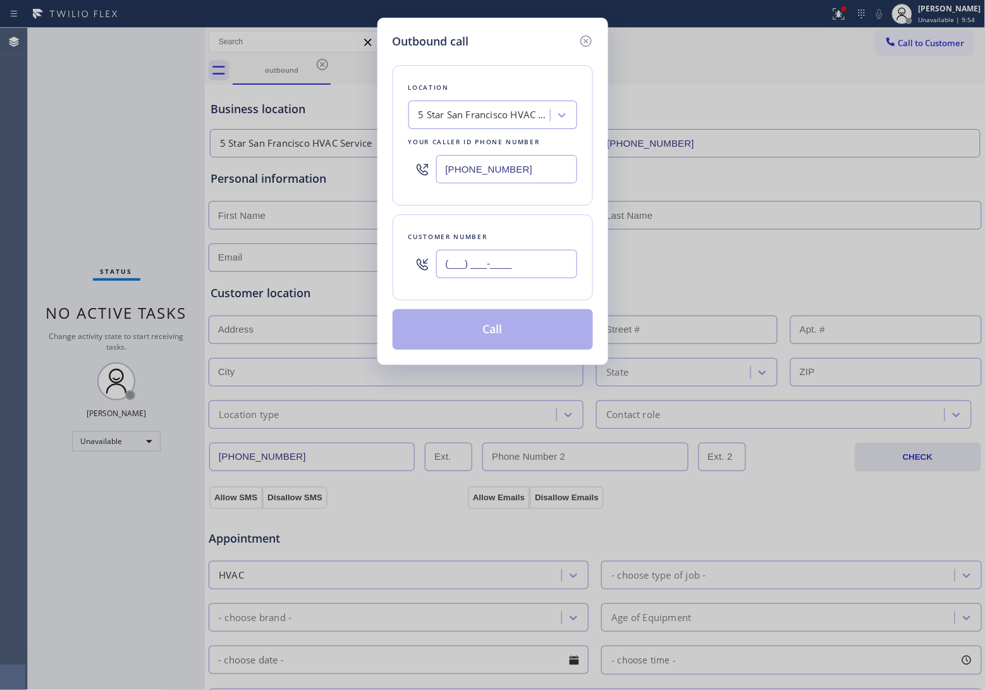
click at [516, 262] on input "(___) ___-____" at bounding box center [506, 264] width 141 height 28
paste input "820) 758-6433"
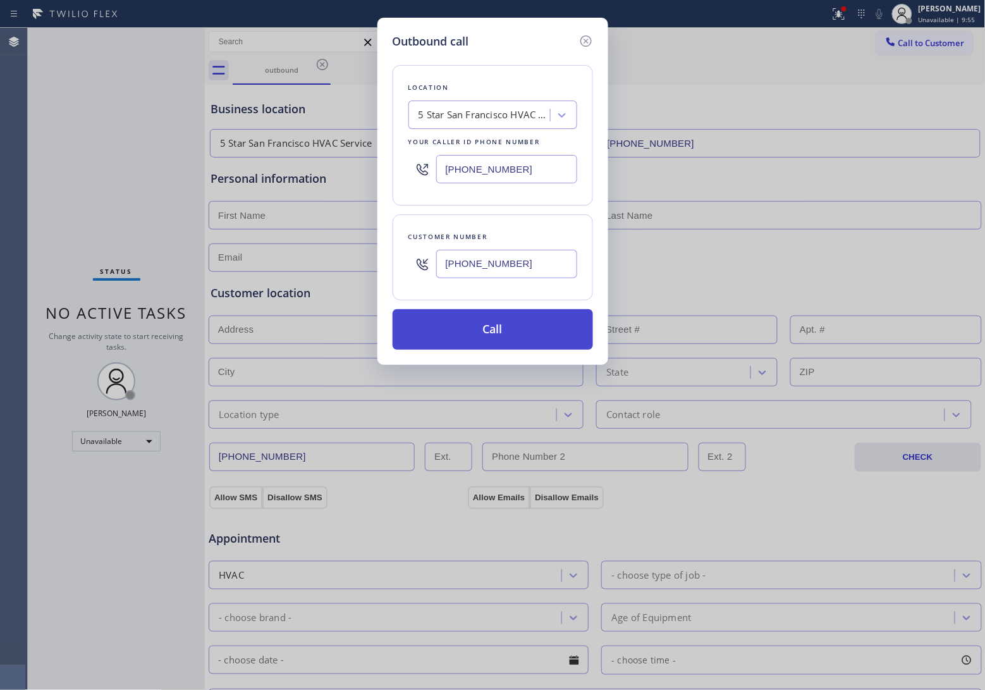
type input "[PHONE_NUMBER]"
click at [523, 335] on button "Call" at bounding box center [493, 329] width 200 height 40
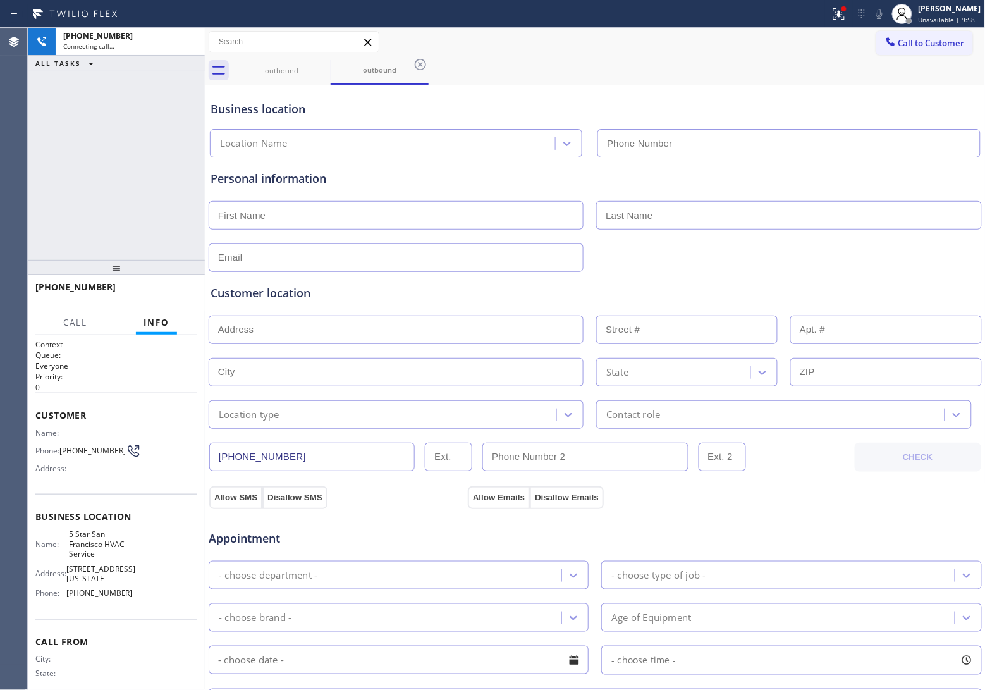
type input "[PHONE_NUMBER]"
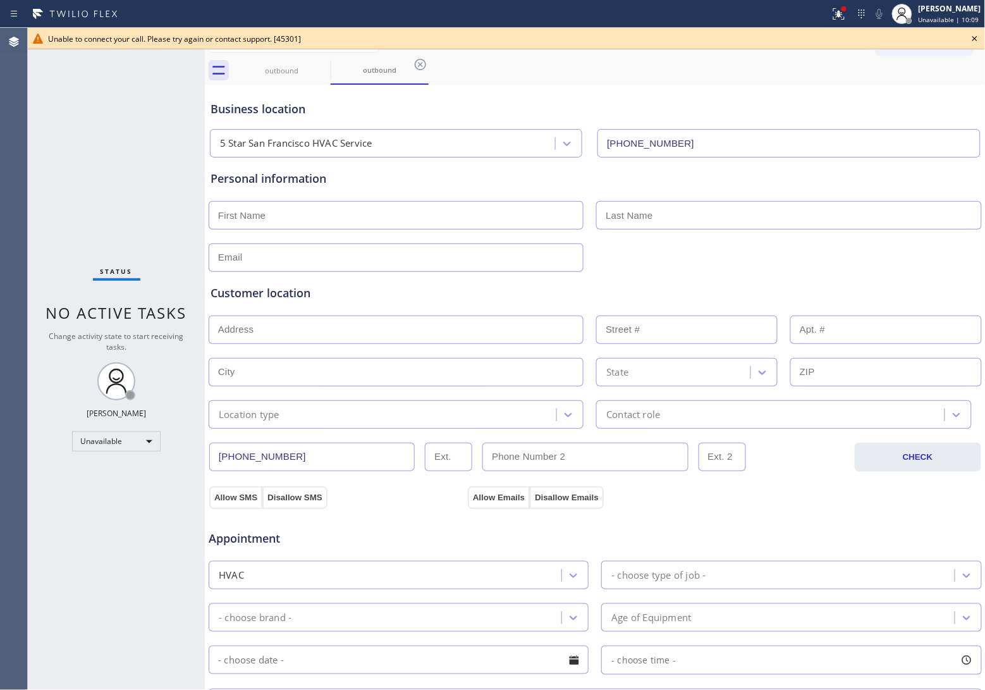
click at [975, 38] on icon at bounding box center [975, 38] width 5 height 5
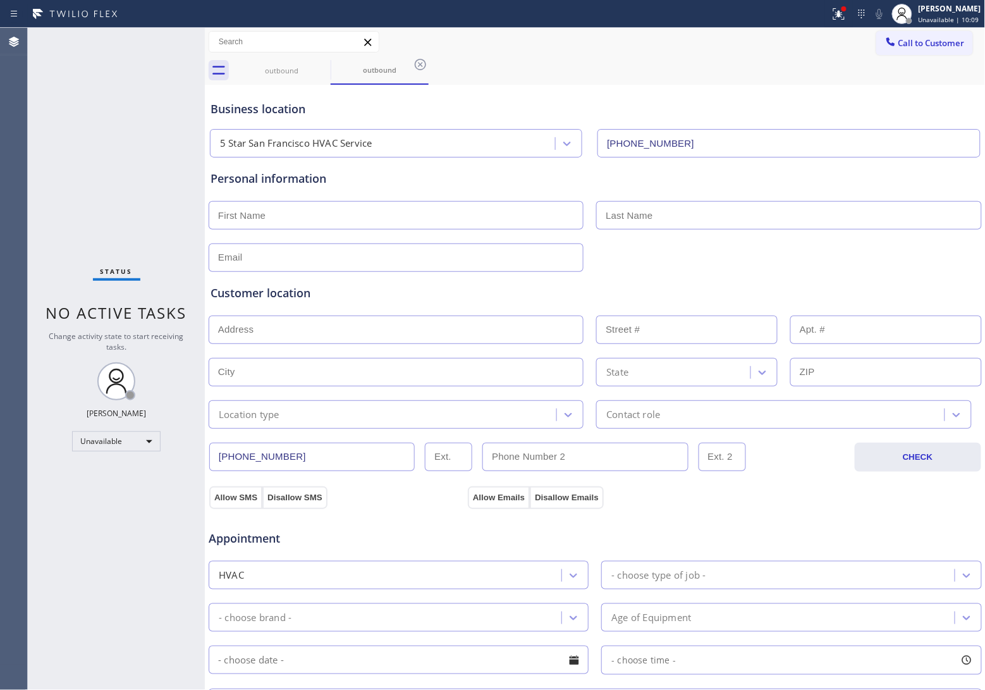
drag, startPoint x: 935, startPoint y: 38, endPoint x: 767, endPoint y: 142, distance: 197.4
click at [934, 38] on span "Call to Customer" at bounding box center [932, 42] width 66 height 11
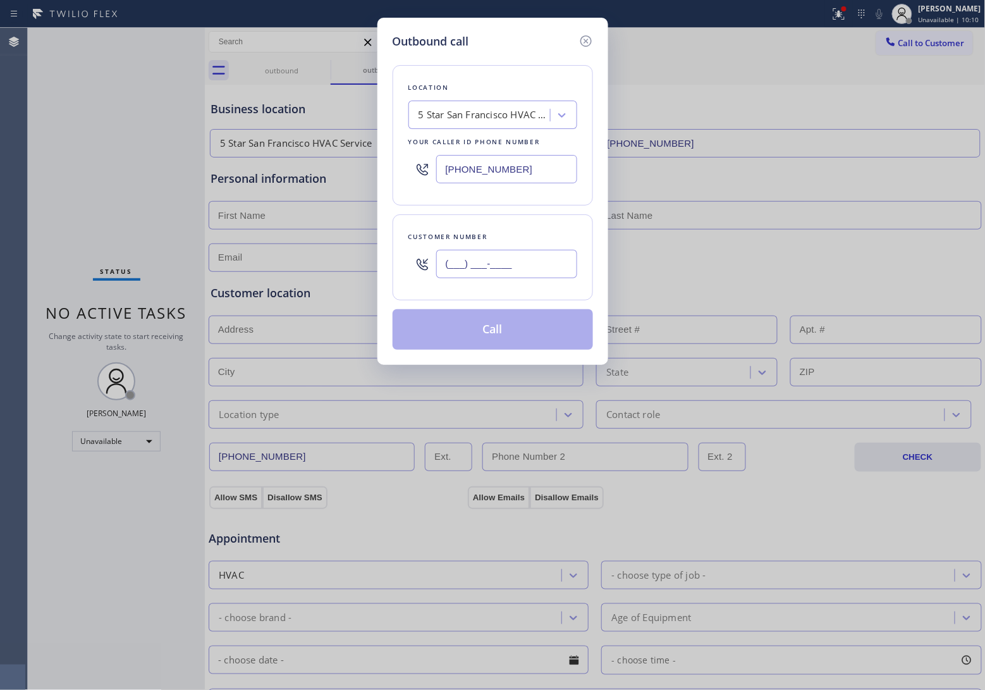
click at [517, 260] on input "(___) ___-____" at bounding box center [506, 264] width 141 height 28
paste input "820) 758-6433"
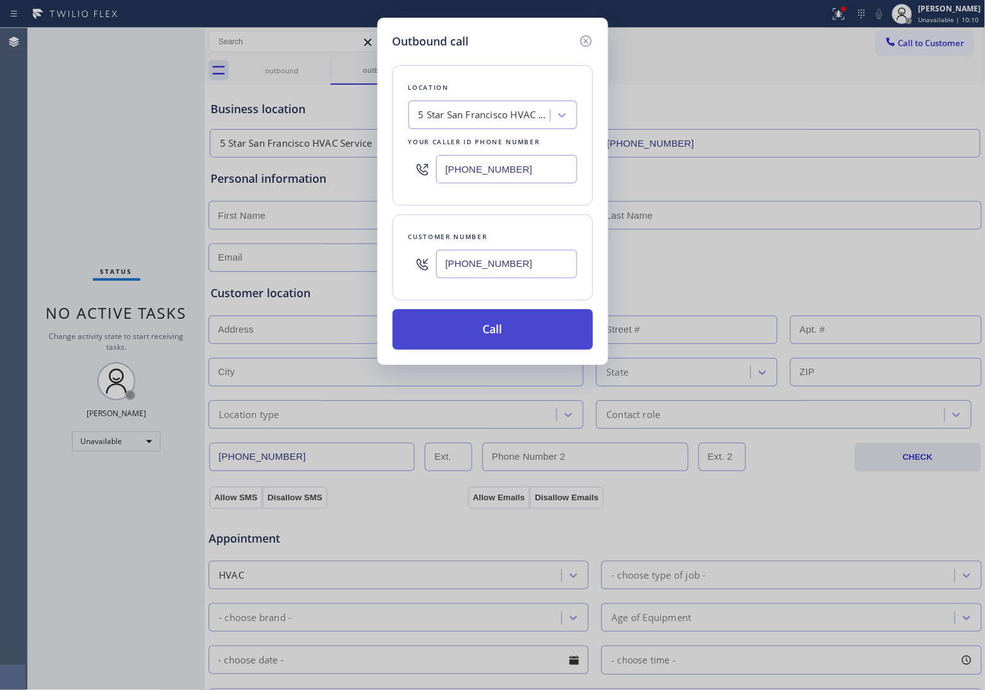
type input "[PHONE_NUMBER]"
click at [504, 334] on button "Call" at bounding box center [493, 329] width 200 height 40
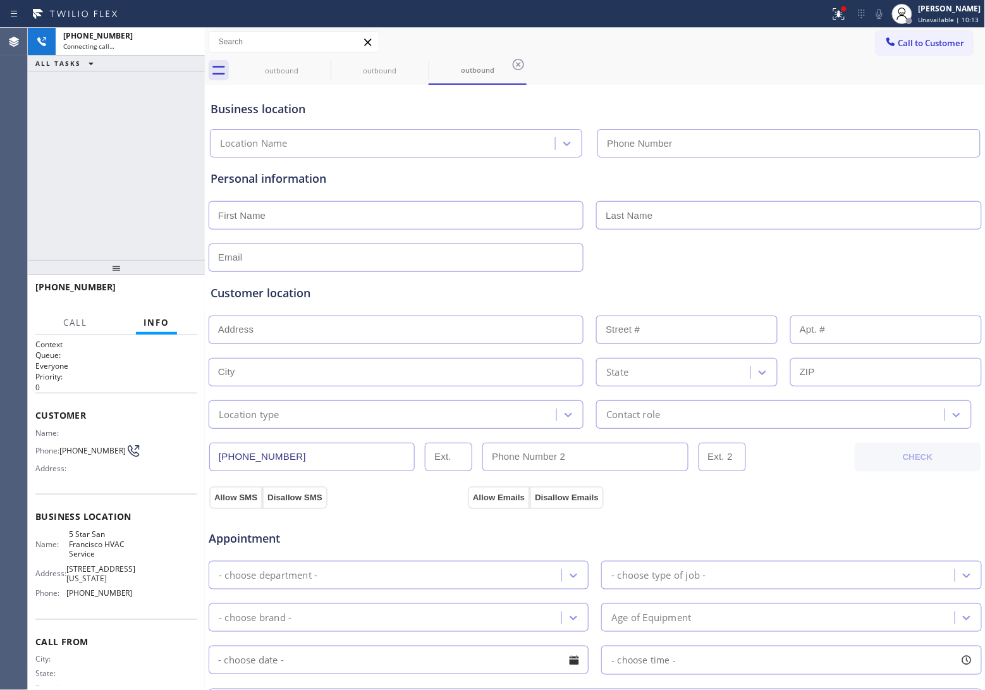
type input "[PHONE_NUMBER]"
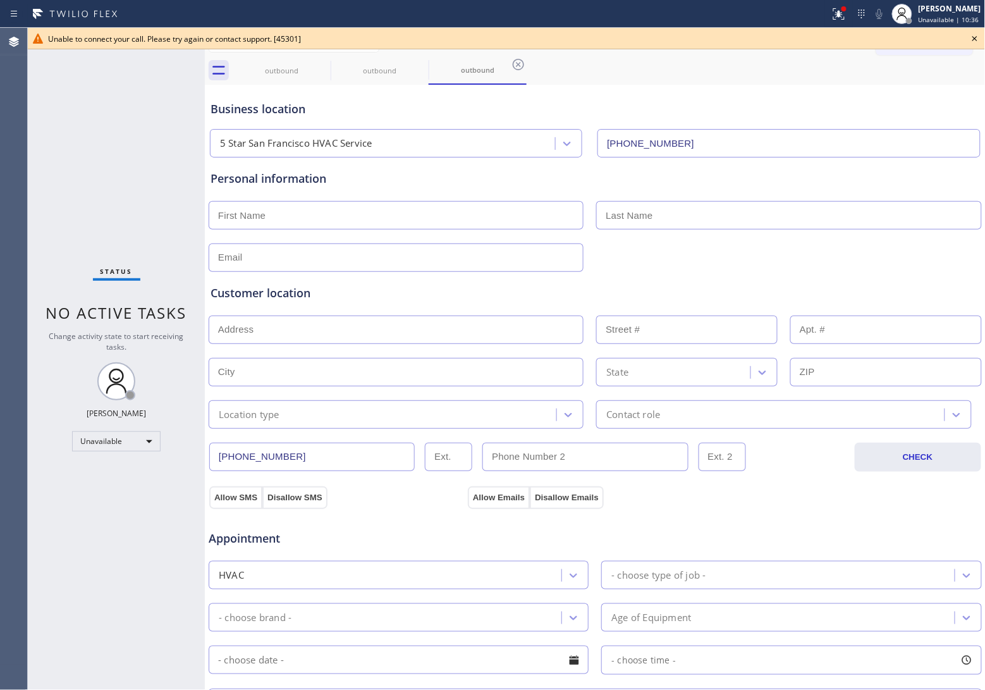
drag, startPoint x: 980, startPoint y: 42, endPoint x: 821, endPoint y: 78, distance: 163.2
click at [974, 43] on icon at bounding box center [974, 38] width 15 height 15
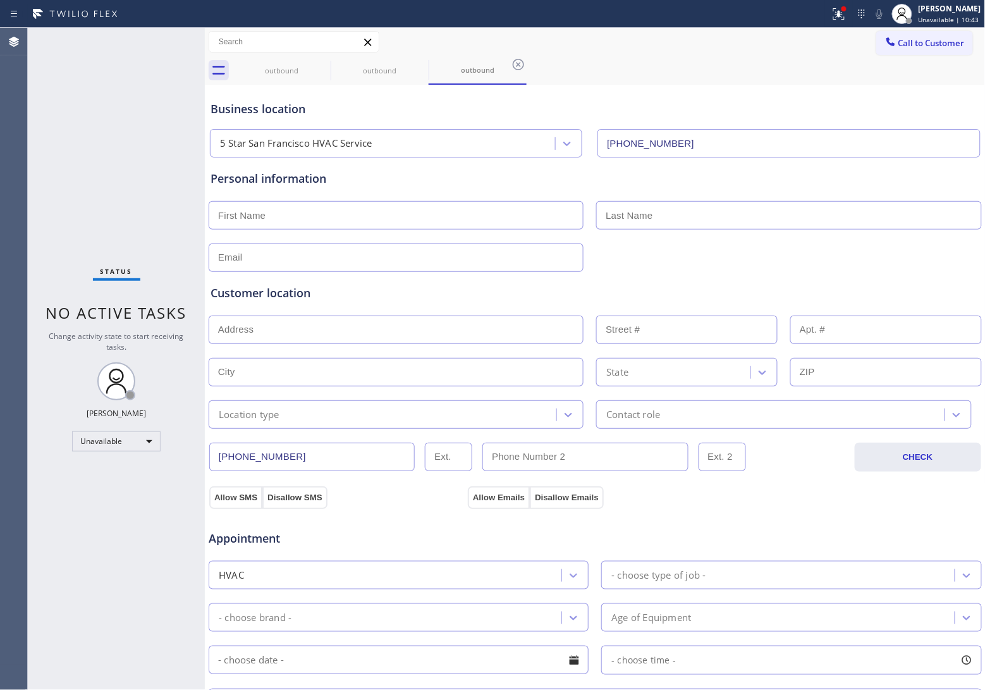
click at [32, 243] on div "Status No active tasks Change activity state to start receiving tasks. [PERSON_…" at bounding box center [116, 359] width 177 height 662
click at [924, 49] on button "Call to Customer" at bounding box center [924, 43] width 97 height 24
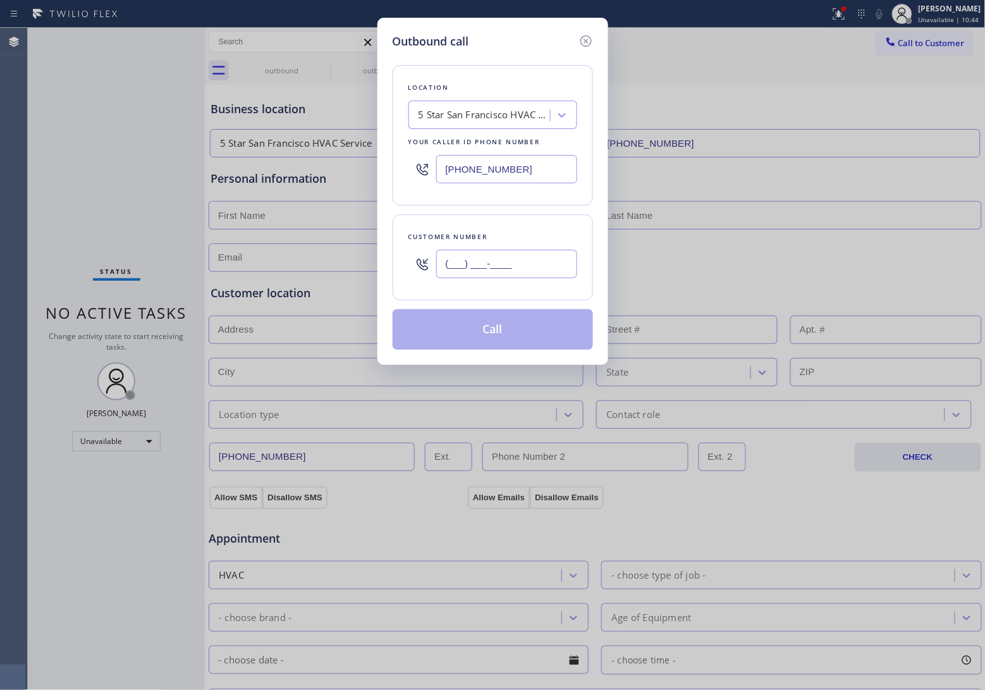
click at [501, 277] on input "(___) ___-____" at bounding box center [506, 264] width 141 height 28
paste input "820) 758-6433"
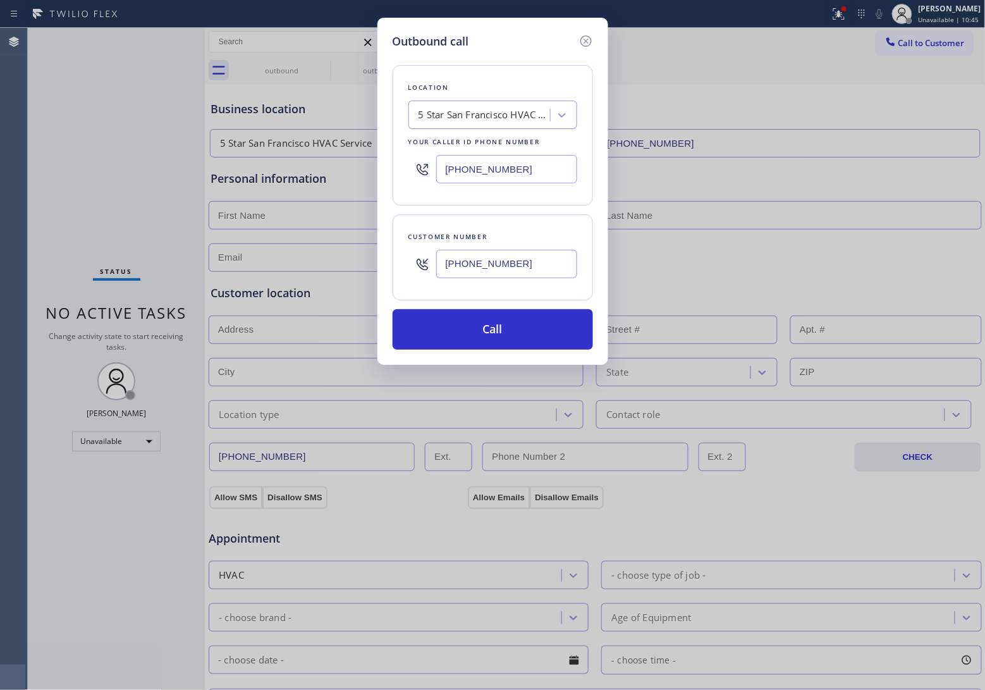
type input "[PHONE_NUMBER]"
drag, startPoint x: 513, startPoint y: 291, endPoint x: 503, endPoint y: 288, distance: 10.0
click at [512, 292] on div "Customer number [PHONE_NUMBER]" at bounding box center [493, 257] width 200 height 86
click at [493, 331] on button "Call" at bounding box center [493, 329] width 200 height 40
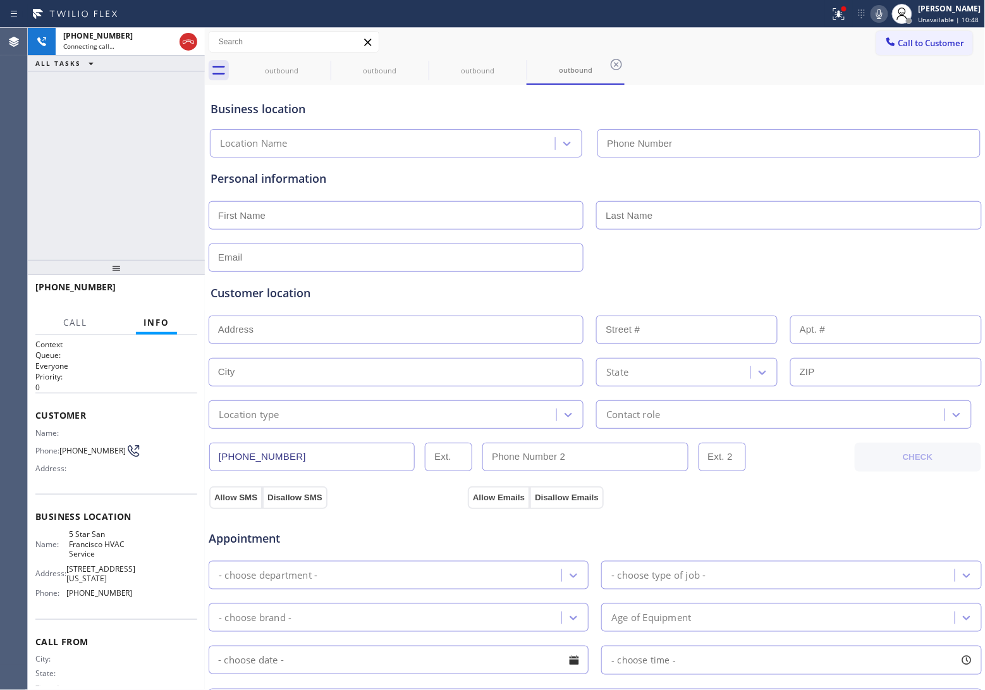
type input "[PHONE_NUMBER]"
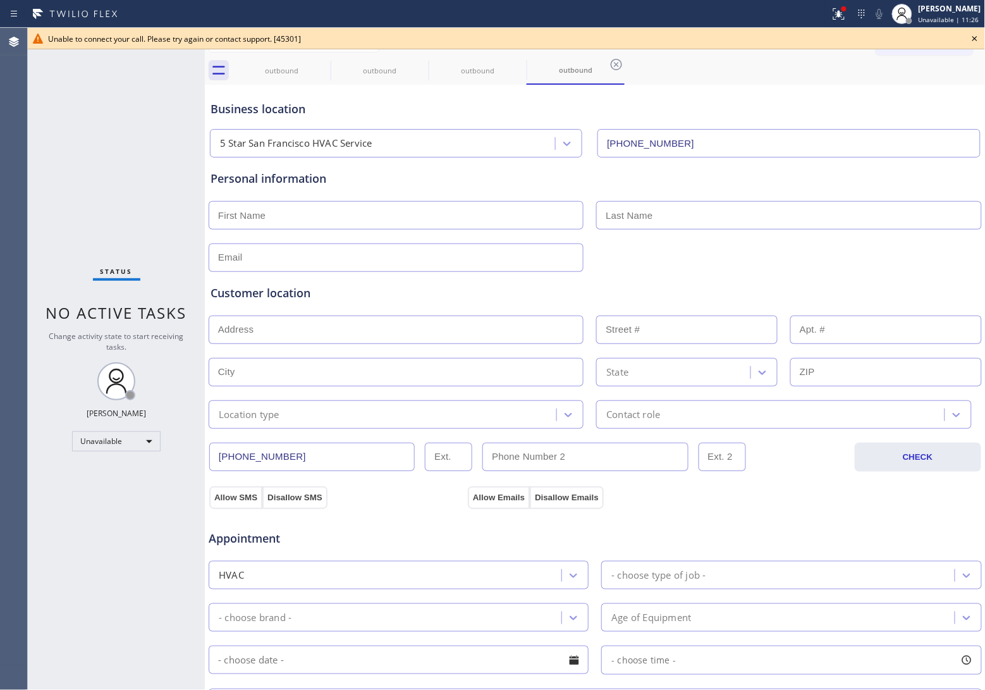
drag, startPoint x: 598, startPoint y: 111, endPoint x: 678, endPoint y: 103, distance: 80.7
click at [650, 109] on div "Business location" at bounding box center [596, 109] width 770 height 17
click at [974, 38] on icon at bounding box center [974, 38] width 15 height 15
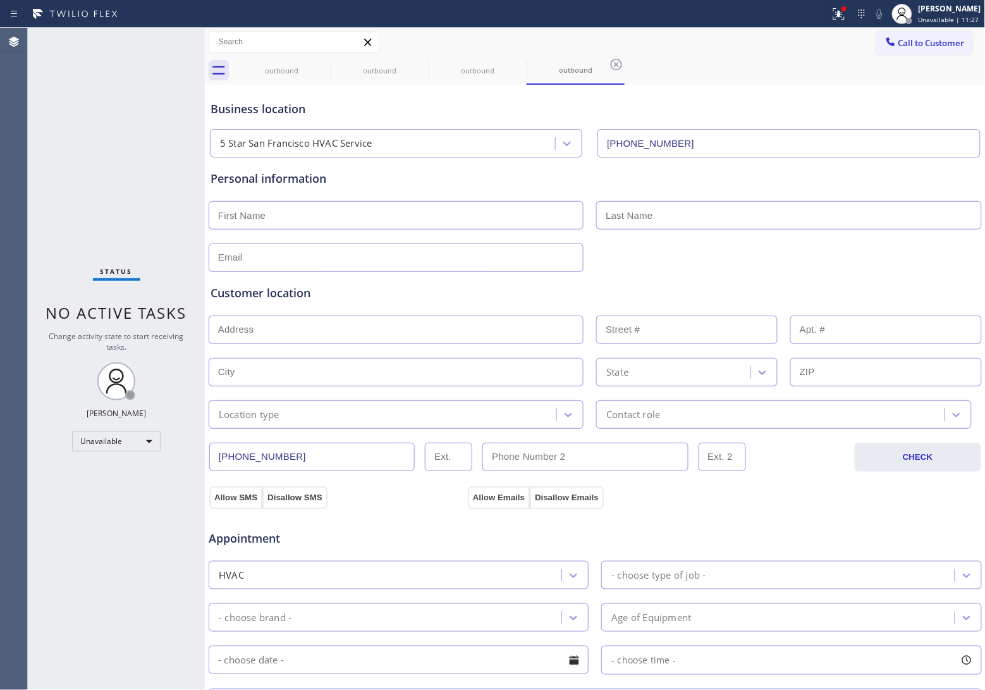
click at [940, 42] on span "Call to Customer" at bounding box center [932, 42] width 66 height 11
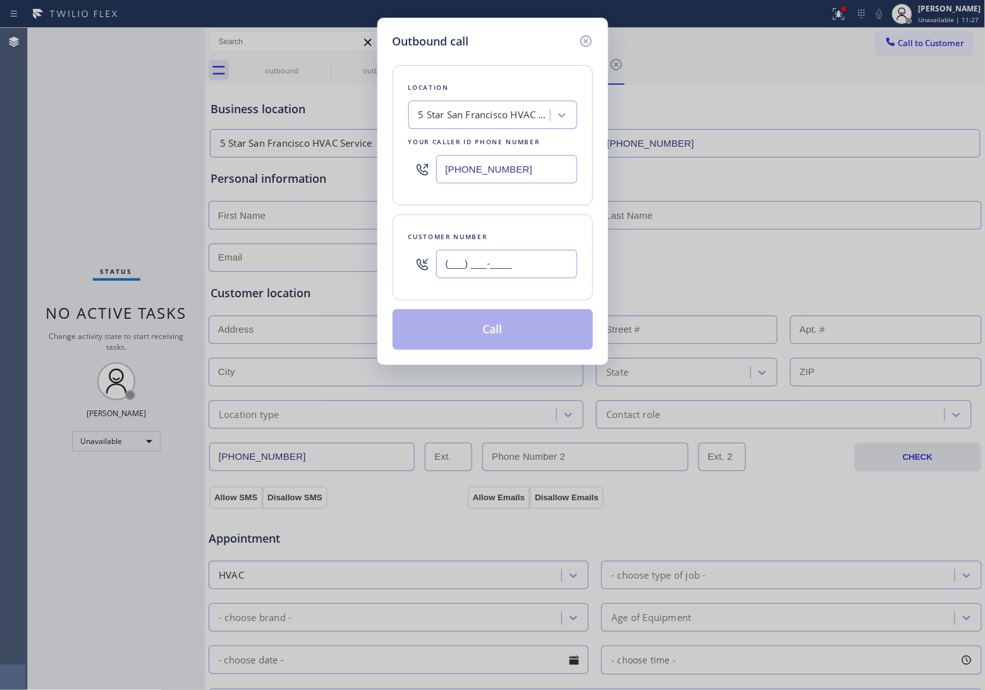
click at [468, 262] on input "(___) ___-____" at bounding box center [506, 264] width 141 height 28
paste input "820) 758-6433"
type input "[PHONE_NUMBER]"
click at [504, 322] on button "Call" at bounding box center [493, 329] width 200 height 40
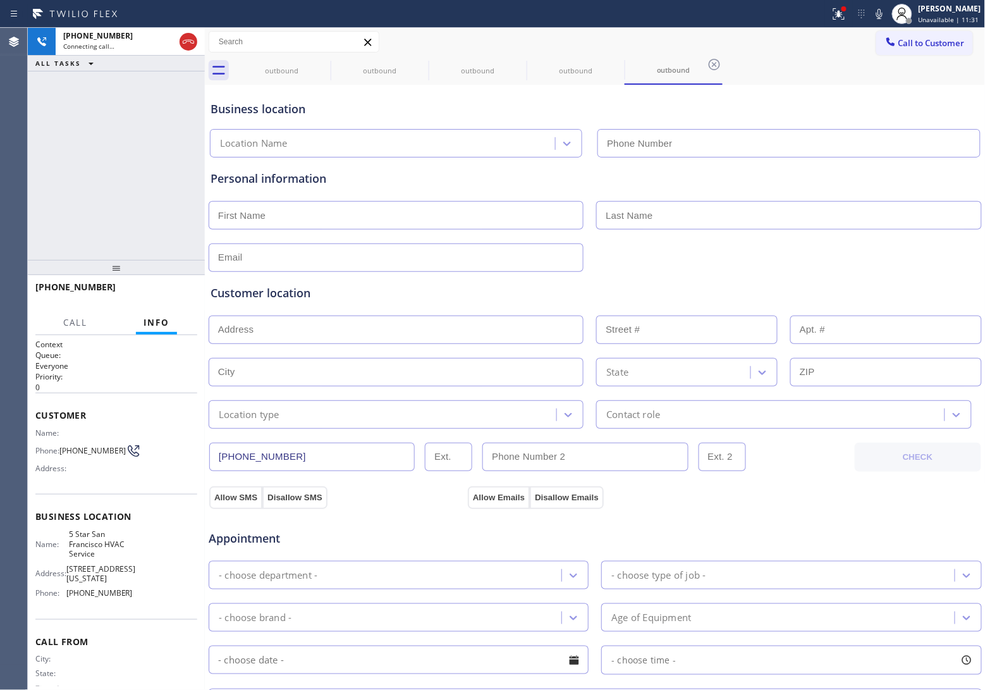
type input "[PHONE_NUMBER]"
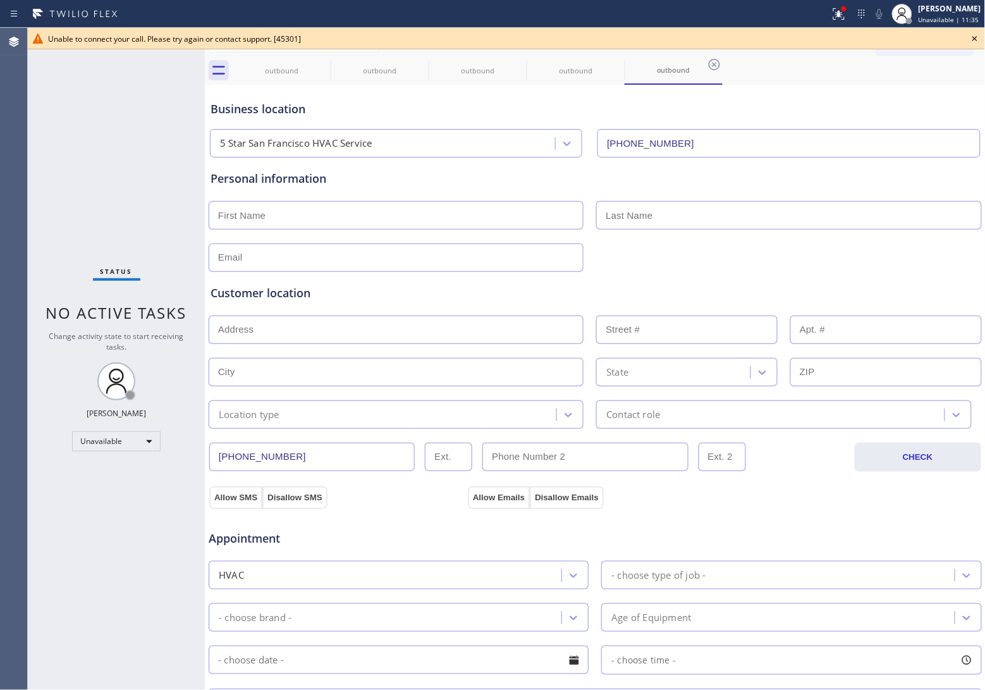
click at [326, 54] on div "Call to Customer Outbound call Location 5 Star [GEOGRAPHIC_DATA] HVAC Service Y…" at bounding box center [595, 42] width 781 height 28
click at [321, 61] on icon at bounding box center [322, 64] width 15 height 15
click at [413, 61] on icon at bounding box center [420, 64] width 15 height 15
click at [0, 0] on icon at bounding box center [0, 0] width 0 height 0
click at [321, 61] on icon at bounding box center [322, 64] width 15 height 15
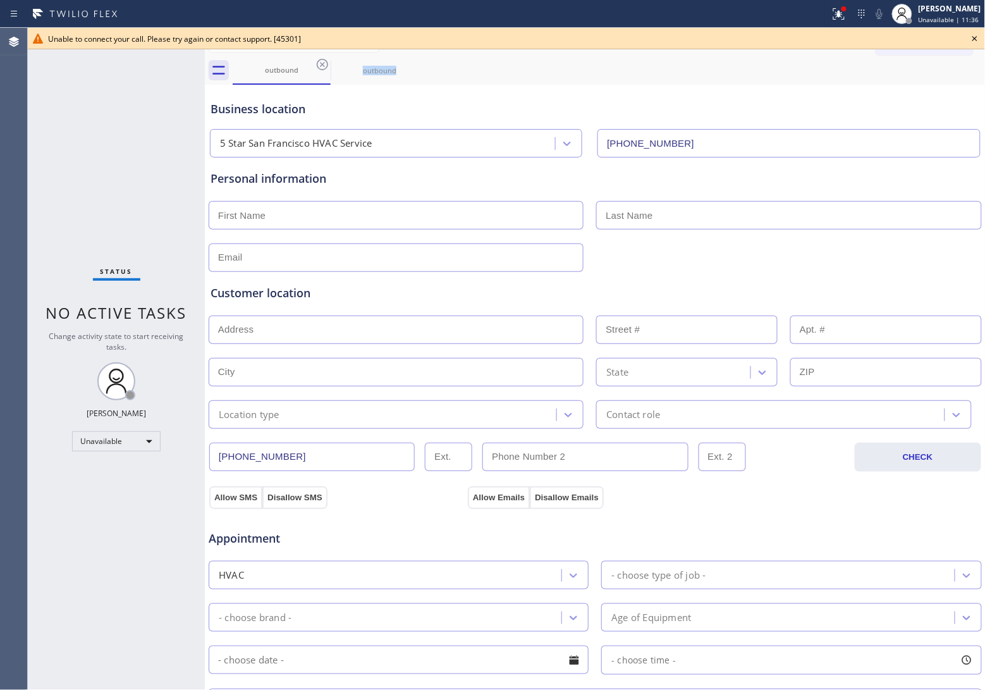
click at [0, 0] on icon at bounding box center [0, 0] width 0 height 0
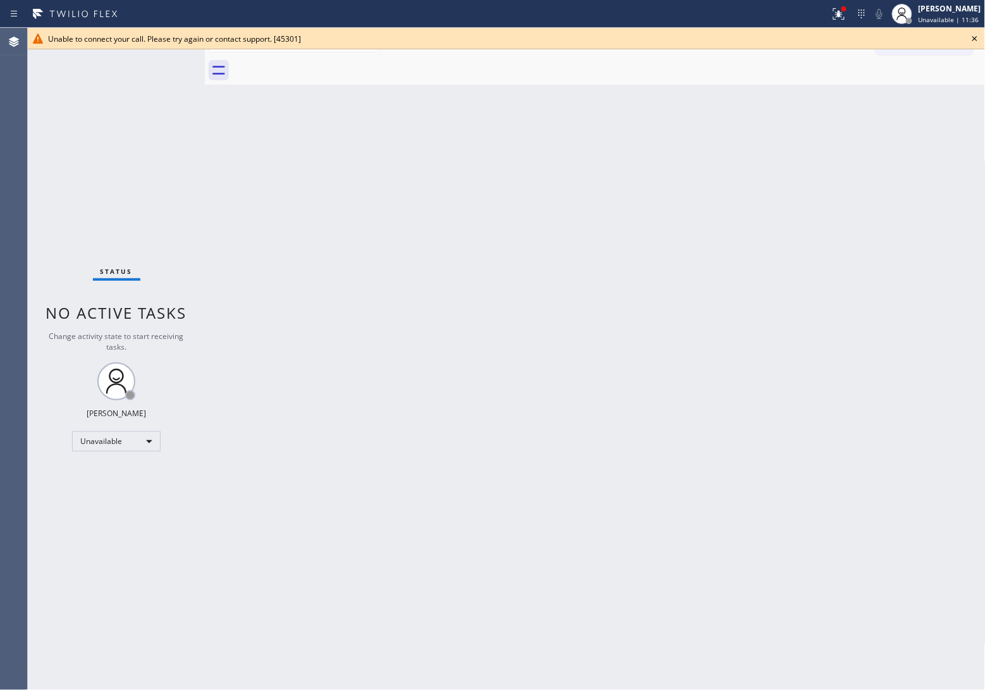
click at [321, 61] on div at bounding box center [609, 70] width 753 height 28
click at [973, 39] on icon at bounding box center [974, 38] width 15 height 15
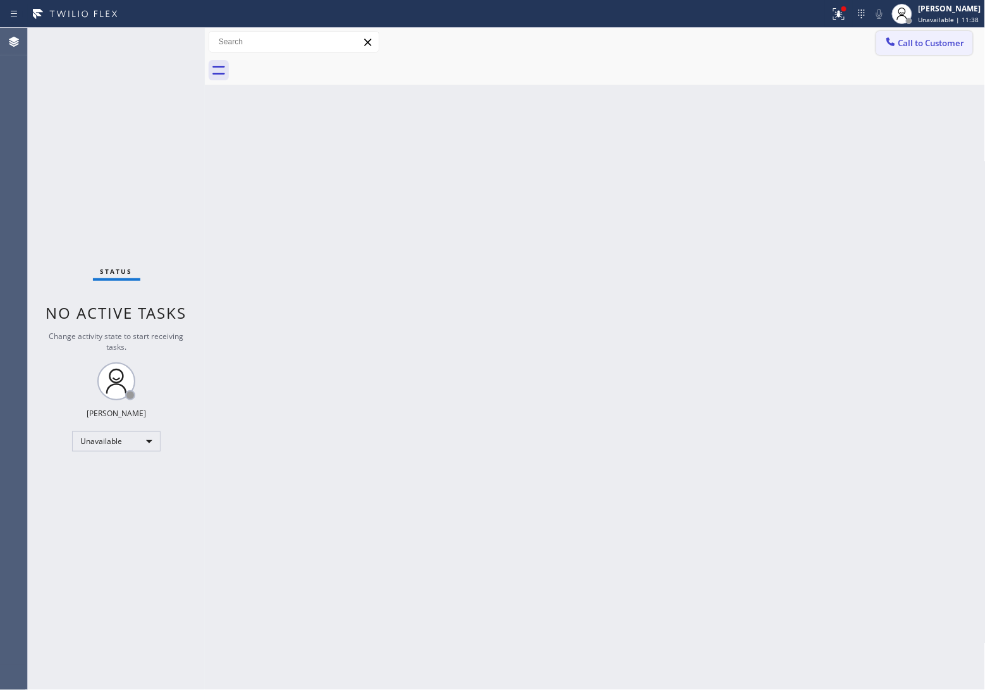
click at [928, 42] on span "Call to Customer" at bounding box center [932, 42] width 66 height 11
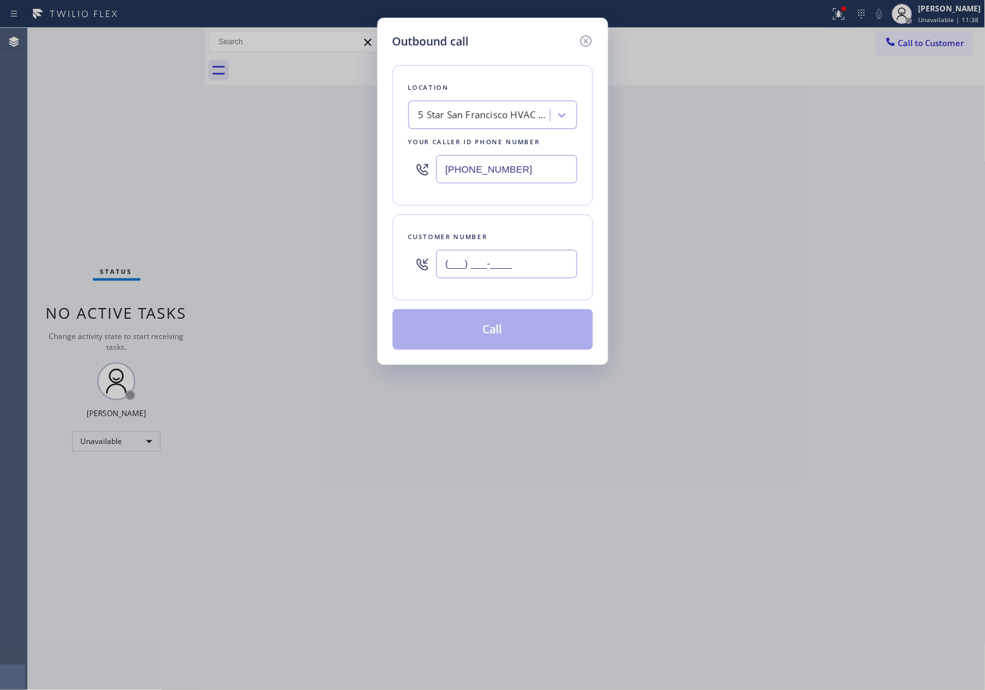
click at [519, 259] on input "(___) ___-____" at bounding box center [506, 264] width 141 height 28
paste input "820) 758-6433"
type input "[PHONE_NUMBER]"
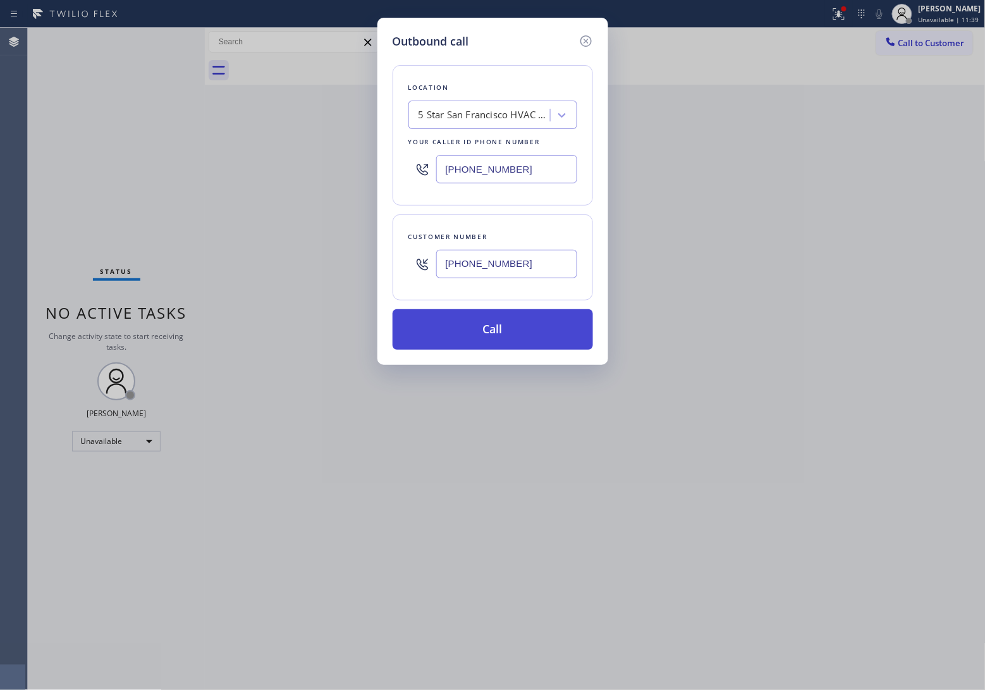
click at [498, 326] on button "Call" at bounding box center [493, 329] width 200 height 40
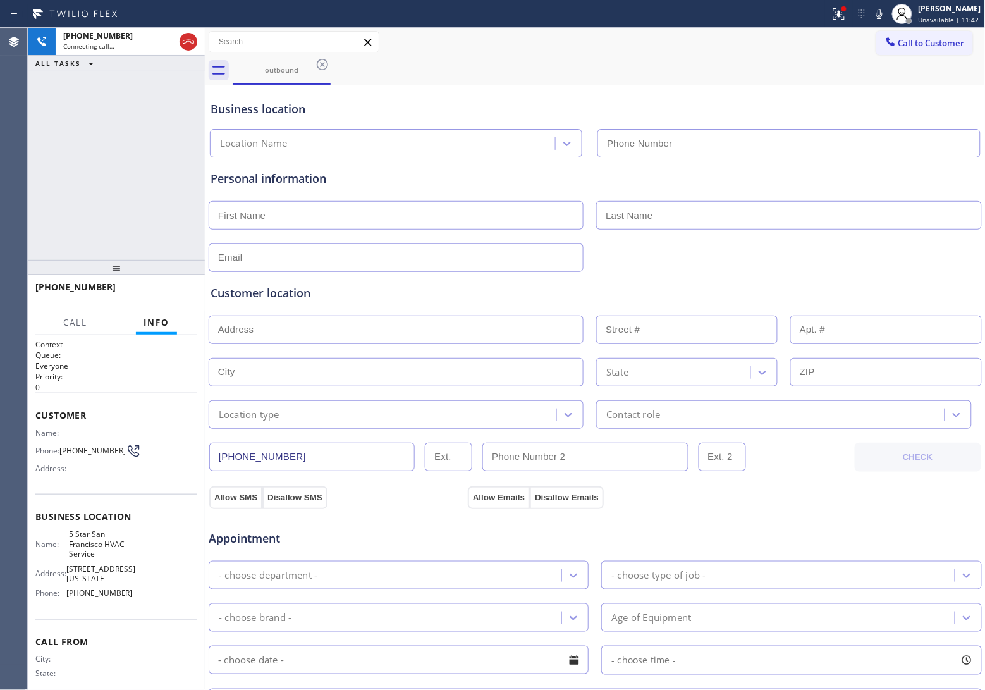
type input "[PHONE_NUMBER]"
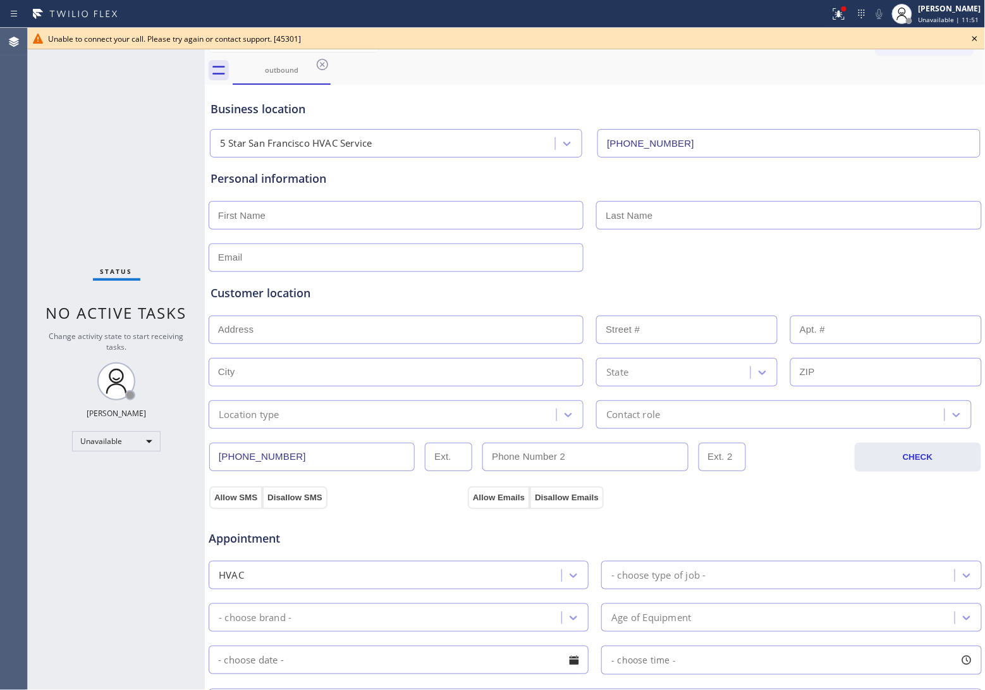
drag, startPoint x: 8, startPoint y: 213, endPoint x: 405, endPoint y: 171, distance: 399.3
click at [8, 213] on div "Agent Desktop" at bounding box center [13, 359] width 27 height 662
click at [974, 35] on icon at bounding box center [974, 38] width 15 height 15
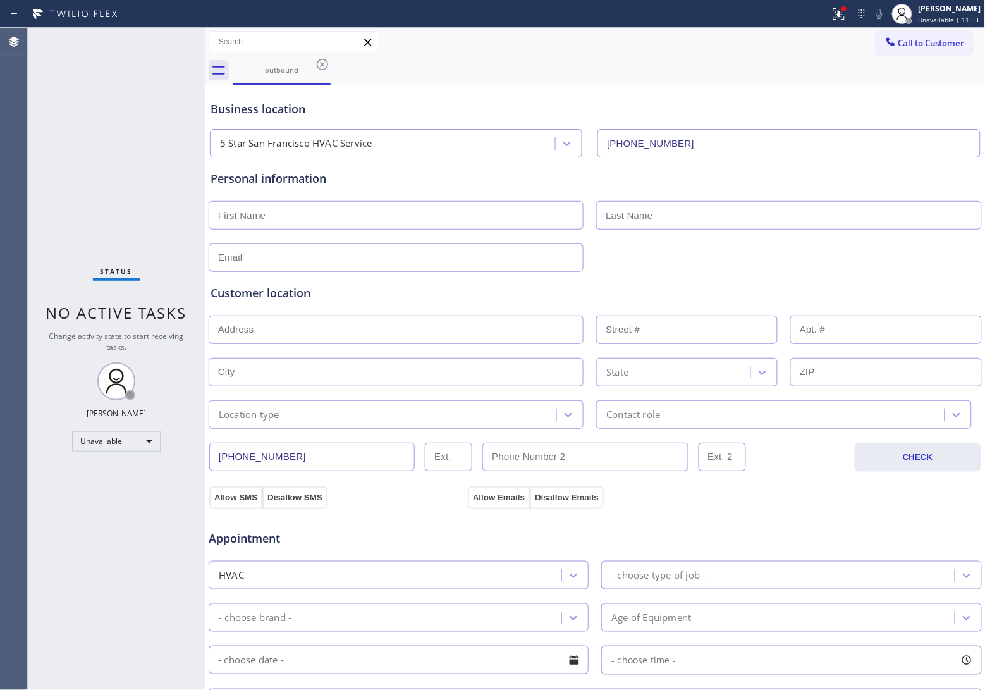
click at [965, 34] on div "Call to Customer Outbound call Location 5 Star [GEOGRAPHIC_DATA] HVAC Service Y…" at bounding box center [930, 42] width 109 height 22
click at [911, 51] on button "Call to Customer" at bounding box center [924, 43] width 97 height 24
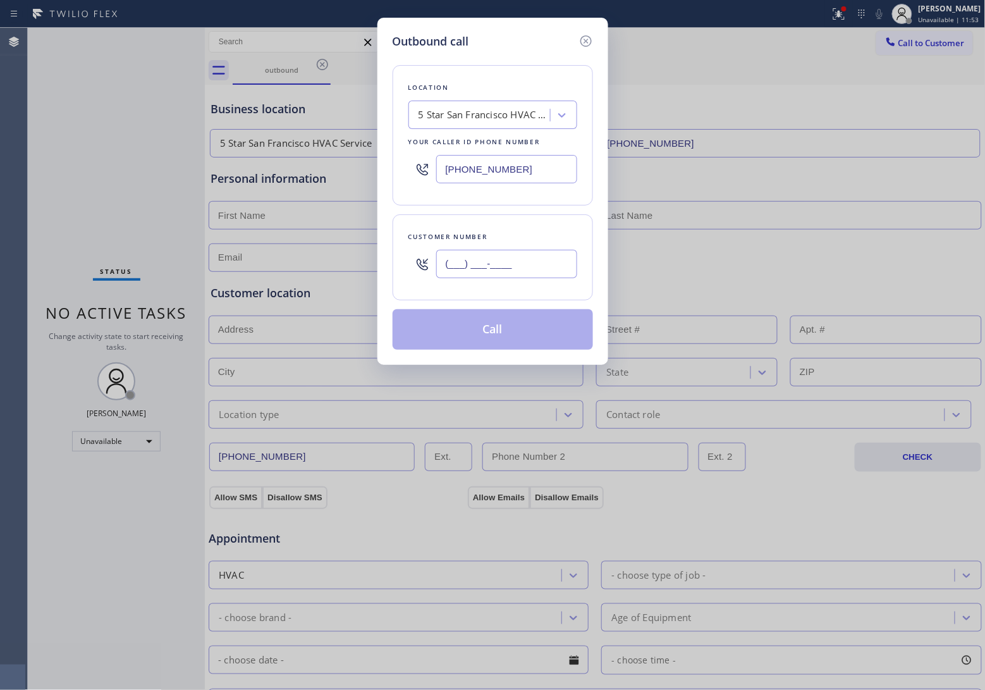
click at [525, 257] on input "(___) ___-____" at bounding box center [506, 264] width 141 height 28
paste input "820) 758-6433"
type input "[PHONE_NUMBER]"
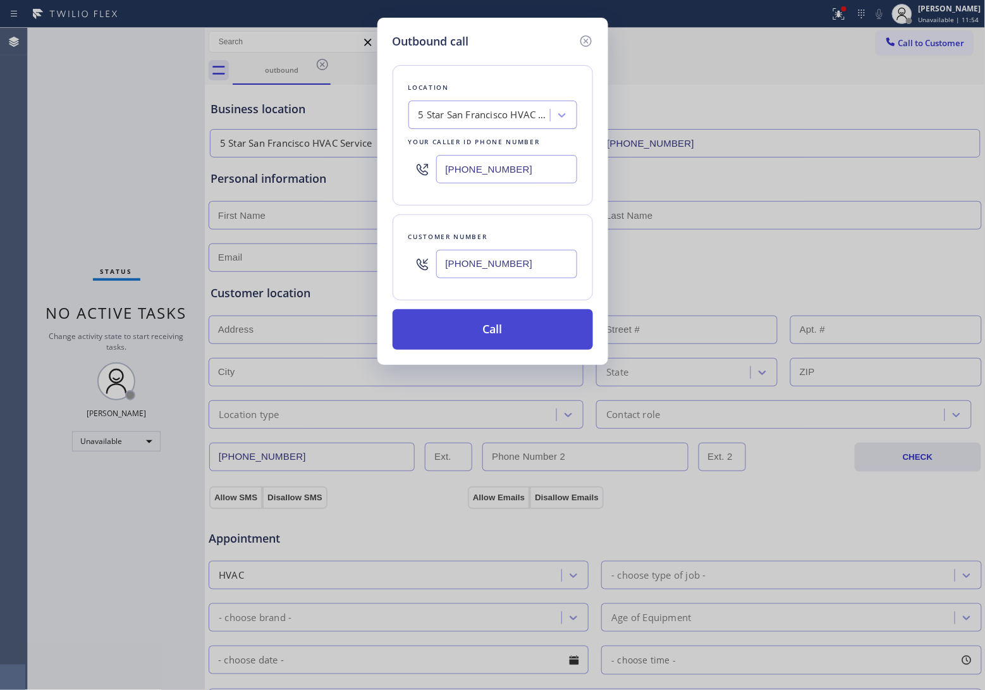
click at [536, 332] on button "Call" at bounding box center [493, 329] width 200 height 40
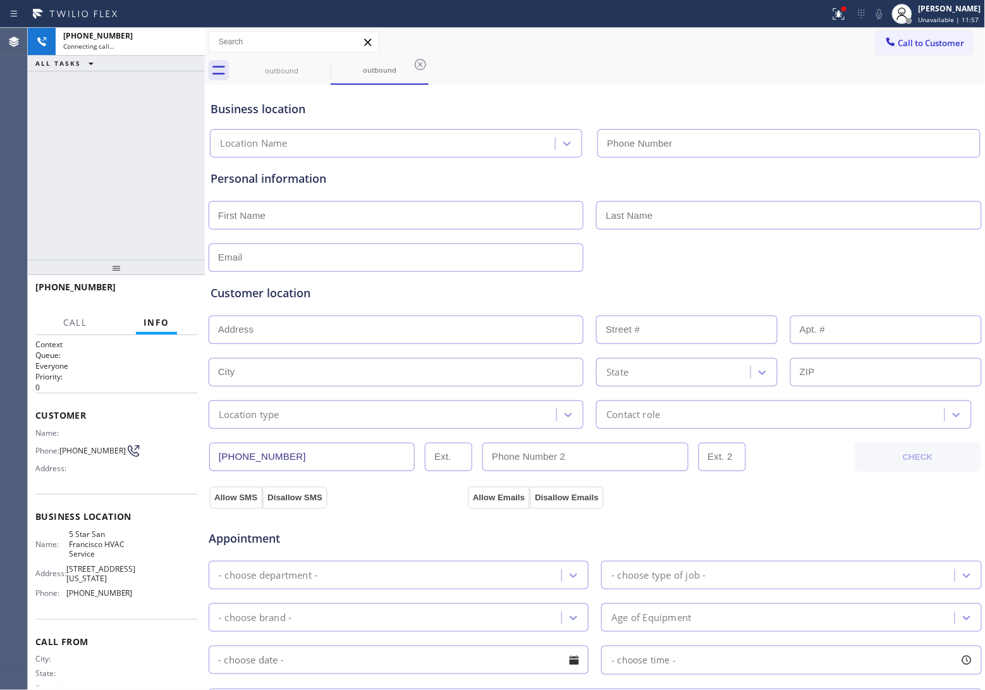
type input "[PHONE_NUMBER]"
click at [42, 173] on div "[PHONE_NUMBER] Connecting call… ALL TASKS ALL TASKS ACTIVE TASKS TASKS IN WRAP …" at bounding box center [116, 144] width 177 height 232
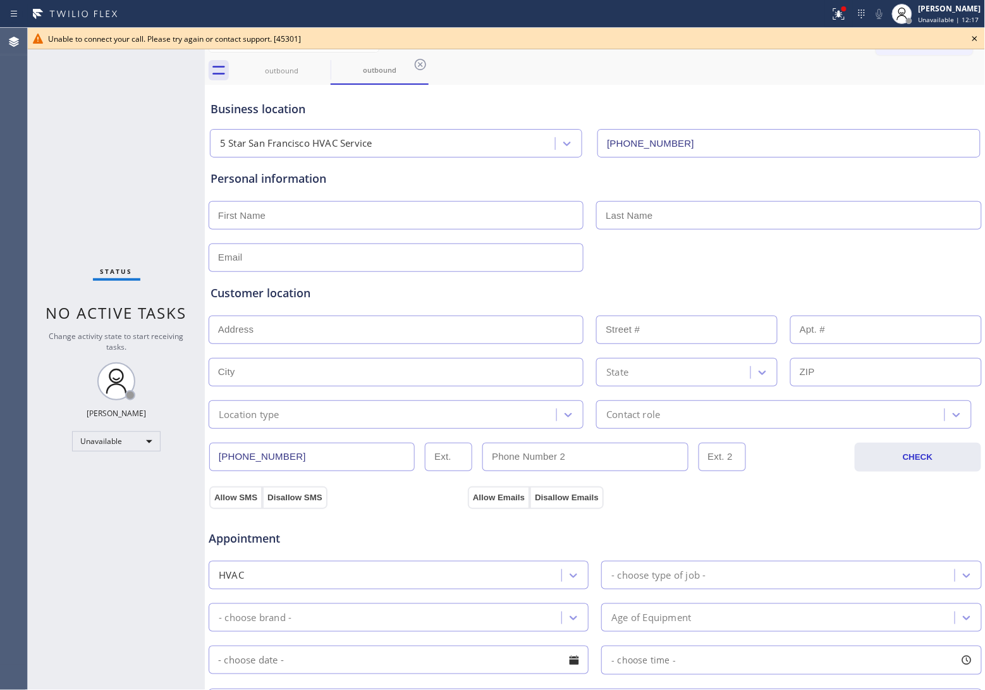
drag, startPoint x: 973, startPoint y: 43, endPoint x: 979, endPoint y: 39, distance: 7.7
click at [974, 42] on icon at bounding box center [974, 38] width 15 height 15
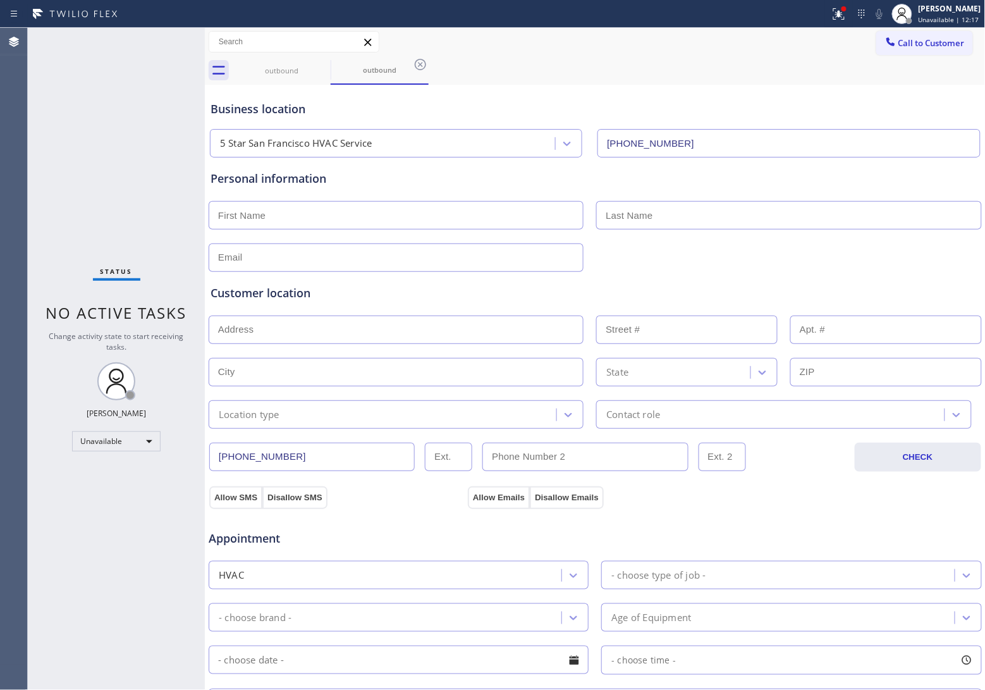
drag, startPoint x: 937, startPoint y: 40, endPoint x: 917, endPoint y: 56, distance: 25.2
click at [936, 40] on span "Call to Customer" at bounding box center [932, 42] width 66 height 11
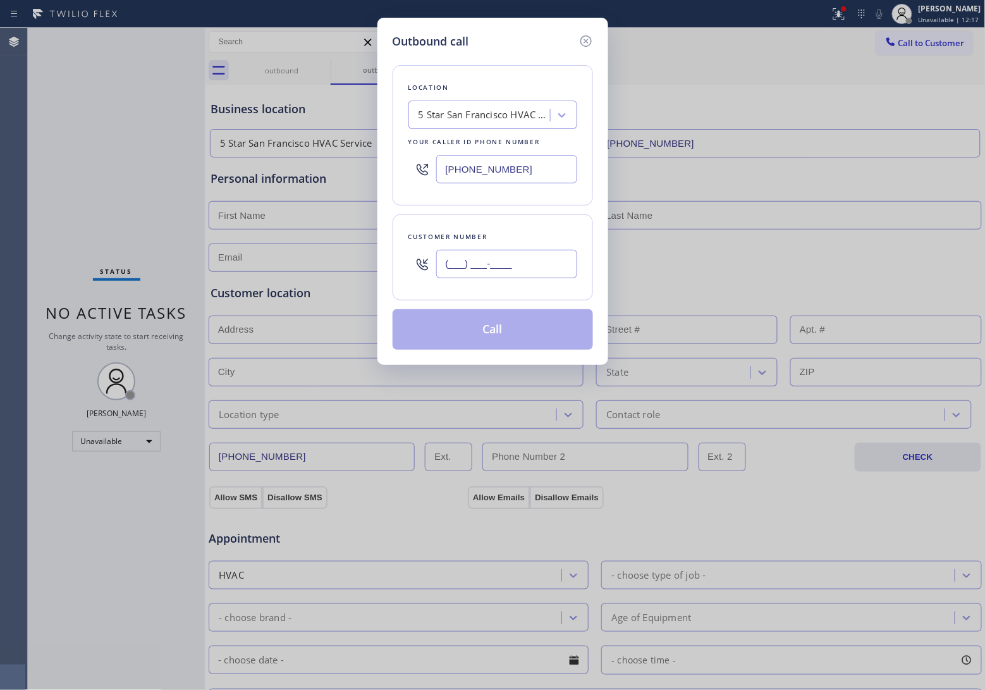
click at [534, 267] on input "(___) ___-____" at bounding box center [506, 264] width 141 height 28
paste input "820) 758-6433"
type input "[PHONE_NUMBER]"
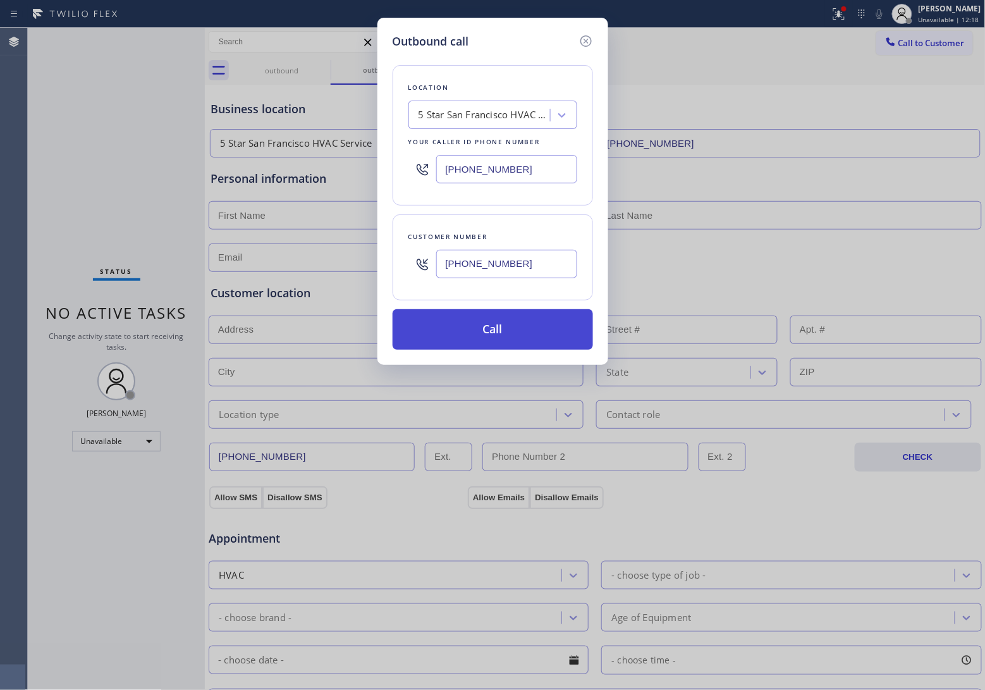
click at [522, 332] on button "Call" at bounding box center [493, 329] width 200 height 40
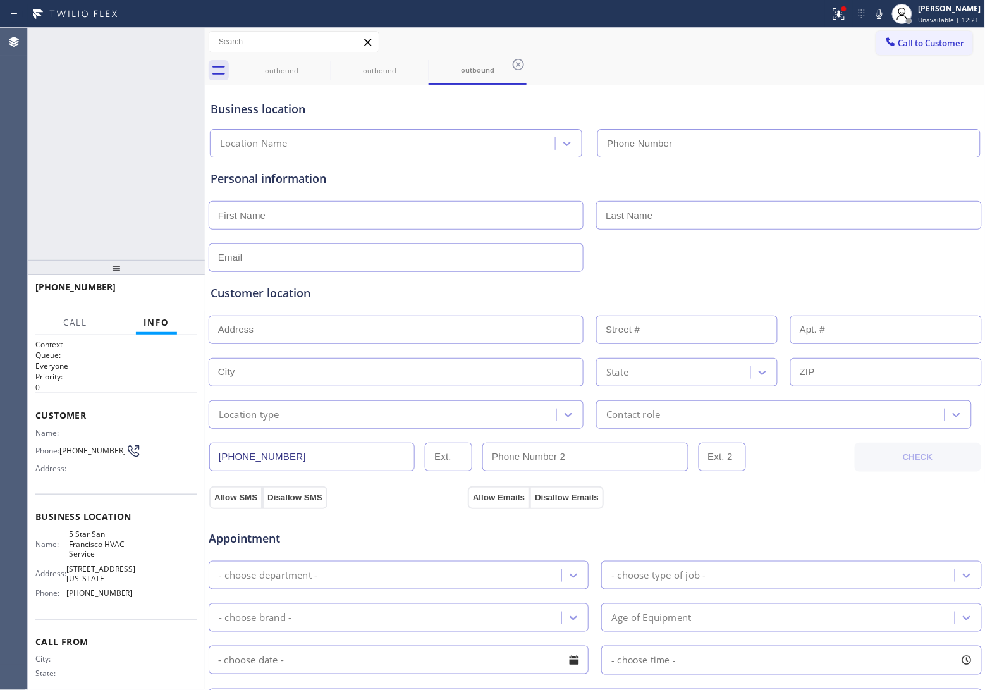
type input "[PHONE_NUMBER]"
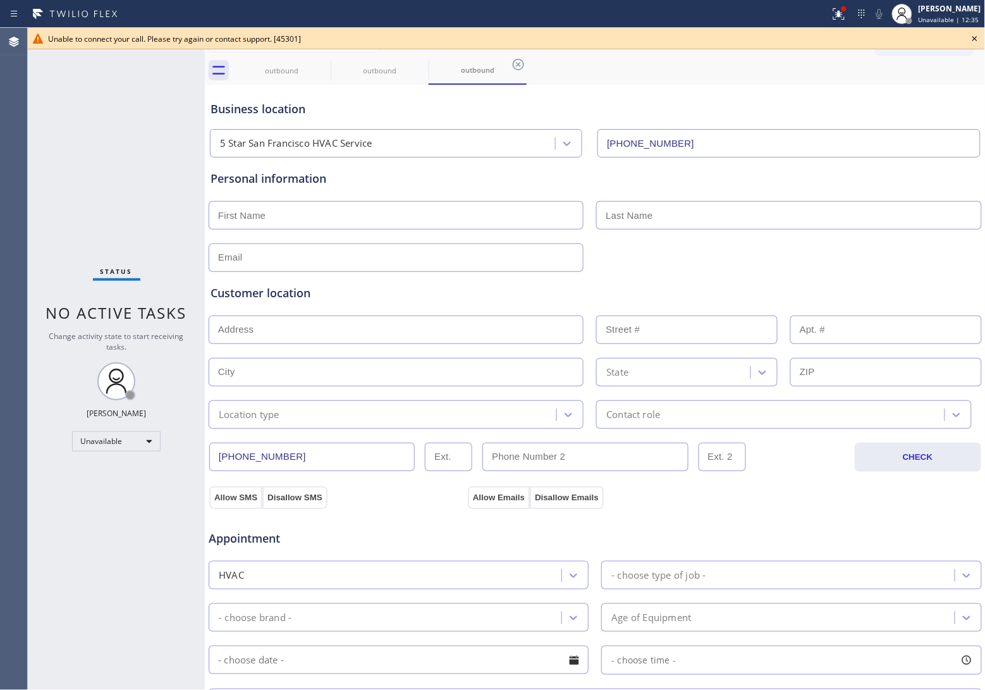
click at [975, 44] on icon at bounding box center [974, 38] width 15 height 15
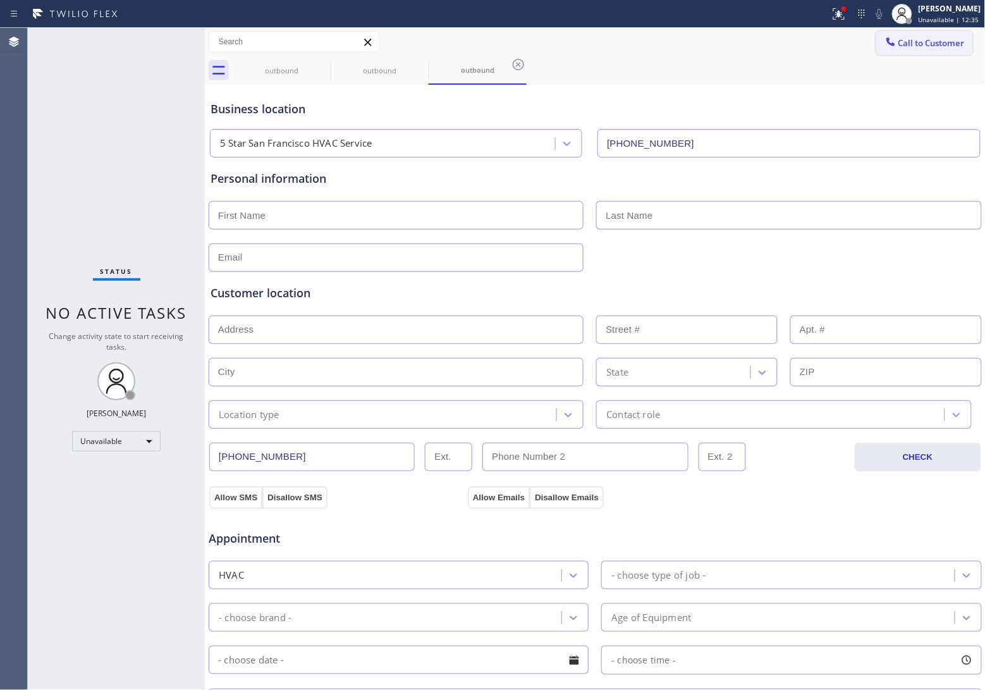
click at [958, 42] on button "Call to Customer" at bounding box center [924, 43] width 97 height 24
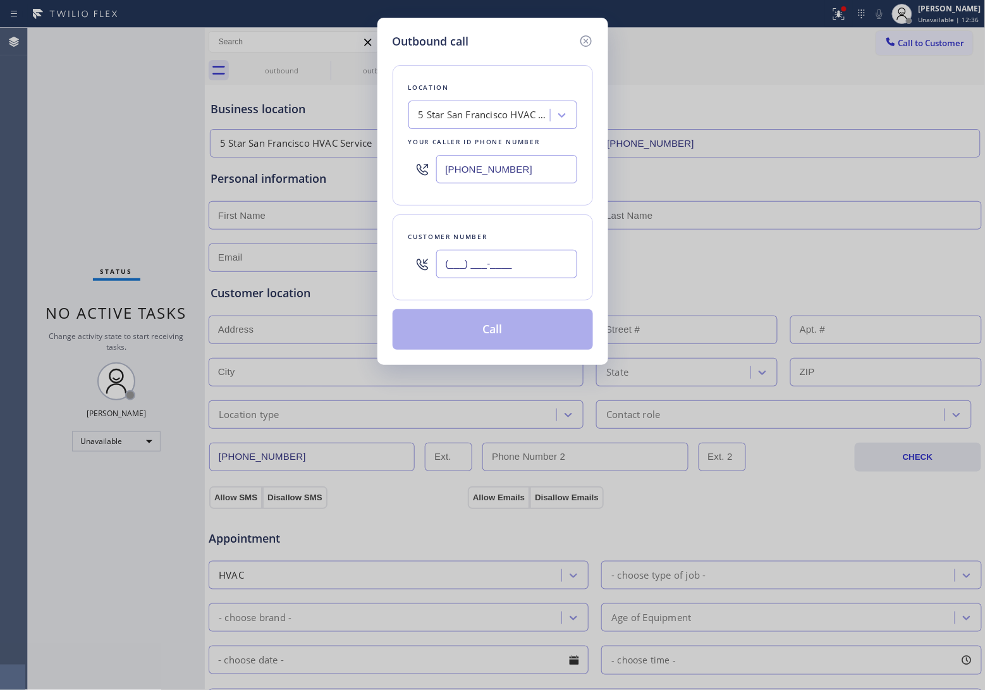
click at [544, 276] on input "(___) ___-____" at bounding box center [506, 264] width 141 height 28
paste input "820) 758-6433"
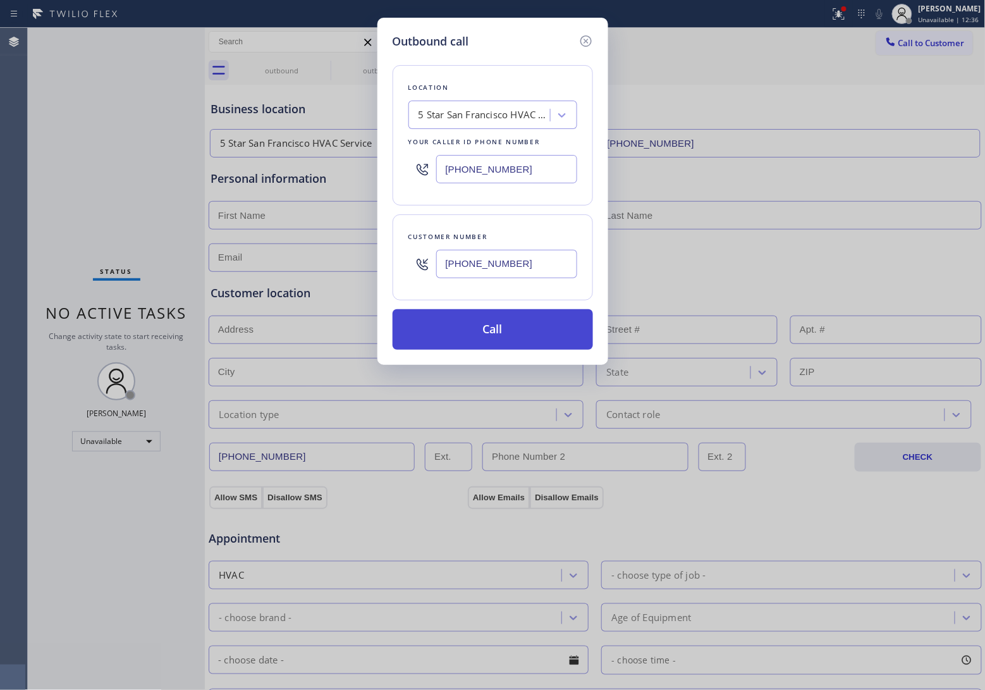
type input "[PHONE_NUMBER]"
click at [536, 329] on button "Call" at bounding box center [493, 329] width 200 height 40
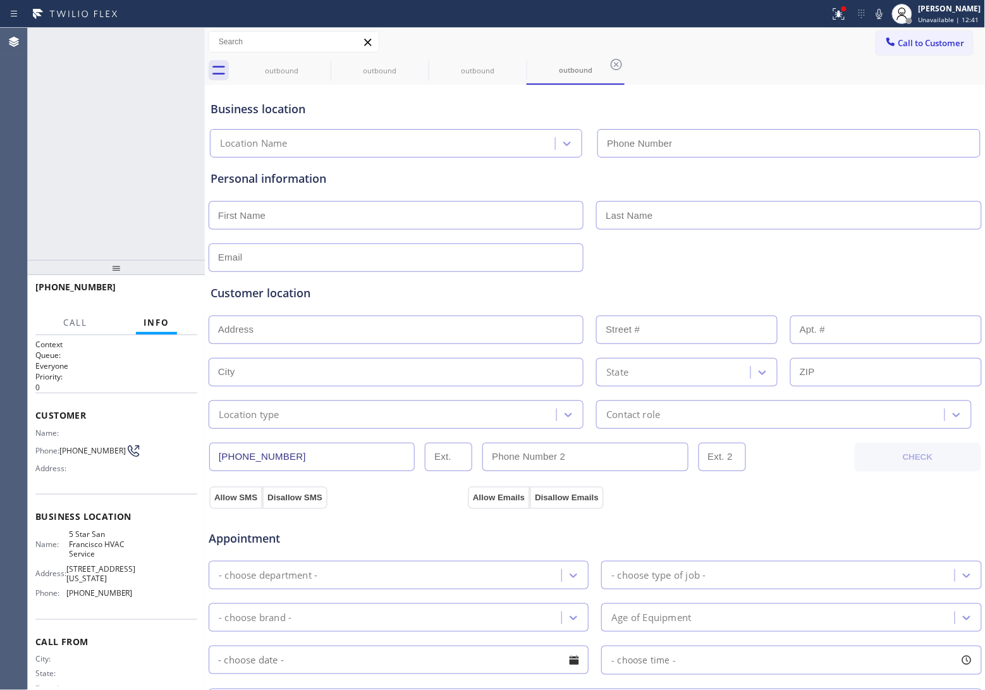
type input "[PHONE_NUMBER]"
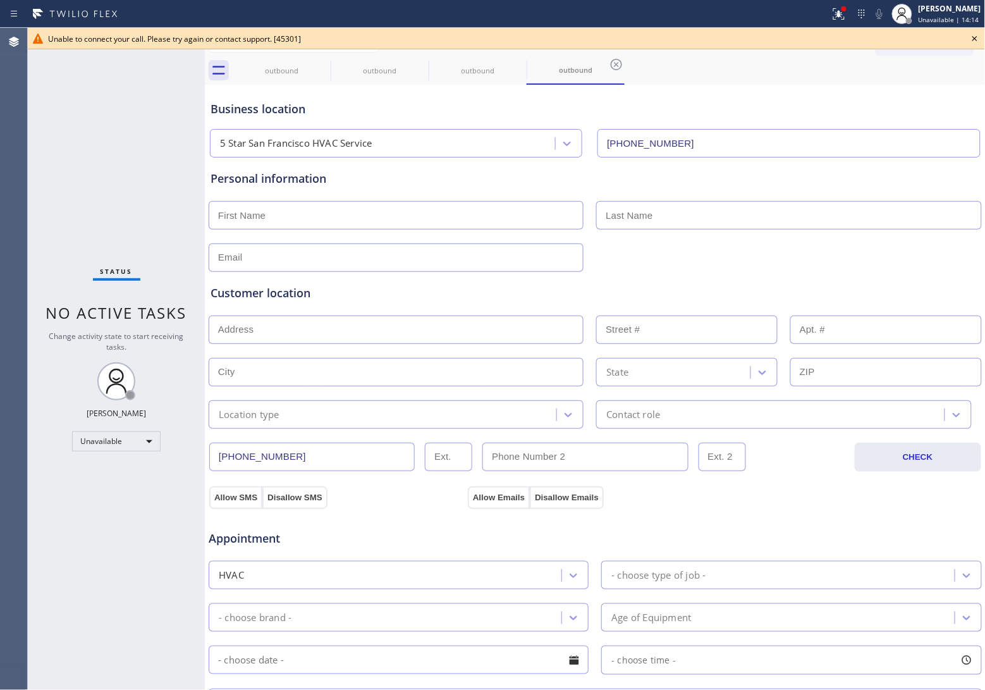
click at [978, 38] on icon at bounding box center [974, 38] width 15 height 15
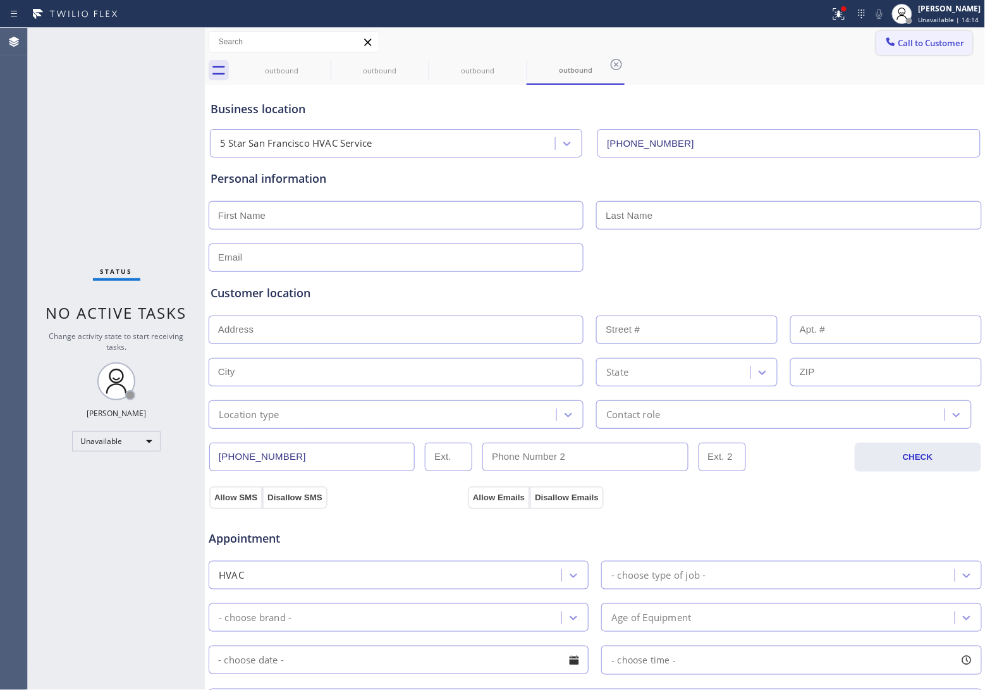
click at [946, 39] on span "Call to Customer" at bounding box center [932, 42] width 66 height 11
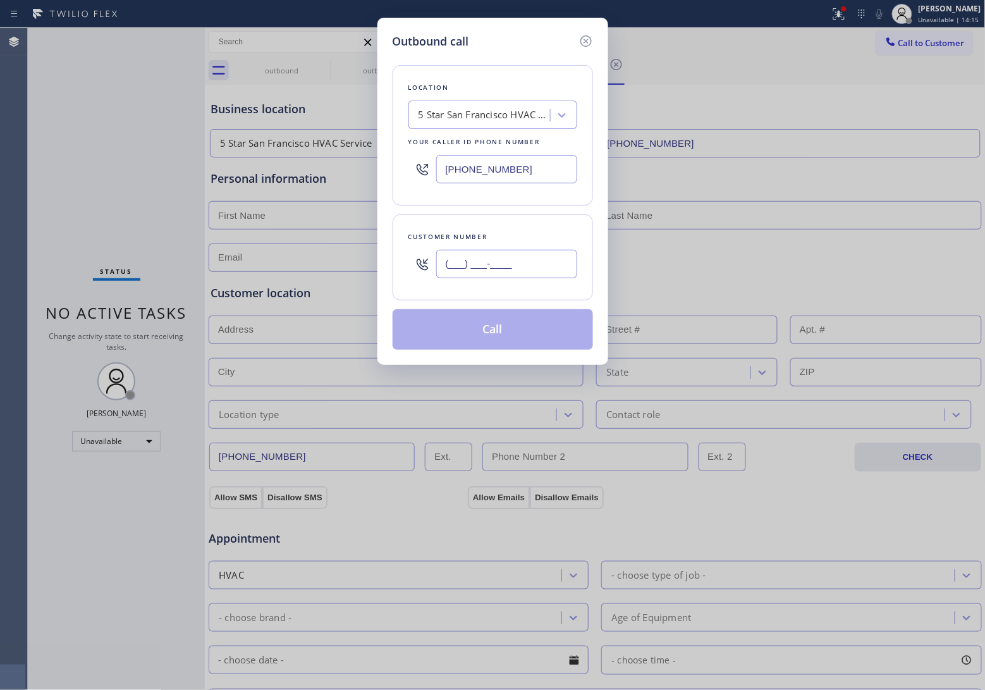
click at [482, 255] on input "(___) ___-____" at bounding box center [506, 264] width 141 height 28
paste input "908) 921-1347"
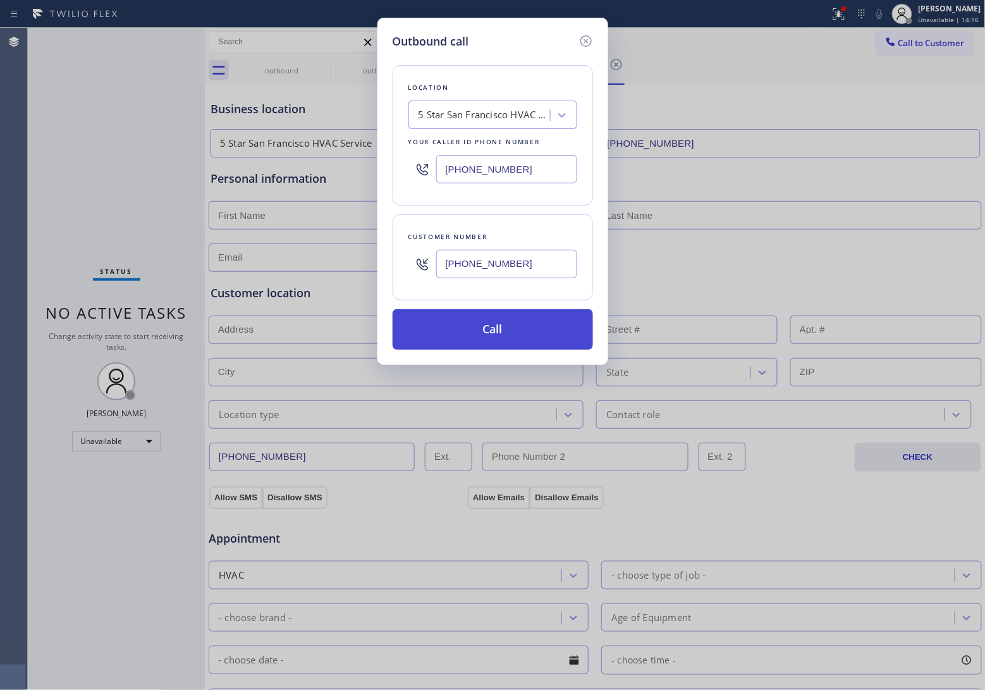
type input "[PHONE_NUMBER]"
click at [500, 320] on button "Call" at bounding box center [493, 329] width 200 height 40
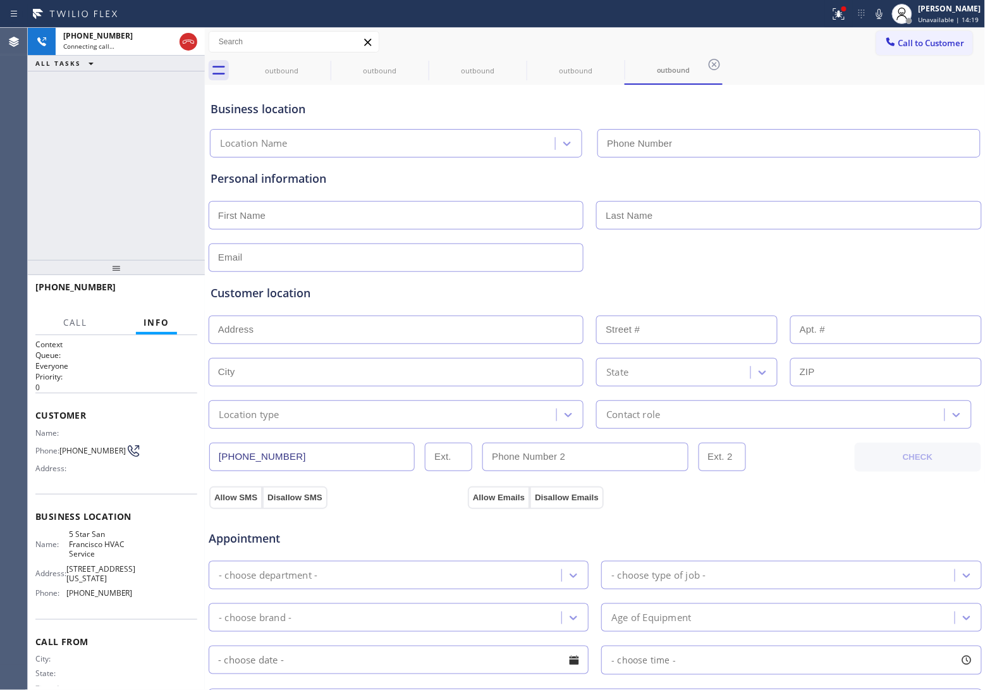
type input "[PHONE_NUMBER]"
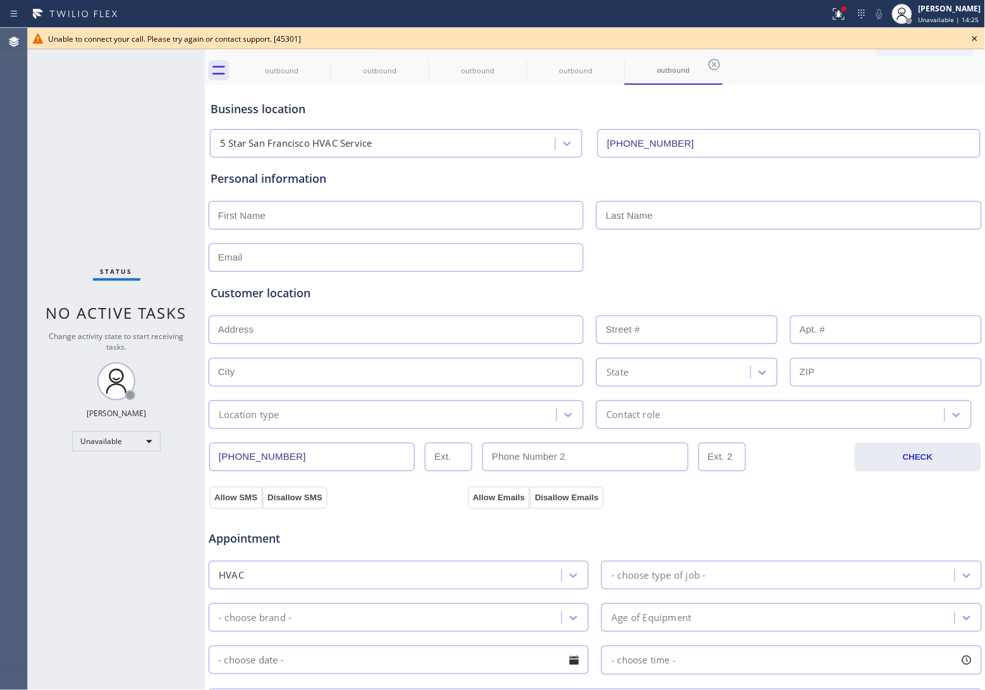
click at [0, 166] on div "Agent Desktop" at bounding box center [13, 359] width 27 height 662
click at [976, 35] on icon at bounding box center [974, 38] width 15 height 15
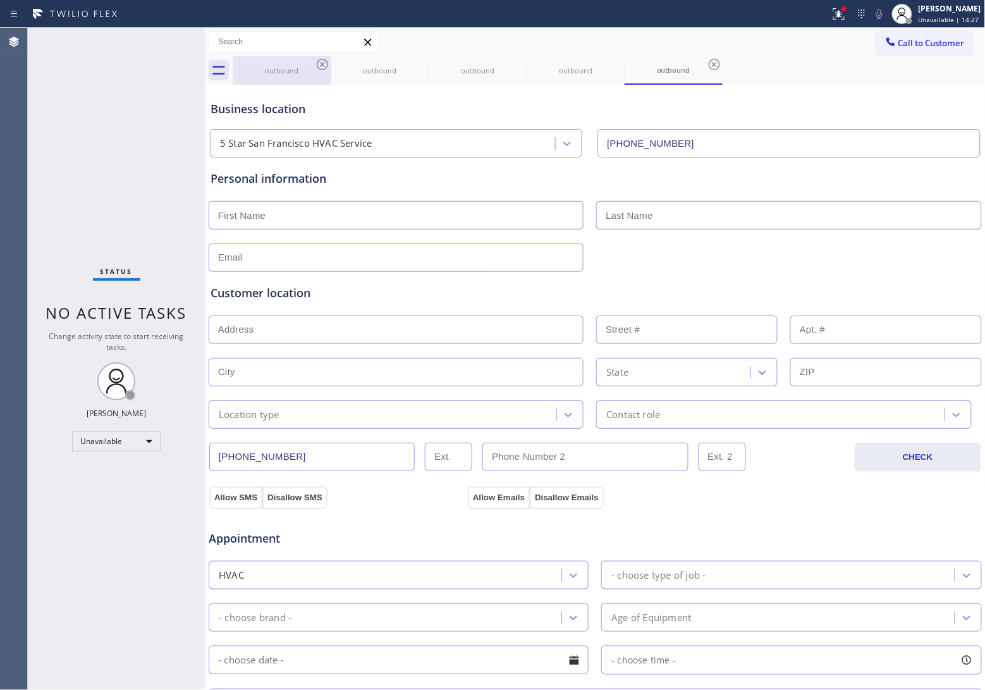
click at [313, 63] on div "outbound" at bounding box center [281, 70] width 95 height 28
click at [334, 66] on div "outbound" at bounding box center [379, 70] width 95 height 9
click at [326, 61] on icon at bounding box center [322, 64] width 15 height 15
click at [331, 61] on div "outbound" at bounding box center [380, 70] width 98 height 28
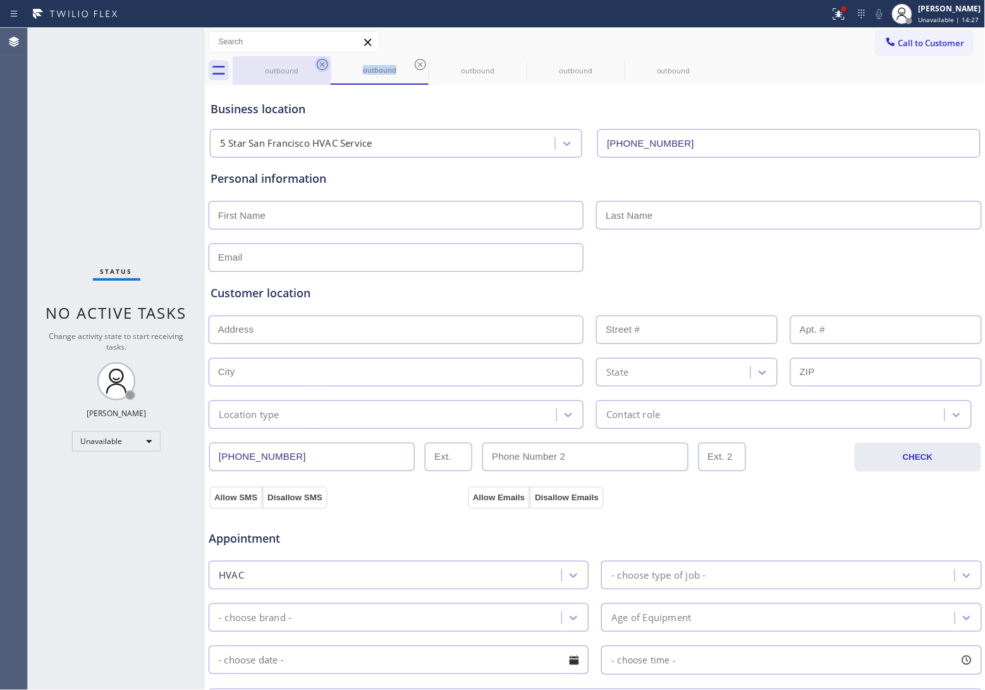
click at [413, 61] on icon at bounding box center [420, 64] width 15 height 15
click at [326, 61] on icon at bounding box center [322, 64] width 15 height 15
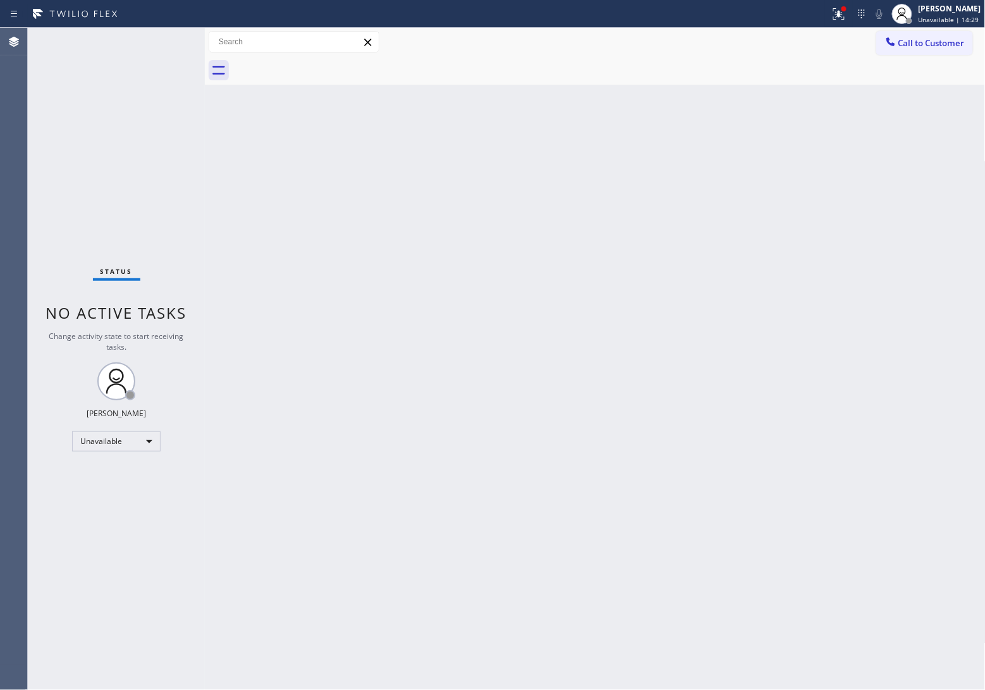
click at [326, 61] on div at bounding box center [609, 70] width 753 height 28
click at [944, 56] on div at bounding box center [609, 70] width 753 height 28
click at [914, 58] on div at bounding box center [609, 70] width 753 height 28
click at [947, 35] on button "Call to Customer" at bounding box center [924, 43] width 97 height 24
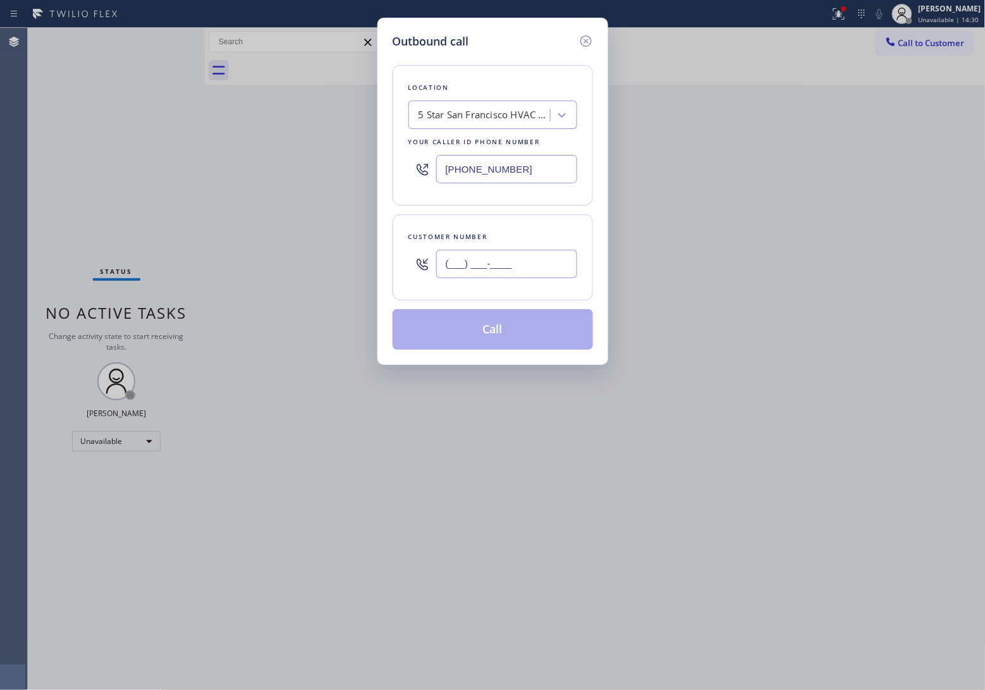
click at [519, 275] on input "(___) ___-____" at bounding box center [506, 264] width 141 height 28
paste input "908) 921-1347"
type input "[PHONE_NUMBER]"
click at [542, 329] on button "Call" at bounding box center [493, 329] width 200 height 40
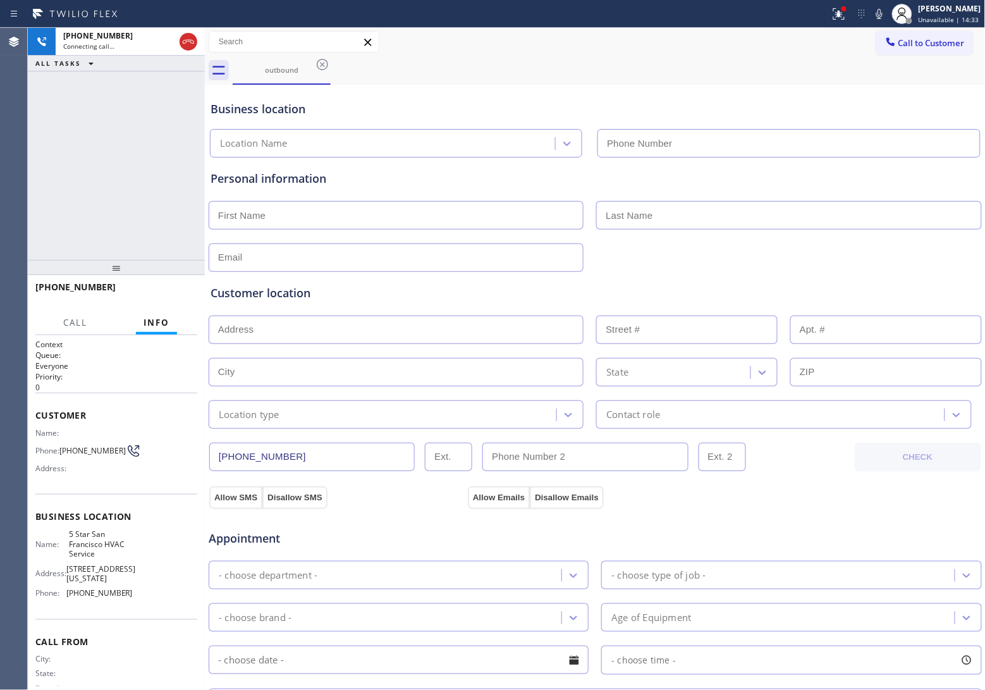
type input "[PHONE_NUMBER]"
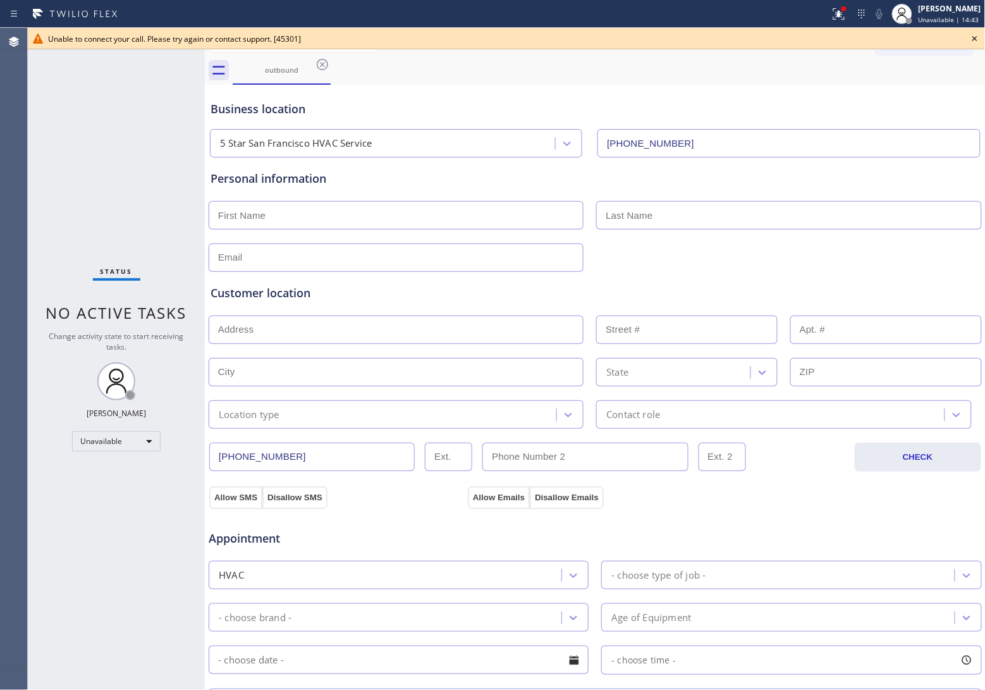
click at [17, 173] on div "Agent Desktop" at bounding box center [13, 359] width 27 height 662
click at [977, 38] on icon at bounding box center [974, 38] width 15 height 15
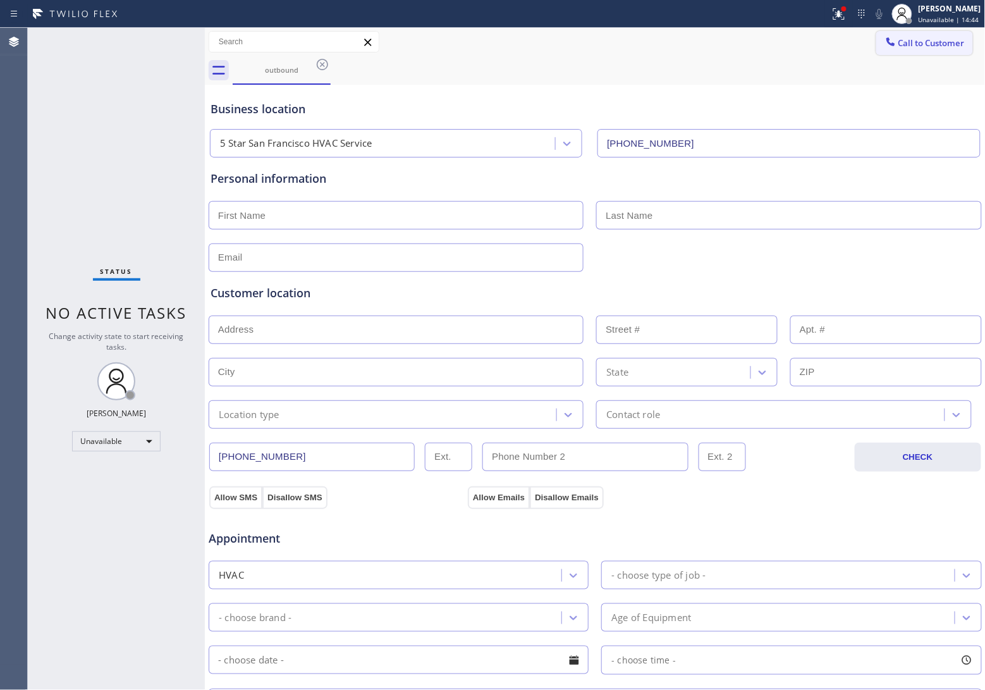
click at [933, 42] on span "Call to Customer" at bounding box center [932, 42] width 66 height 11
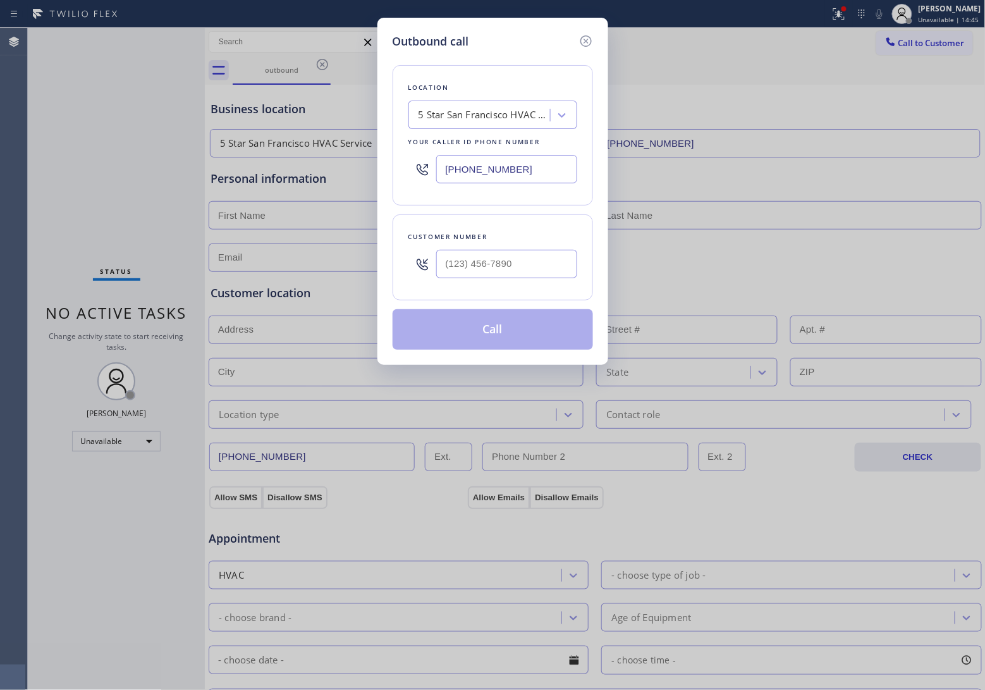
click at [478, 180] on input "[PHONE_NUMBER]" at bounding box center [506, 169] width 141 height 28
paste input "818) 926-4987"
type input "[PHONE_NUMBER]"
type input "(___) ___-____"
click at [498, 266] on input "text" at bounding box center [506, 264] width 141 height 28
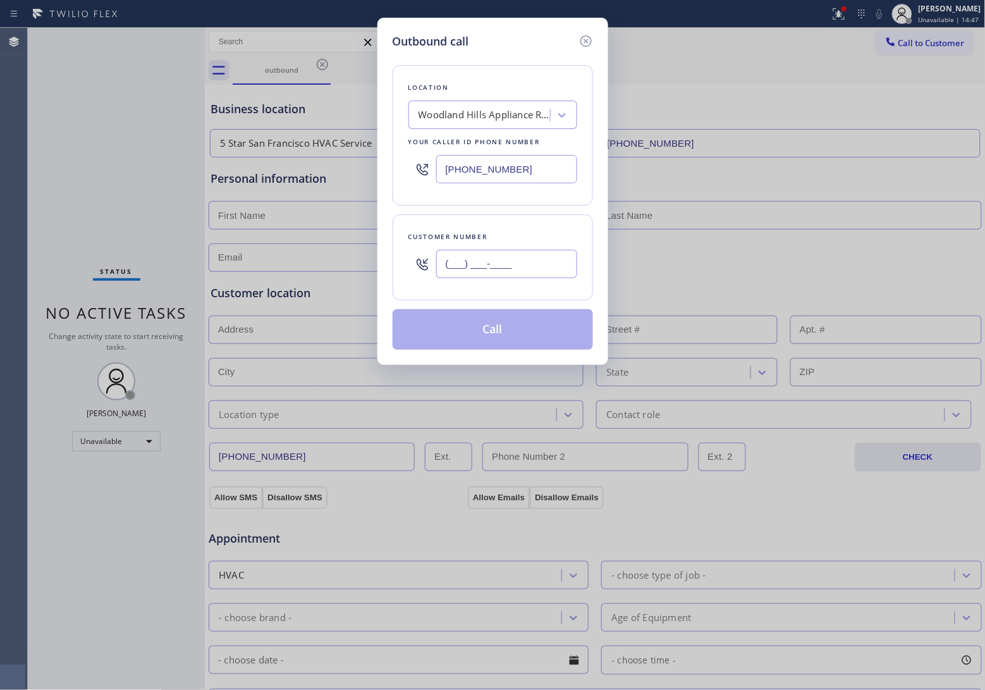
paste input "747) 309-4868"
type input "[PHONE_NUMBER]"
click at [520, 336] on button "Call" at bounding box center [493, 329] width 200 height 40
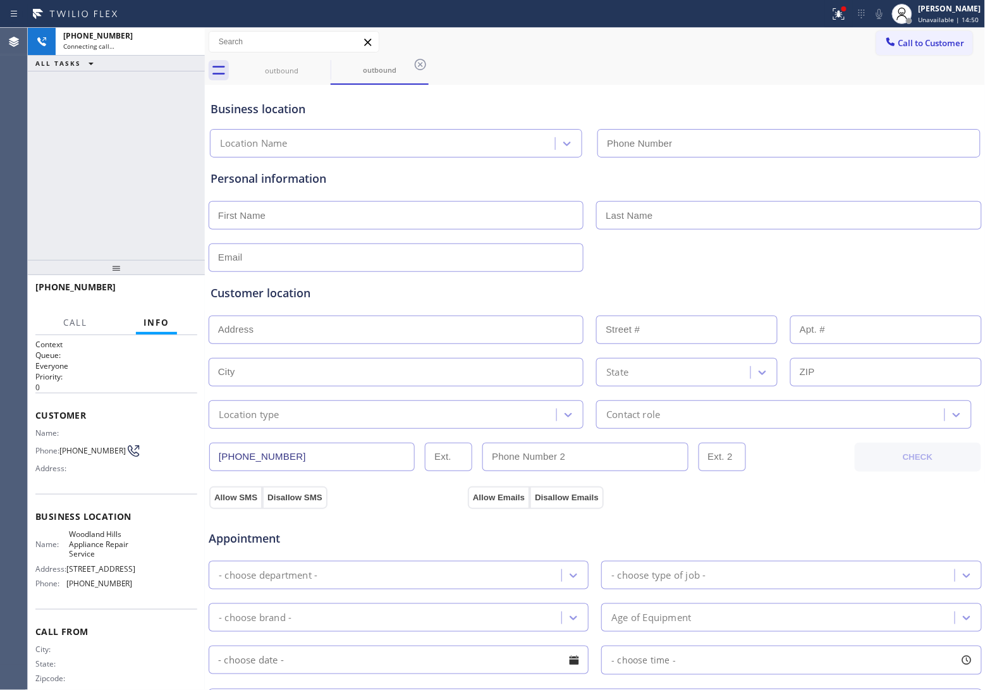
type input "[PHONE_NUMBER]"
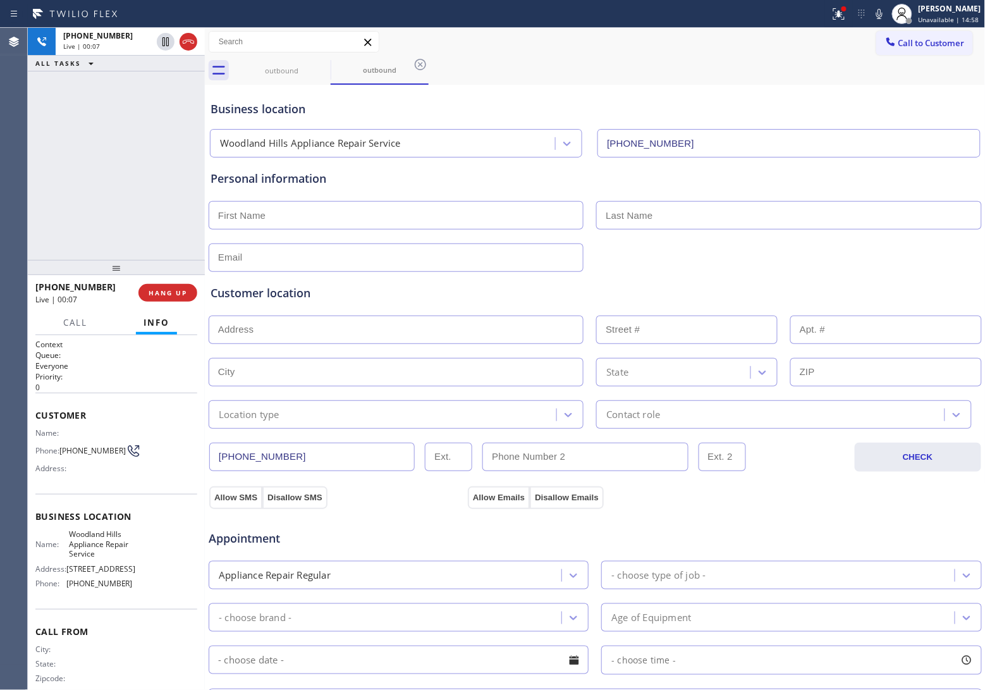
drag, startPoint x: 169, startPoint y: 283, endPoint x: 978, endPoint y: 424, distance: 820.3
click at [169, 284] on button "HANG UP" at bounding box center [167, 293] width 59 height 18
click at [914, 46] on span "Call to Customer" at bounding box center [932, 42] width 66 height 11
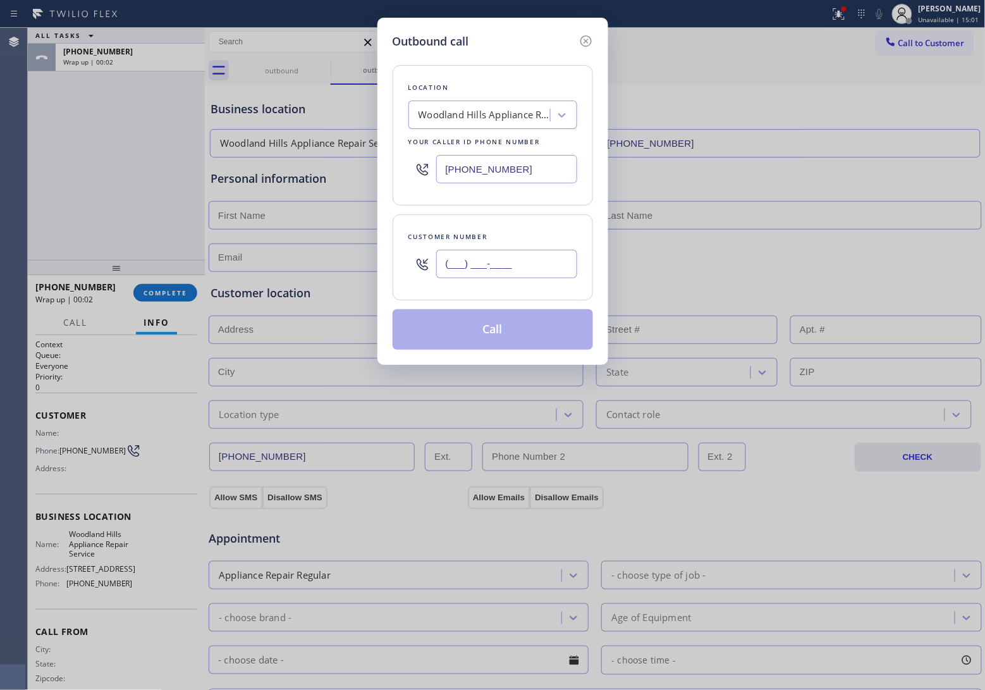
click at [522, 266] on input "(___) ___-____" at bounding box center [506, 264] width 141 height 28
paste input "747) 309-4868"
type input "[PHONE_NUMBER]"
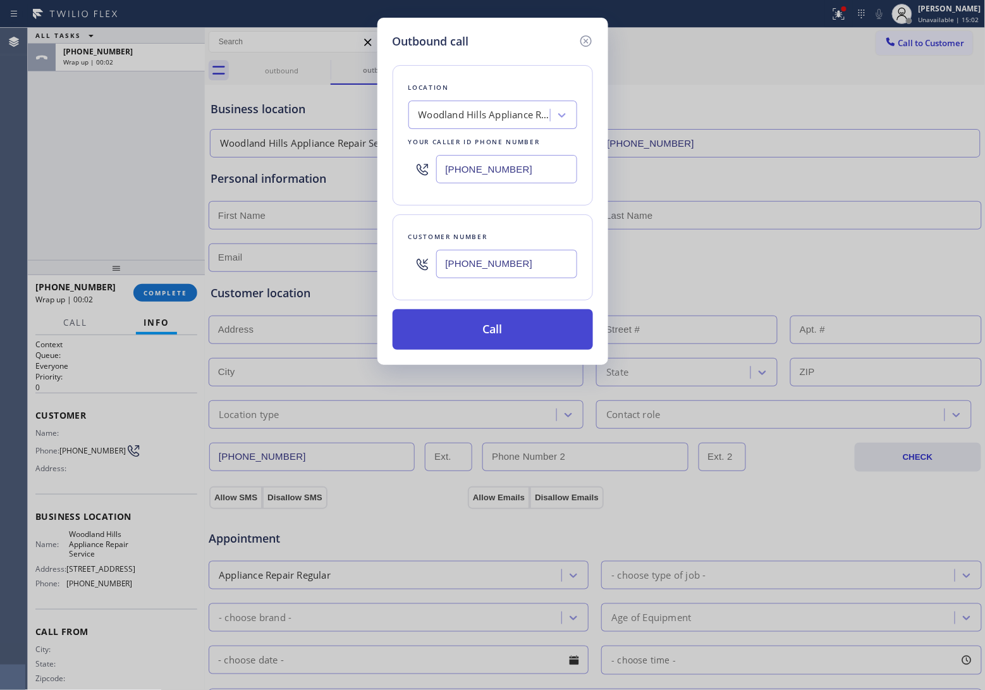
click at [510, 329] on button "Call" at bounding box center [493, 329] width 200 height 40
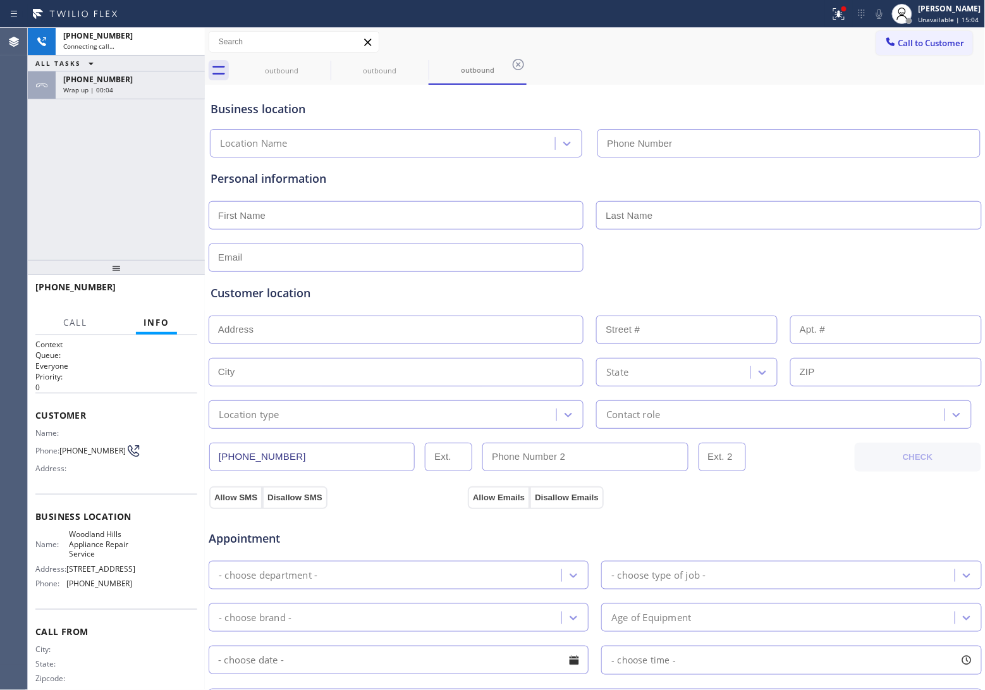
type input "[PHONE_NUMBER]"
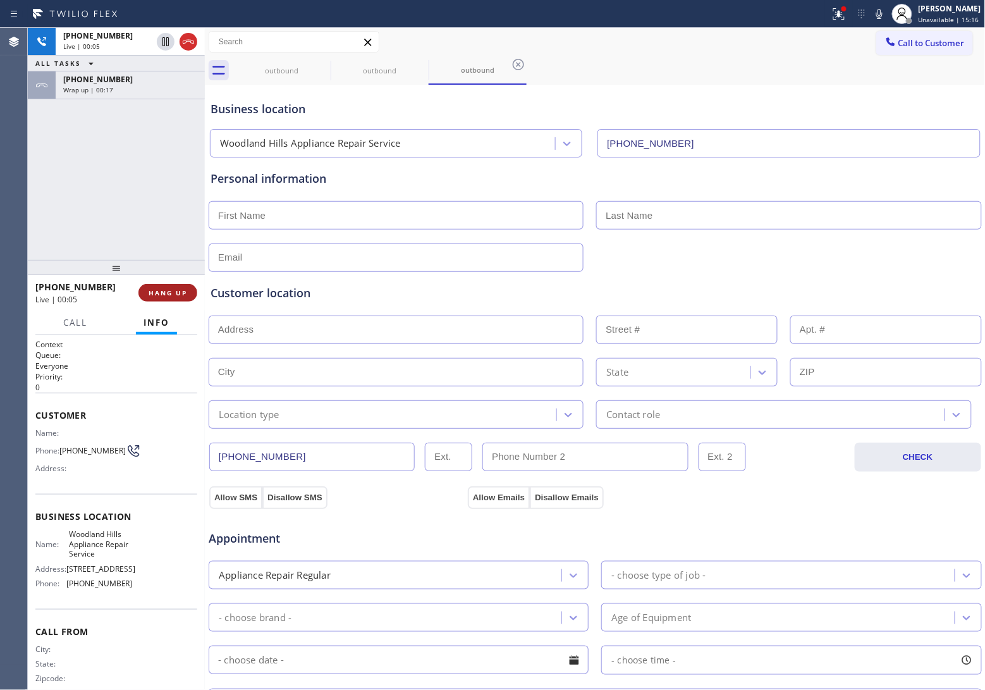
click at [175, 291] on span "HANG UP" at bounding box center [168, 292] width 39 height 9
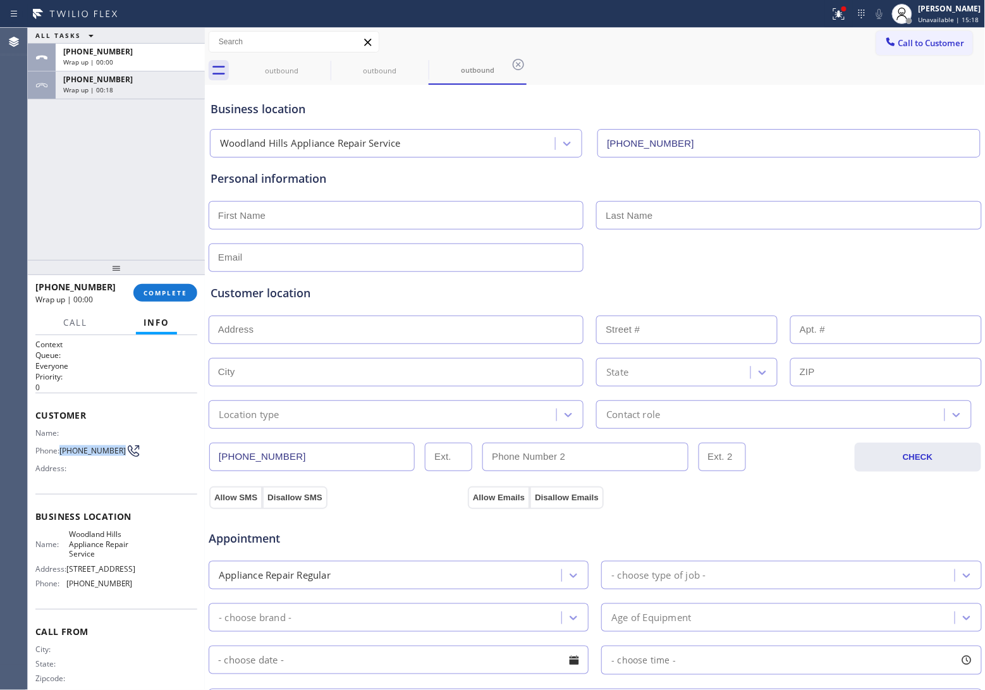
drag, startPoint x: 89, startPoint y: 457, endPoint x: 61, endPoint y: 444, distance: 30.6
click at [61, 446] on span "[PHONE_NUMBER]" at bounding box center [92, 450] width 66 height 9
click at [936, 35] on button "Call to Customer" at bounding box center [924, 43] width 97 height 24
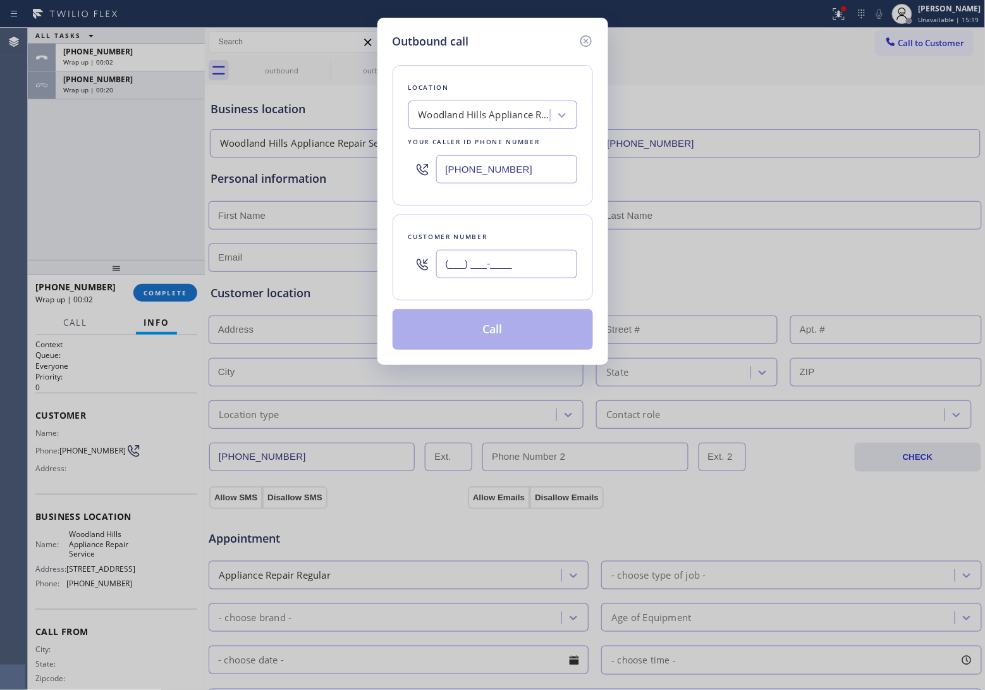
click at [525, 273] on input "(___) ___-____" at bounding box center [506, 264] width 141 height 28
paste input "747) 309-4868"
type input "[PHONE_NUMBER]"
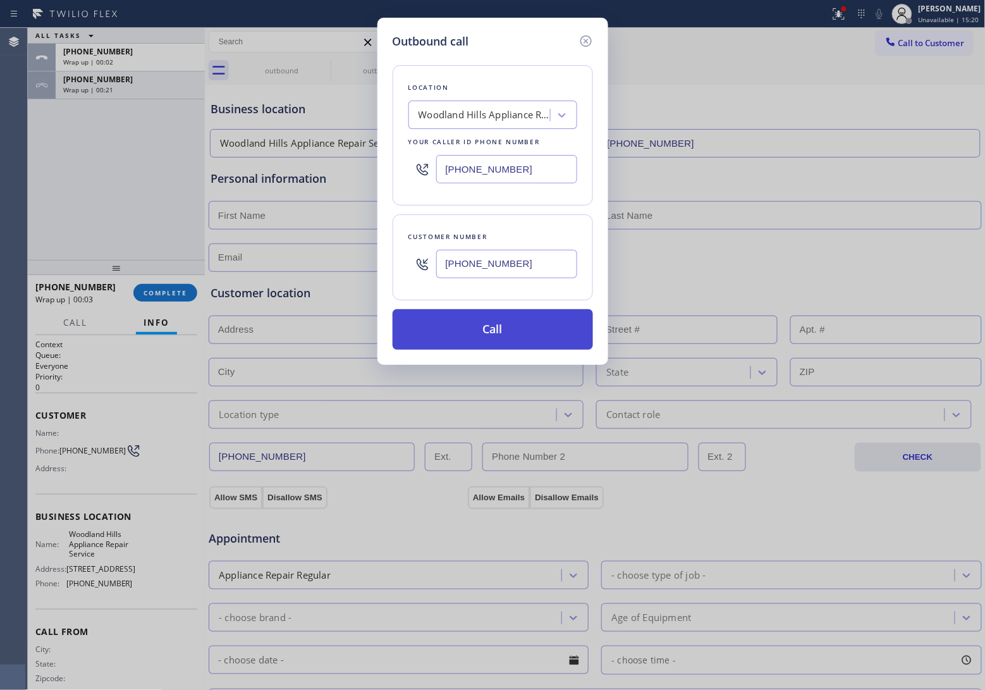
click at [506, 333] on button "Call" at bounding box center [493, 329] width 200 height 40
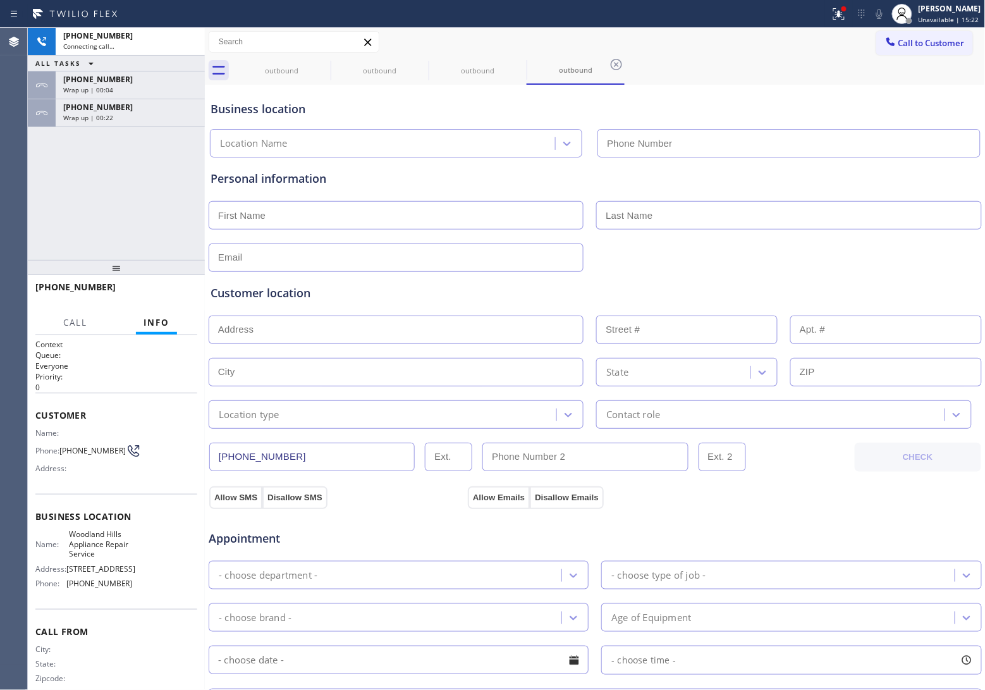
type input "[PHONE_NUMBER]"
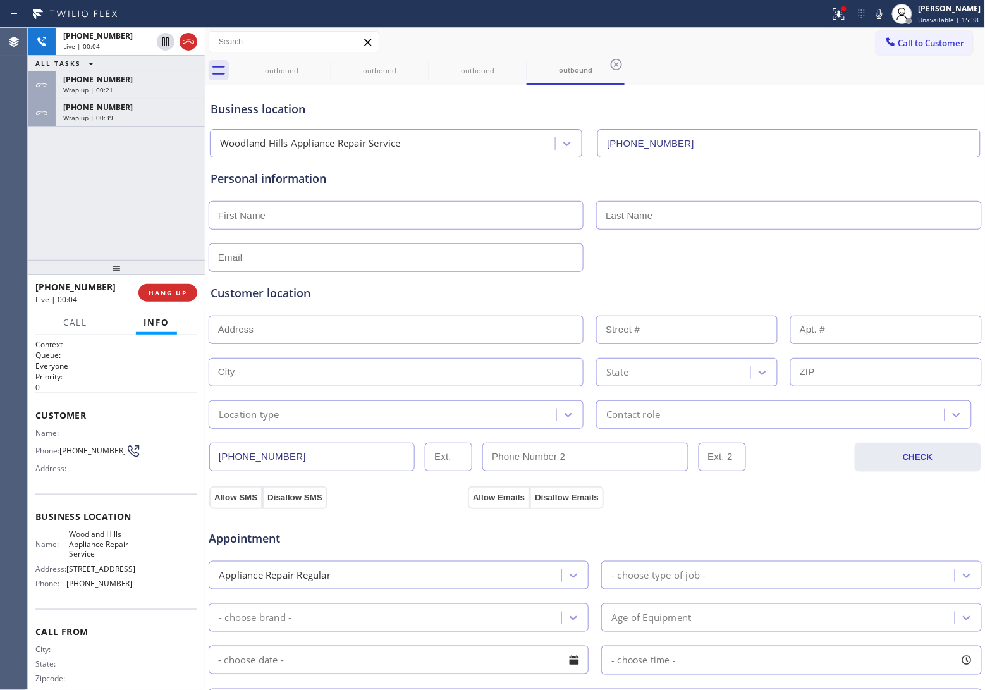
drag, startPoint x: 20, startPoint y: 161, endPoint x: 213, endPoint y: 114, distance: 198.6
click at [54, 153] on div "Agent Desktop Classify the call LOCATION NAME Thermador Appliance Repair Zone […" at bounding box center [492, 359] width 985 height 662
click at [190, 38] on icon at bounding box center [188, 41] width 15 height 15
click at [911, 37] on span "Call to Customer" at bounding box center [932, 42] width 66 height 11
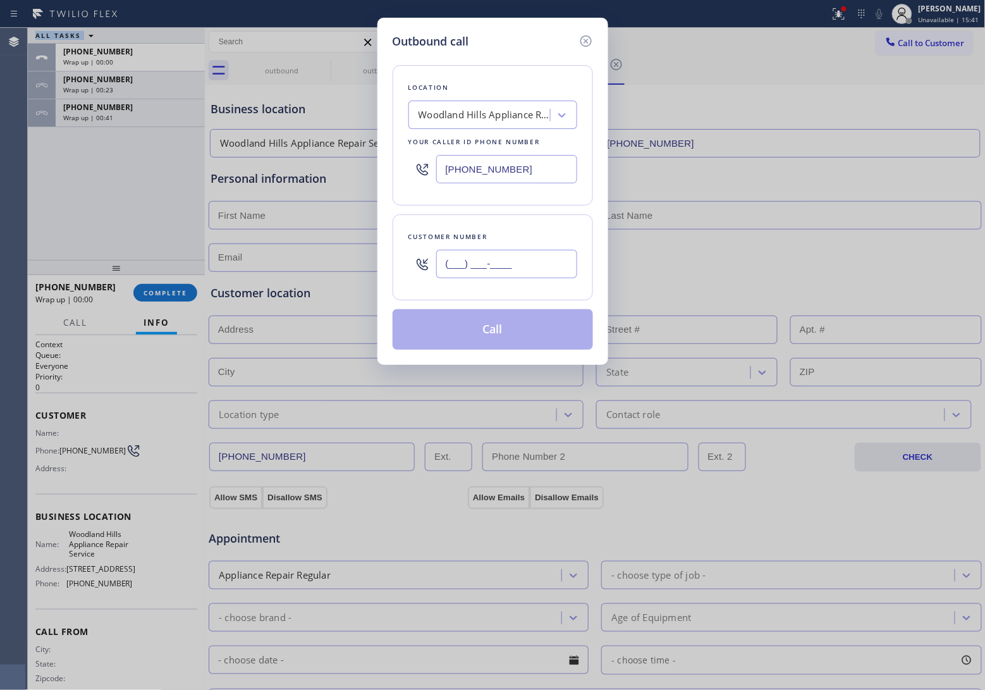
click at [522, 273] on input "(___) ___-____" at bounding box center [506, 264] width 141 height 28
paste input "747) 309-4868"
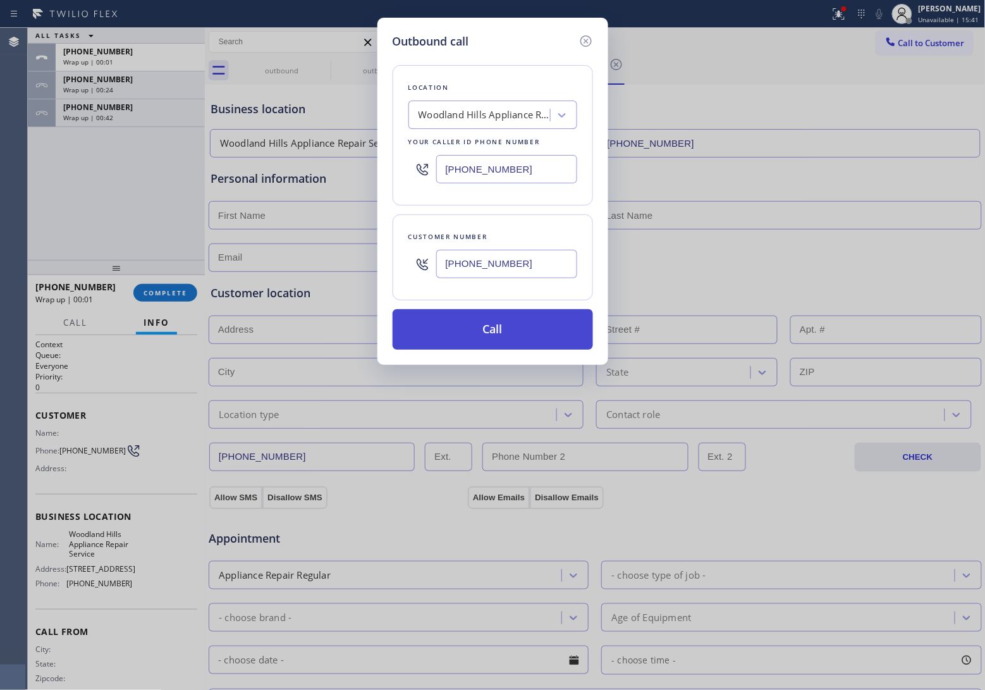
type input "[PHONE_NUMBER]"
click at [514, 333] on button "Call" at bounding box center [493, 329] width 200 height 40
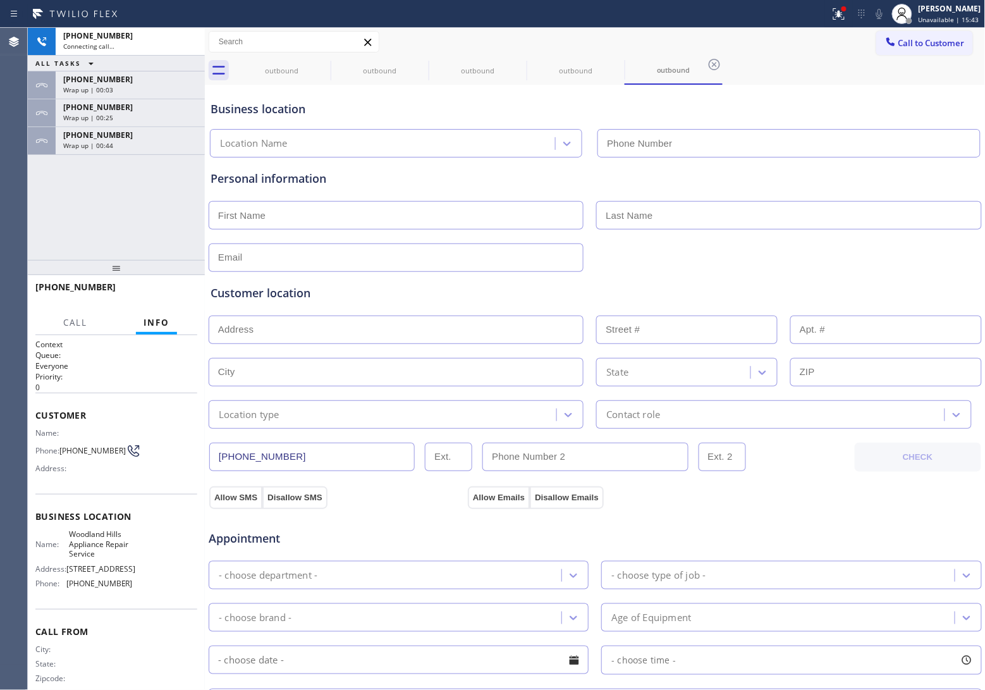
type input "[PHONE_NUMBER]"
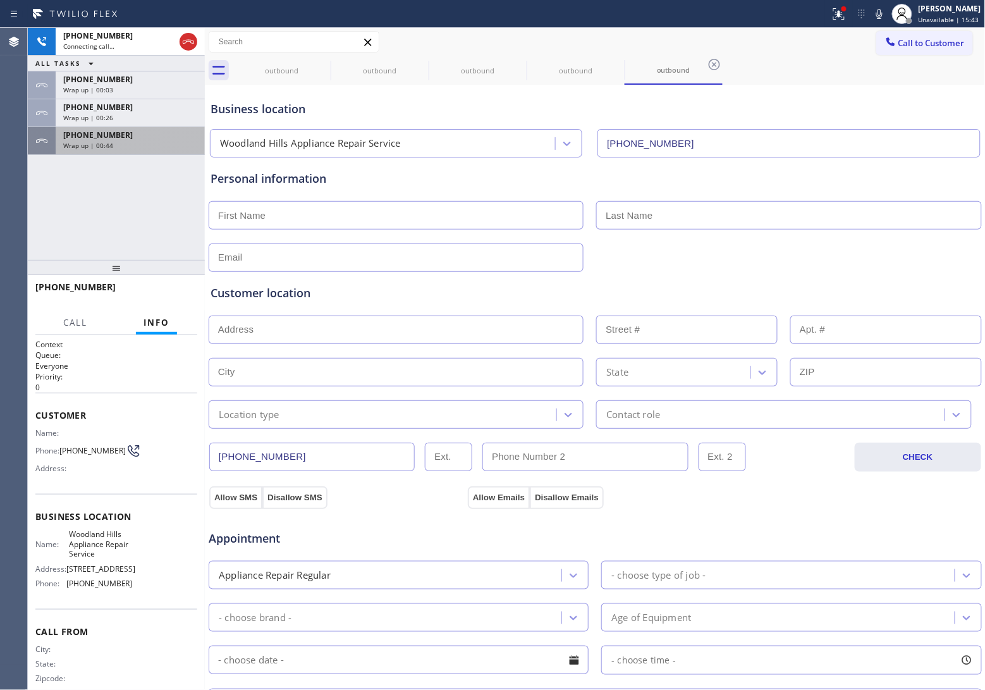
click at [104, 135] on span "[PHONE_NUMBER]" at bounding box center [98, 135] width 70 height 11
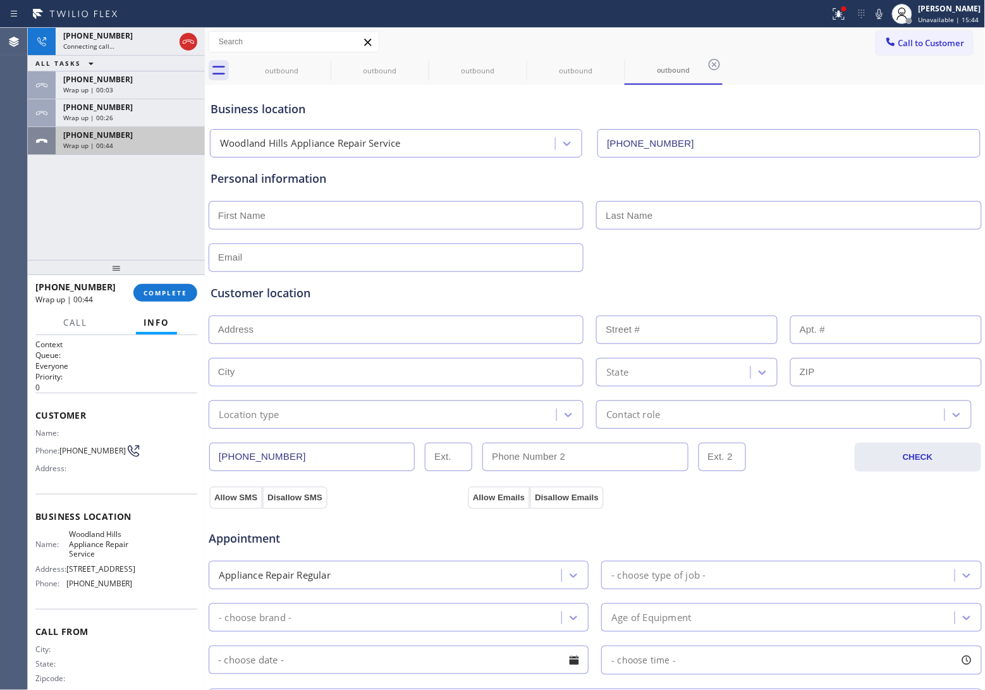
click at [104, 135] on span "[PHONE_NUMBER]" at bounding box center [98, 135] width 70 height 11
click at [157, 300] on button "COMPLETE" at bounding box center [165, 293] width 64 height 18
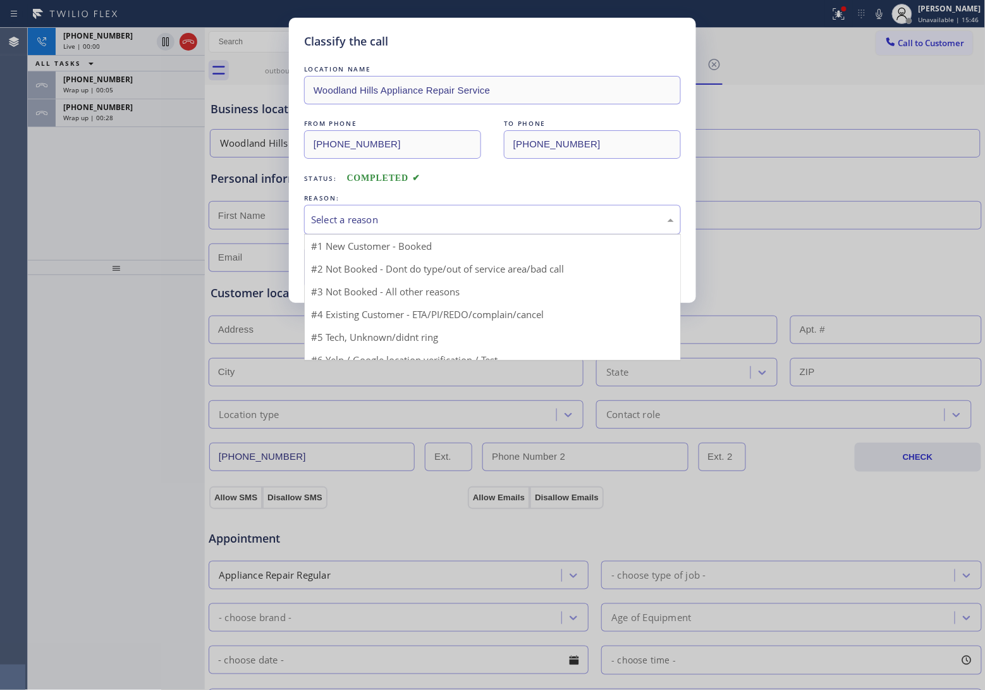
click at [375, 218] on div "Select a reason" at bounding box center [492, 219] width 363 height 15
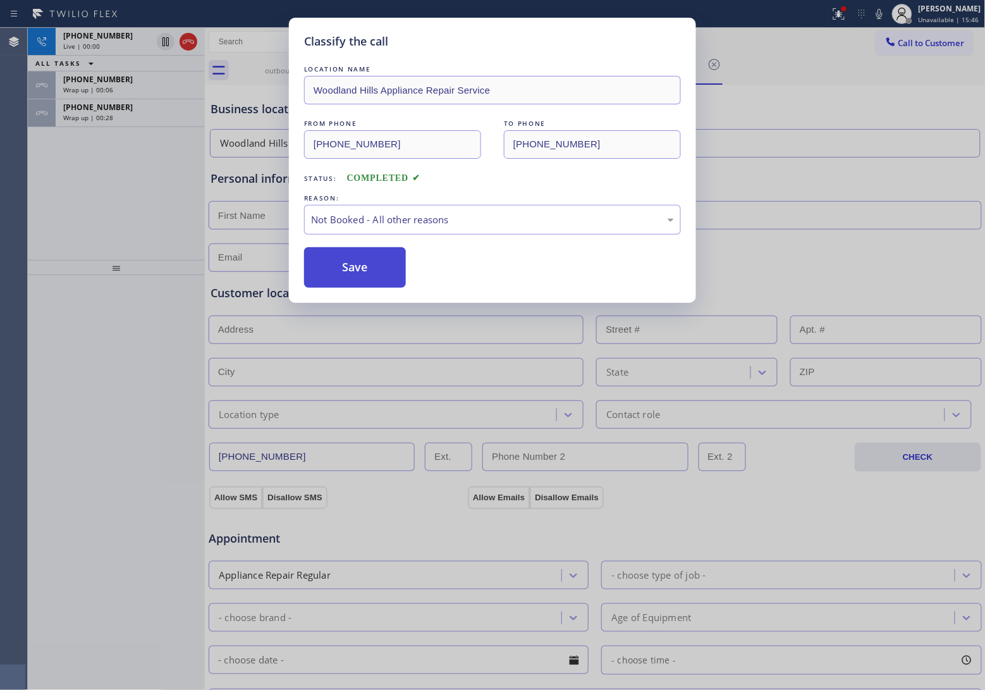
click at [374, 267] on button "Save" at bounding box center [355, 267] width 102 height 40
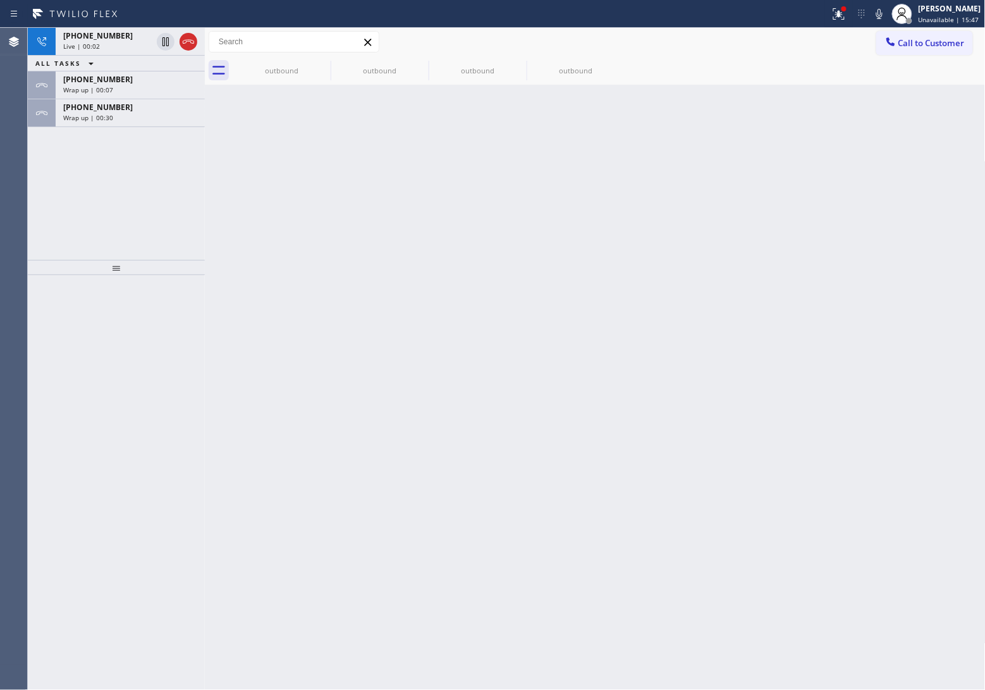
click at [116, 125] on div "[PHONE_NUMBER] Wrap up | 00:30" at bounding box center [128, 113] width 144 height 28
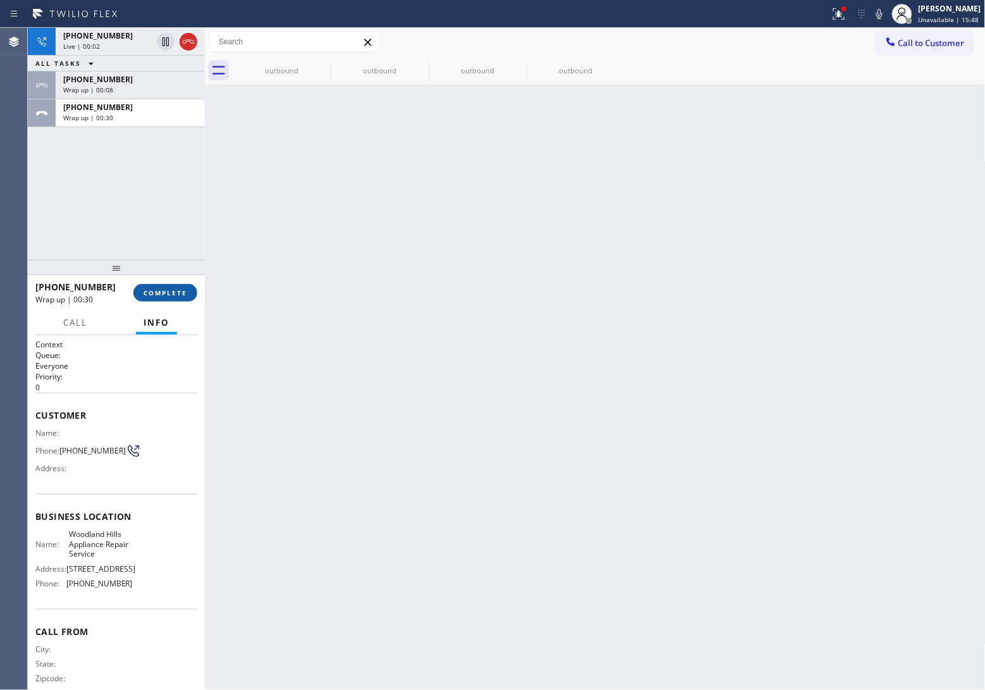
click at [174, 301] on button "COMPLETE" at bounding box center [165, 293] width 64 height 18
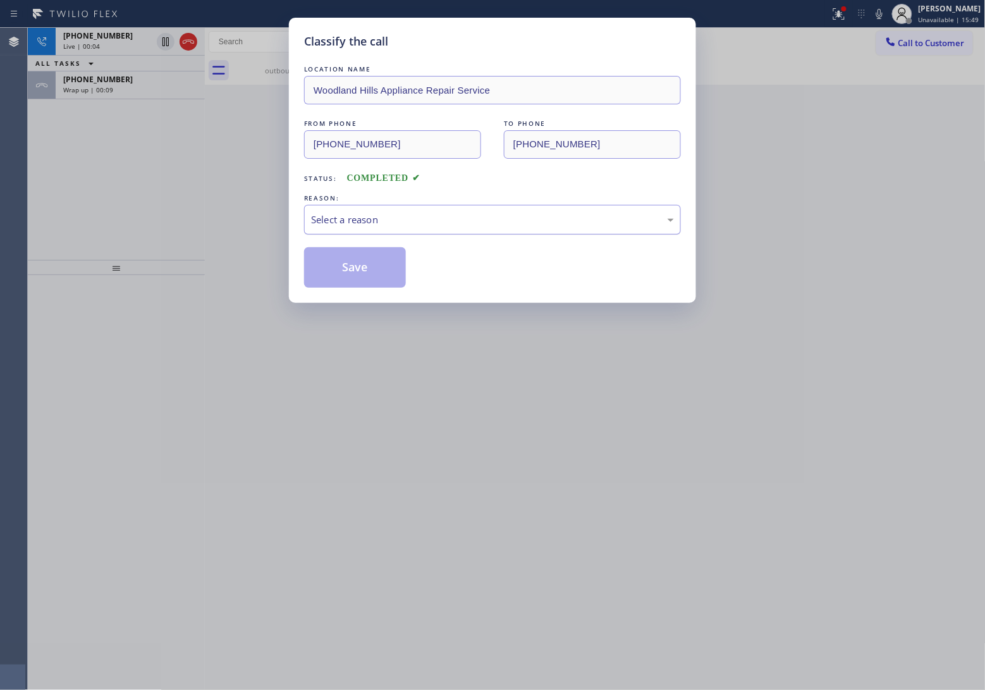
click at [352, 219] on div "Select a reason" at bounding box center [492, 219] width 363 height 15
drag, startPoint x: 348, startPoint y: 269, endPoint x: 190, endPoint y: 57, distance: 263.9
click at [350, 262] on button "Save" at bounding box center [355, 267] width 102 height 40
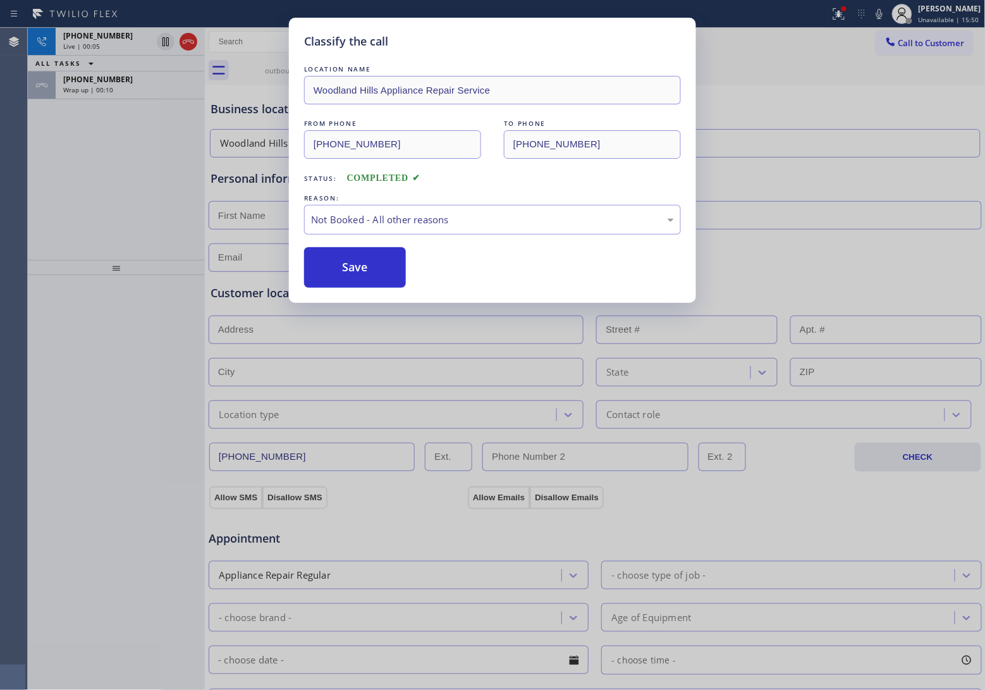
click at [187, 38] on div "Classify the call LOCATION NAME [GEOGRAPHIC_DATA] Appliance Repair Service FROM…" at bounding box center [492, 345] width 985 height 690
click at [187, 38] on icon at bounding box center [188, 41] width 15 height 15
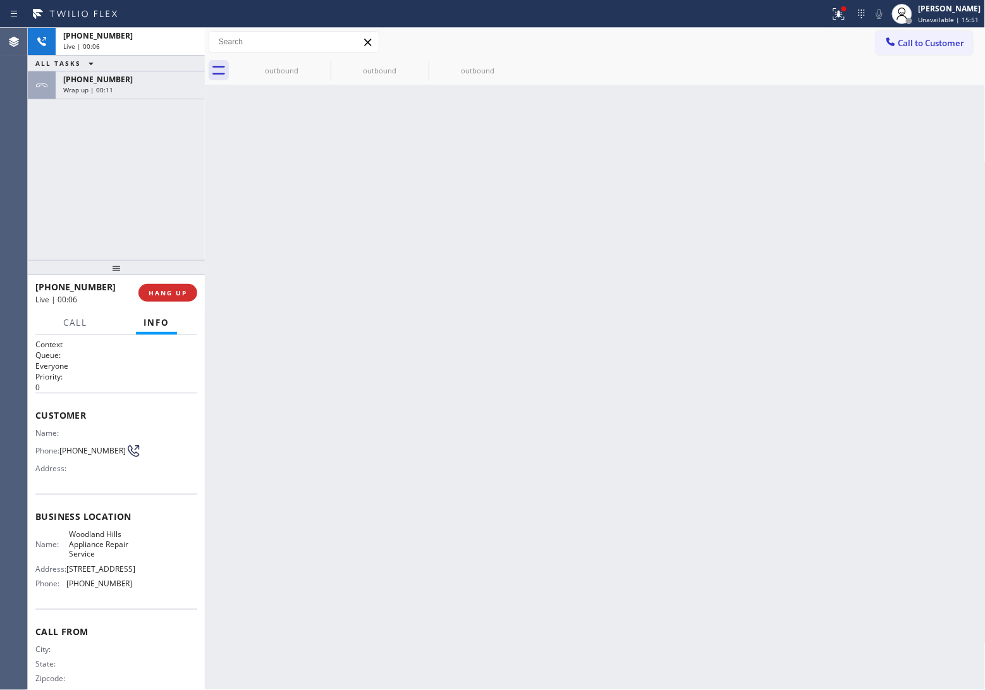
click at [187, 38] on div "[PHONE_NUMBER]" at bounding box center [130, 35] width 134 height 11
click at [166, 295] on span "COMPLETE" at bounding box center [166, 292] width 44 height 9
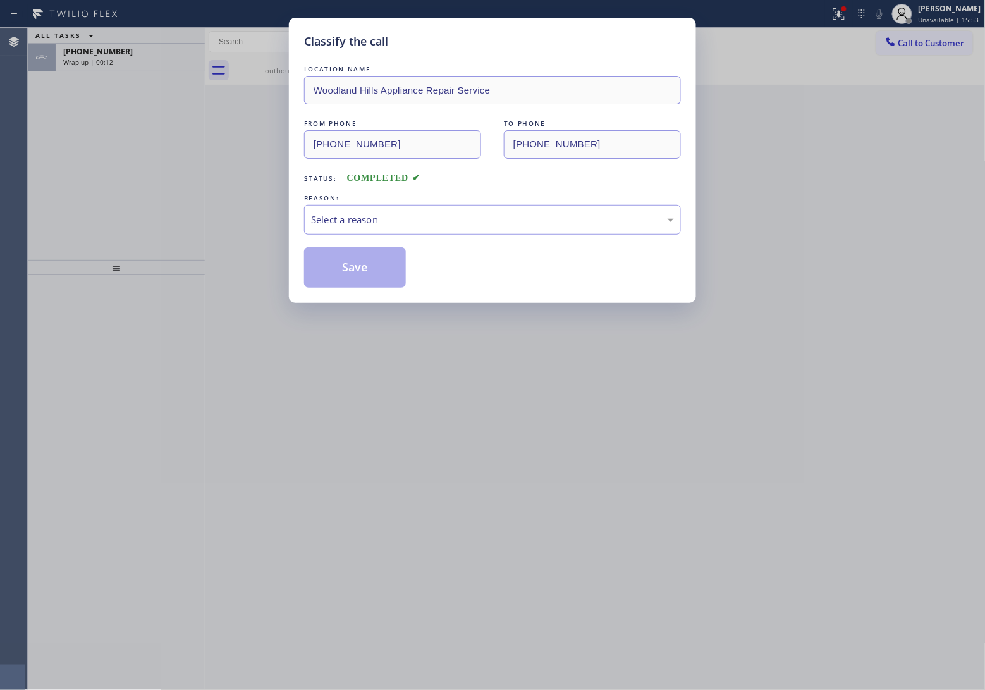
click at [356, 238] on div "LOCATION NAME [GEOGRAPHIC_DATA] Appliance Repair Service FROM PHONE [PHONE_NUMB…" at bounding box center [492, 175] width 377 height 225
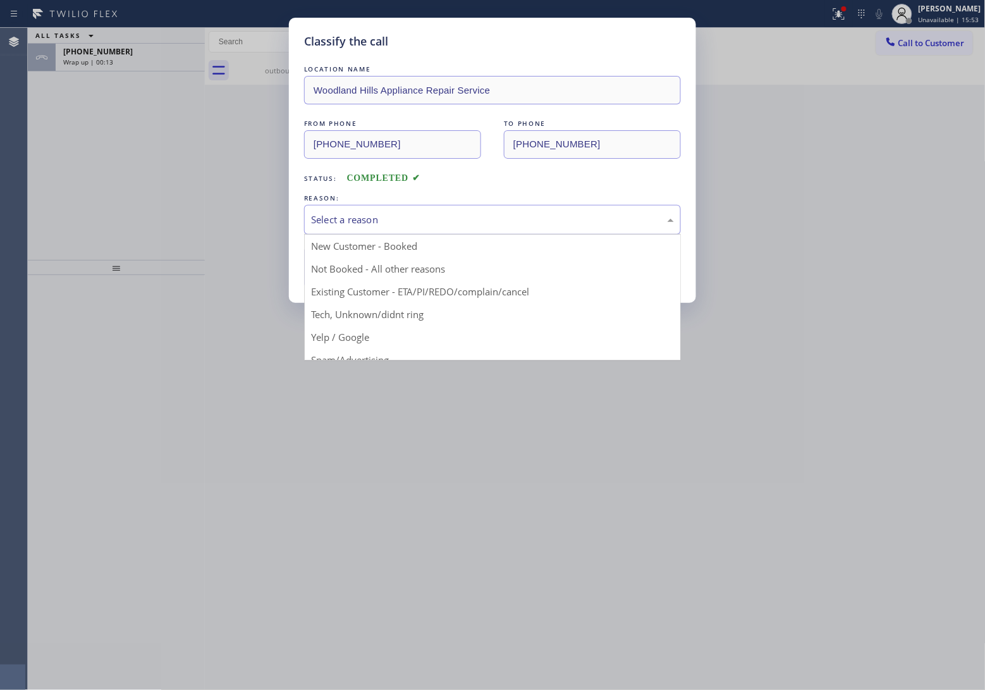
drag, startPoint x: 356, startPoint y: 219, endPoint x: 364, endPoint y: 226, distance: 10.7
click at [357, 221] on div "Select a reason" at bounding box center [492, 219] width 363 height 15
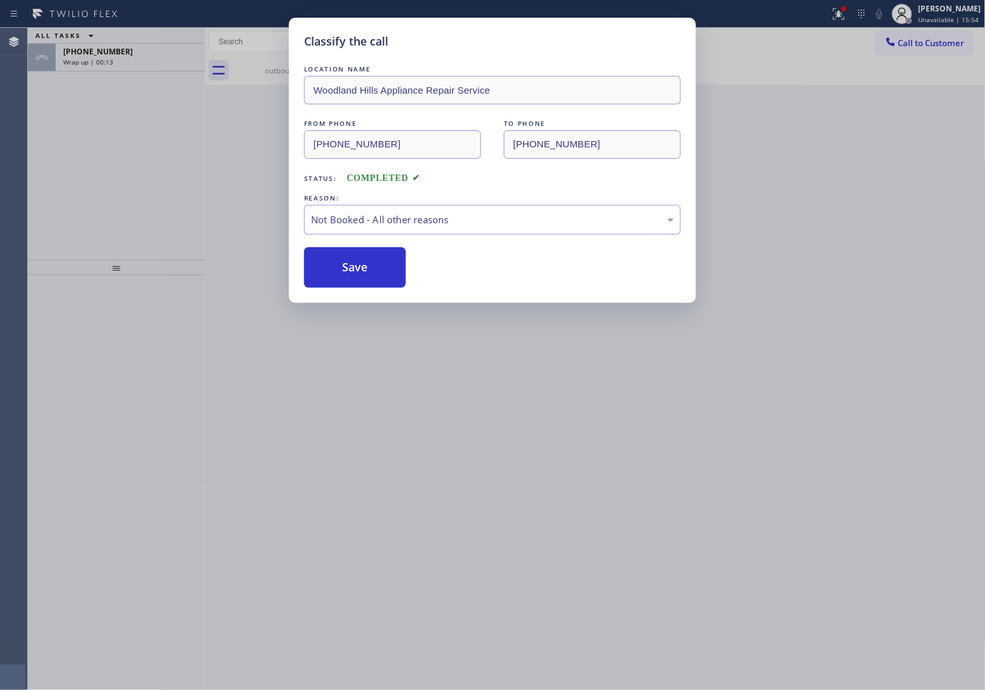
click at [367, 274] on button "Save" at bounding box center [355, 267] width 102 height 40
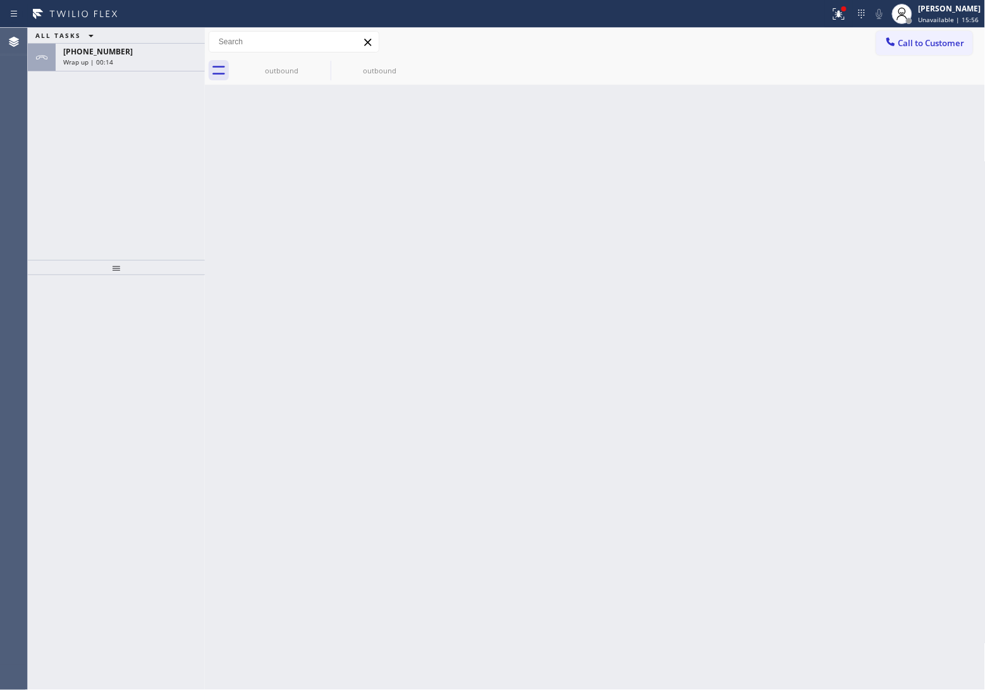
click at [107, 58] on span "Wrap up | 00:14" at bounding box center [88, 62] width 50 height 9
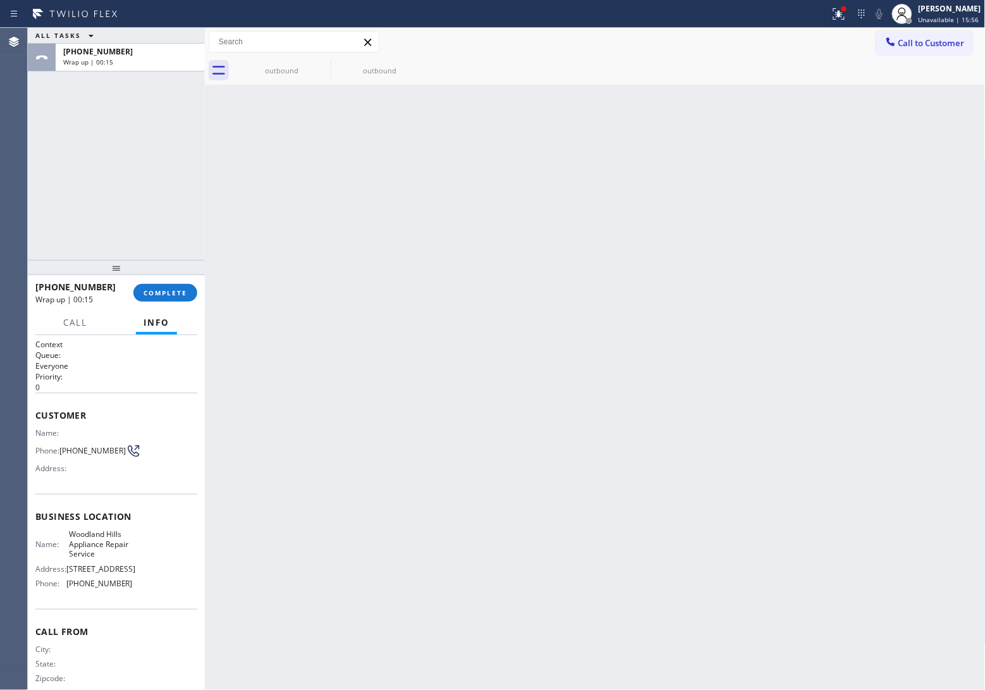
click at [107, 58] on span "Wrap up | 00:15" at bounding box center [88, 62] width 50 height 9
click at [184, 289] on span "COMPLETE" at bounding box center [166, 292] width 44 height 9
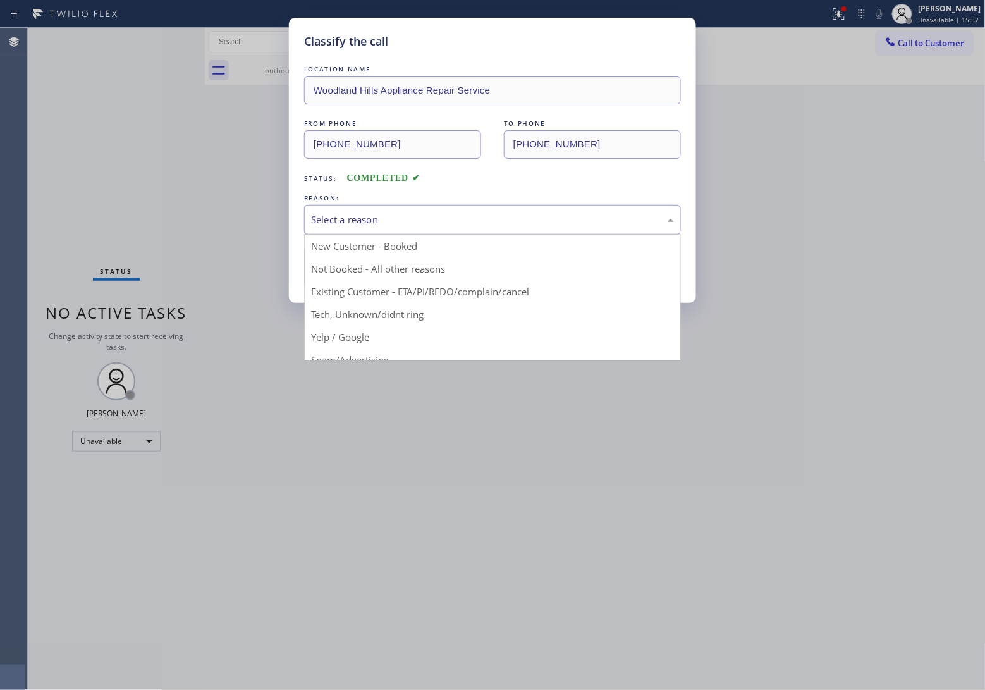
click at [395, 213] on div "Select a reason" at bounding box center [492, 219] width 363 height 15
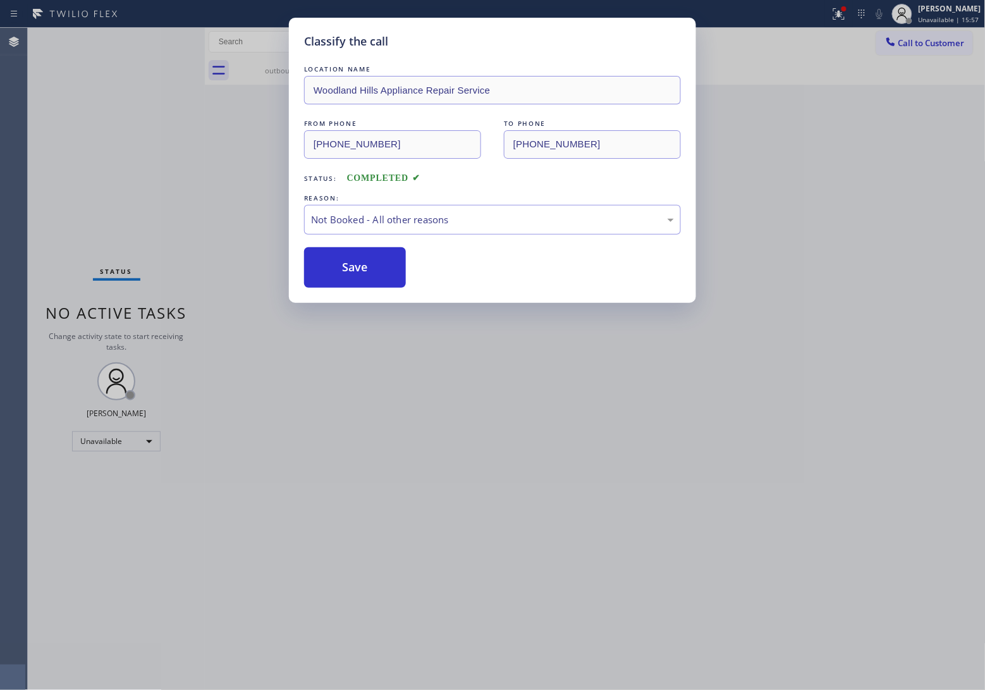
click at [375, 273] on button "Save" at bounding box center [355, 267] width 102 height 40
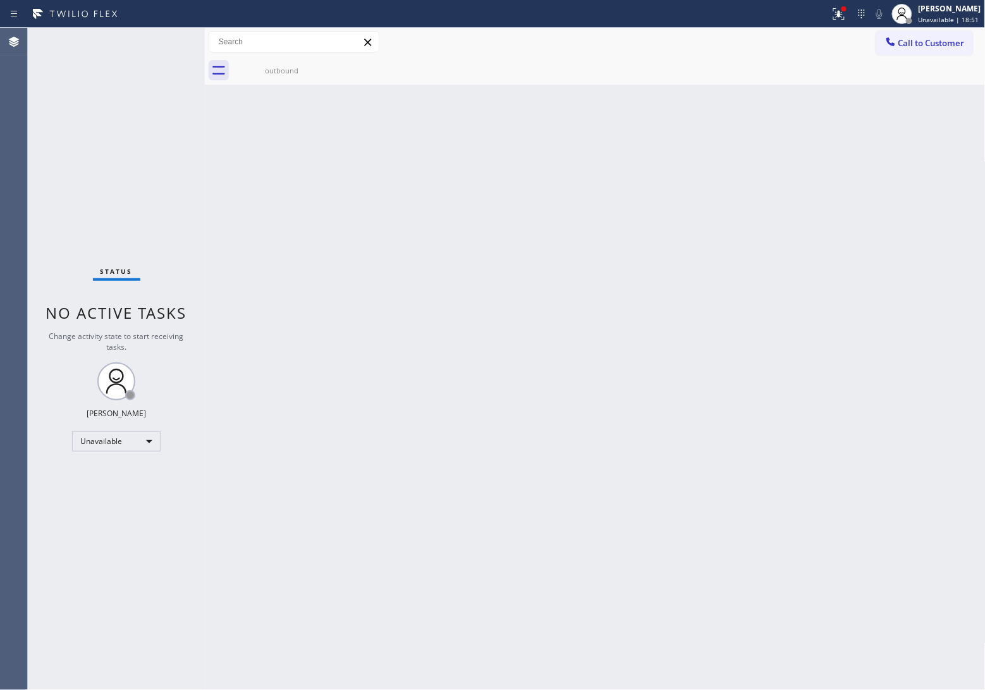
click at [54, 199] on div "Status No active tasks Change activity state to start receiving tasks. [PERSON_…" at bounding box center [116, 359] width 177 height 662
drag, startPoint x: 750, startPoint y: 234, endPoint x: 741, endPoint y: 250, distance: 18.7
click at [750, 234] on div "Back to Dashboard Change Sender ID Customers Technicians Select a contact Outbo…" at bounding box center [595, 359] width 781 height 662
click at [928, 49] on button "Call to Customer" at bounding box center [924, 43] width 97 height 24
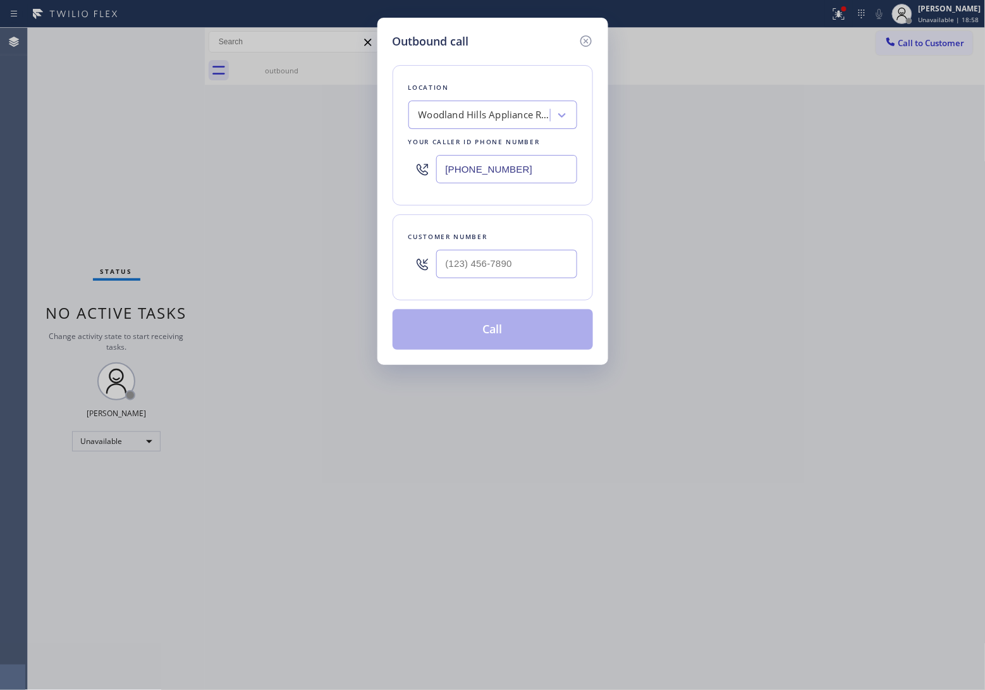
click at [509, 285] on div at bounding box center [506, 263] width 141 height 41
click at [503, 274] on input "(___) ___-____" at bounding box center [506, 264] width 141 height 28
paste input "820) 758-6433"
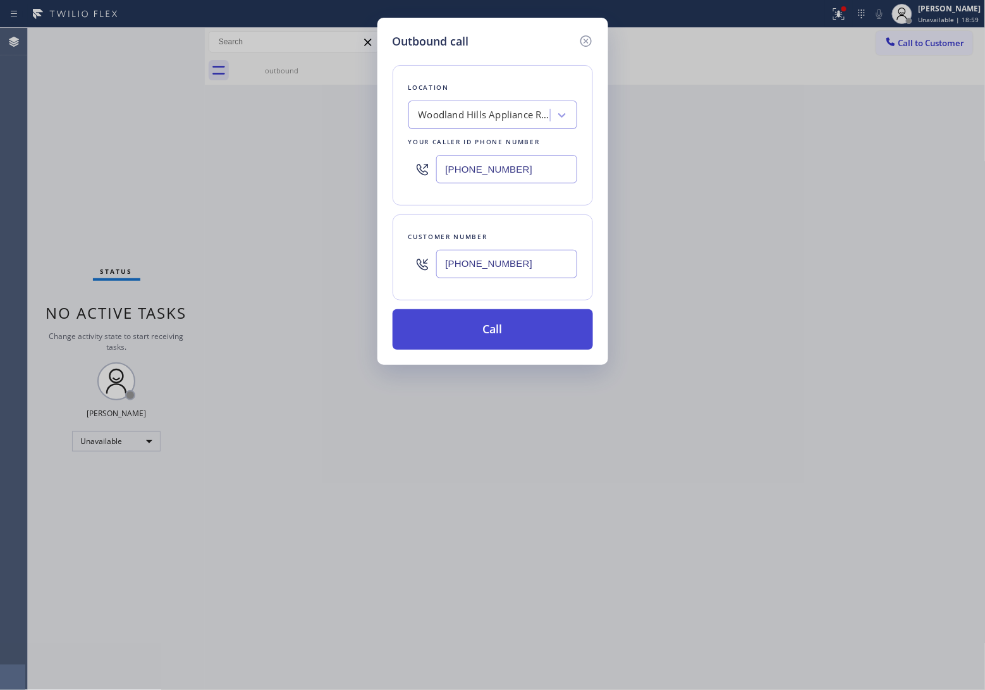
type input "[PHONE_NUMBER]"
click at [549, 338] on button "Call" at bounding box center [493, 329] width 200 height 40
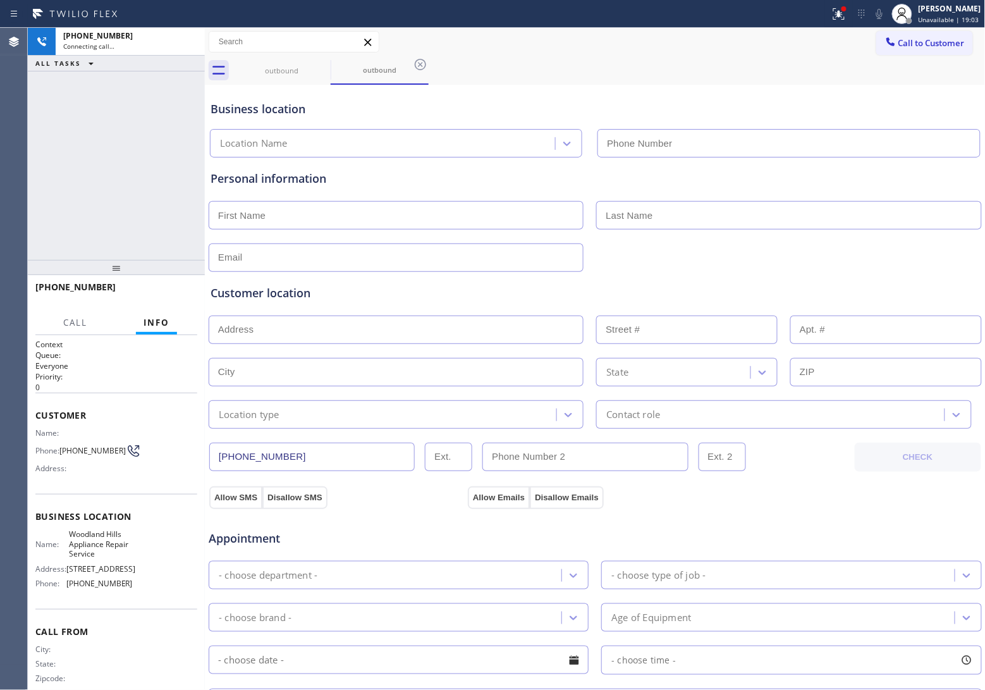
type input "[PHONE_NUMBER]"
click at [11, 118] on div "Agent Desktop" at bounding box center [13, 359] width 27 height 662
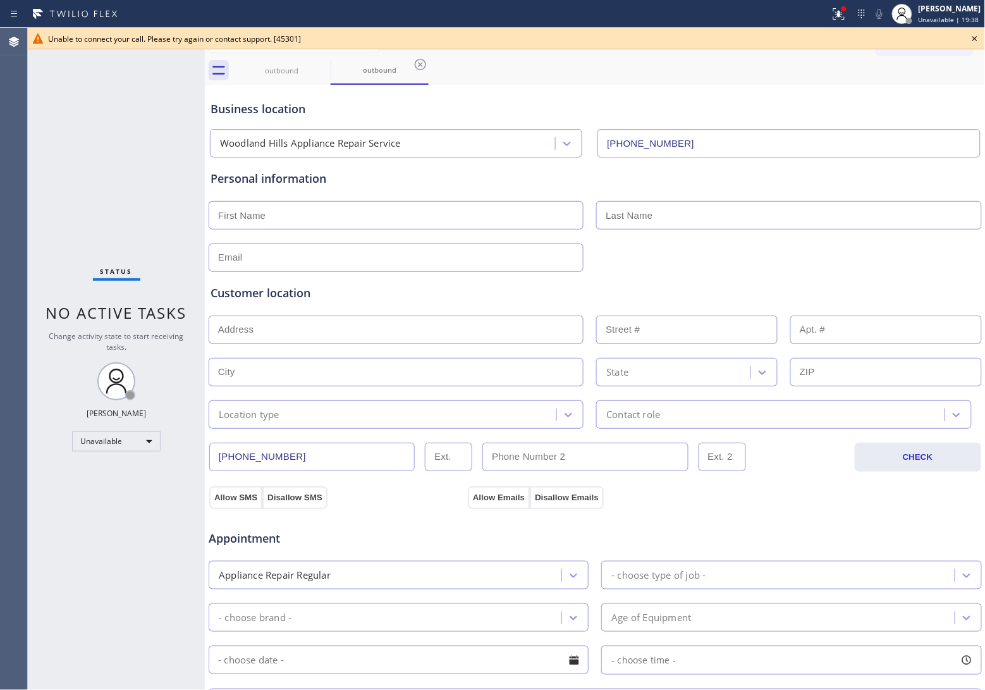
click at [45, 165] on div "Status No active tasks Change activity state to start receiving tasks. [PERSON_…" at bounding box center [116, 359] width 177 height 662
click at [973, 40] on icon at bounding box center [974, 38] width 15 height 15
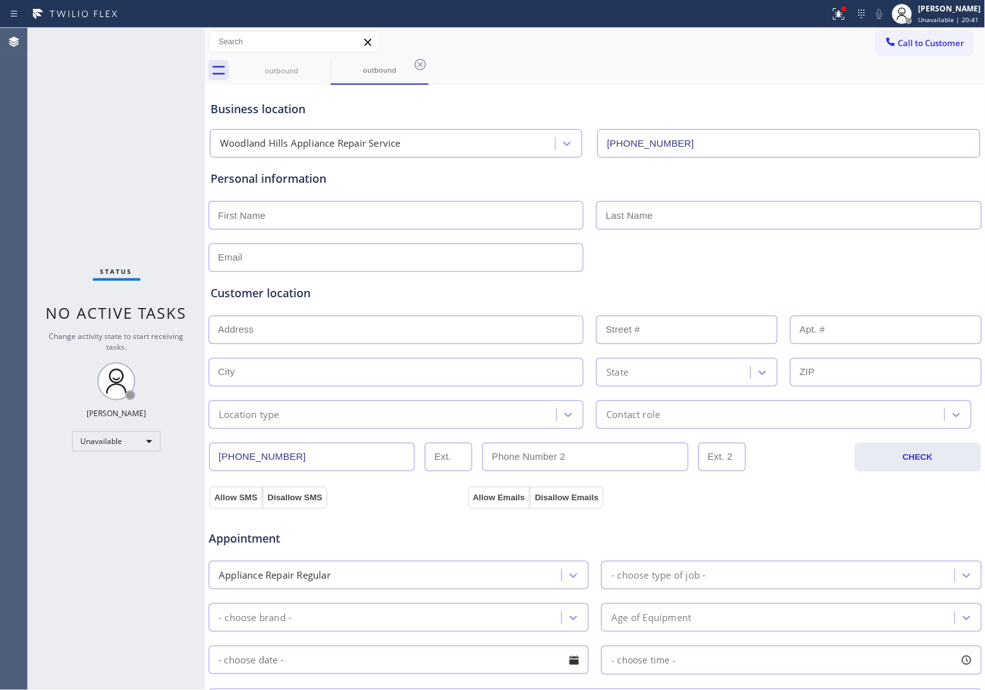
click at [47, 200] on div "Status No active tasks Change activity state to start receiving tasks. [PERSON_…" at bounding box center [116, 359] width 177 height 662
click at [44, 165] on div "Status No active tasks Change activity state to start receiving tasks. [PERSON_…" at bounding box center [116, 359] width 177 height 662
click at [897, 34] on button "Call to Customer" at bounding box center [924, 43] width 97 height 24
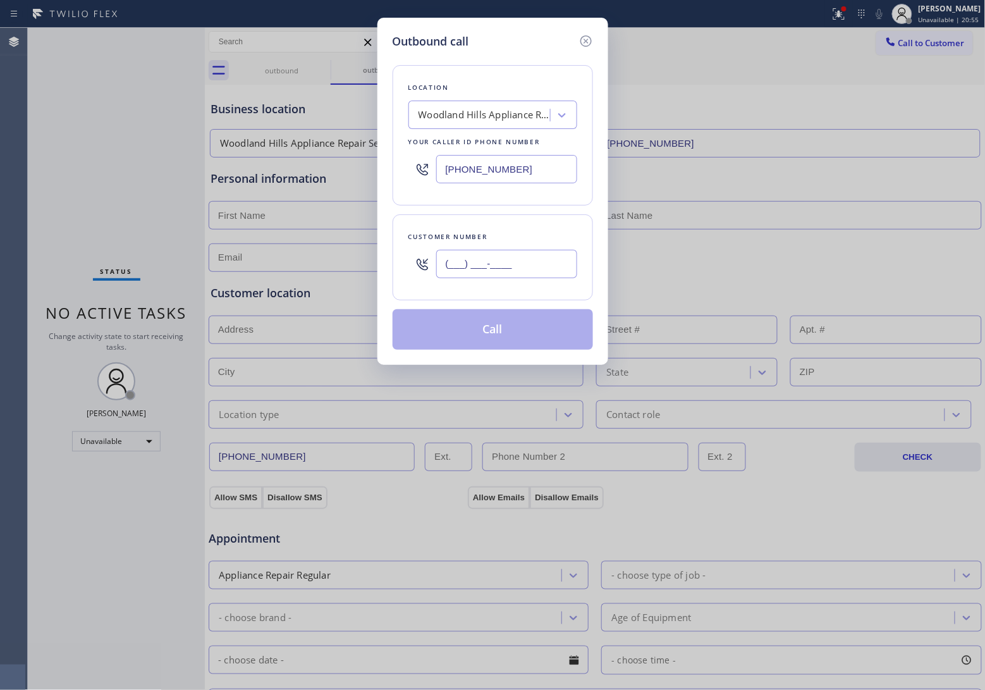
click at [510, 275] on input "(___) ___-____" at bounding box center [506, 264] width 141 height 28
paste input "820) 758-6433"
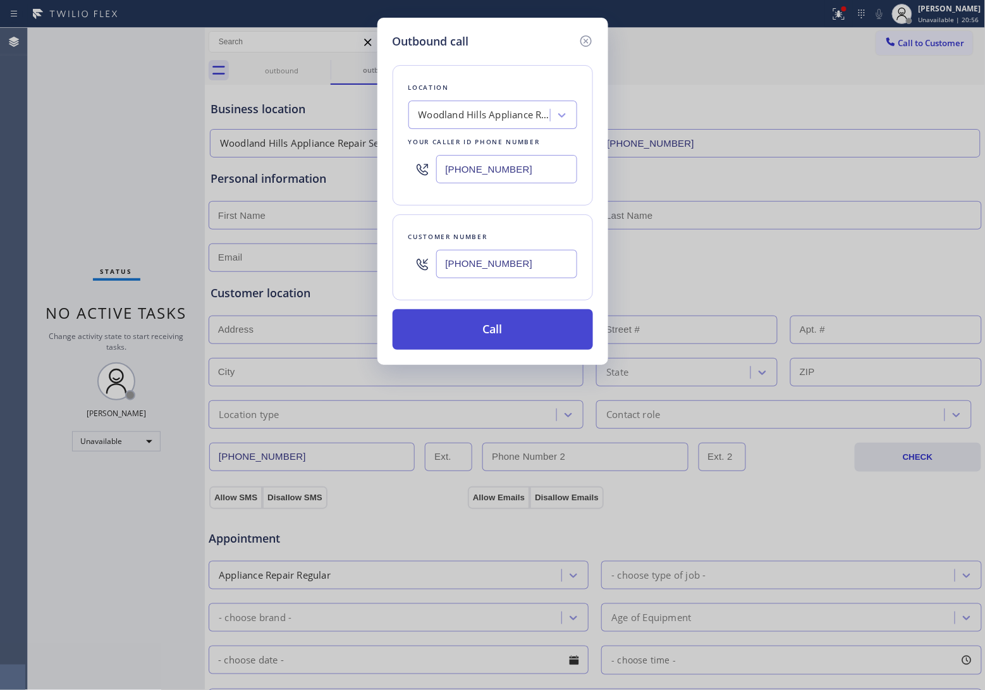
type input "[PHONE_NUMBER]"
click at [509, 331] on button "Call" at bounding box center [493, 329] width 200 height 40
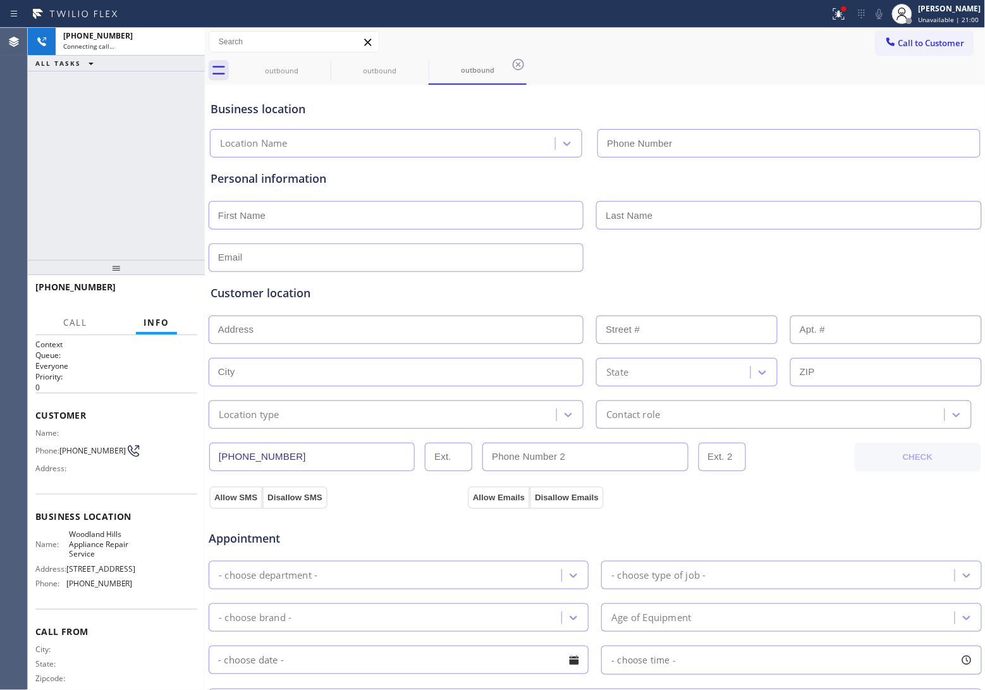
type input "[PHONE_NUMBER]"
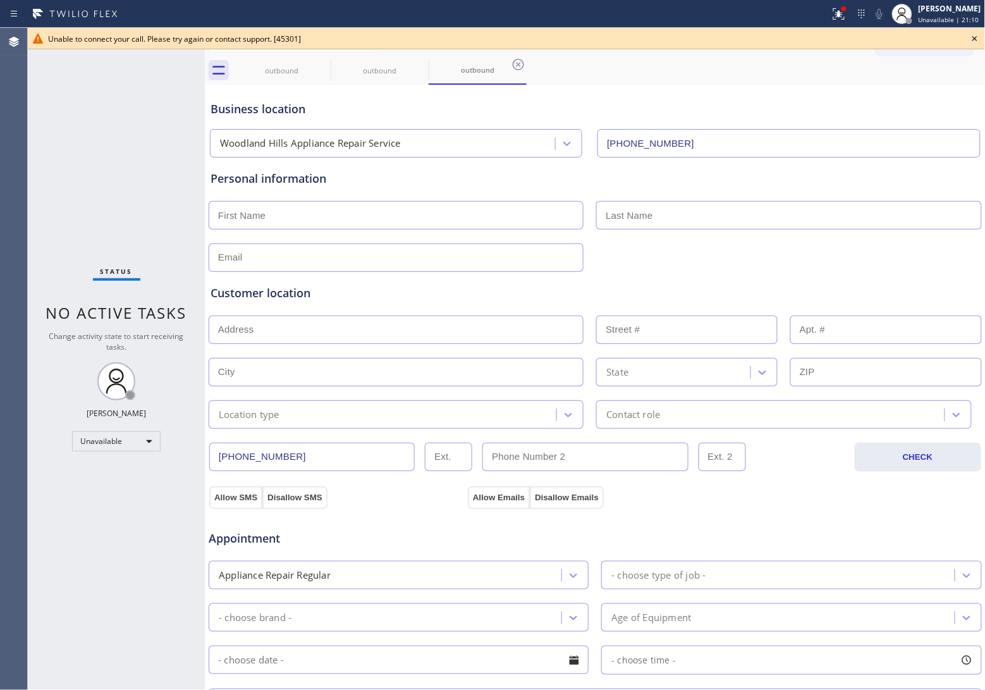
click at [25, 188] on div "Agent Desktop" at bounding box center [13, 359] width 27 height 662
click at [1, 359] on div "Agent Desktop" at bounding box center [13, 359] width 27 height 662
click at [971, 39] on icon at bounding box center [974, 38] width 15 height 15
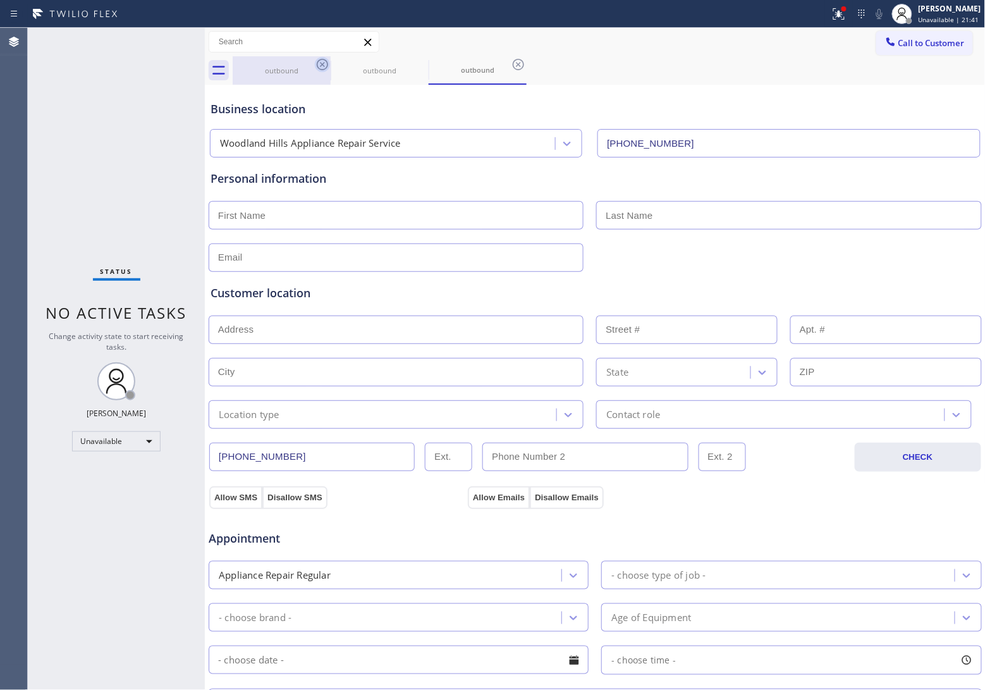
click at [324, 62] on icon at bounding box center [322, 64] width 15 height 15
click at [0, 0] on icon at bounding box center [0, 0] width 0 height 0
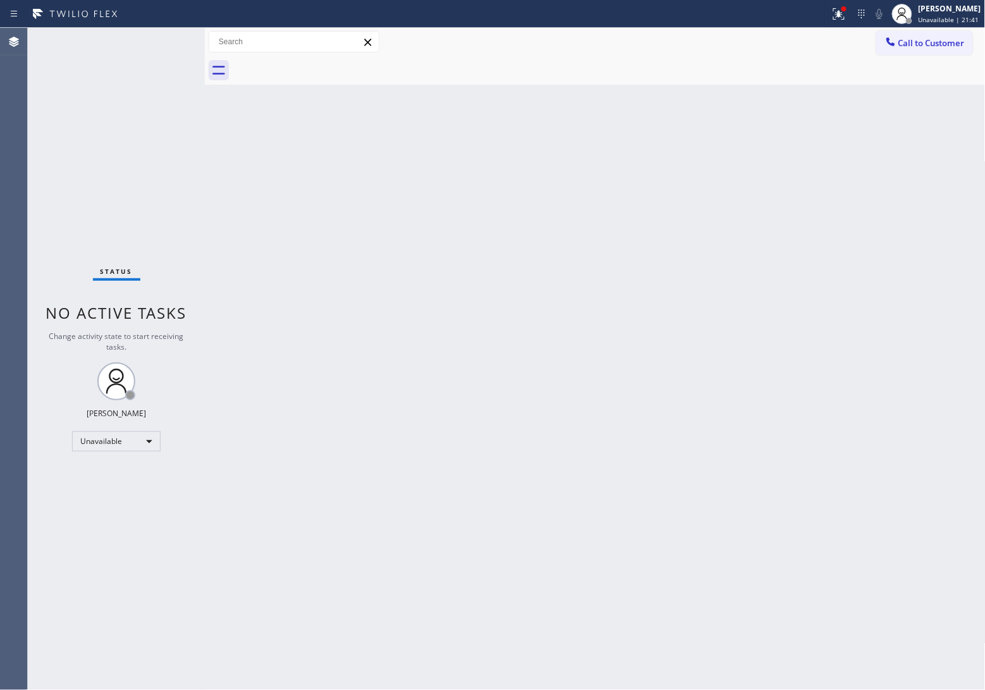
click at [324, 62] on div at bounding box center [609, 70] width 753 height 28
click at [0, 164] on div "Agent Desktop" at bounding box center [13, 359] width 27 height 663
click at [14, 125] on div "Agent Desktop" at bounding box center [13, 359] width 27 height 663
click at [943, 15] on span "Unavailable | 22:30" at bounding box center [949, 19] width 61 height 9
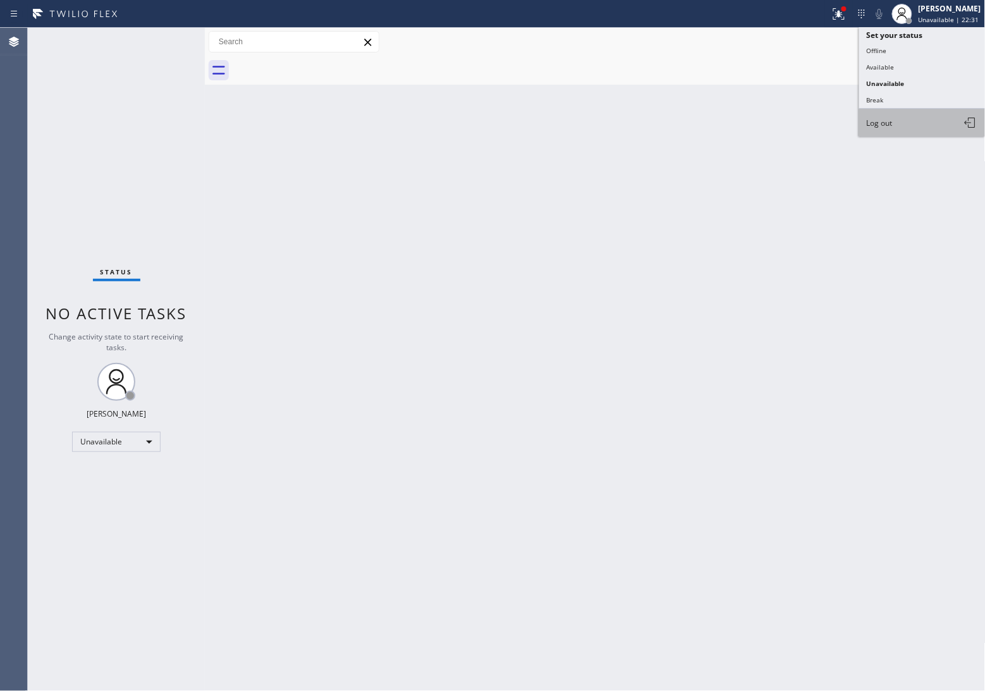
click at [895, 128] on button "Log out" at bounding box center [922, 123] width 126 height 28
